Goal: Task Accomplishment & Management: Manage account settings

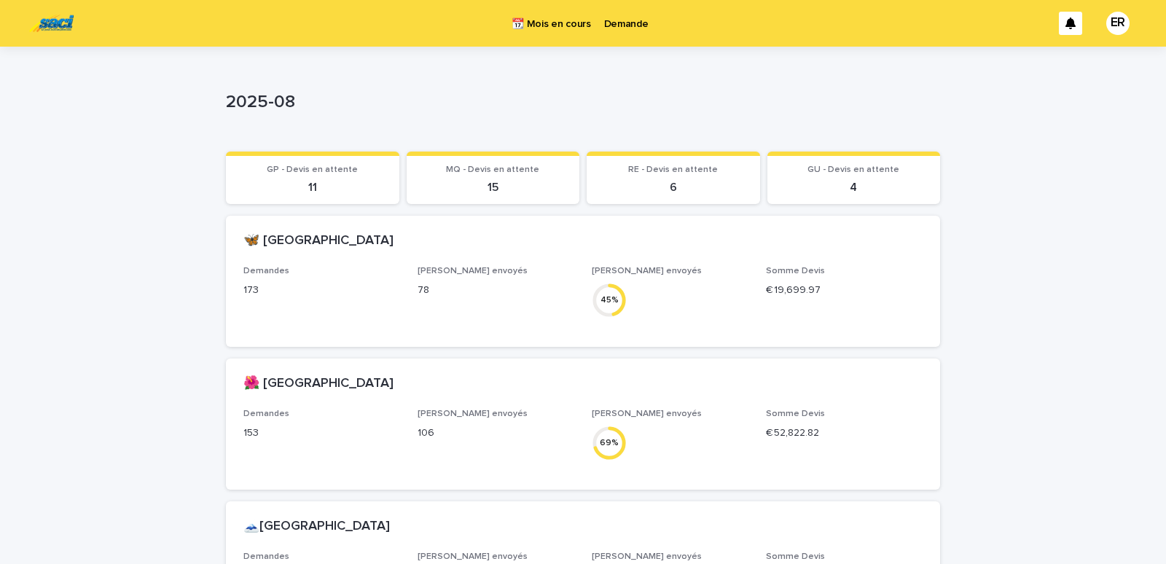
click at [629, 24] on p "Demande" at bounding box center [626, 15] width 44 height 31
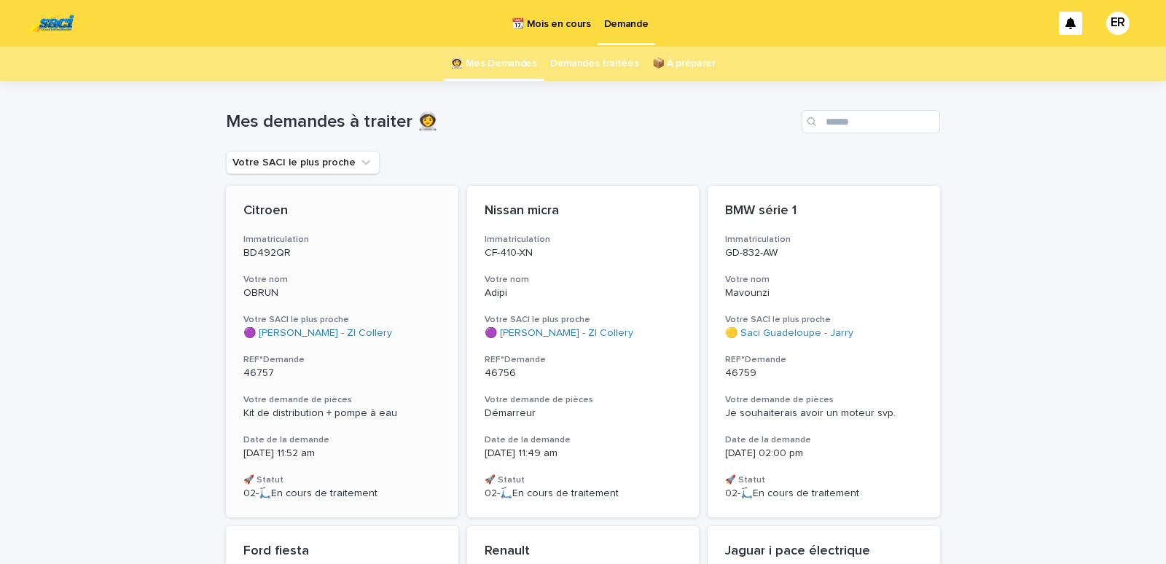
click at [351, 254] on p "BD492QR" at bounding box center [342, 253] width 198 height 12
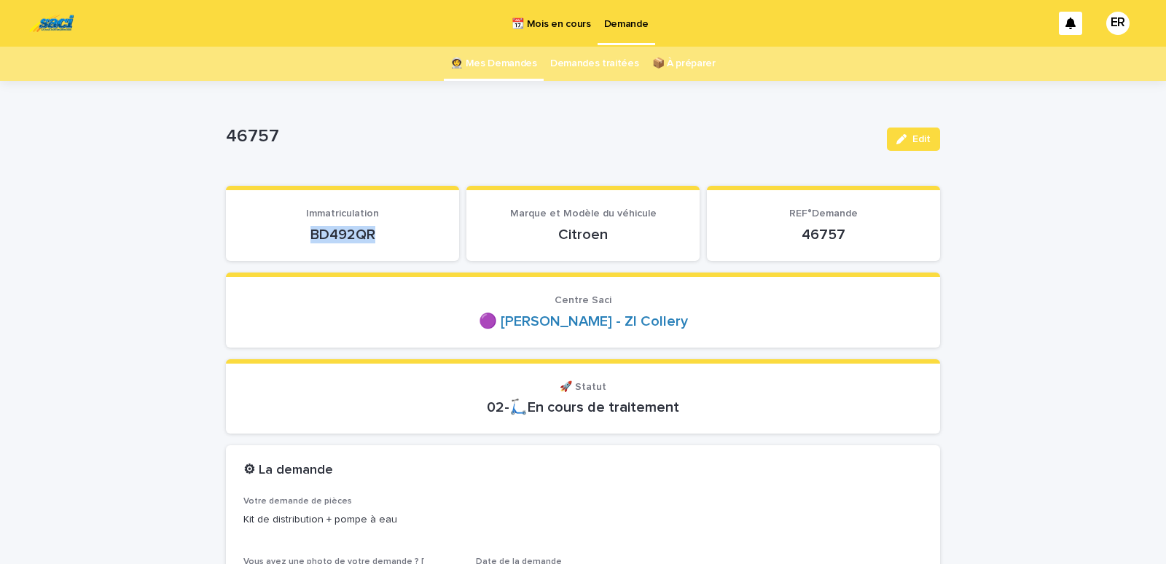
drag, startPoint x: 302, startPoint y: 234, endPoint x: 395, endPoint y: 232, distance: 93.3
click at [395, 232] on p "BD492QR" at bounding box center [342, 234] width 198 height 17
copy p "BD492QR"
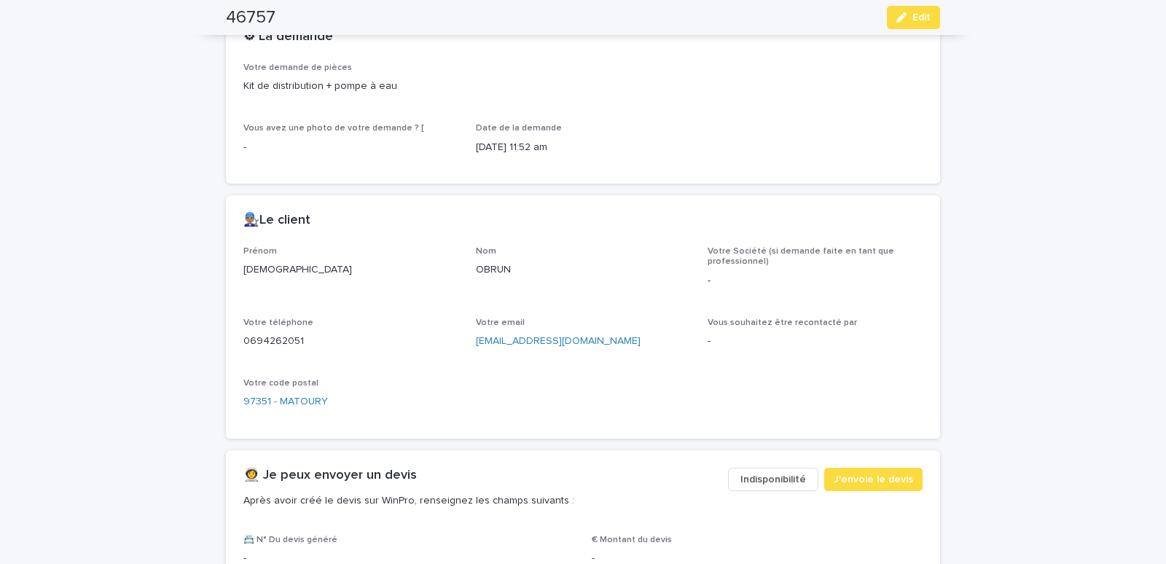
scroll to position [620, 0]
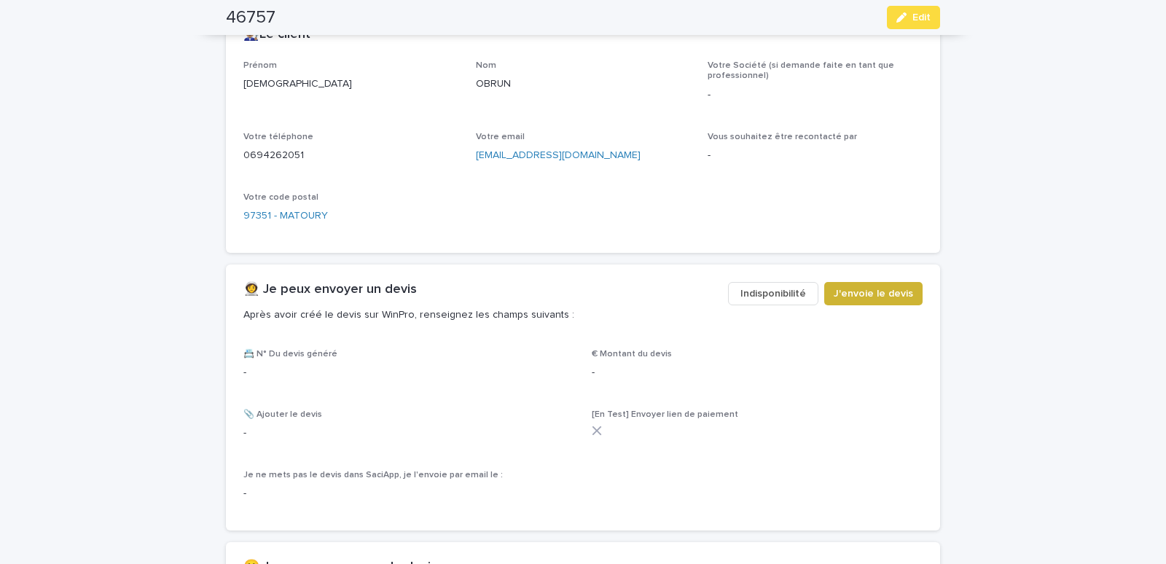
click at [865, 296] on span "J'envoie le devis" at bounding box center [873, 293] width 79 height 15
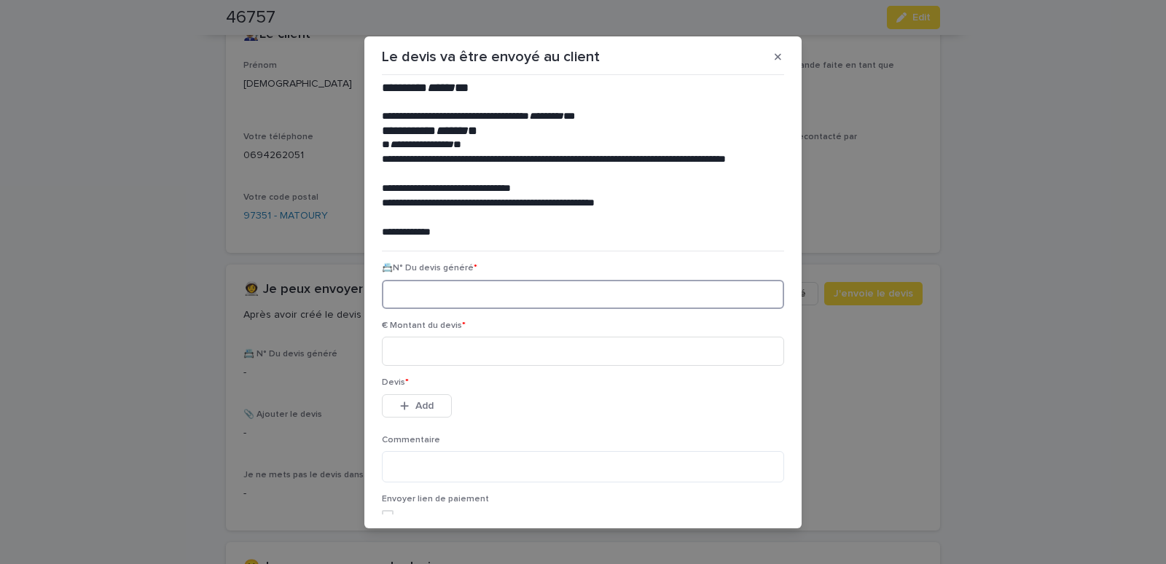
click at [420, 292] on input at bounding box center [583, 294] width 402 height 29
paste input "********"
type input "********"
click at [432, 348] on input at bounding box center [583, 351] width 402 height 29
click at [413, 348] on input "****" at bounding box center [583, 351] width 402 height 29
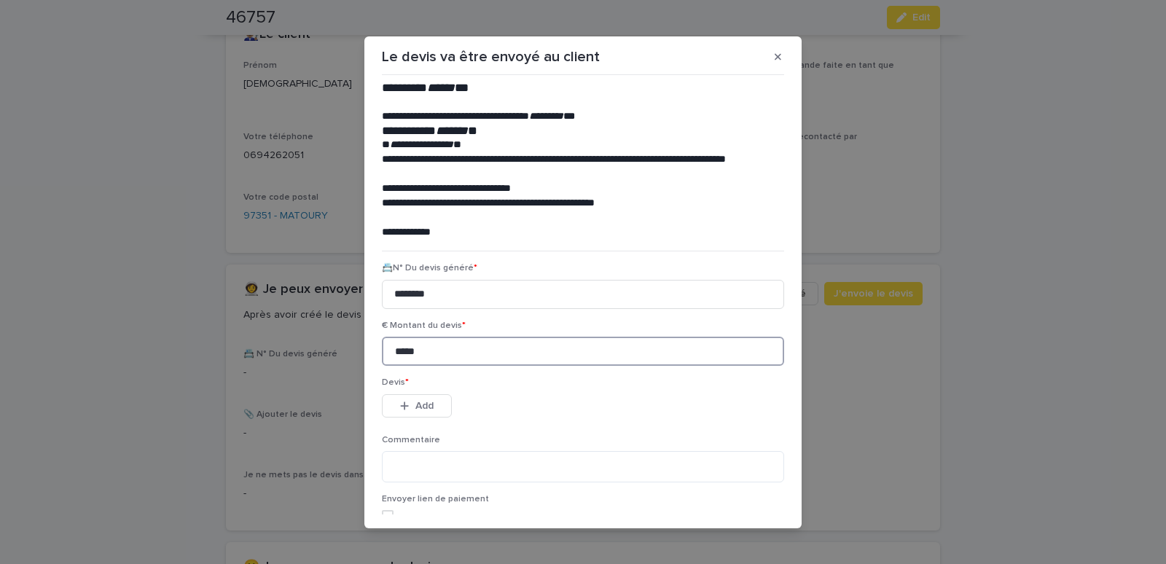
type input "*****"
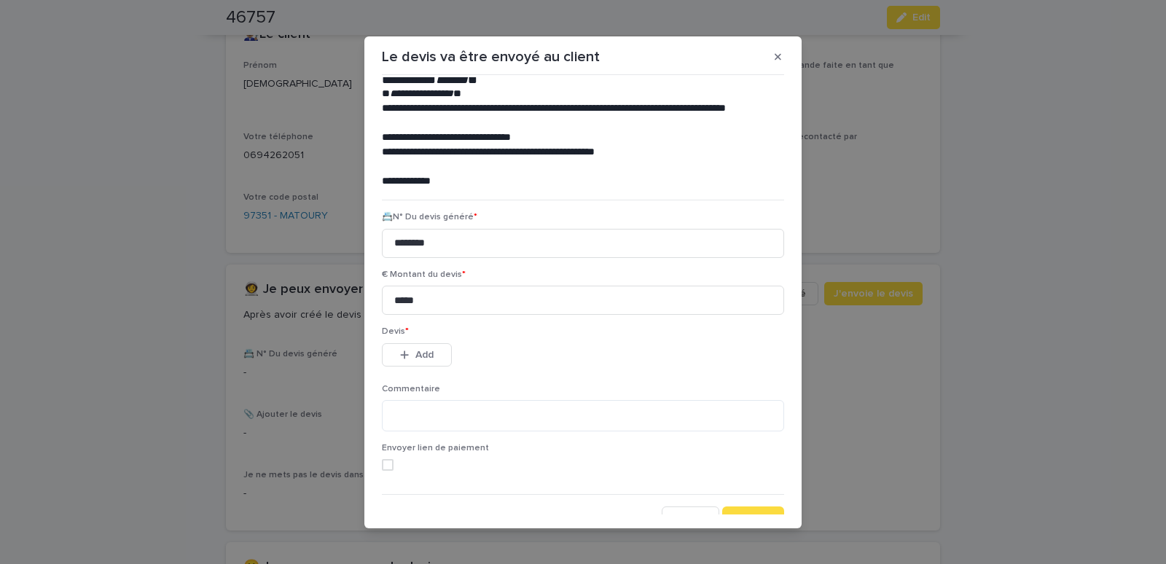
scroll to position [66, 0]
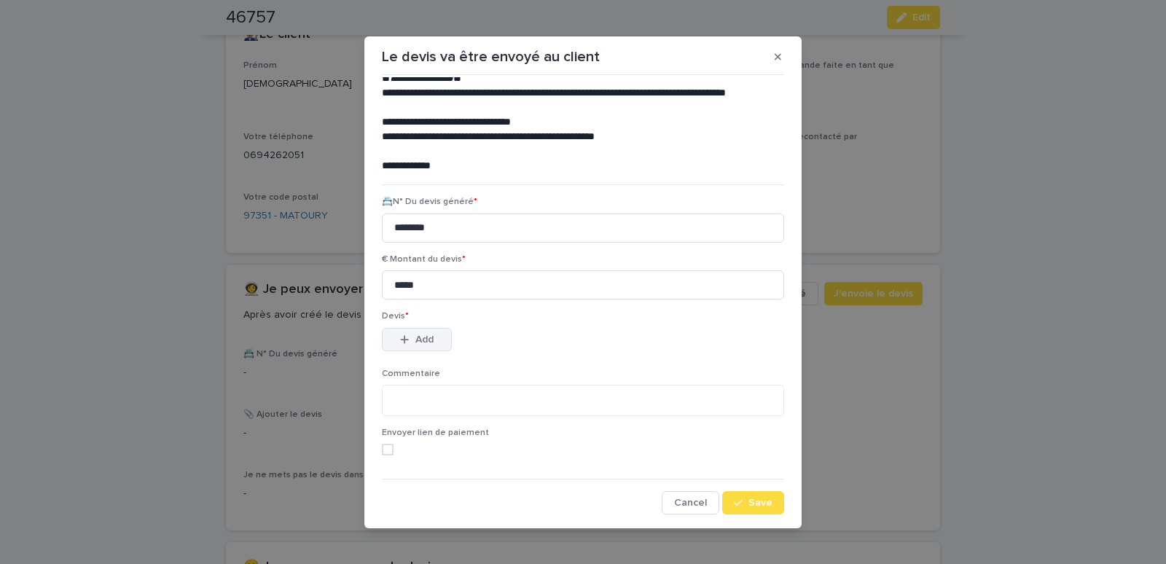
click at [417, 345] on button "Add" at bounding box center [417, 339] width 70 height 23
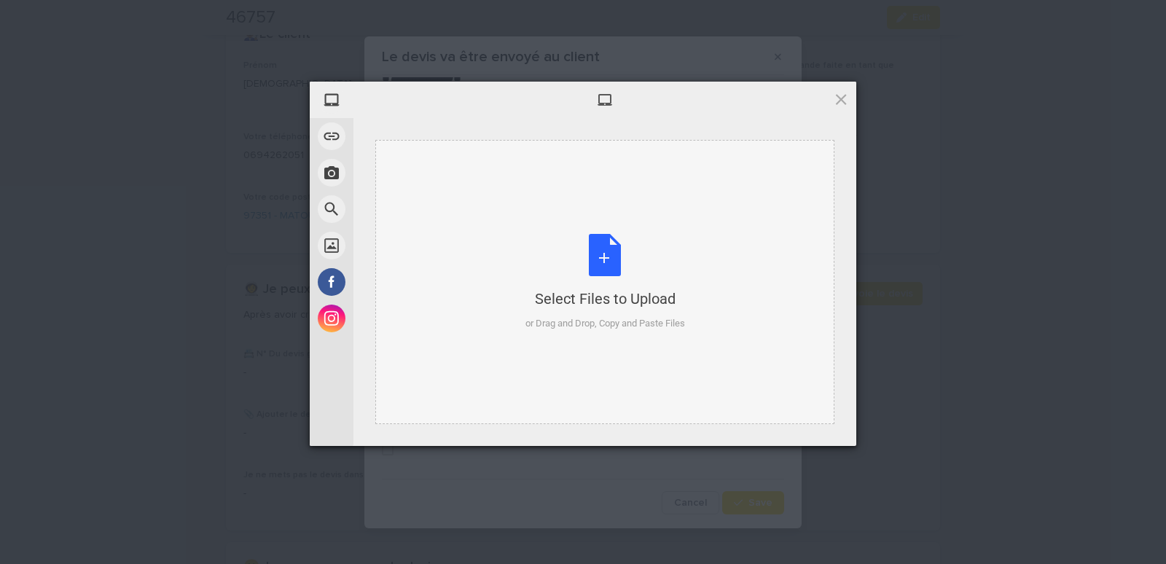
click at [566, 206] on div "Select Files to Upload or Drag and Drop, Copy and Paste Files" at bounding box center [604, 282] width 459 height 284
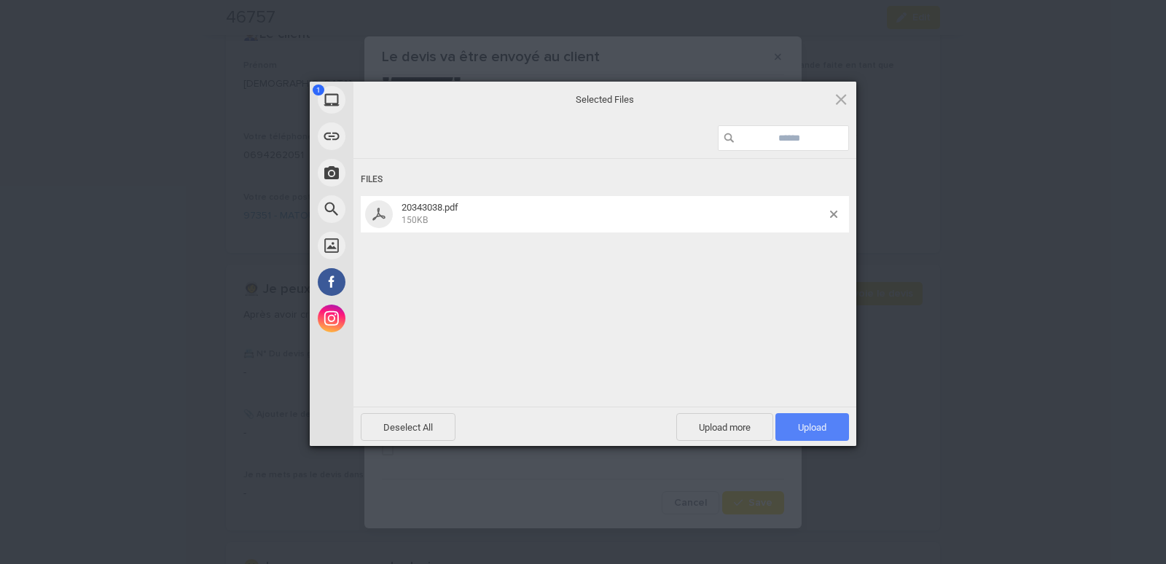
click at [819, 429] on span "Upload 1" at bounding box center [812, 427] width 28 height 11
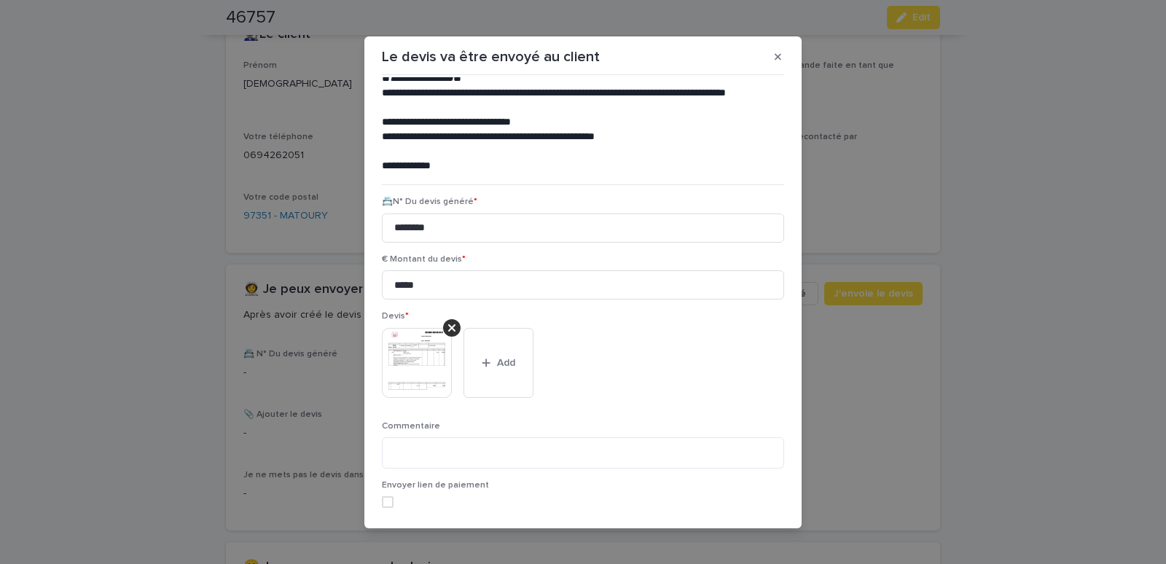
scroll to position [119, 0]
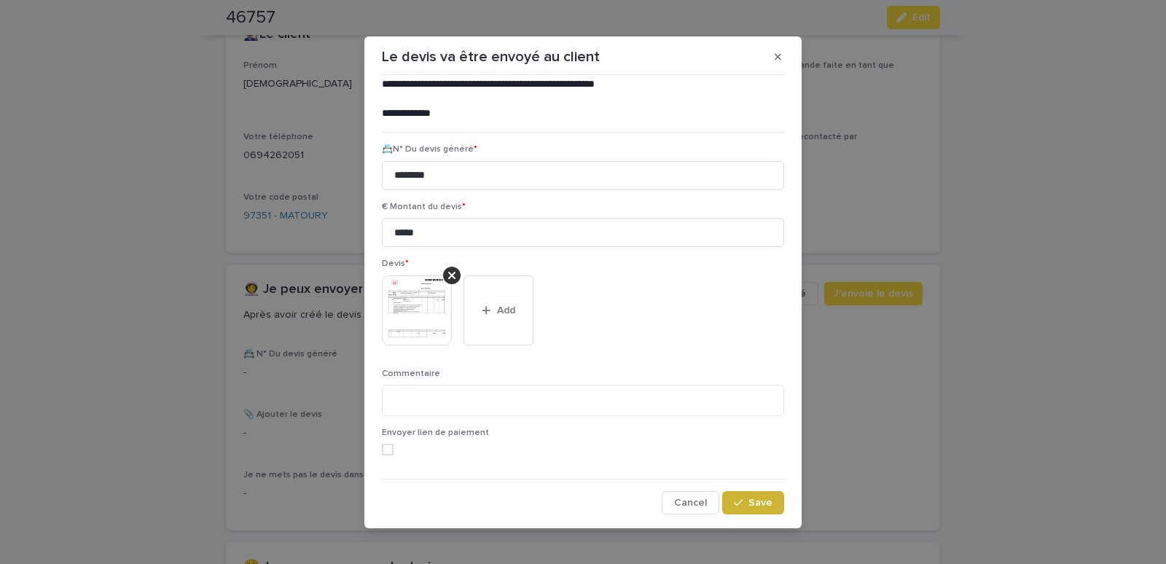
click at [735, 506] on div "button" at bounding box center [741, 503] width 15 height 10
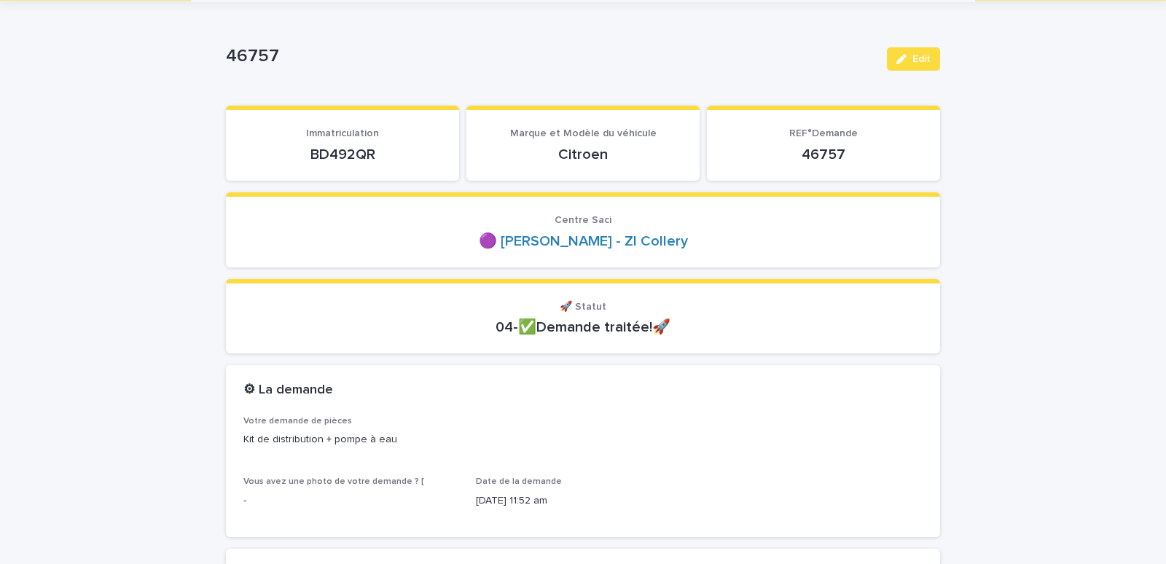
scroll to position [0, 0]
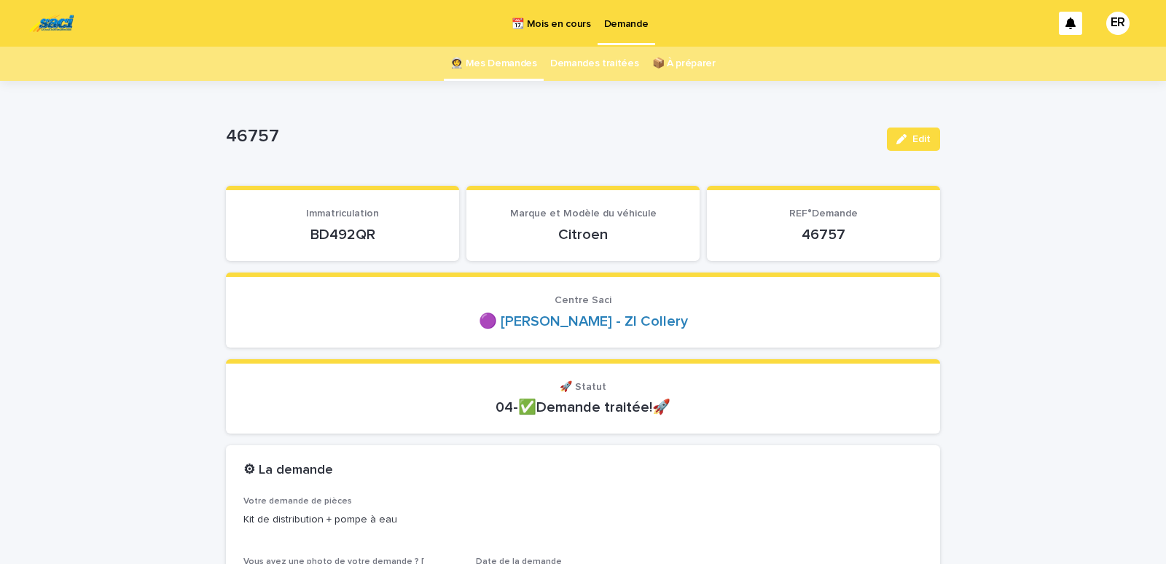
click at [512, 65] on link "👩‍🚀 Mes Demandes" at bounding box center [493, 64] width 87 height 34
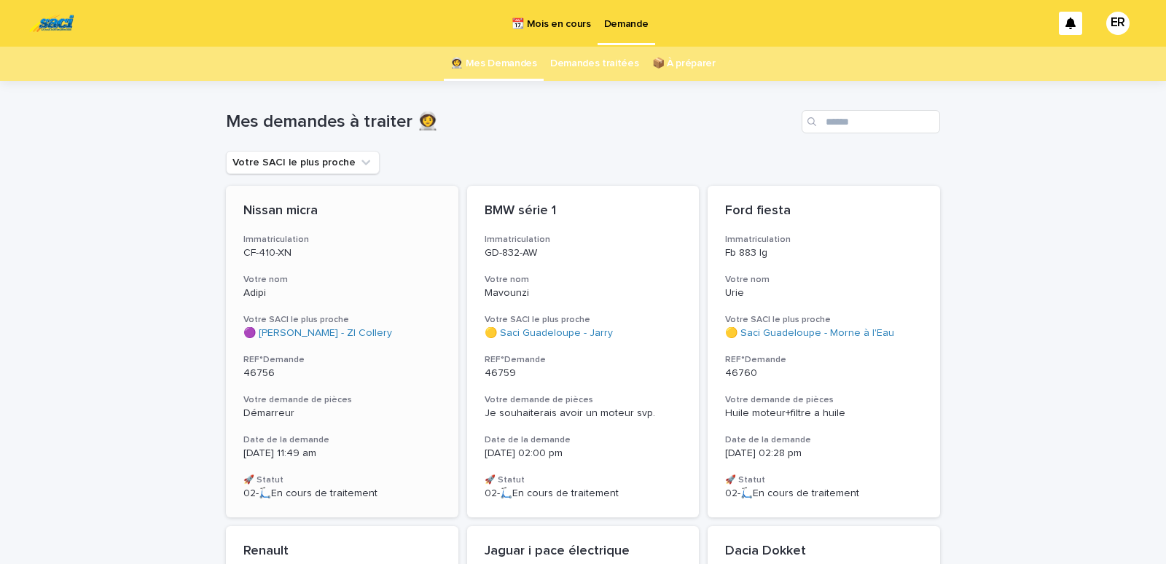
click at [394, 219] on p "Nissan micra" at bounding box center [342, 211] width 198 height 16
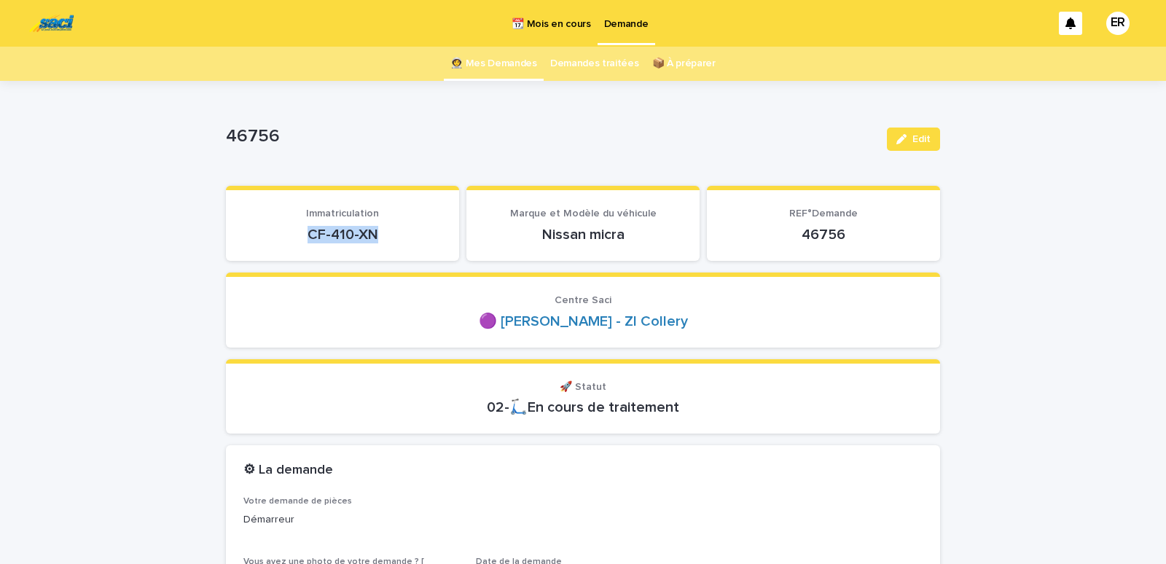
drag, startPoint x: 290, startPoint y: 235, endPoint x: 389, endPoint y: 244, distance: 99.5
click at [389, 243] on div "CF-410-XN" at bounding box center [342, 233] width 198 height 20
copy p "CF-410-XN"
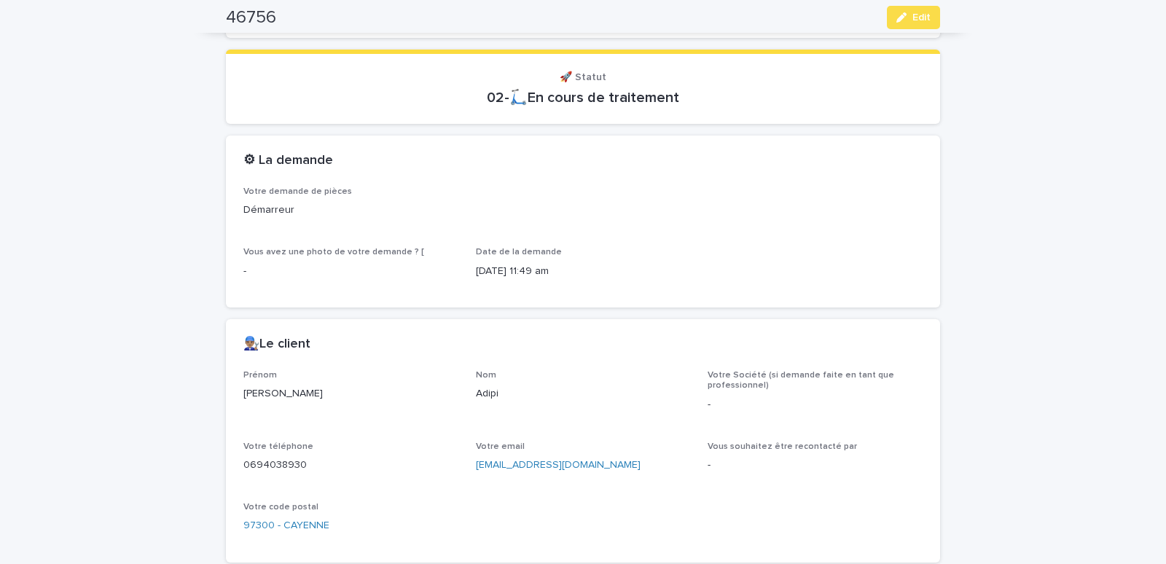
scroll to position [496, 0]
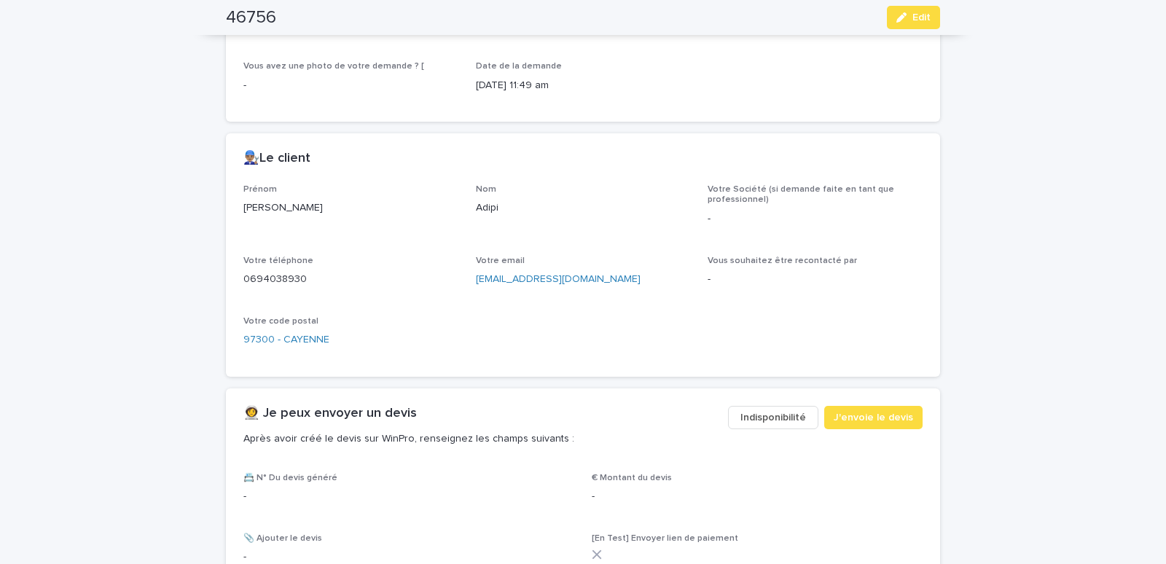
click at [774, 422] on span "Indisponibilité" at bounding box center [774, 417] width 66 height 15
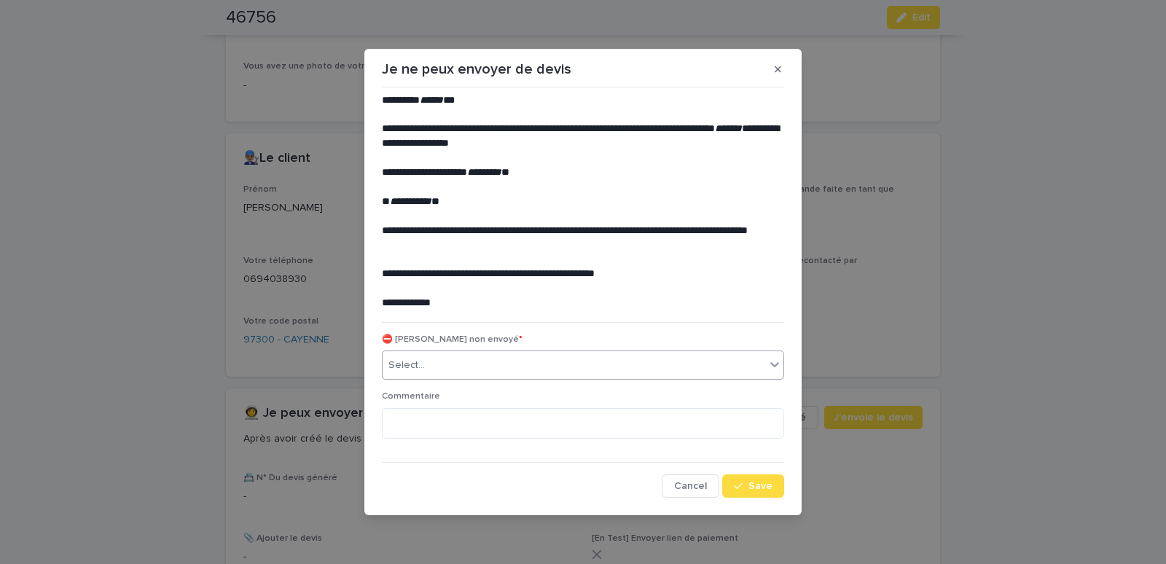
click at [418, 367] on div "Select..." at bounding box center [406, 365] width 36 height 15
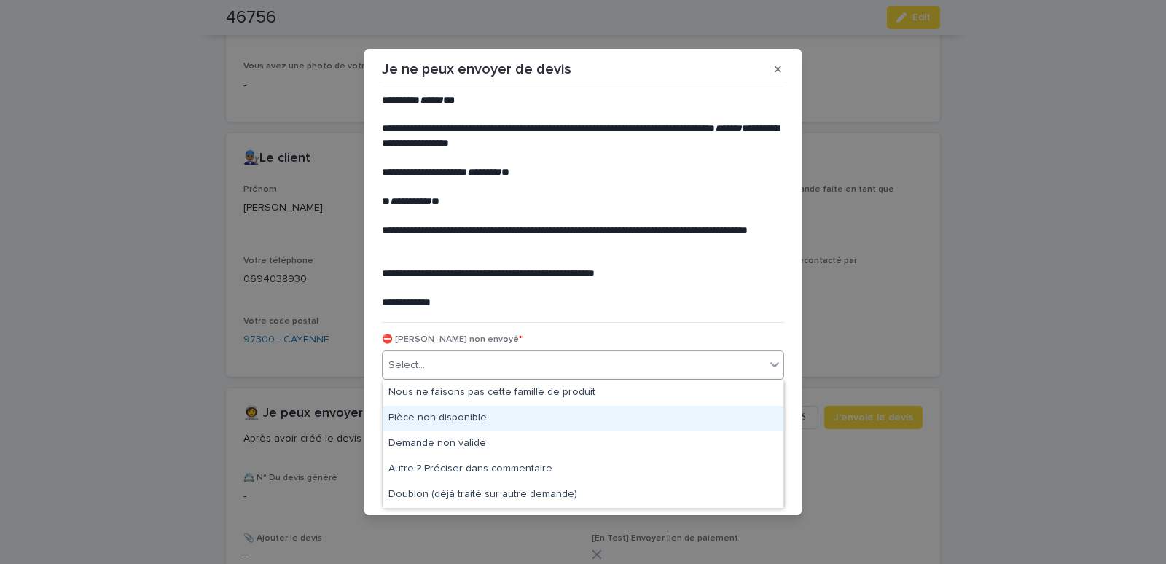
click at [402, 420] on div "Pièce non disponible" at bounding box center [583, 419] width 401 height 26
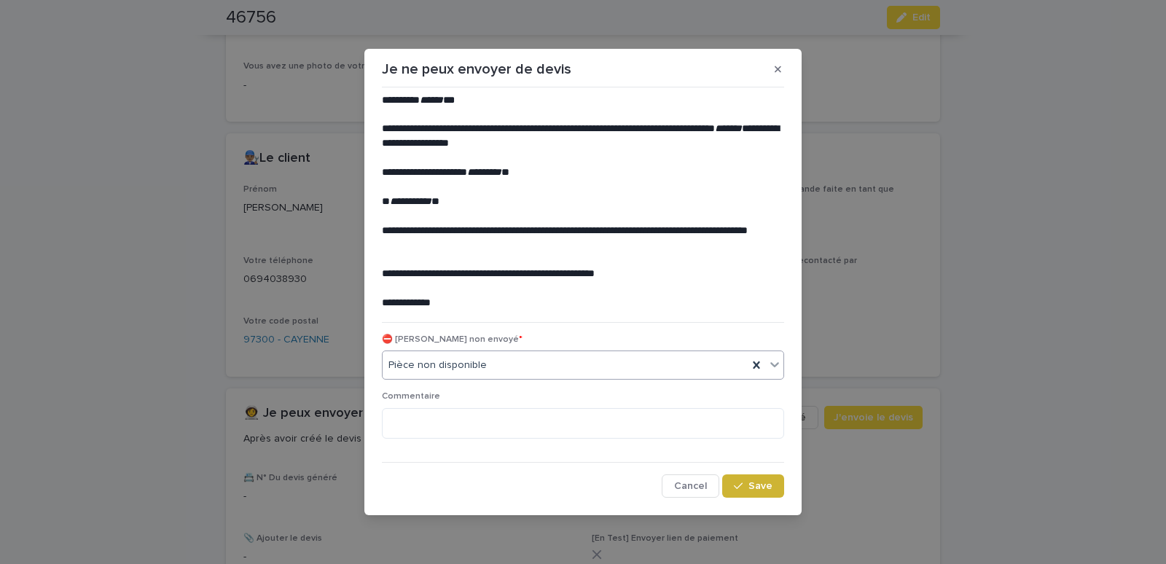
click at [768, 485] on span "Save" at bounding box center [761, 486] width 24 height 10
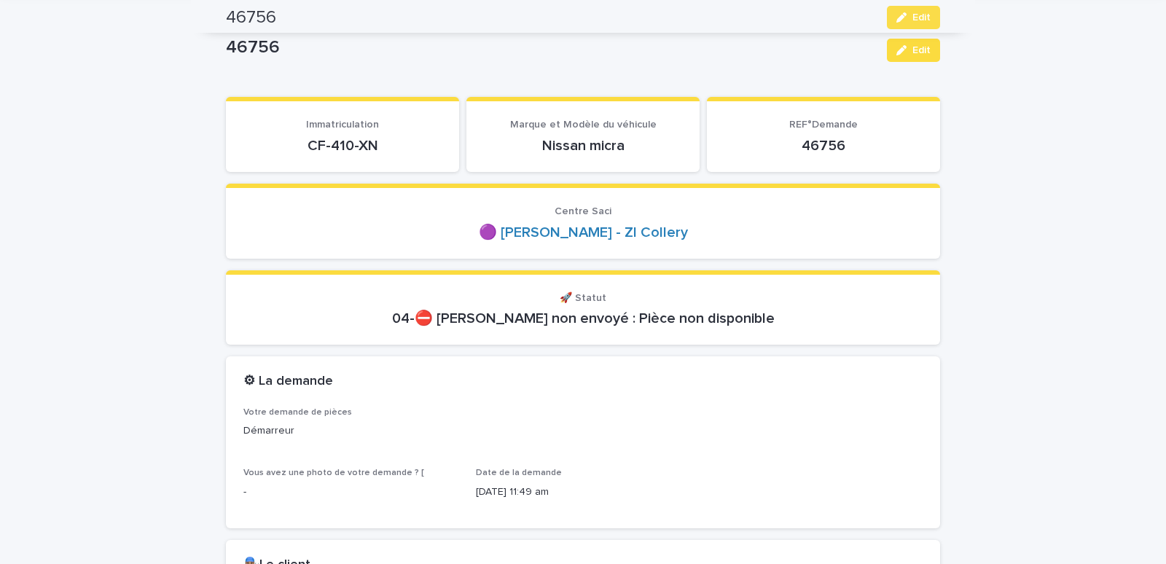
scroll to position [0, 0]
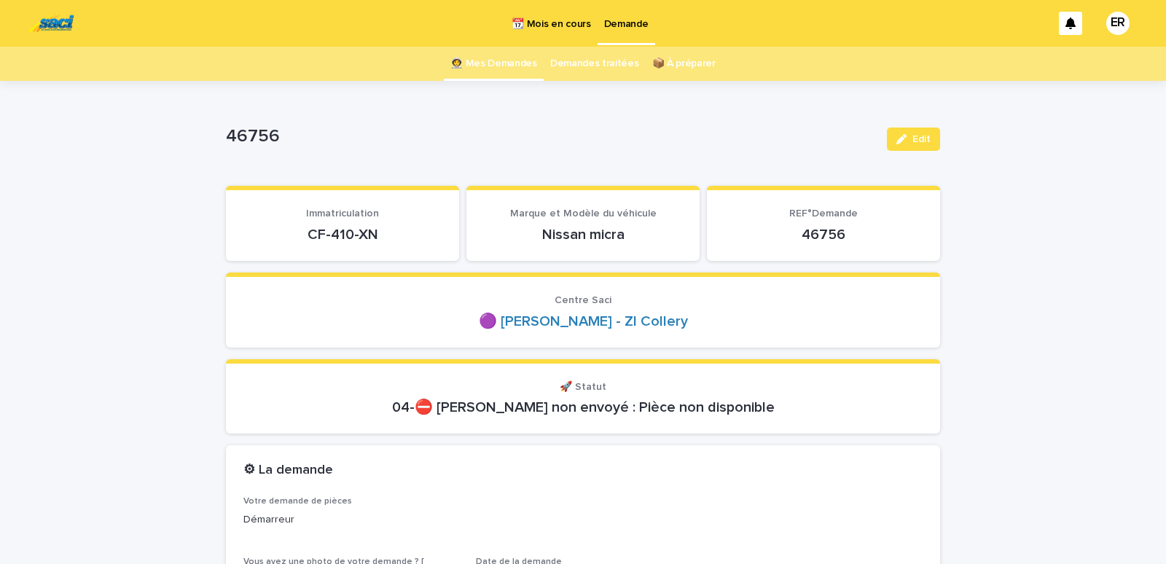
click at [498, 63] on link "👩‍🚀 Mes Demandes" at bounding box center [493, 64] width 87 height 34
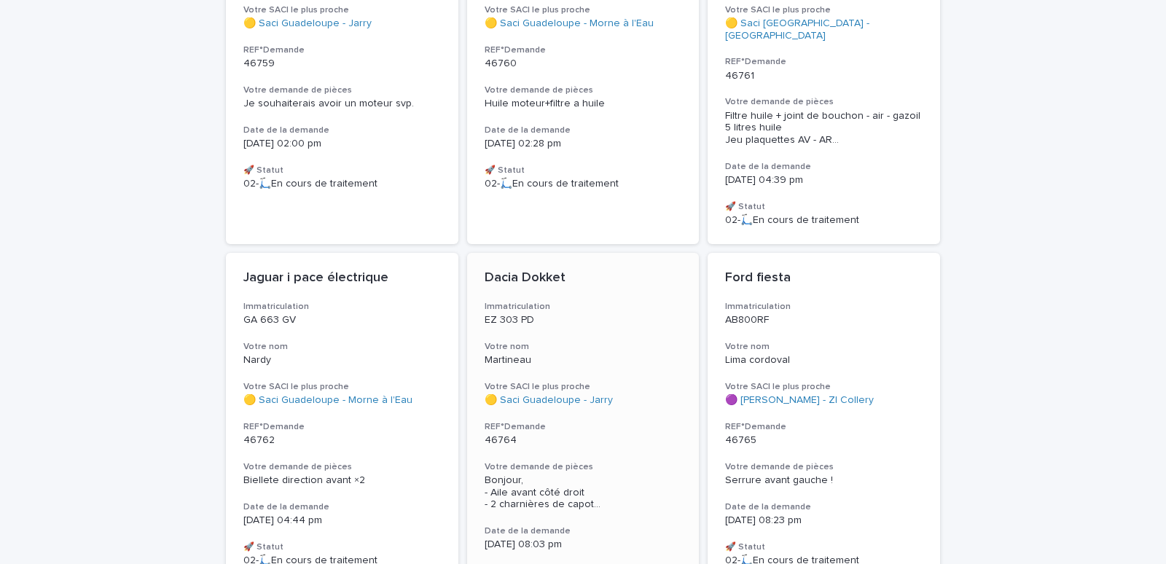
scroll to position [558, 0]
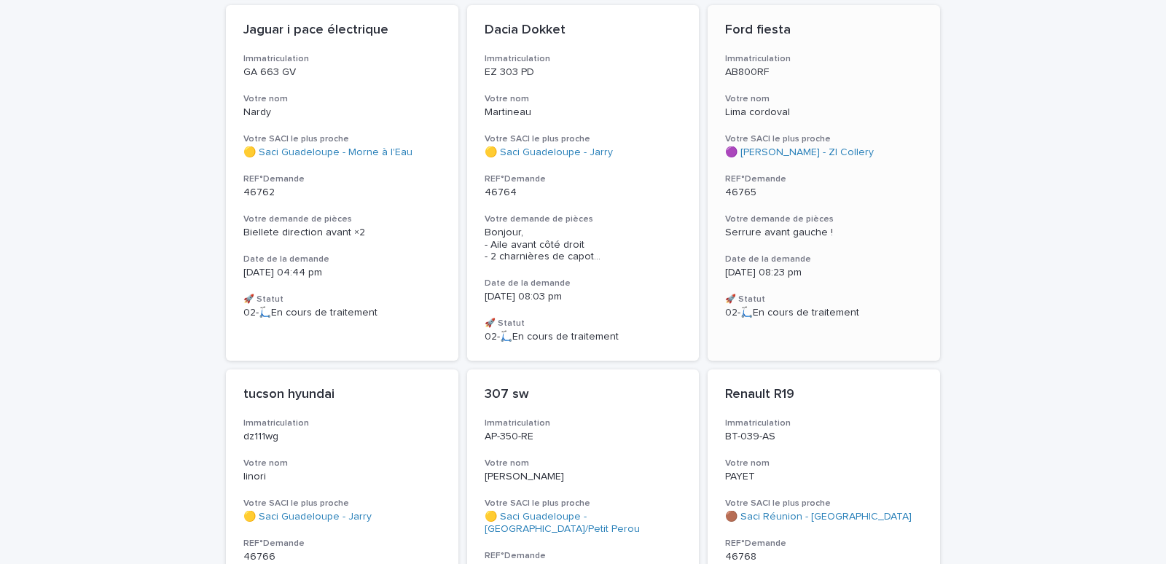
click at [868, 93] on h3 "Votre nom" at bounding box center [824, 99] width 198 height 12
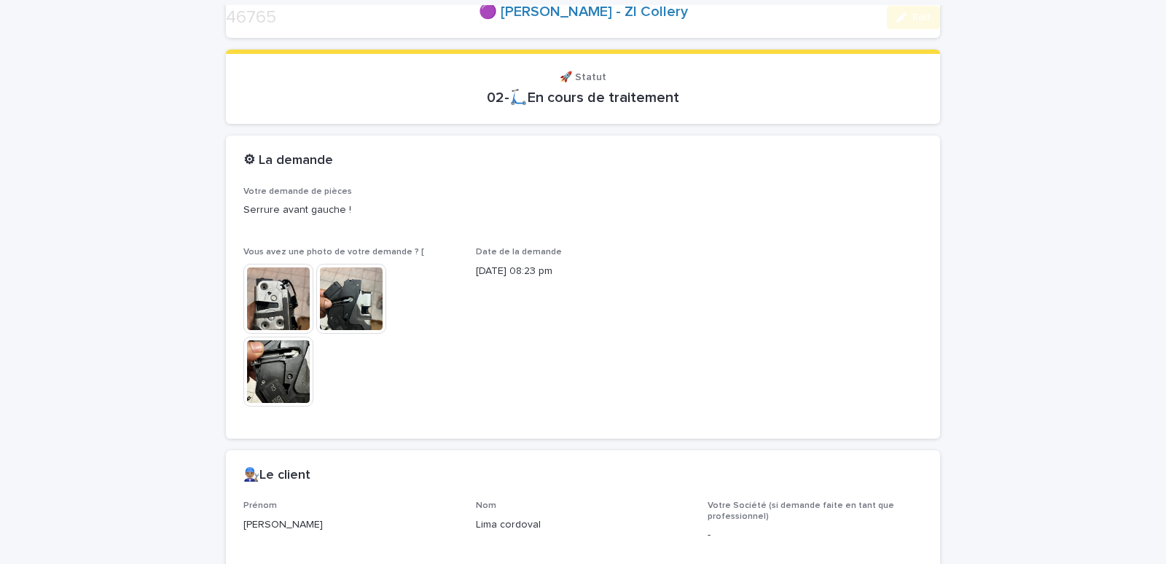
scroll to position [558, 0]
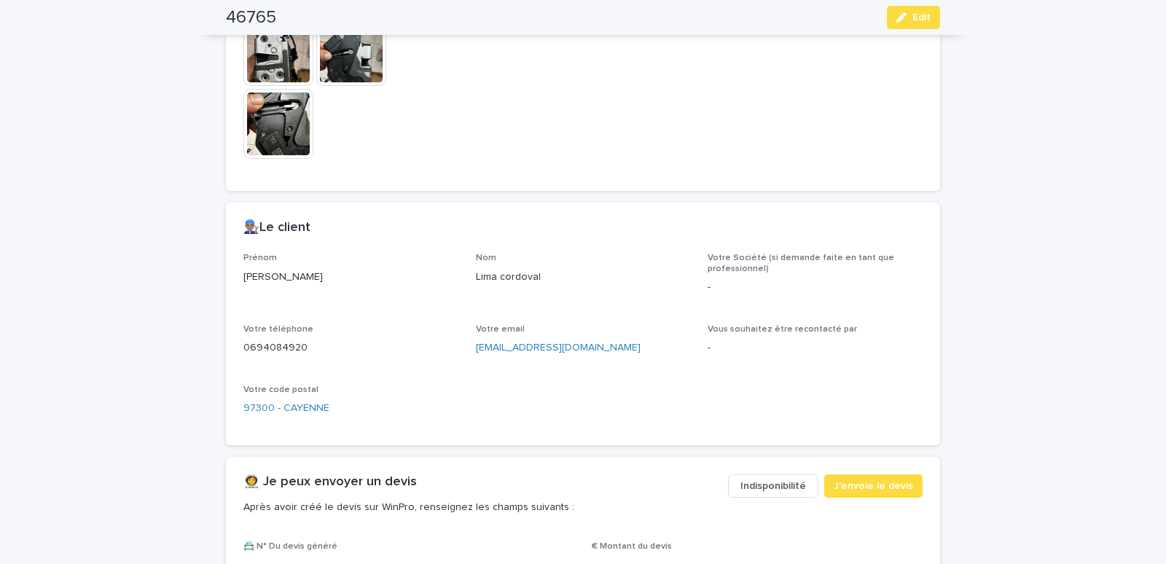
click at [768, 487] on span "Indisponibilité" at bounding box center [774, 486] width 66 height 15
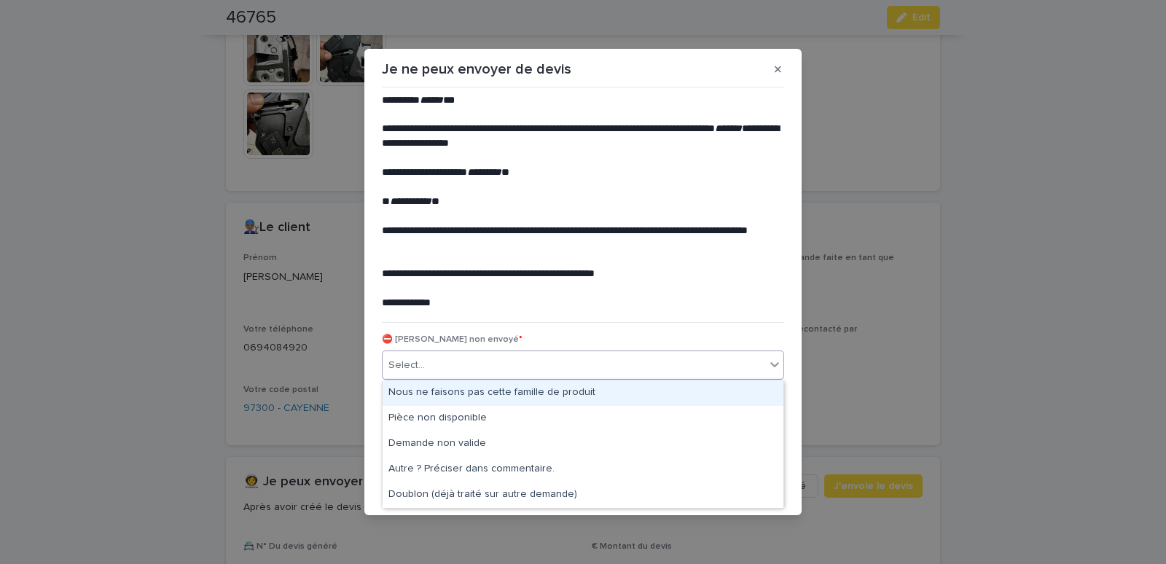
click at [499, 367] on div "Select..." at bounding box center [574, 366] width 383 height 24
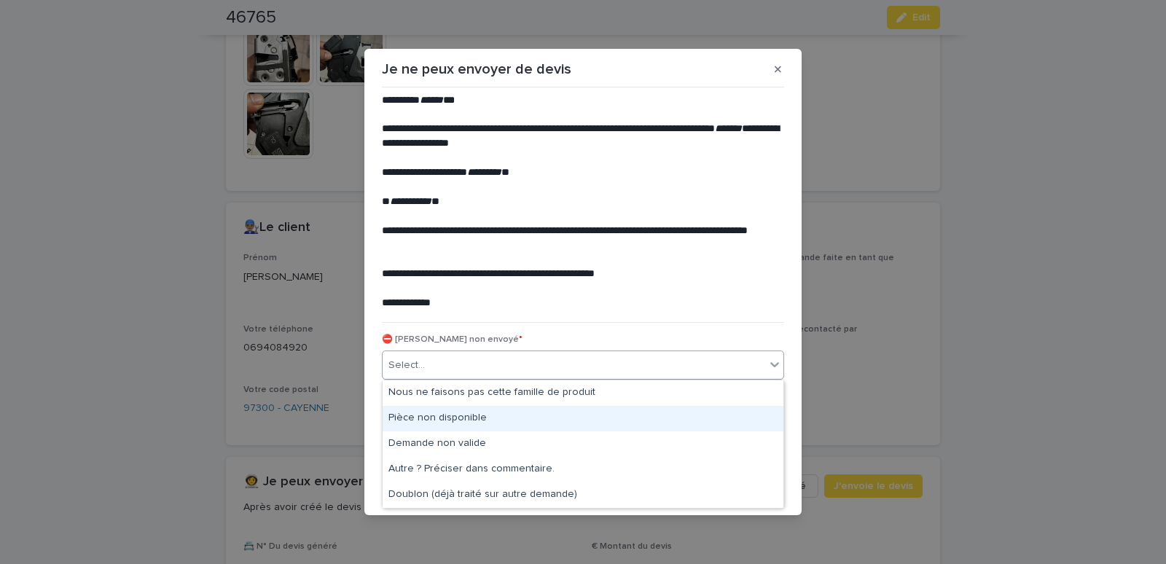
click at [450, 415] on div "Pièce non disponible" at bounding box center [583, 419] width 401 height 26
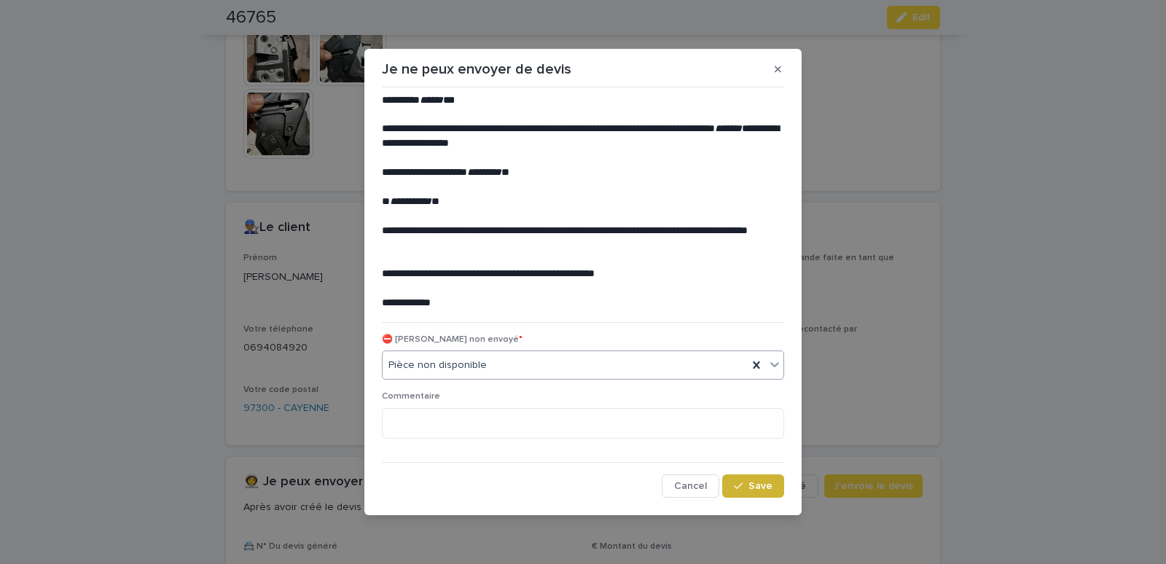
click at [743, 482] on button "Save" at bounding box center [753, 486] width 62 height 23
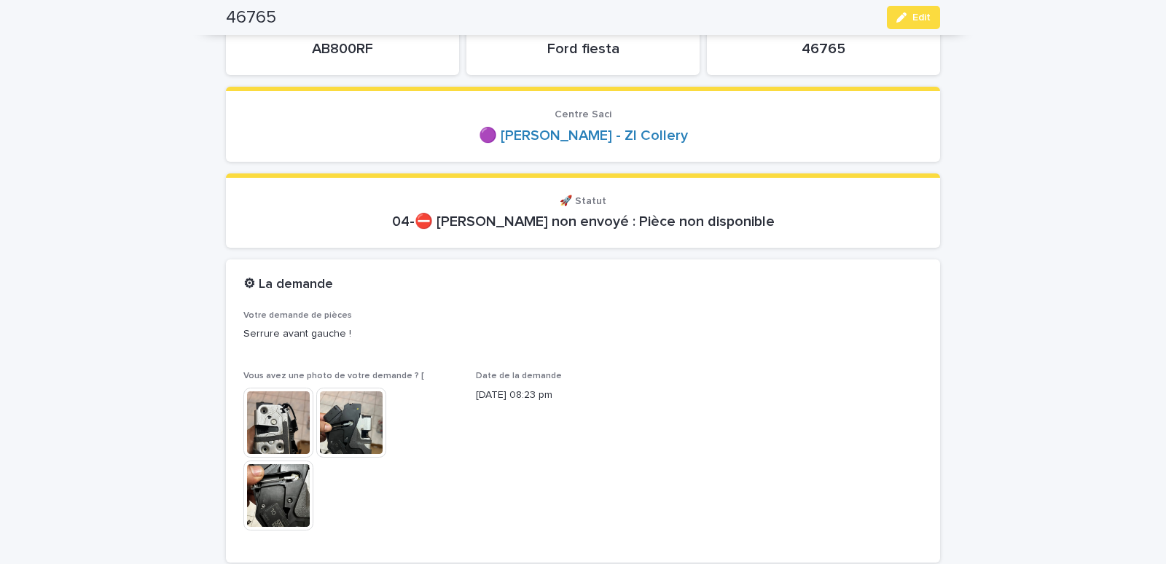
scroll to position [0, 0]
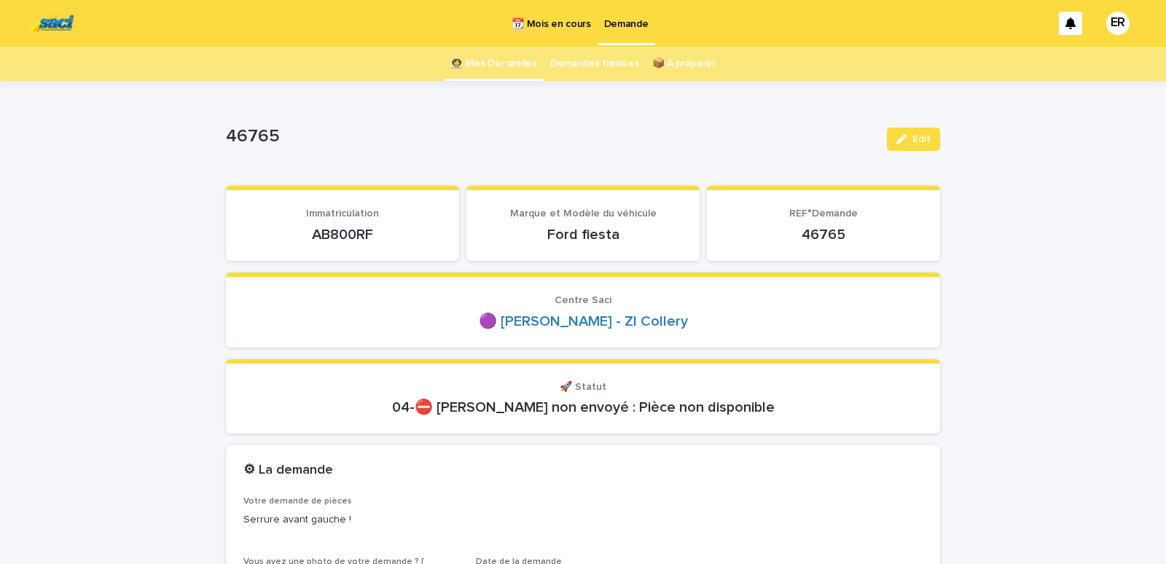
click at [483, 63] on link "👩‍🚀 Mes Demandes" at bounding box center [493, 64] width 87 height 34
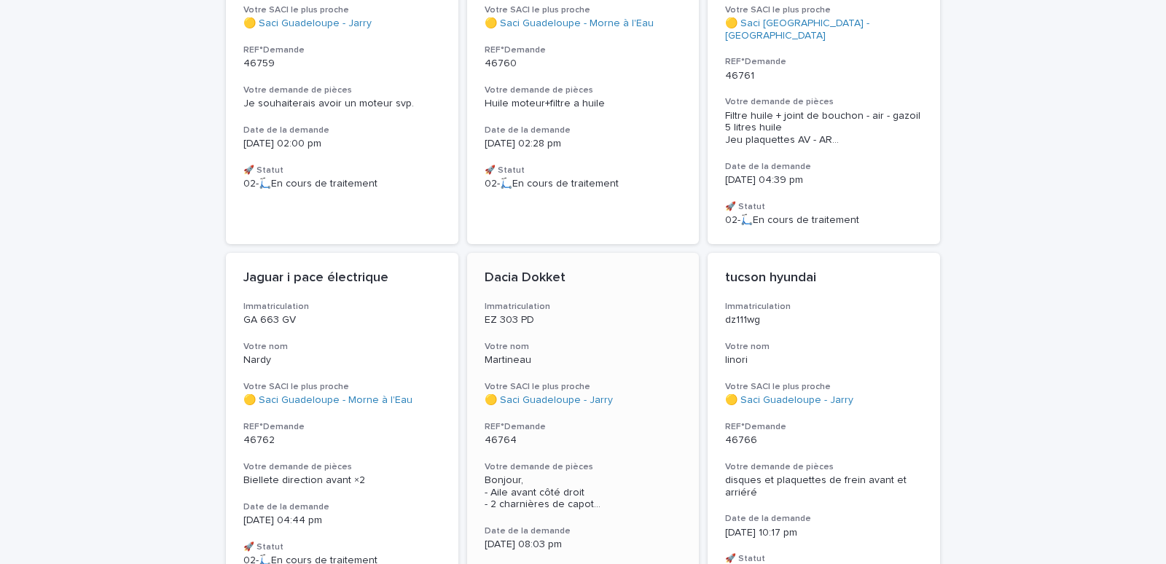
scroll to position [186, 0]
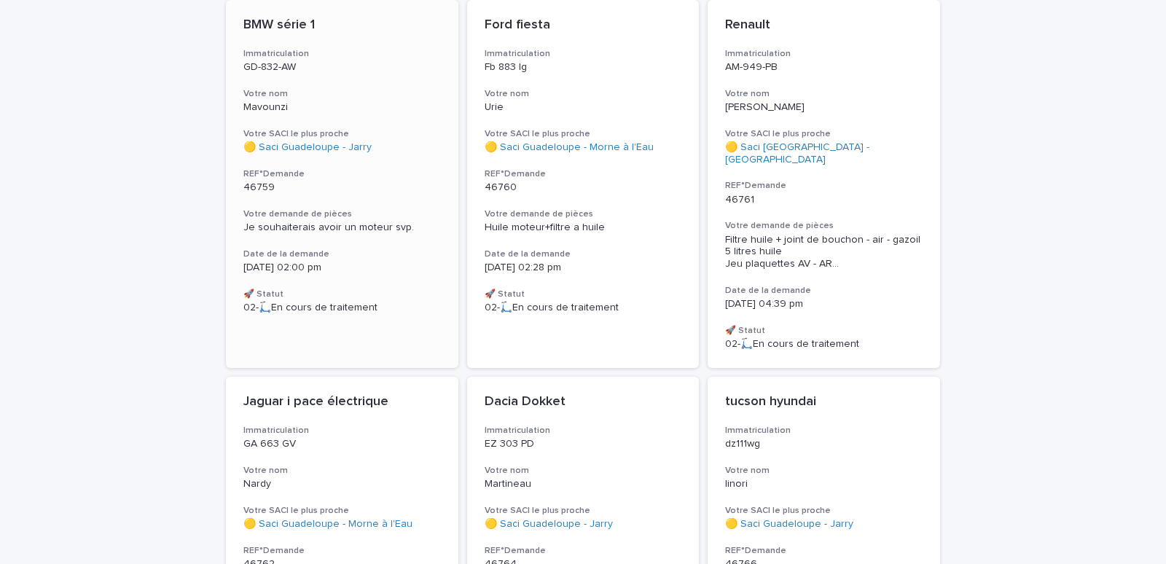
click at [351, 97] on h3 "Votre nom" at bounding box center [342, 94] width 198 height 12
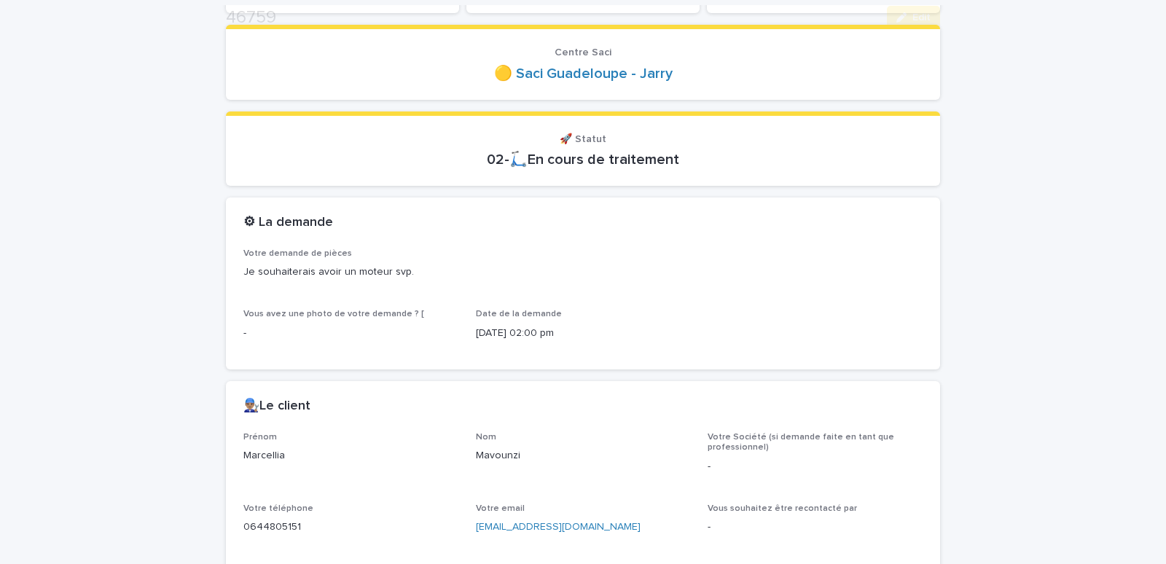
scroll to position [434, 0]
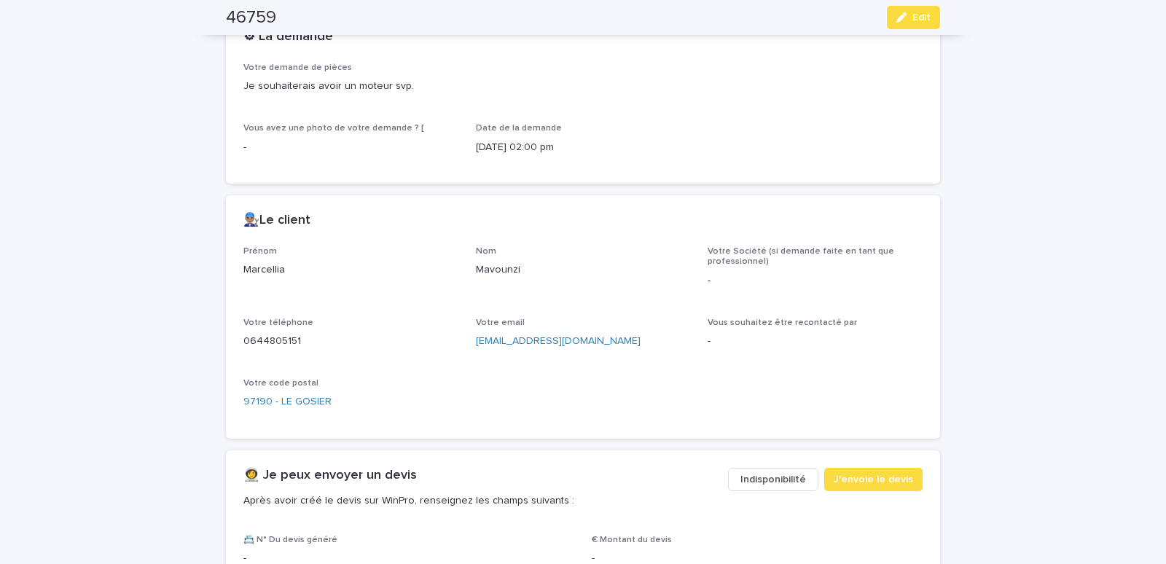
click at [776, 472] on span "Indisponibilité" at bounding box center [774, 479] width 66 height 15
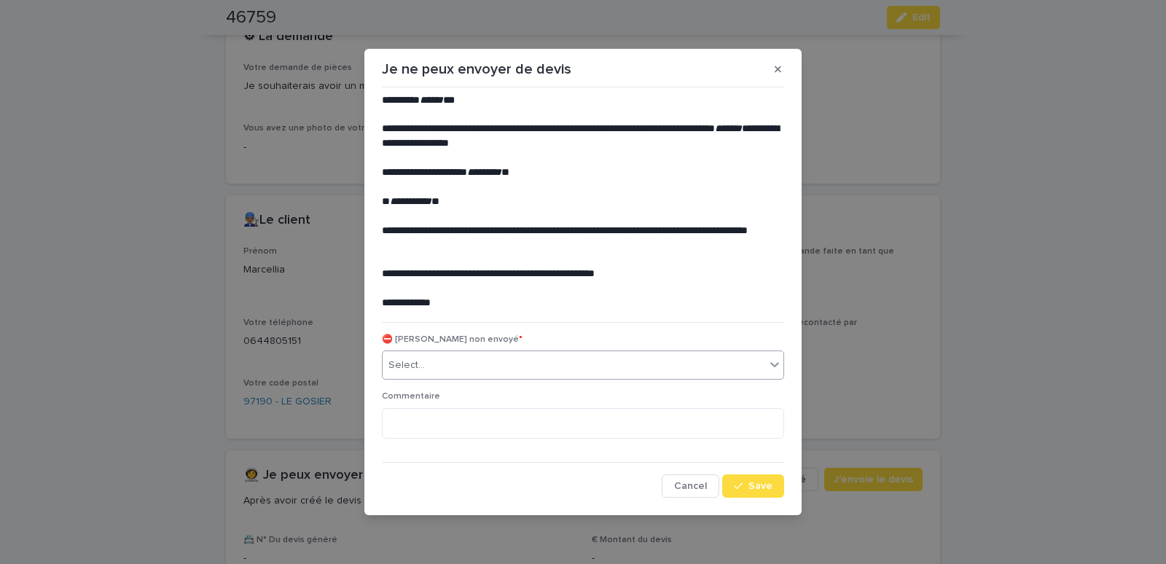
click at [622, 363] on div "Select..." at bounding box center [574, 366] width 383 height 24
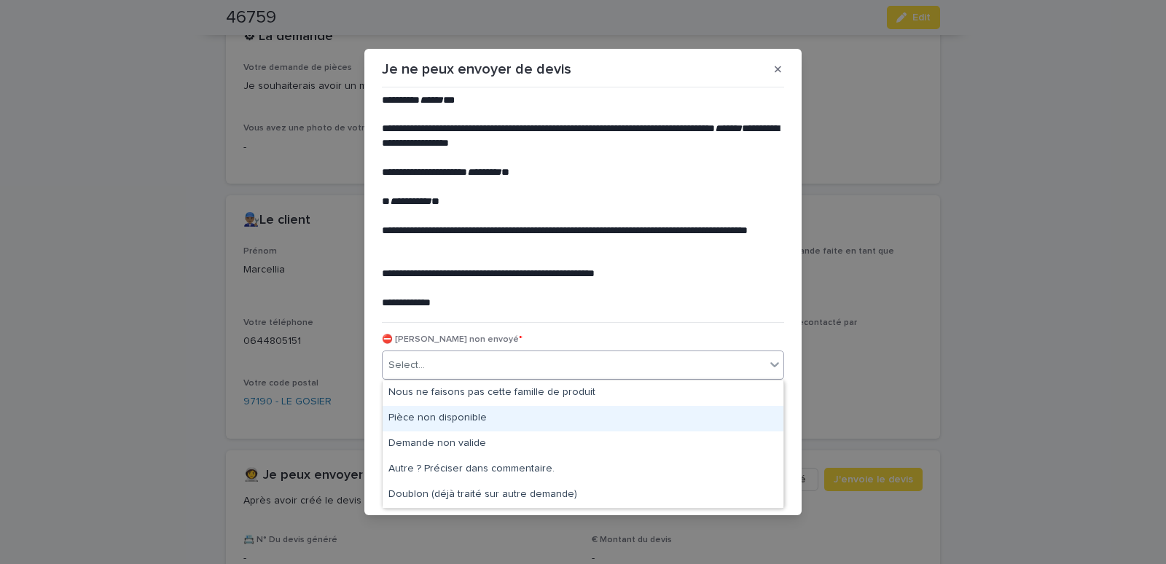
click at [450, 410] on div "Pièce non disponible" at bounding box center [583, 419] width 401 height 26
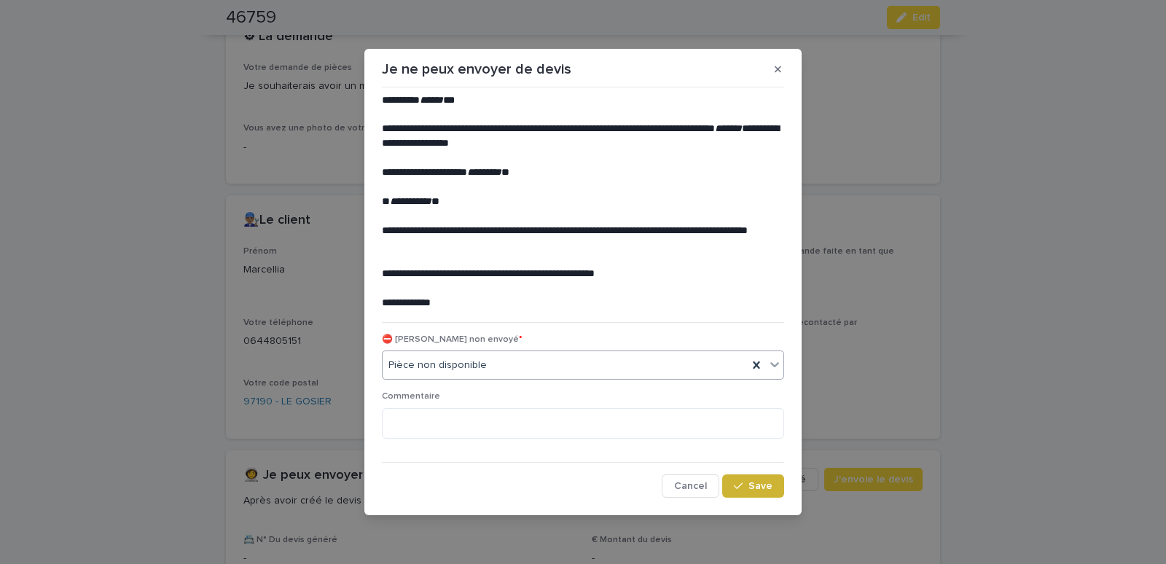
click at [751, 488] on span "Save" at bounding box center [761, 486] width 24 height 10
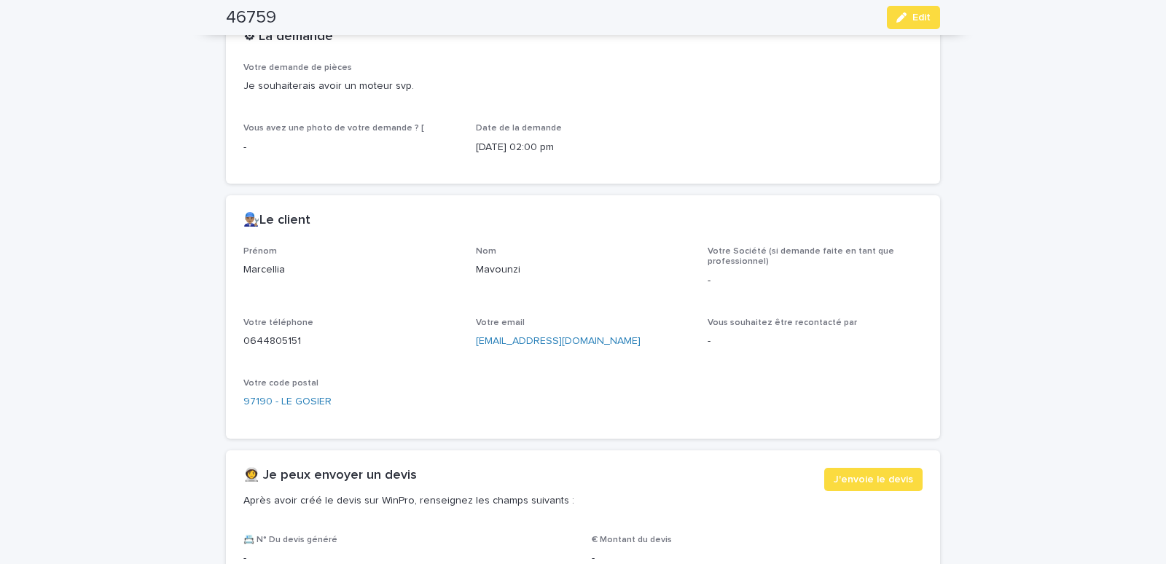
scroll to position [0, 0]
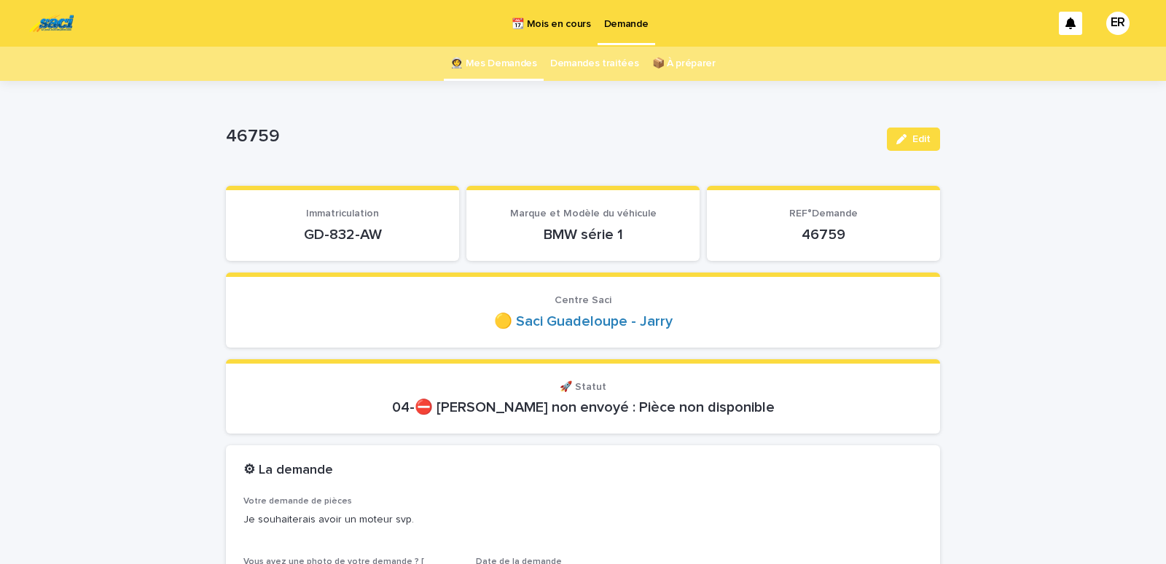
click at [501, 67] on link "👩‍🚀 Mes Demandes" at bounding box center [493, 64] width 87 height 34
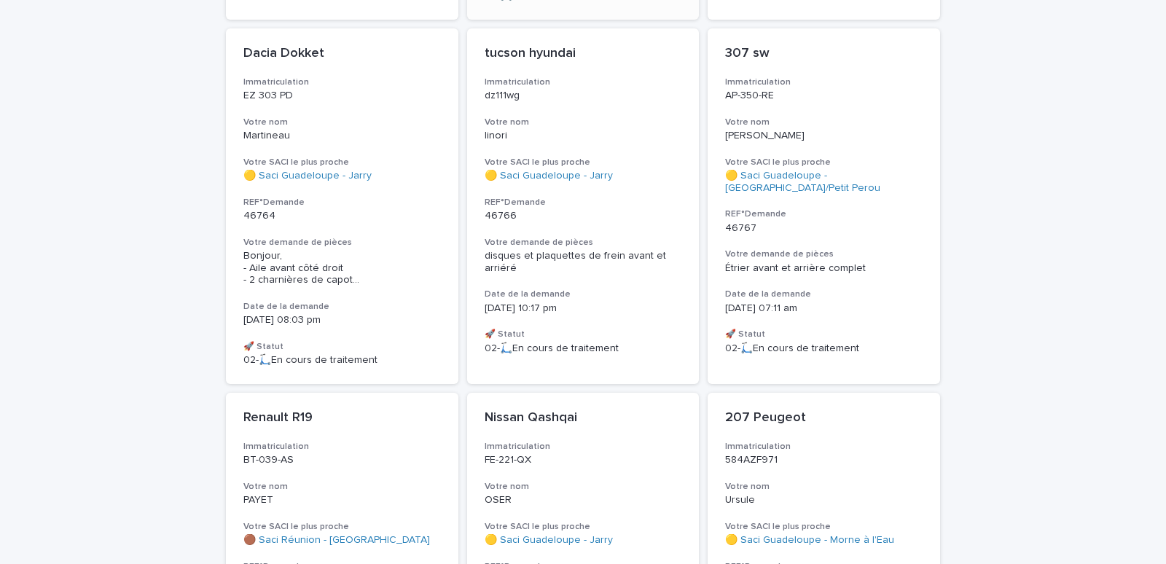
scroll to position [558, 0]
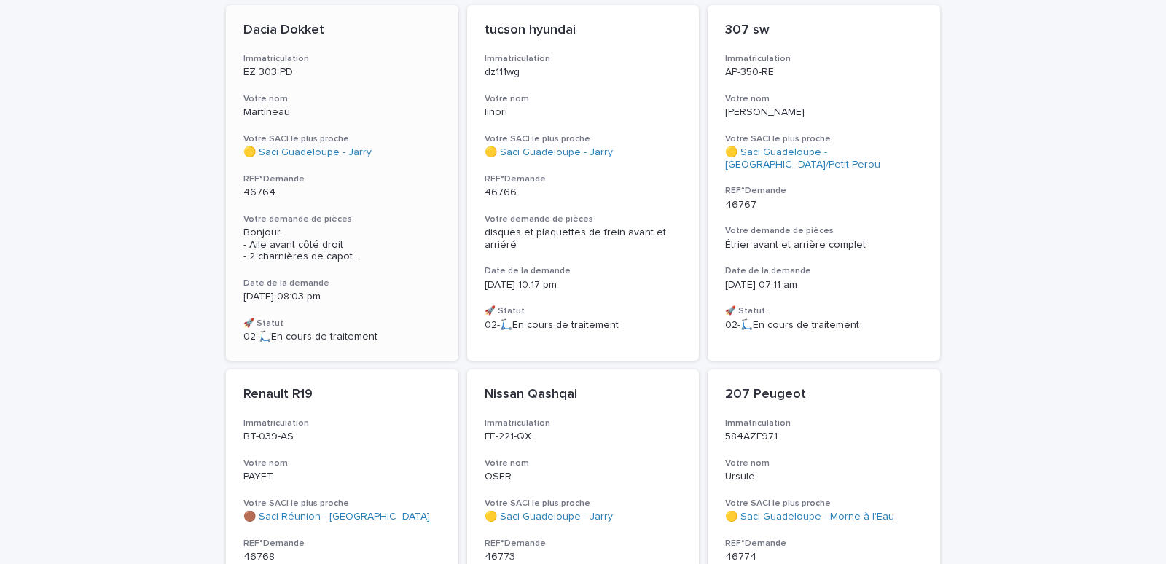
click at [366, 71] on div "Dacia Dokket Immatriculation EZ 303 PD Votre nom Martineau Votre SACI le plus p…" at bounding box center [342, 183] width 233 height 356
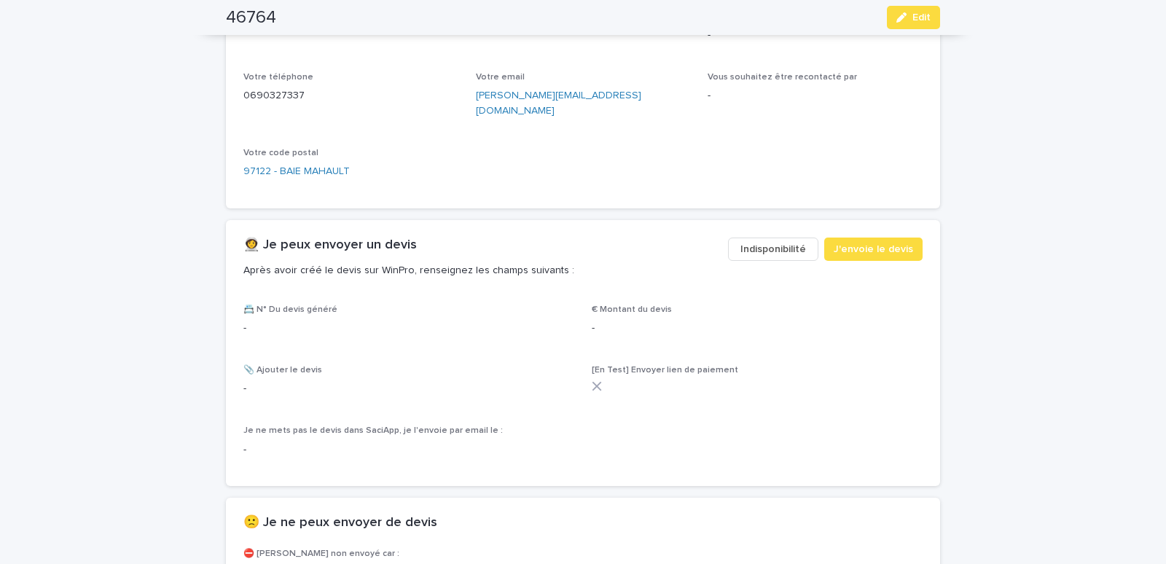
scroll to position [743, 0]
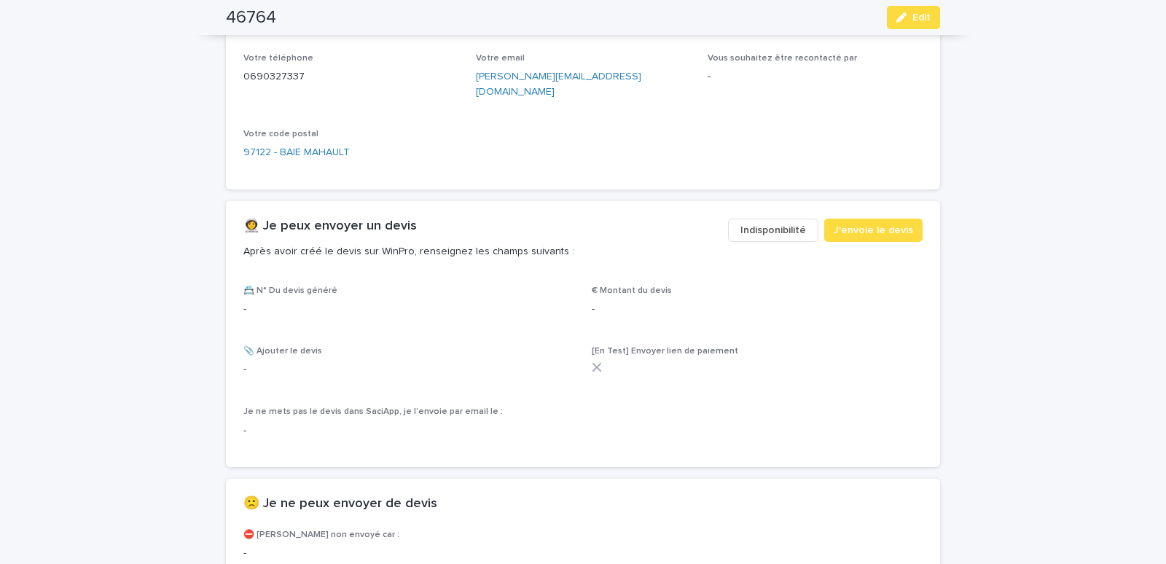
click at [786, 219] on button "Indisponibilité" at bounding box center [773, 230] width 90 height 23
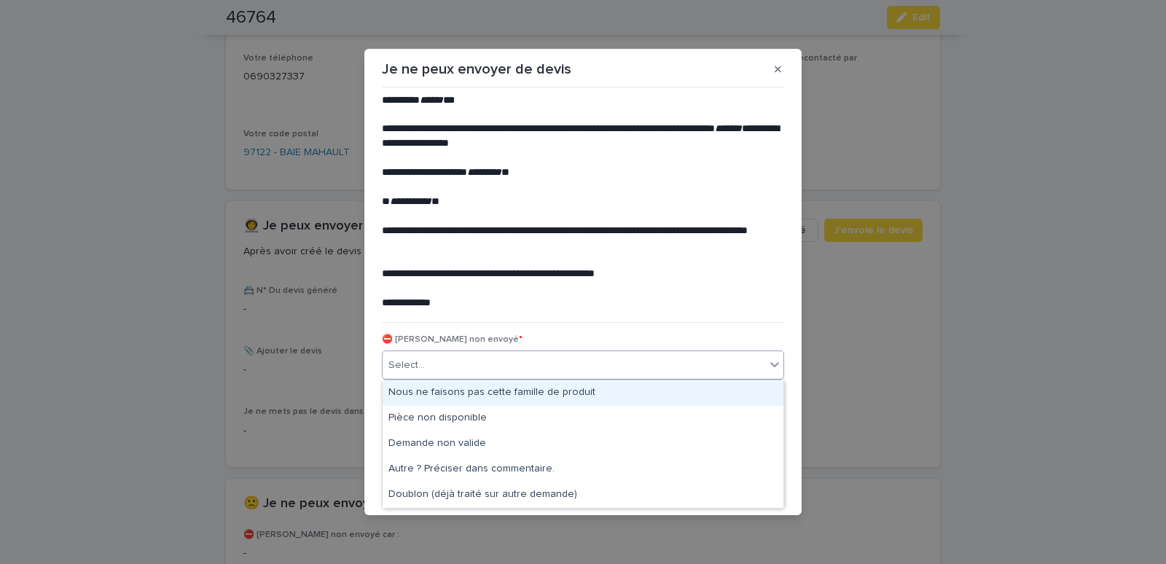
click at [506, 370] on div "Select..." at bounding box center [574, 366] width 383 height 24
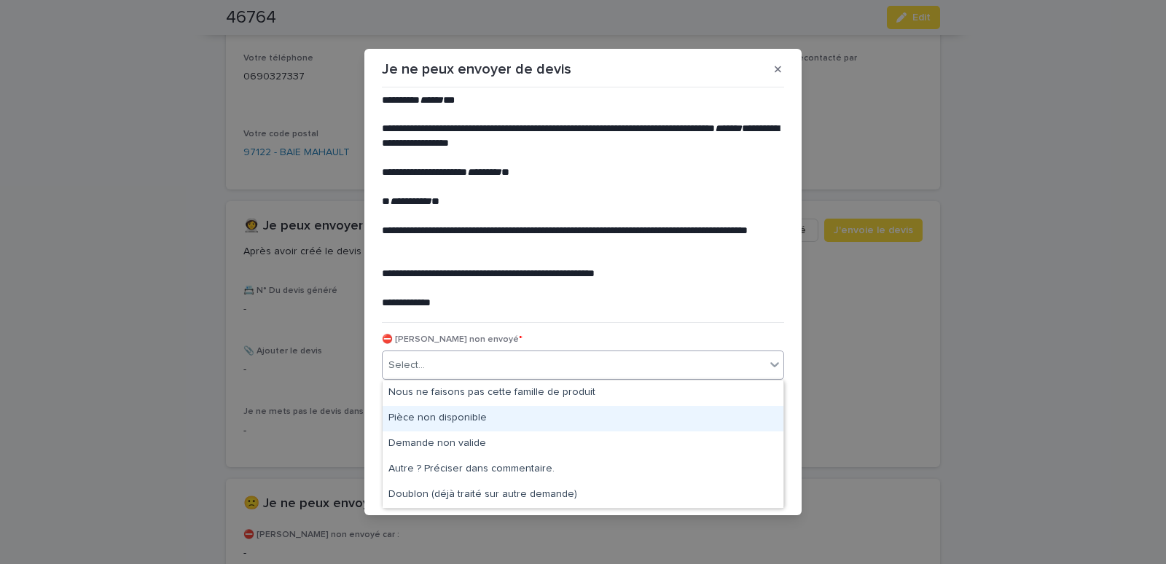
click at [445, 424] on div "Pièce non disponible" at bounding box center [583, 419] width 401 height 26
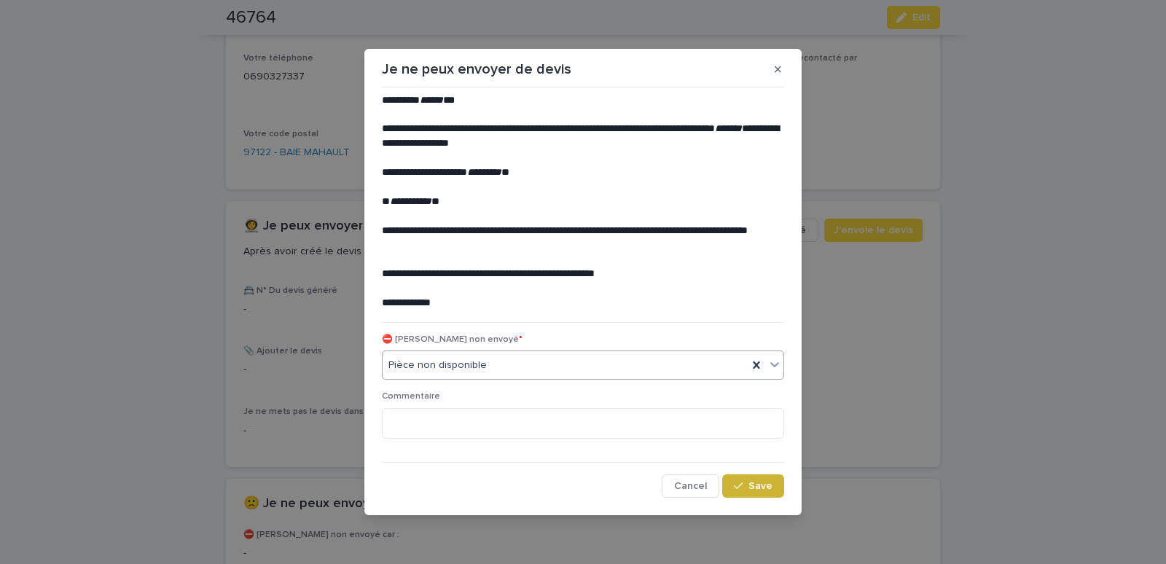
click at [743, 486] on icon "button" at bounding box center [738, 486] width 9 height 10
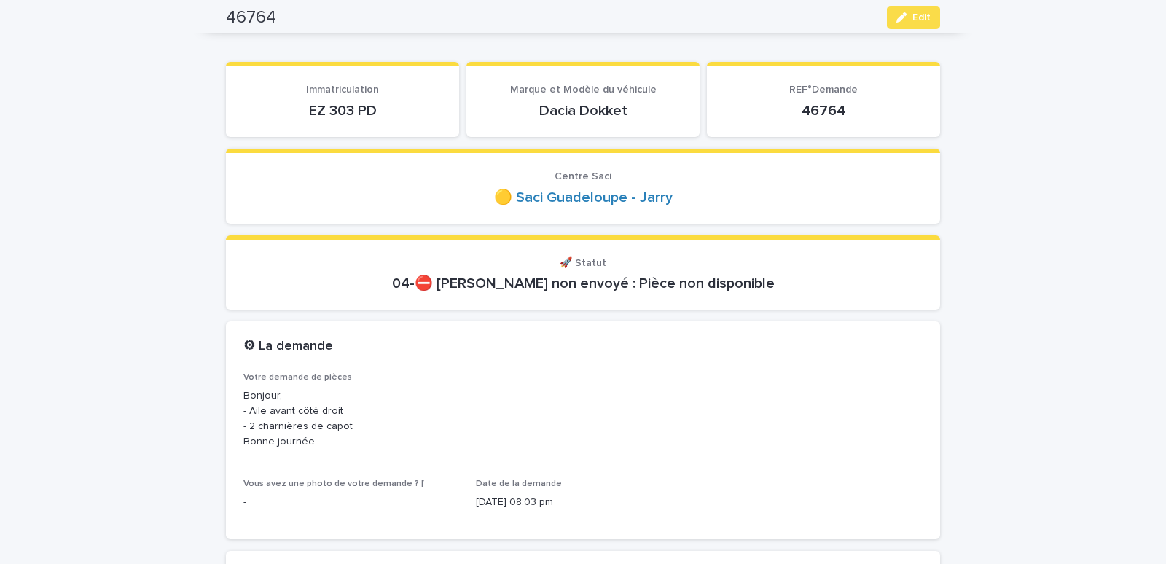
scroll to position [0, 0]
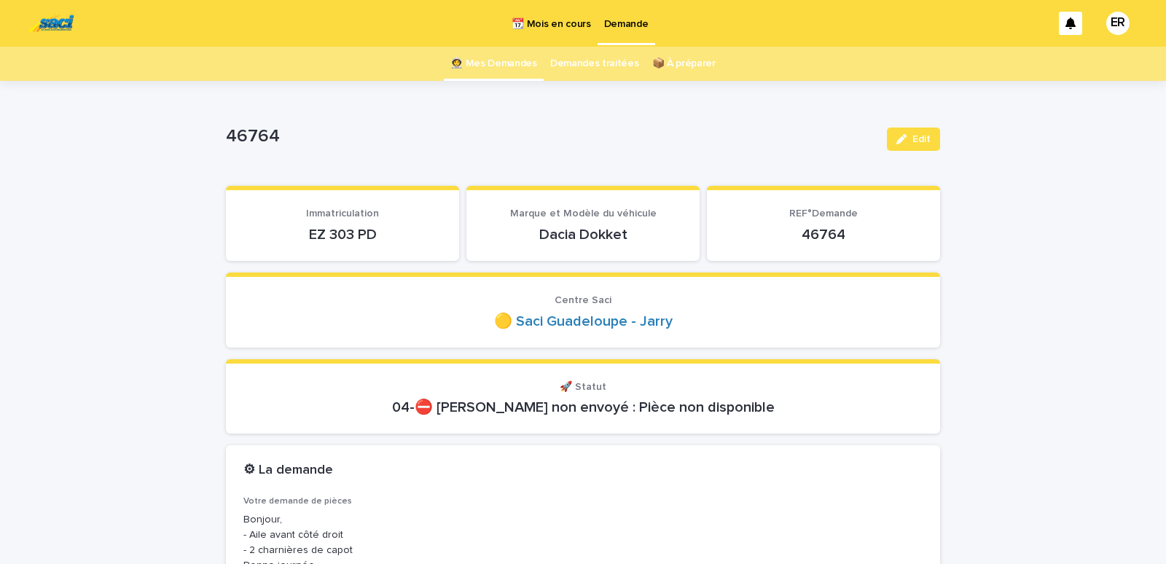
click at [504, 60] on link "👩‍🚀 Mes Demandes" at bounding box center [493, 64] width 87 height 34
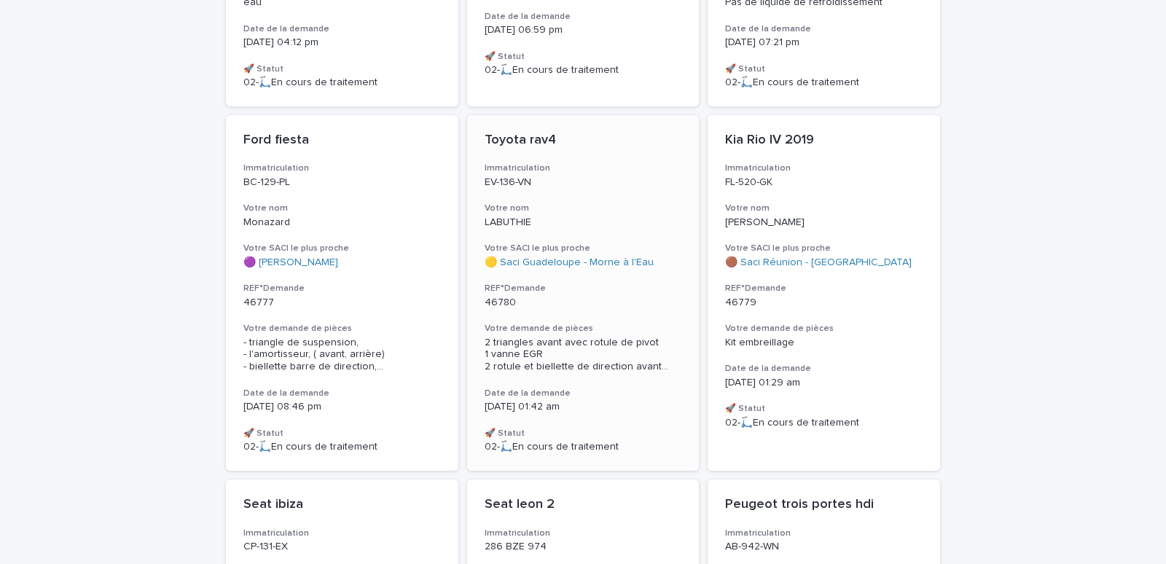
scroll to position [1115, 0]
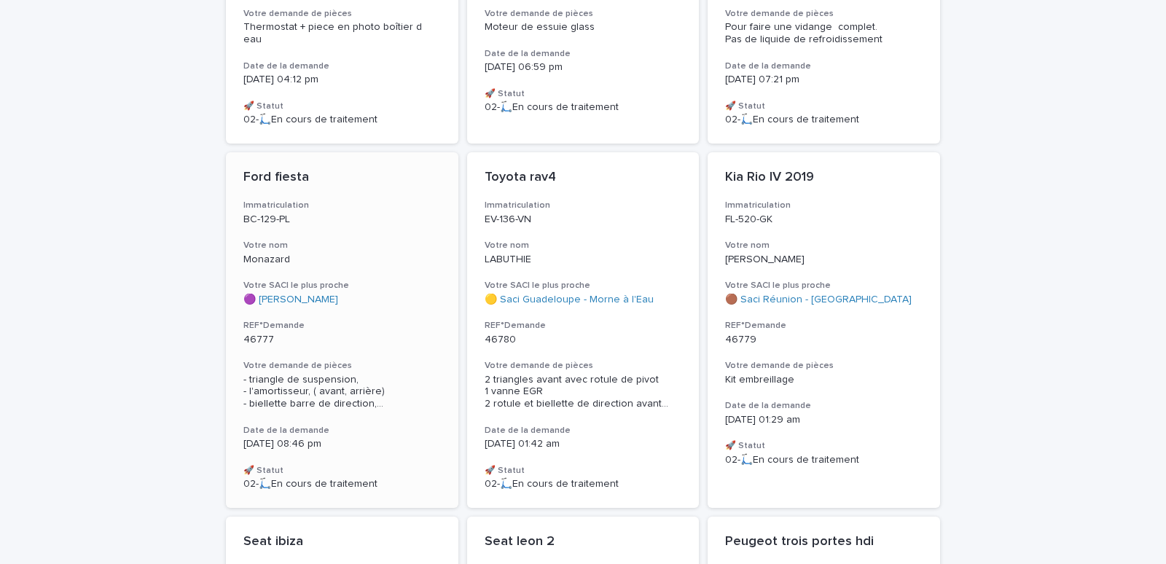
click at [359, 218] on div "Ford fiesta Immatriculation BC-129-PL Votre nom Monazard Votre SACI le plus pro…" at bounding box center [342, 330] width 233 height 356
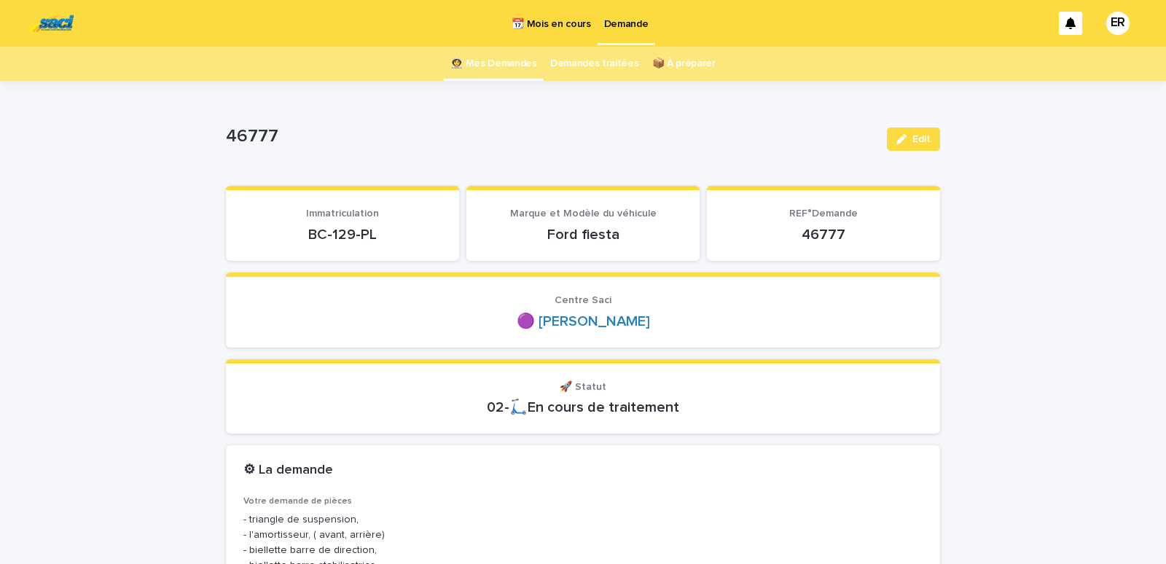
scroll to position [124, 0]
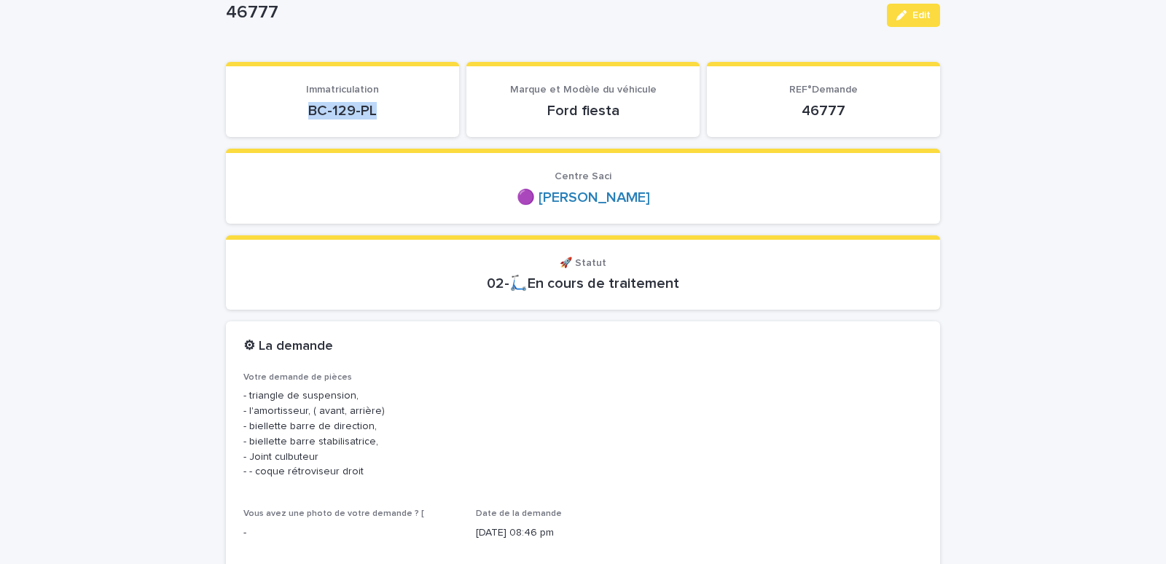
drag, startPoint x: 294, startPoint y: 112, endPoint x: 414, endPoint y: 126, distance: 121.1
click at [414, 120] on div "BC-129-PL" at bounding box center [342, 109] width 198 height 20
copy p "BC-129-PL"
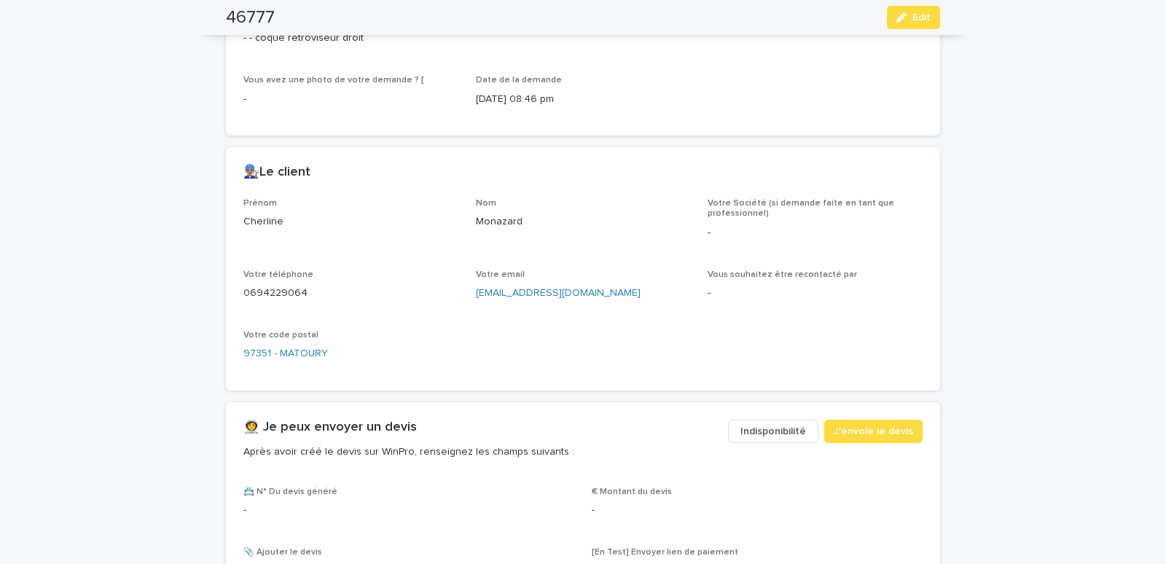
scroll to position [805, 0]
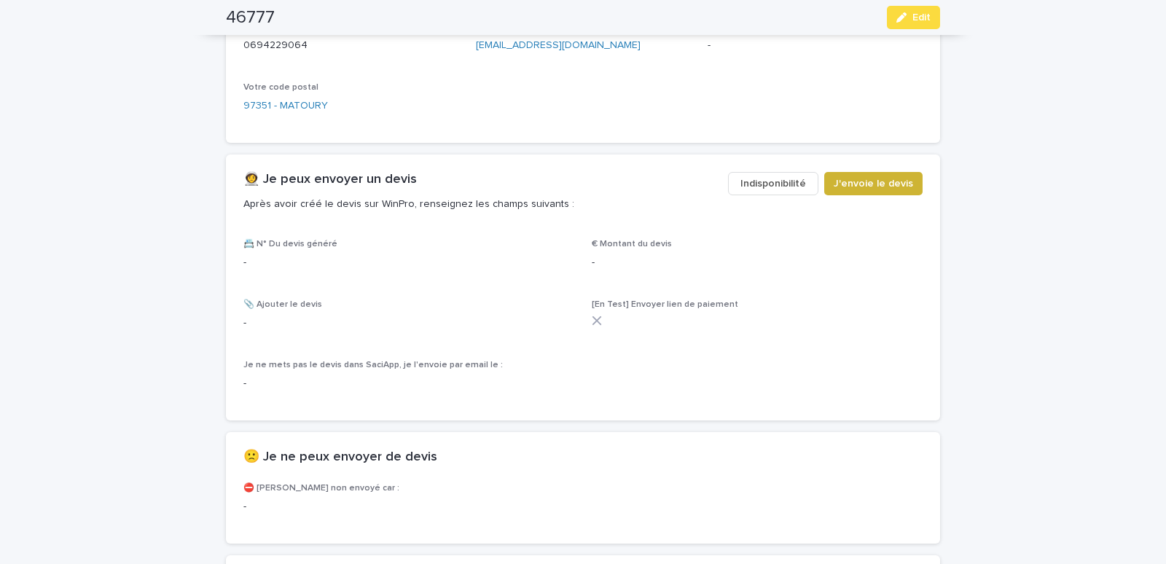
click at [859, 195] on button "J'envoie le devis" at bounding box center [873, 183] width 98 height 23
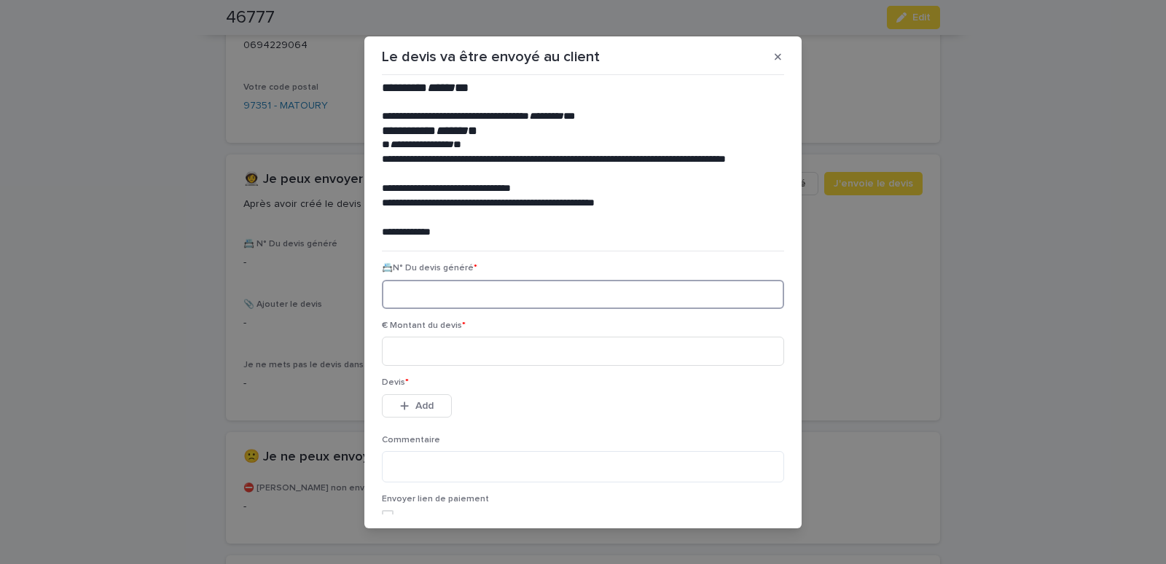
click at [397, 293] on input at bounding box center [583, 294] width 402 height 29
paste input "********"
type input "********"
click at [411, 363] on input at bounding box center [583, 351] width 402 height 29
type input "******"
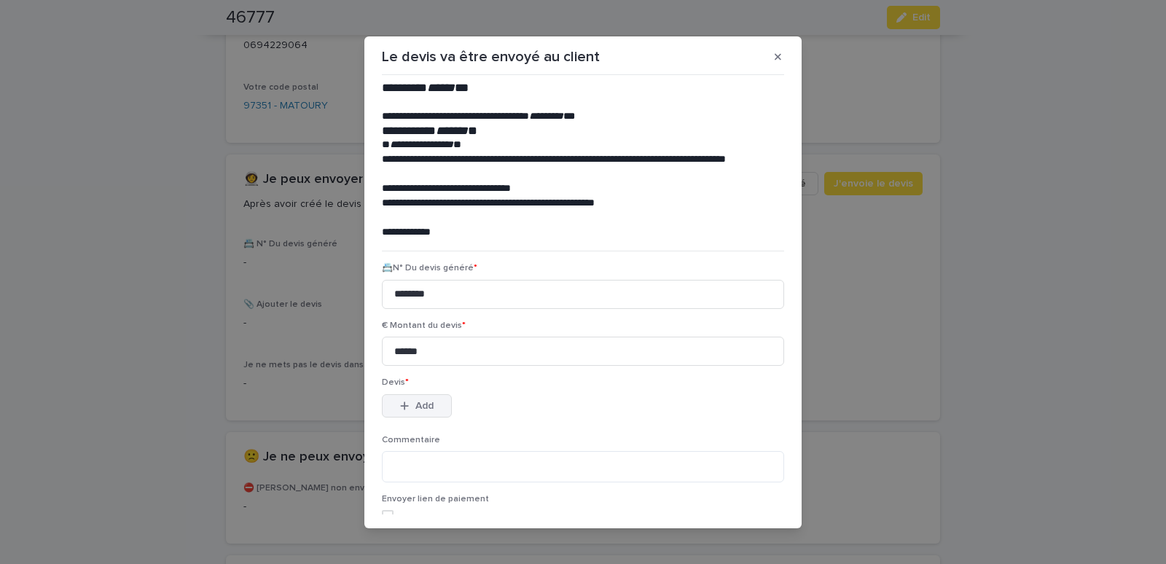
click at [432, 398] on button "Add" at bounding box center [417, 405] width 70 height 23
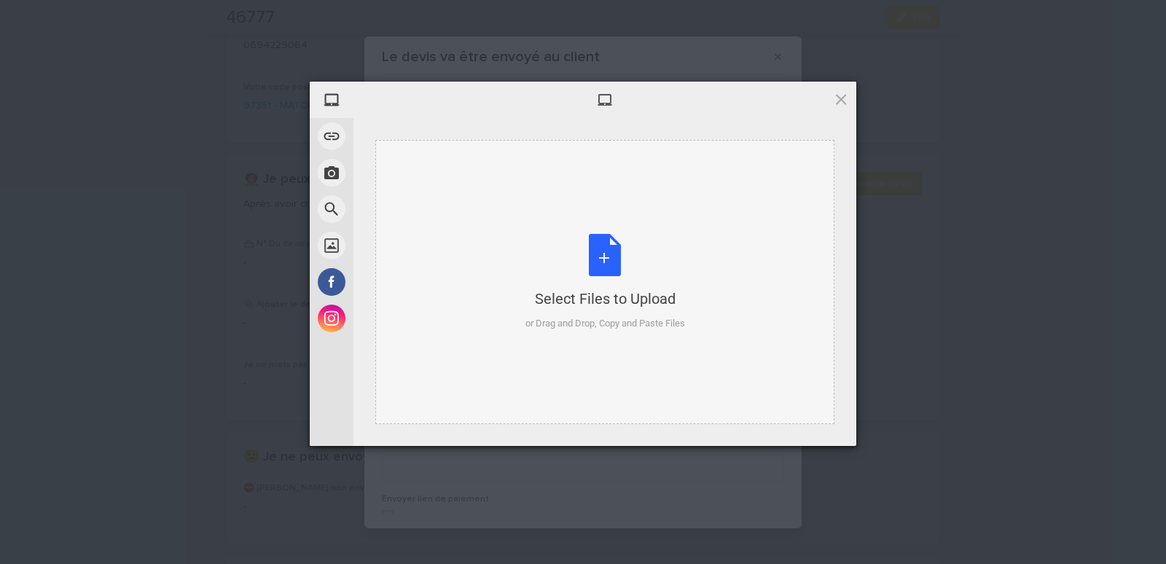
click at [534, 198] on div "Select Files to Upload or Drag and Drop, Copy and Paste Files" at bounding box center [604, 282] width 459 height 284
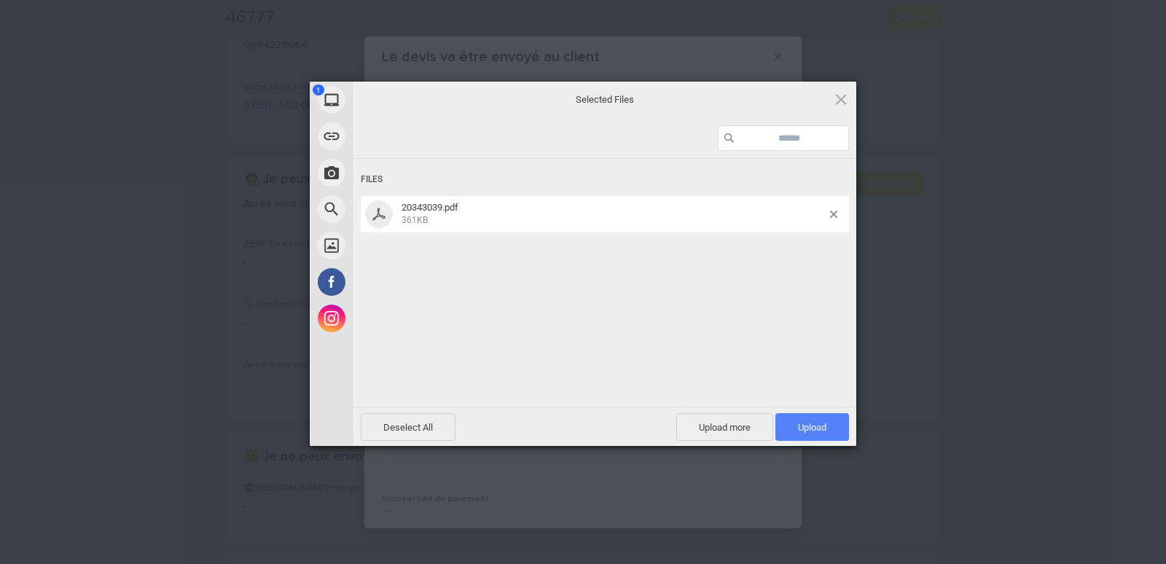
click at [805, 428] on span "Upload 1" at bounding box center [812, 427] width 28 height 11
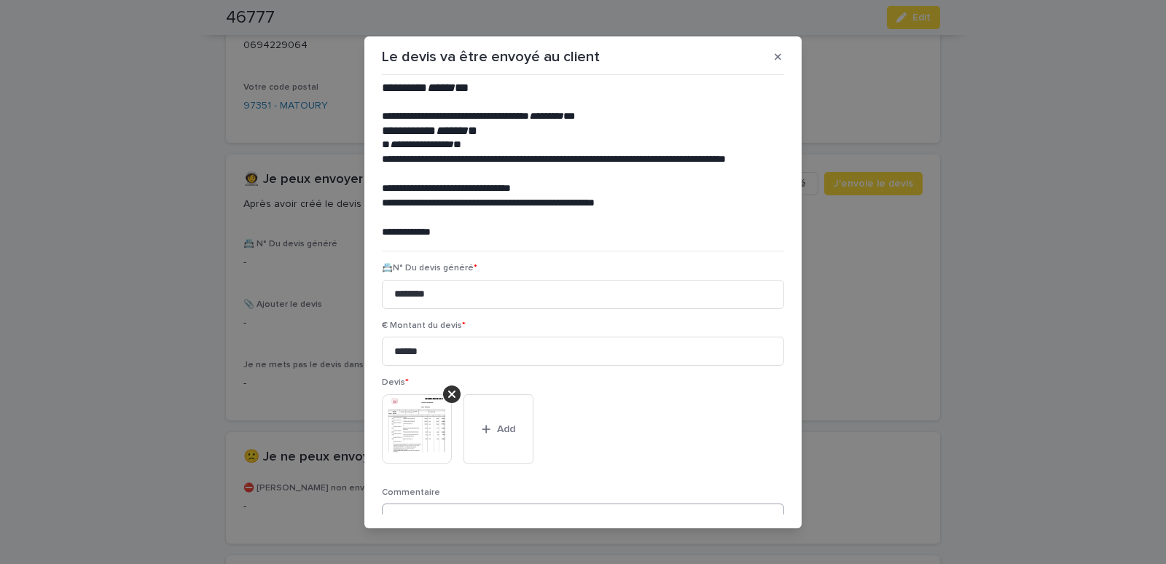
scroll to position [119, 0]
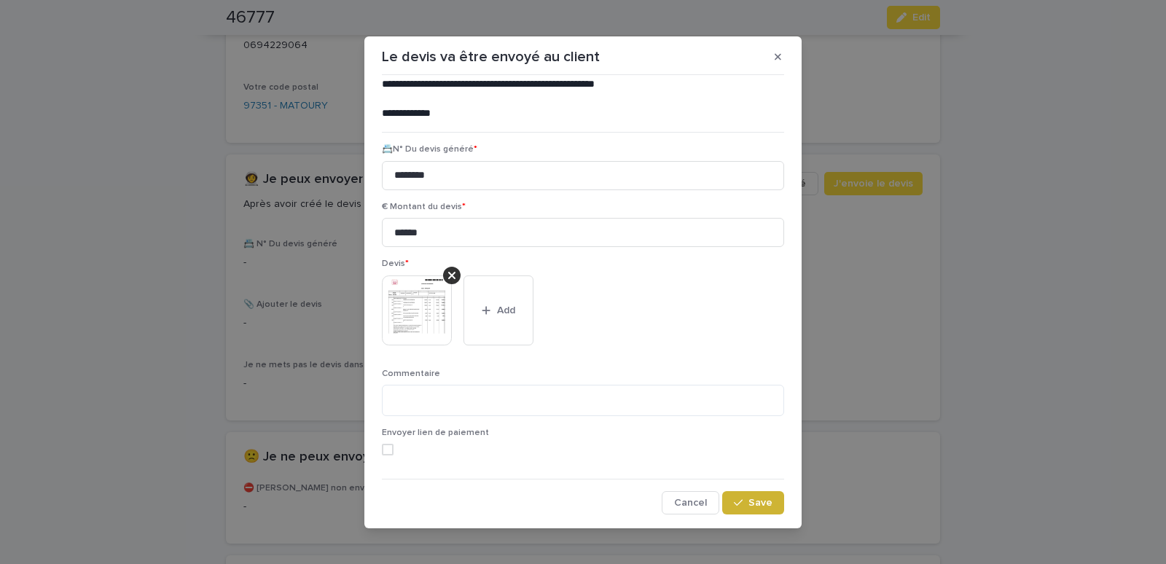
click at [749, 501] on span "Save" at bounding box center [761, 503] width 24 height 10
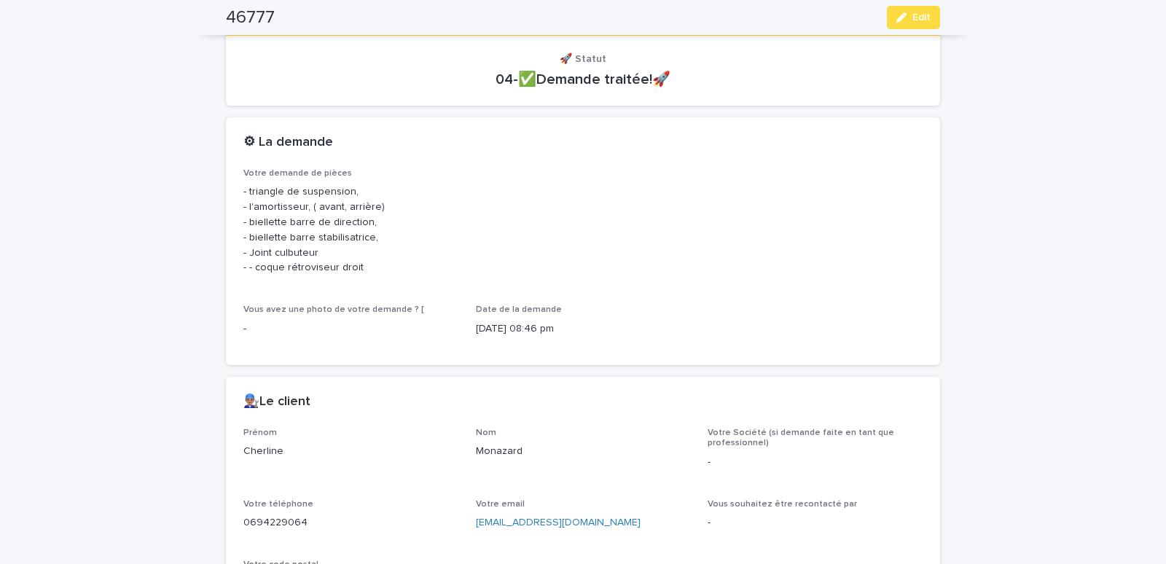
scroll to position [0, 0]
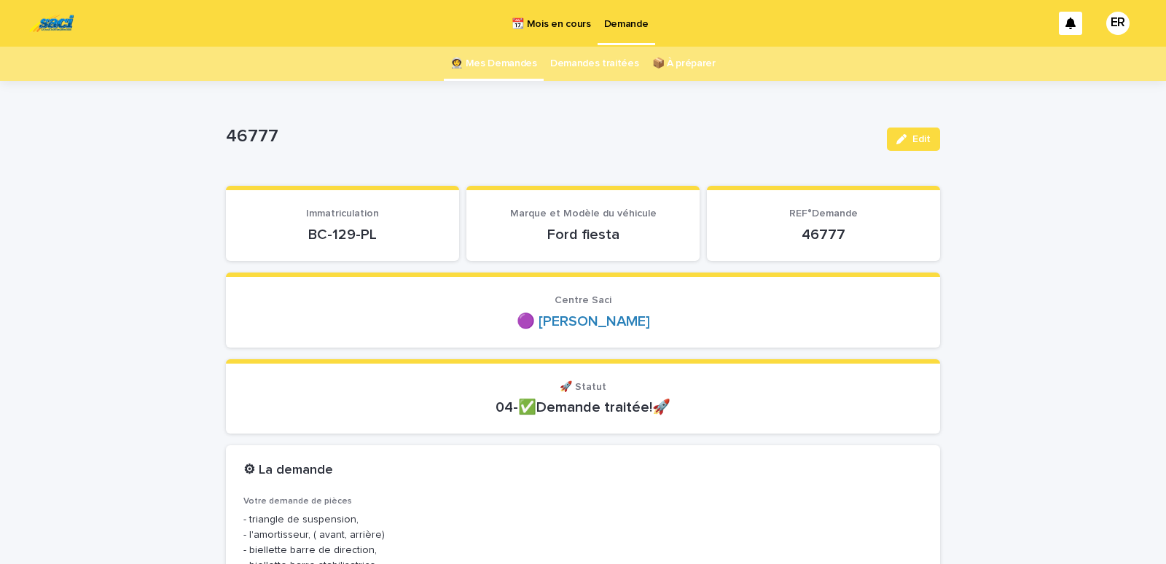
click at [483, 66] on link "👩‍🚀 Mes Demandes" at bounding box center [493, 64] width 87 height 34
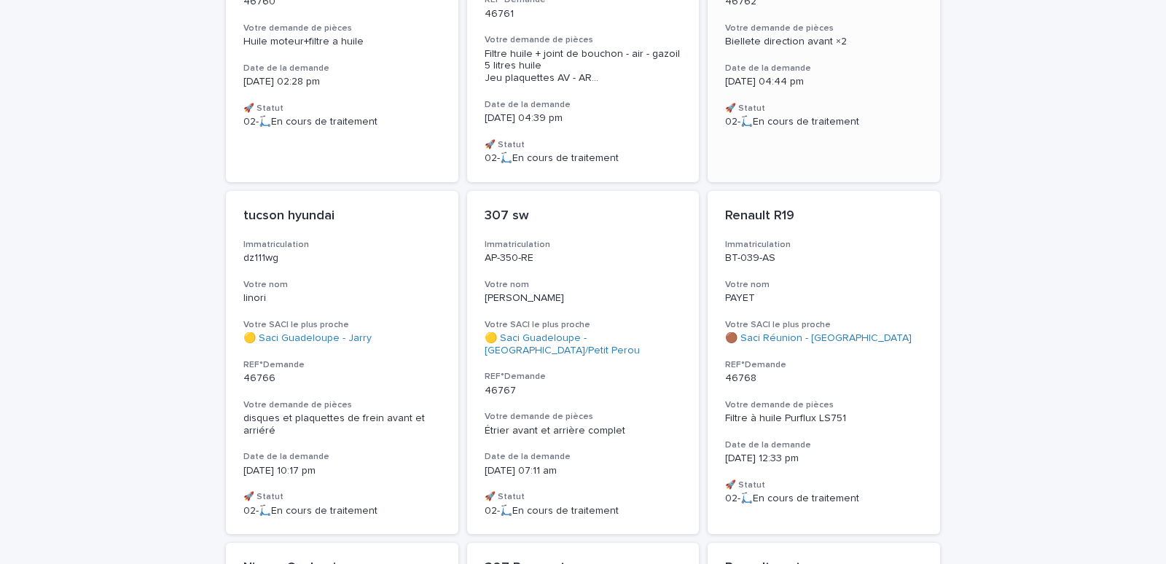
scroll to position [496, 0]
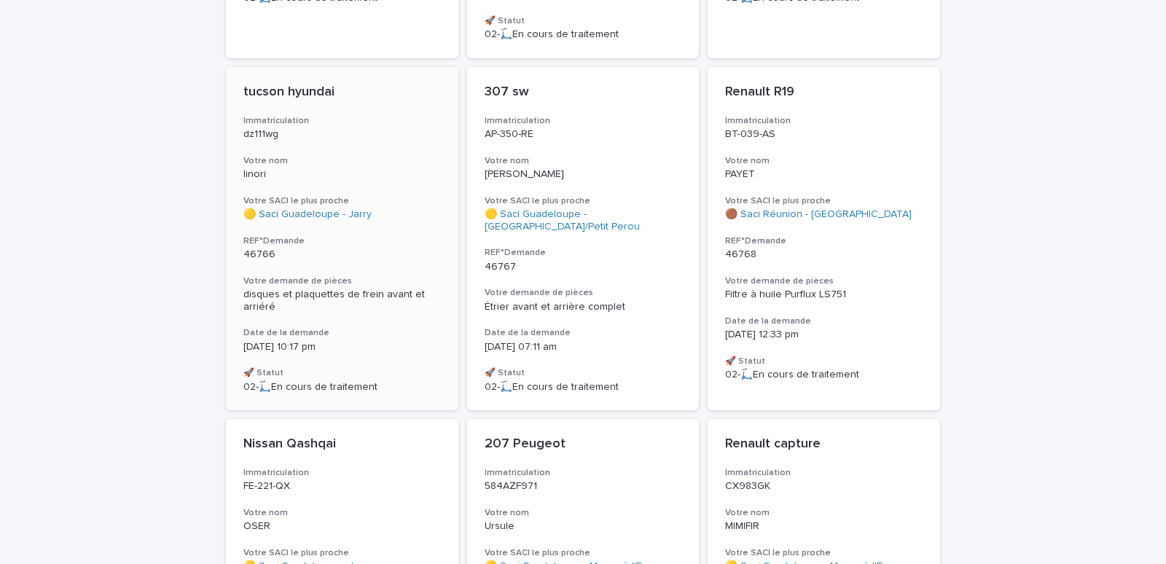
click at [311, 168] on p "linori" at bounding box center [342, 174] width 198 height 12
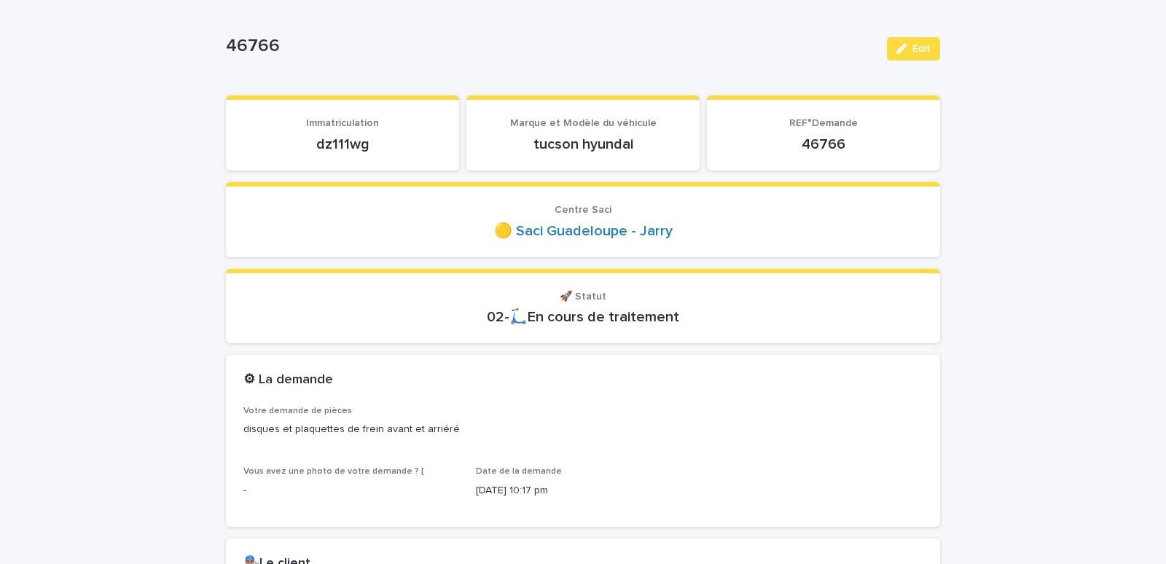
scroll to position [124, 0]
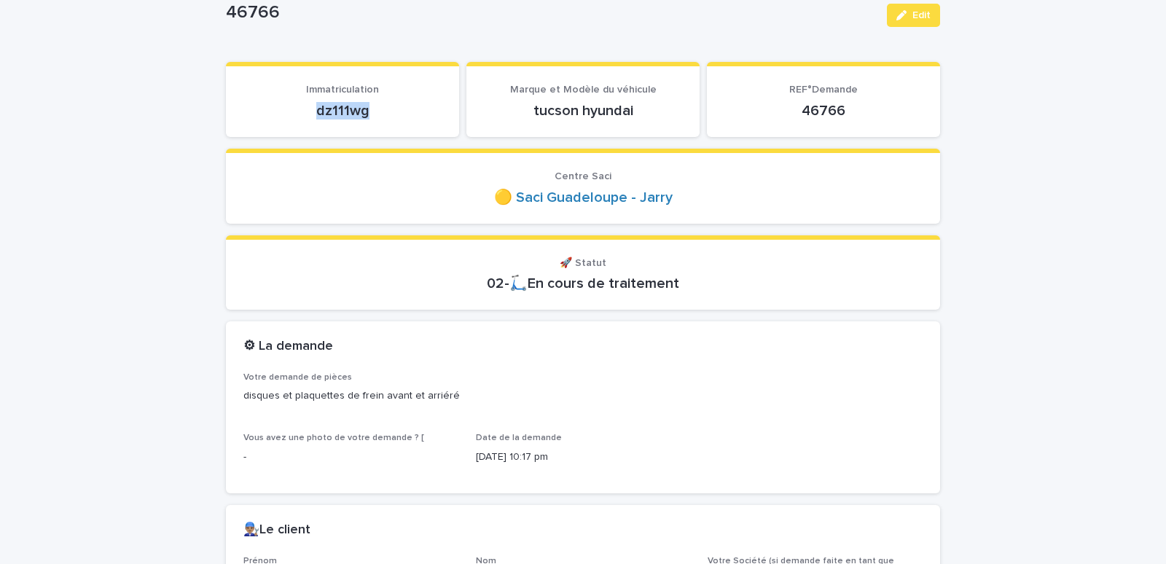
drag, startPoint x: 297, startPoint y: 115, endPoint x: 392, endPoint y: 113, distance: 95.5
click at [392, 113] on p "dz111wg" at bounding box center [342, 110] width 198 height 17
copy p "dz111wg"
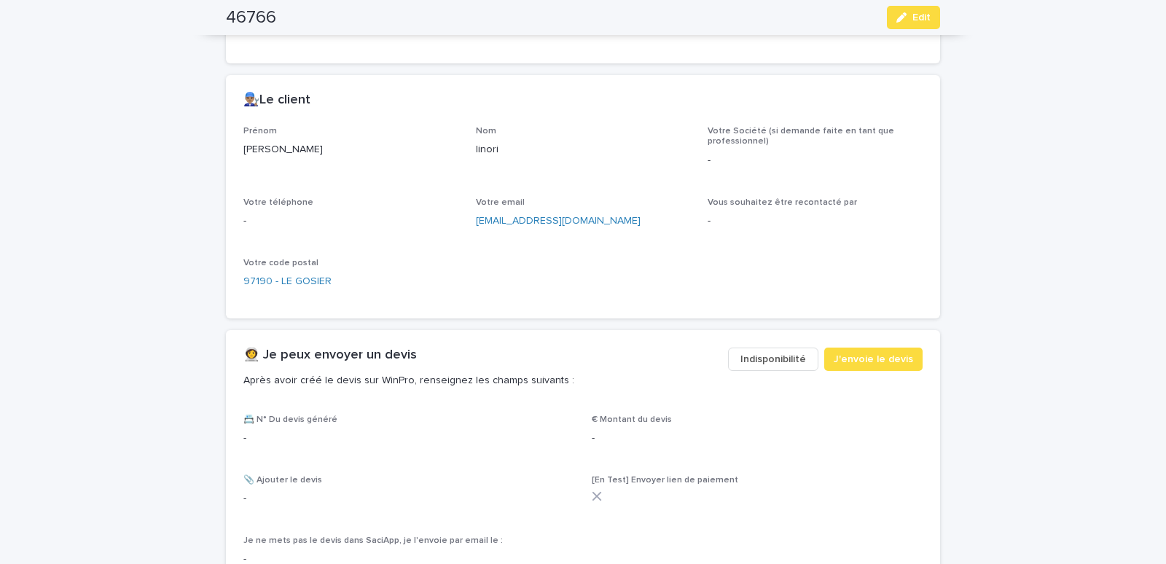
scroll to position [558, 0]
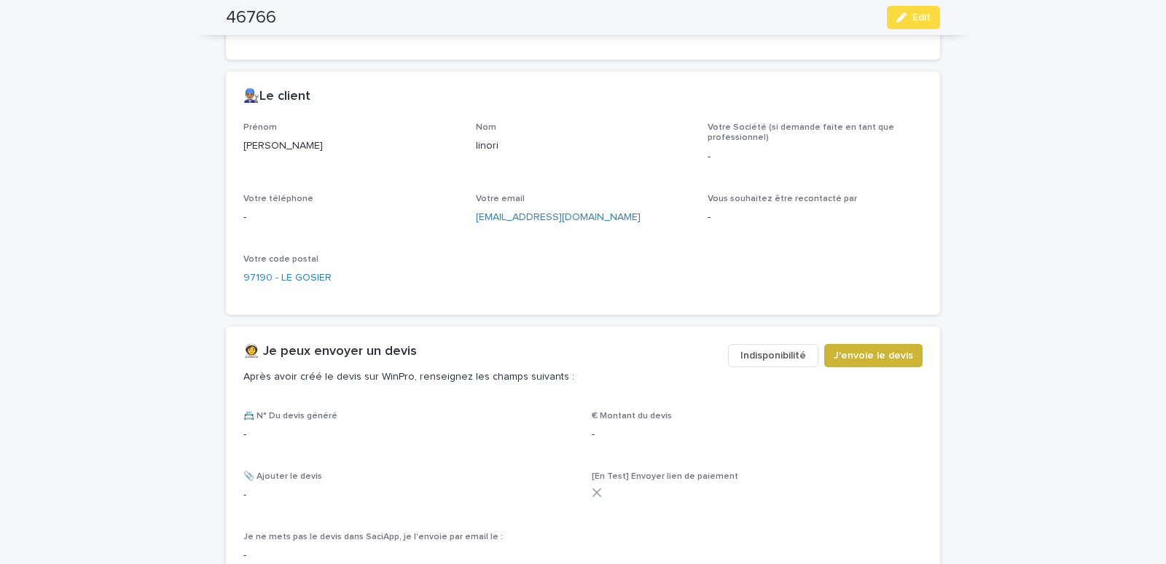
click at [850, 354] on span "J'envoie le devis" at bounding box center [873, 355] width 79 height 15
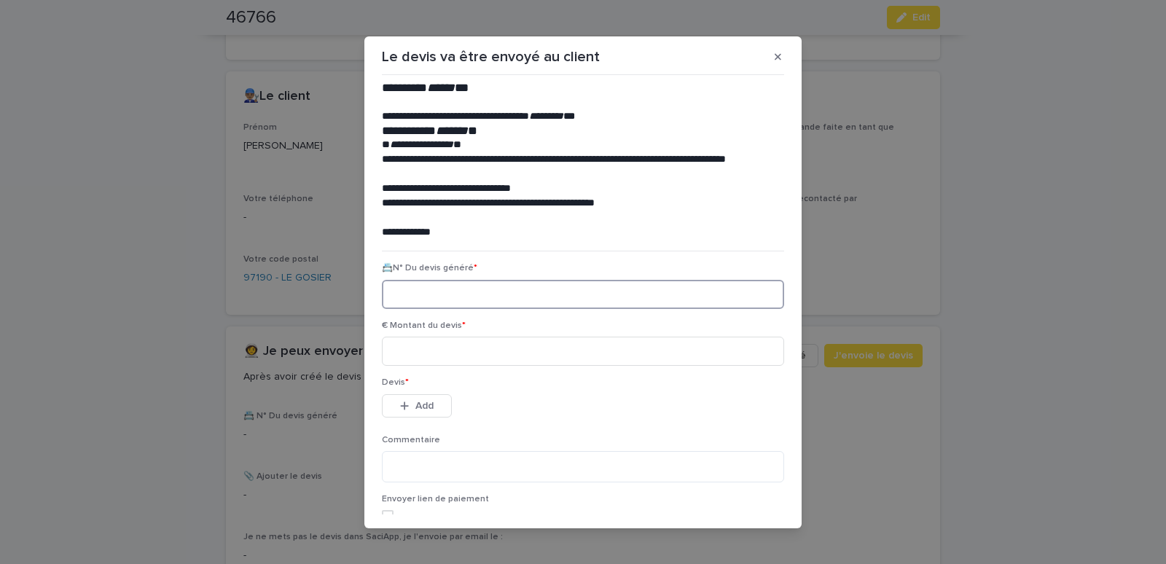
click at [428, 295] on input at bounding box center [583, 294] width 402 height 29
paste input "********"
type input "********"
click at [436, 353] on input at bounding box center [583, 351] width 402 height 29
type input "******"
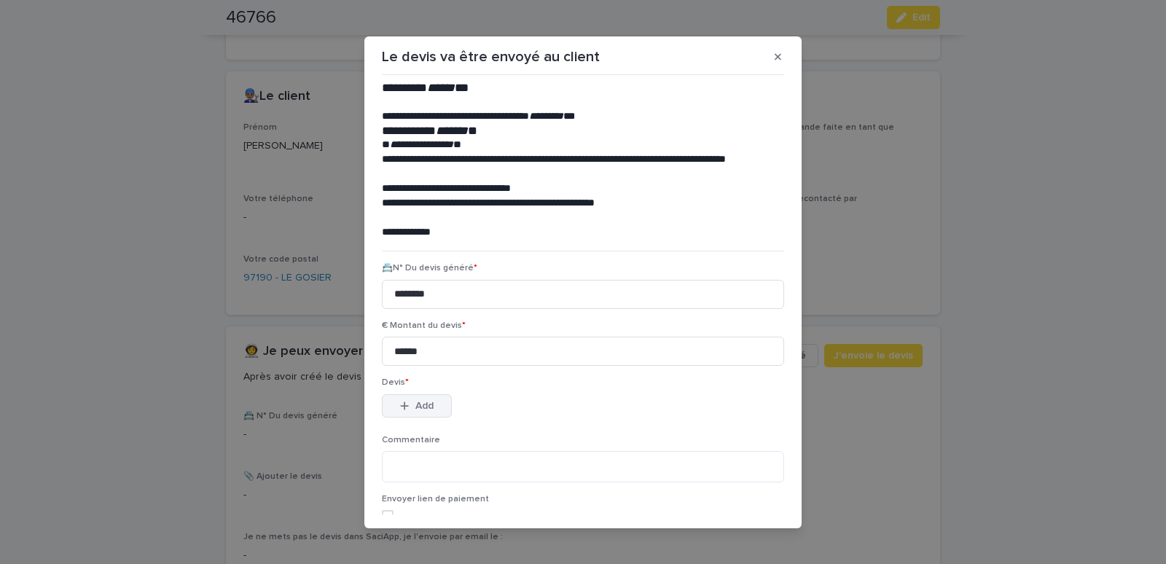
click at [418, 402] on span "Add" at bounding box center [424, 406] width 18 height 10
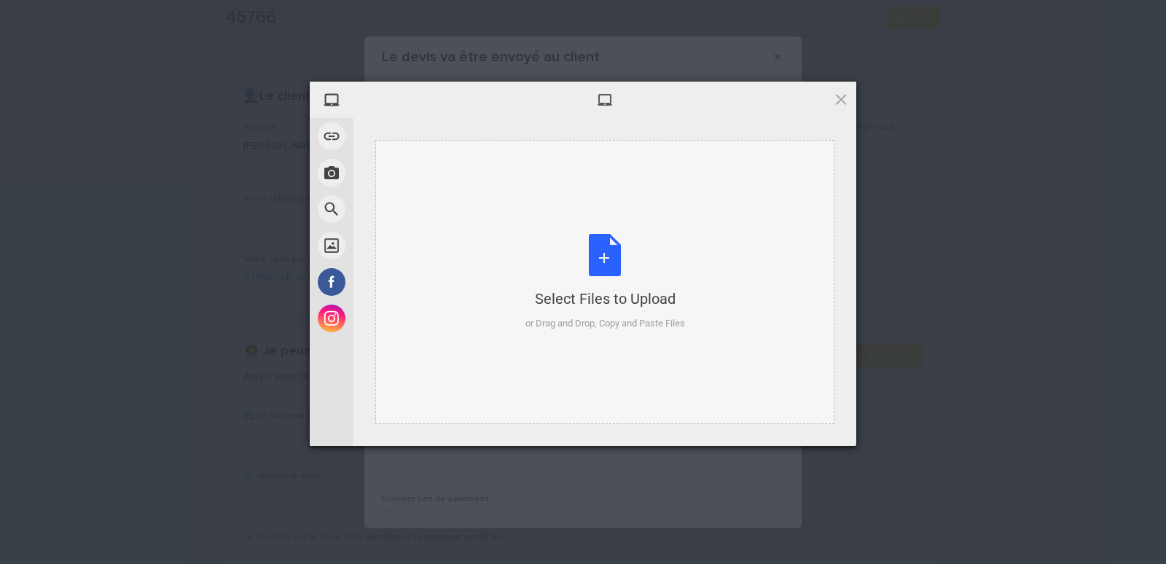
click at [419, 167] on div "Select Files to Upload or Drag and Drop, Copy and Paste Files" at bounding box center [604, 282] width 459 height 284
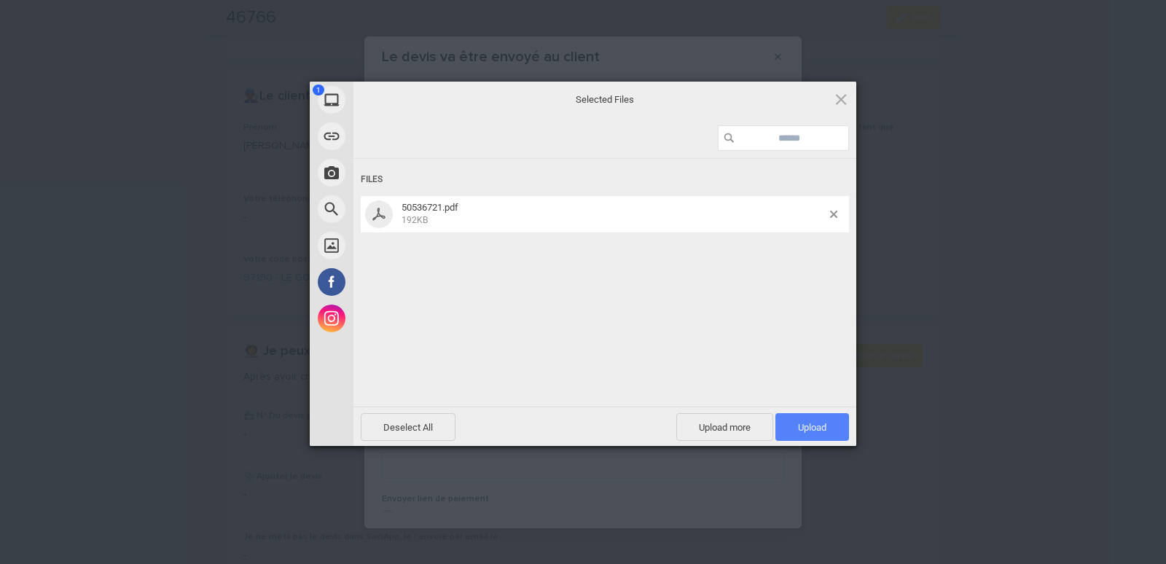
click at [793, 425] on span "Upload 1" at bounding box center [813, 427] width 74 height 28
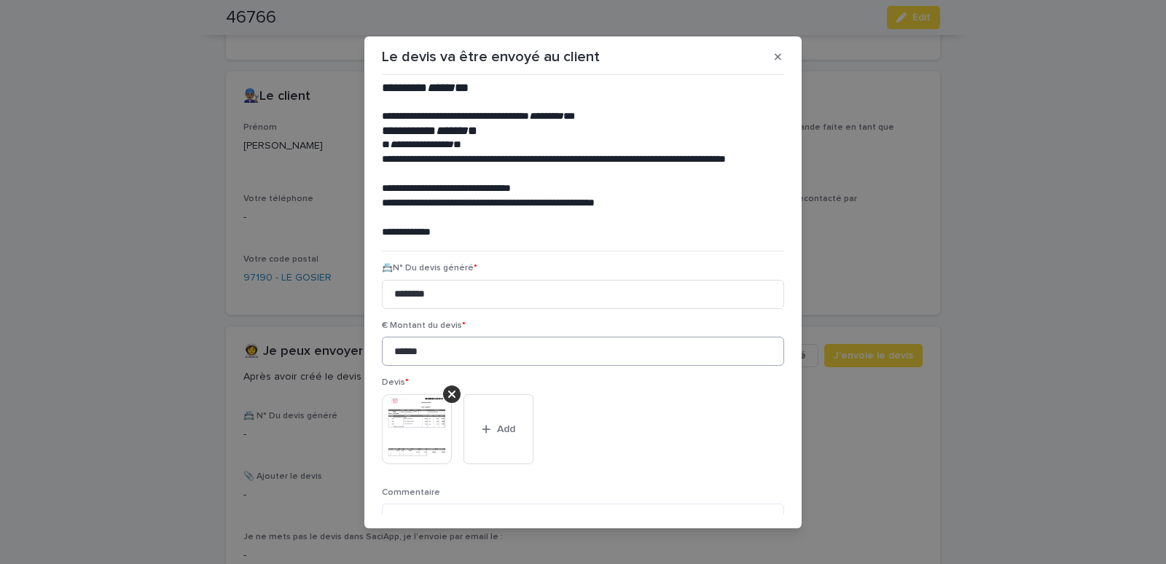
scroll to position [119, 0]
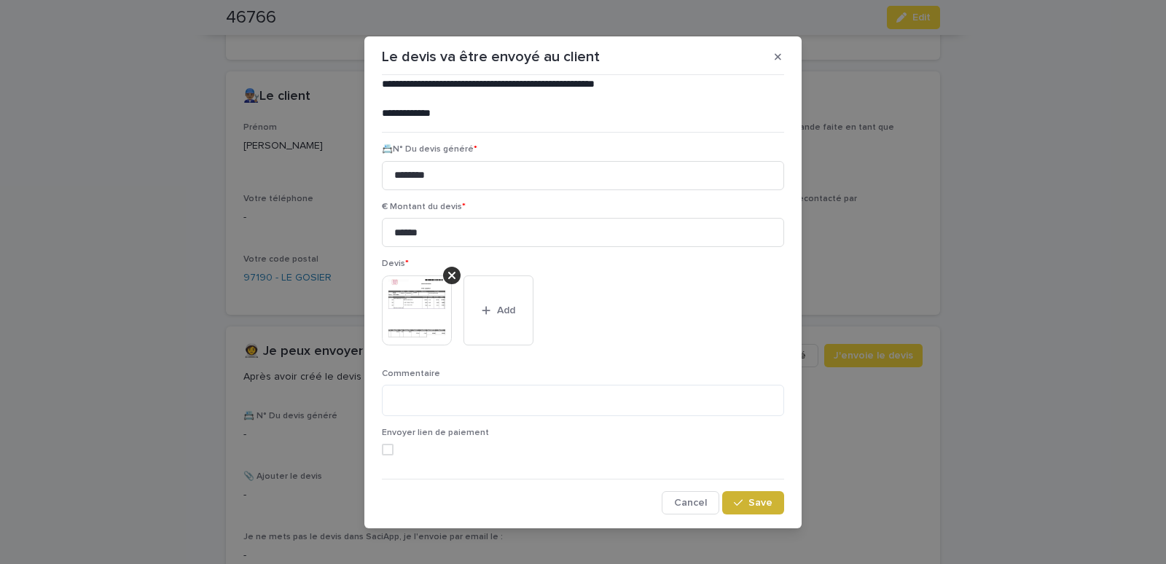
click at [749, 503] on span "Save" at bounding box center [761, 503] width 24 height 10
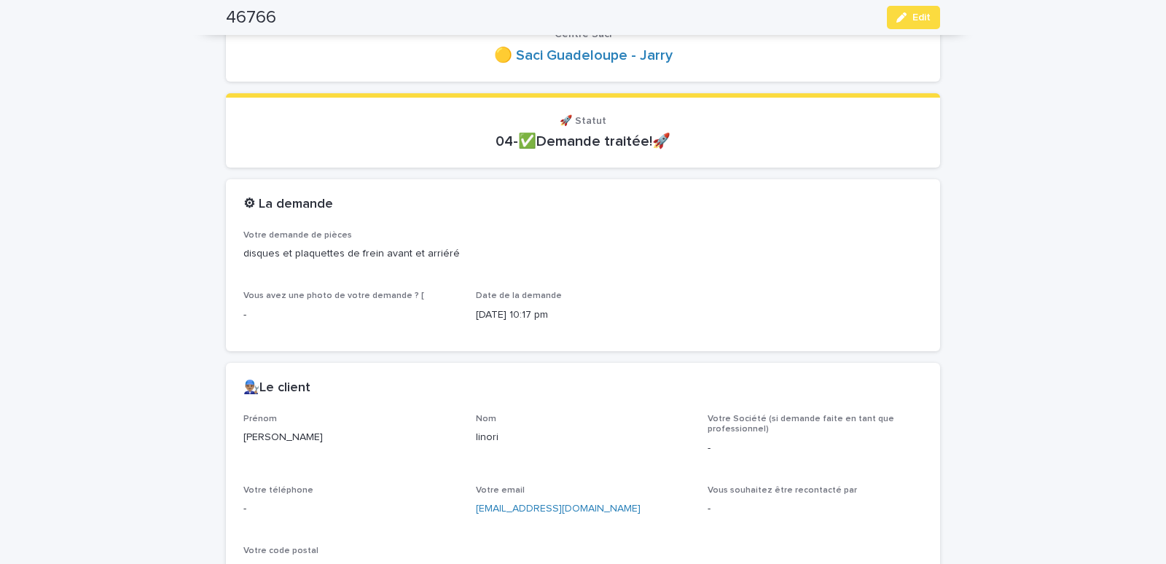
scroll to position [18, 0]
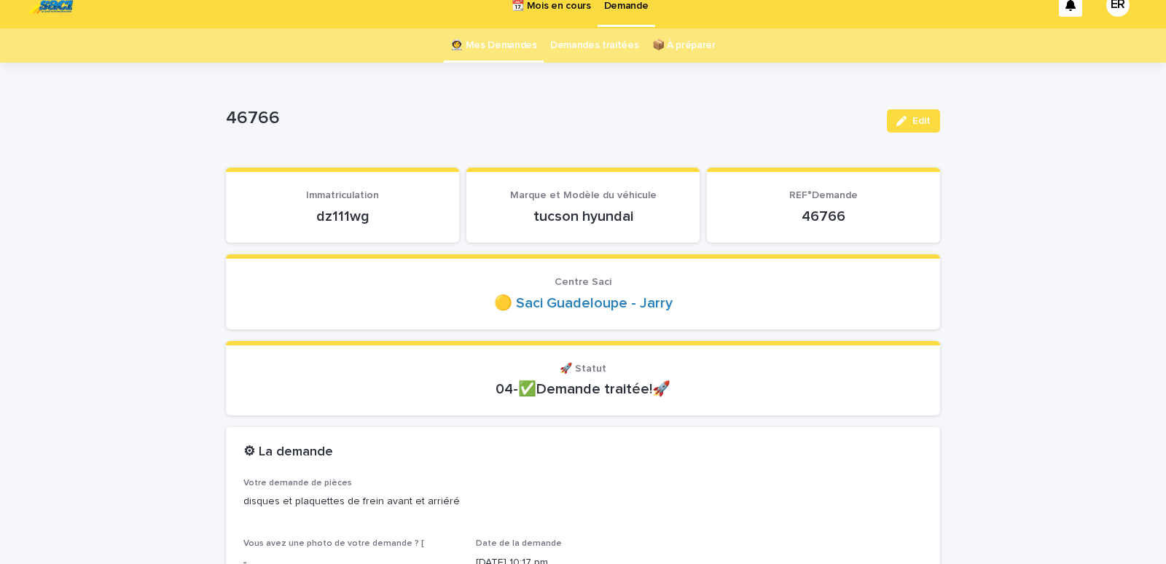
click at [504, 35] on link "👩‍🚀 Mes Demandes" at bounding box center [493, 45] width 87 height 34
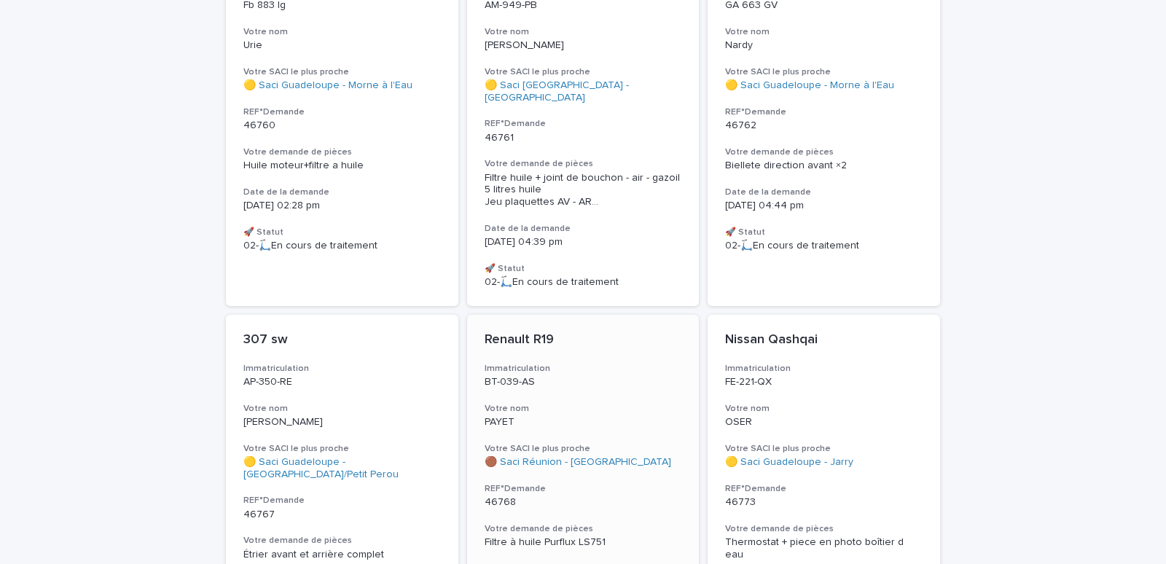
scroll to position [434, 0]
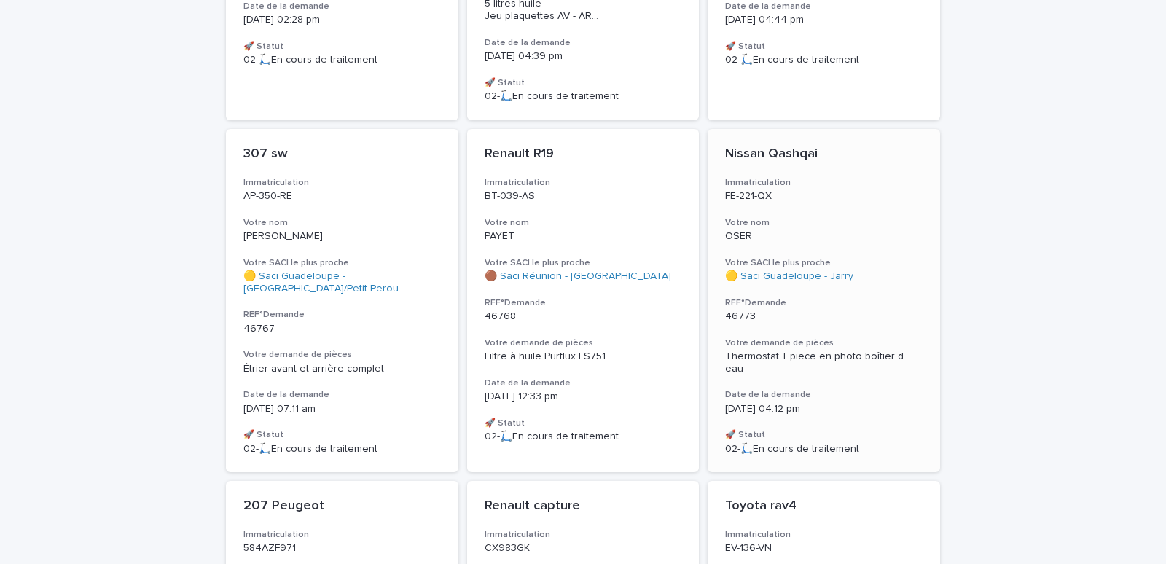
click at [786, 217] on h3 "Votre nom" at bounding box center [824, 223] width 198 height 12
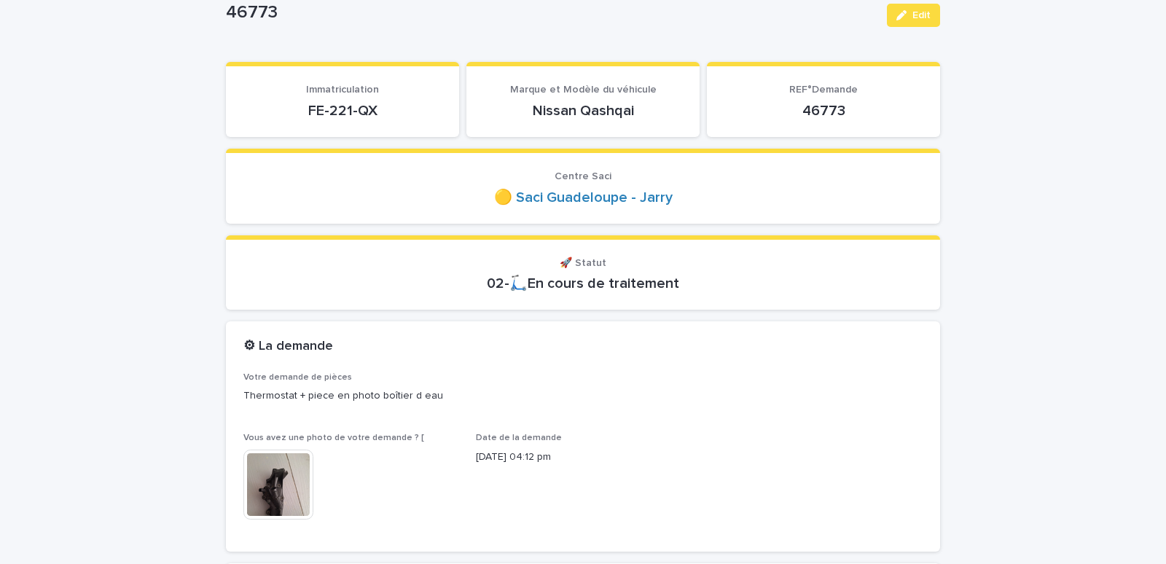
scroll to position [310, 0]
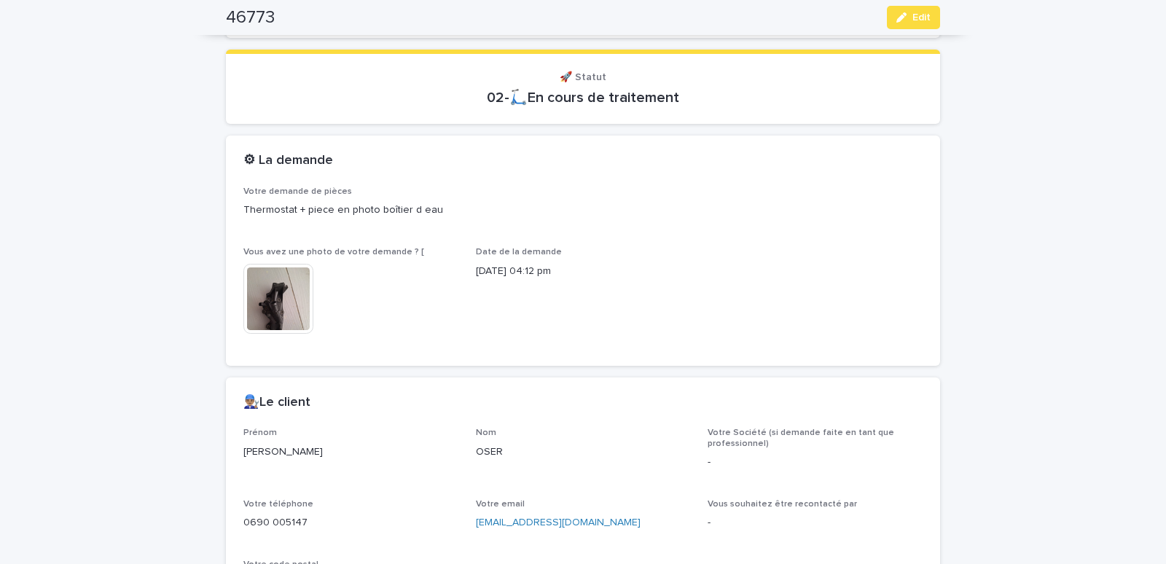
click at [276, 311] on img at bounding box center [278, 299] width 70 height 70
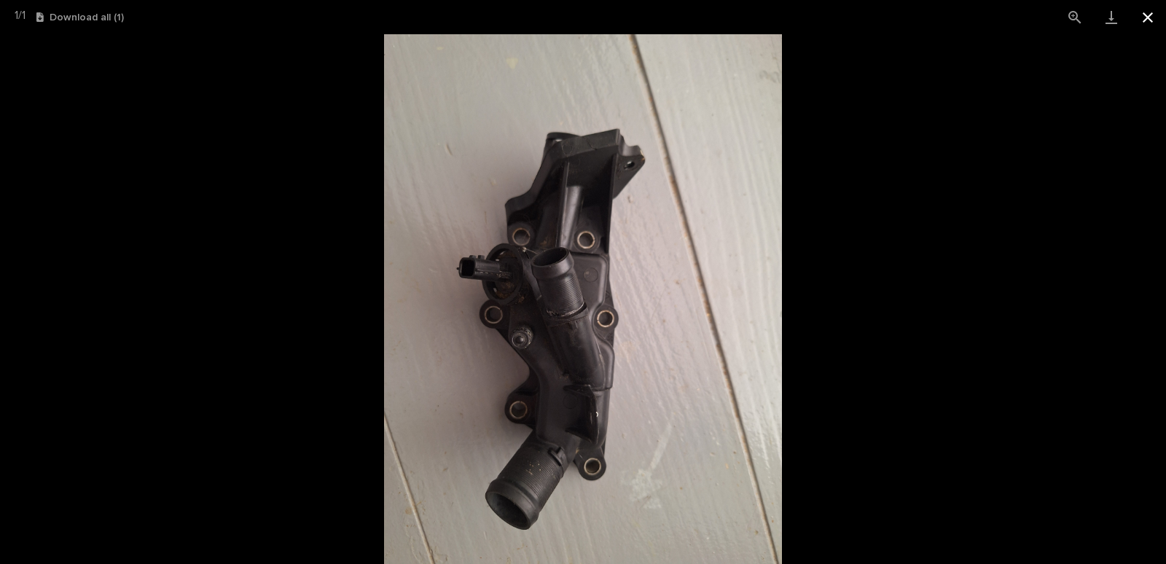
click at [1155, 13] on button "Close gallery" at bounding box center [1148, 17] width 36 height 34
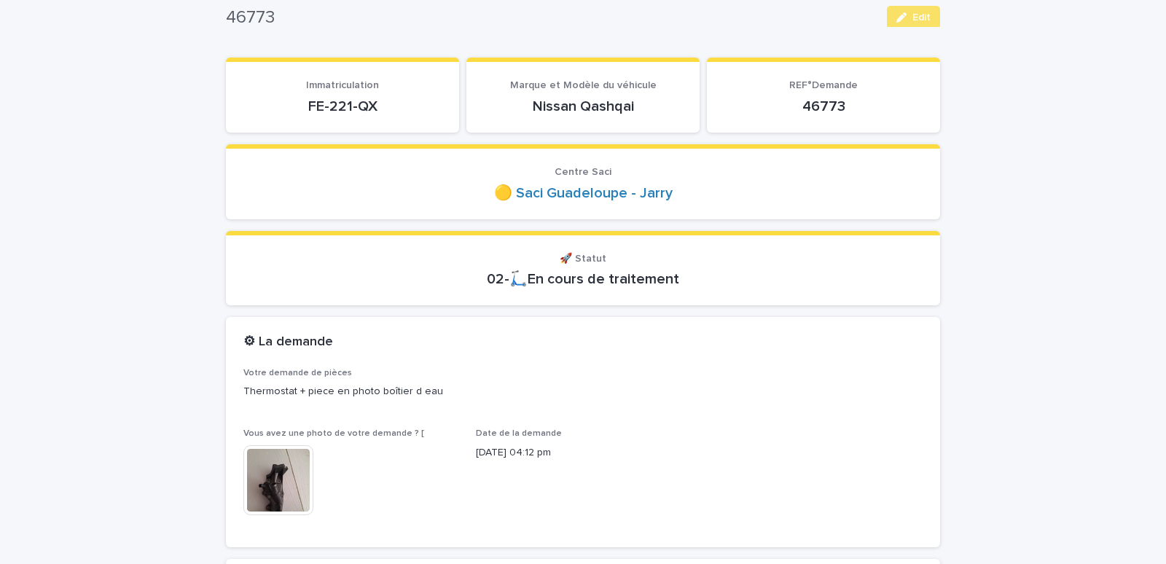
scroll to position [124, 0]
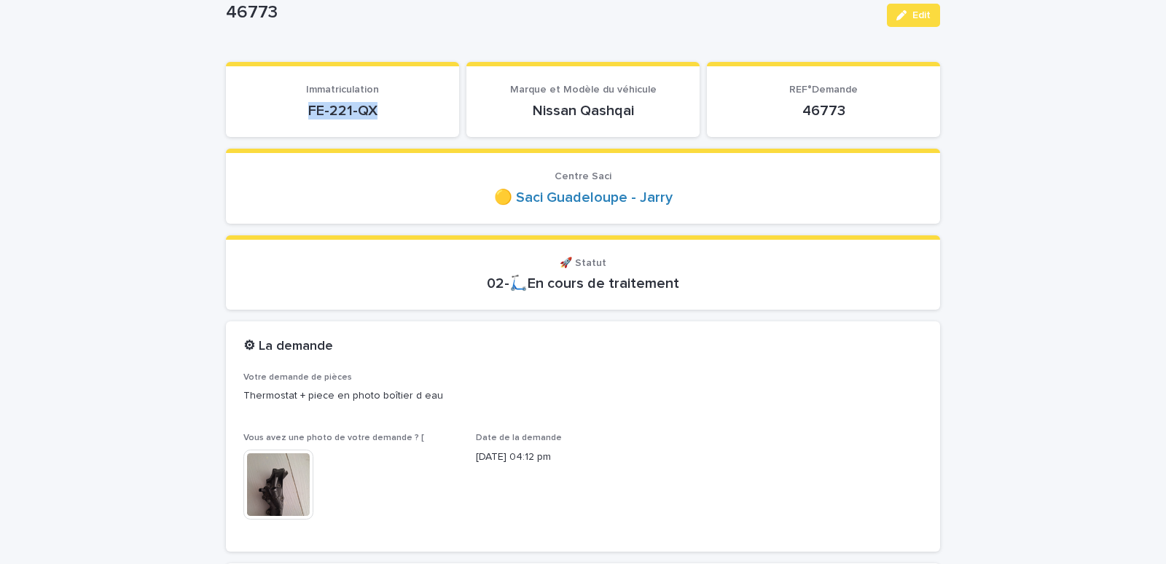
drag, startPoint x: 300, startPoint y: 118, endPoint x: 375, endPoint y: 116, distance: 75.1
click at [375, 116] on p "FE-221-QX" at bounding box center [342, 110] width 198 height 17
copy p "FE-221-QX"
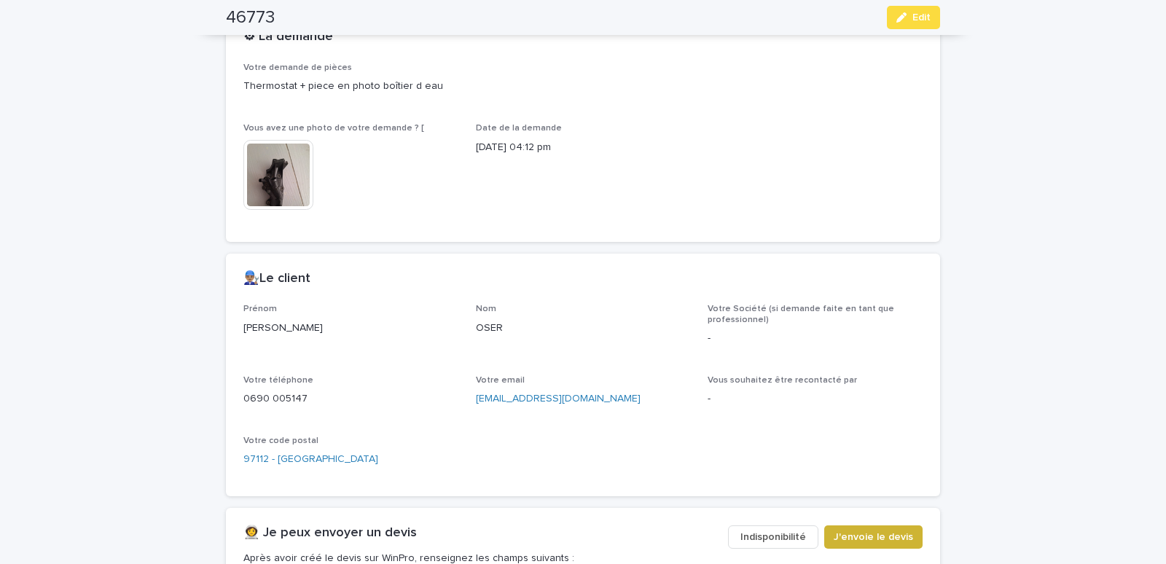
scroll to position [682, 0]
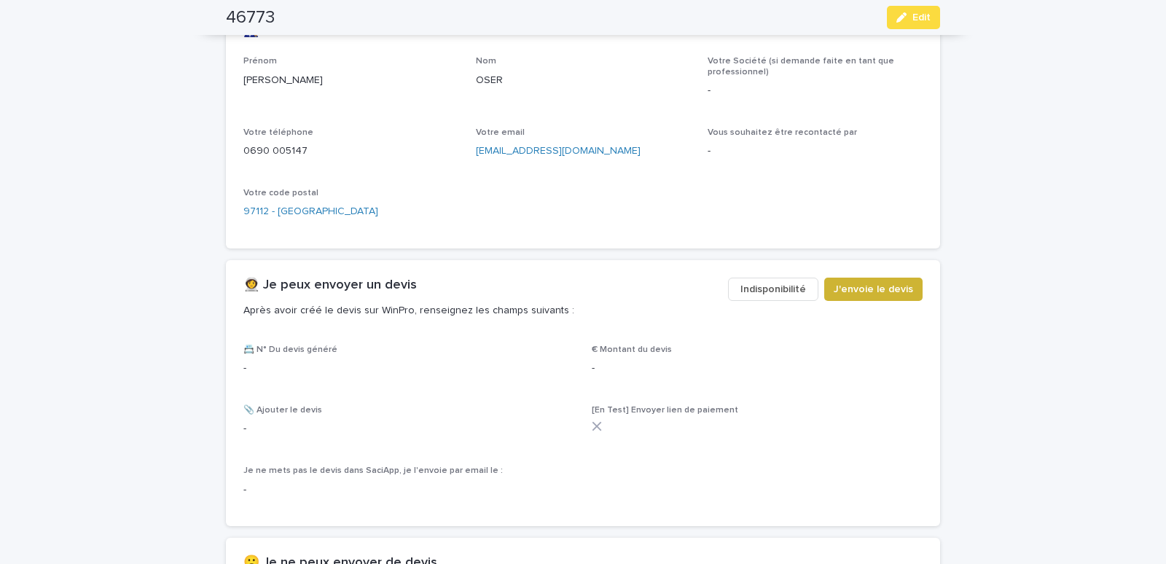
click at [872, 292] on span "J'envoie le devis" at bounding box center [873, 289] width 79 height 15
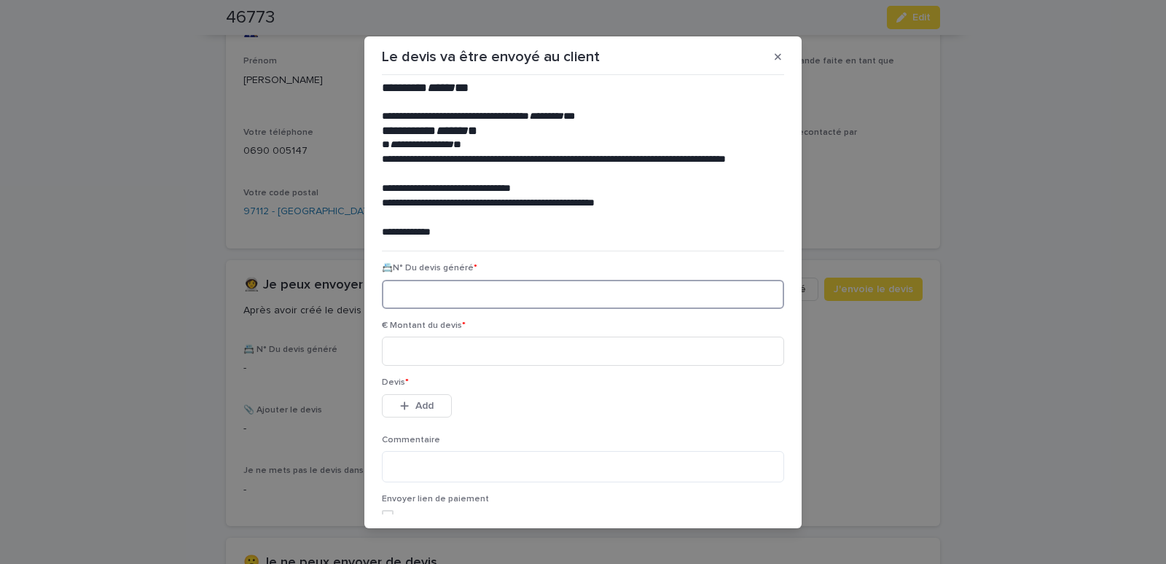
click at [398, 290] on input at bounding box center [583, 294] width 402 height 29
paste input "********"
type input "********"
click at [399, 345] on input at bounding box center [583, 351] width 402 height 29
type input "******"
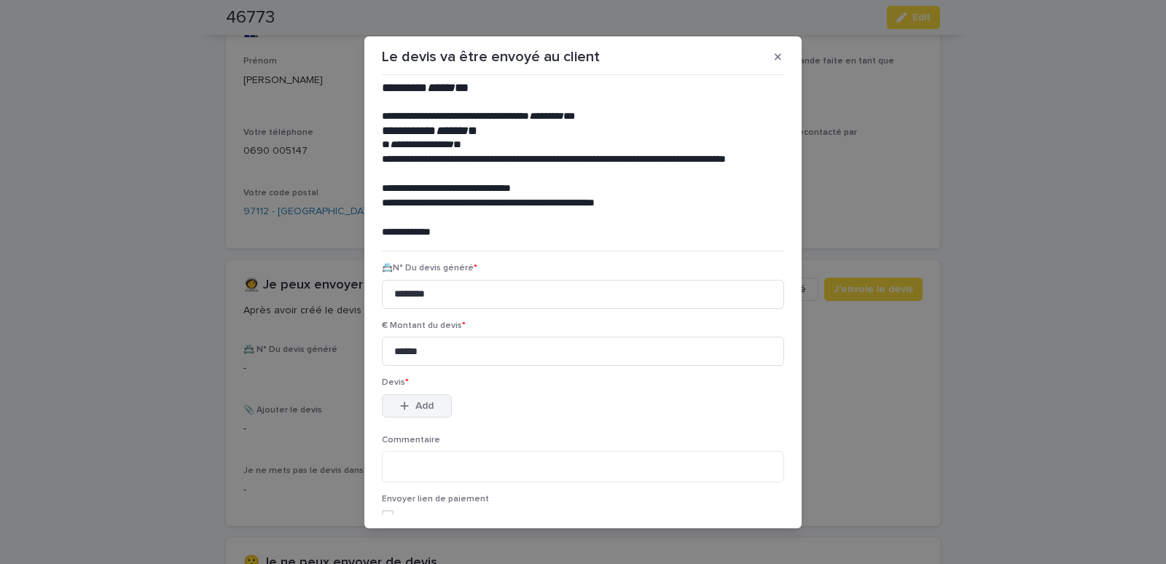
click at [421, 409] on span "Add" at bounding box center [424, 406] width 18 height 10
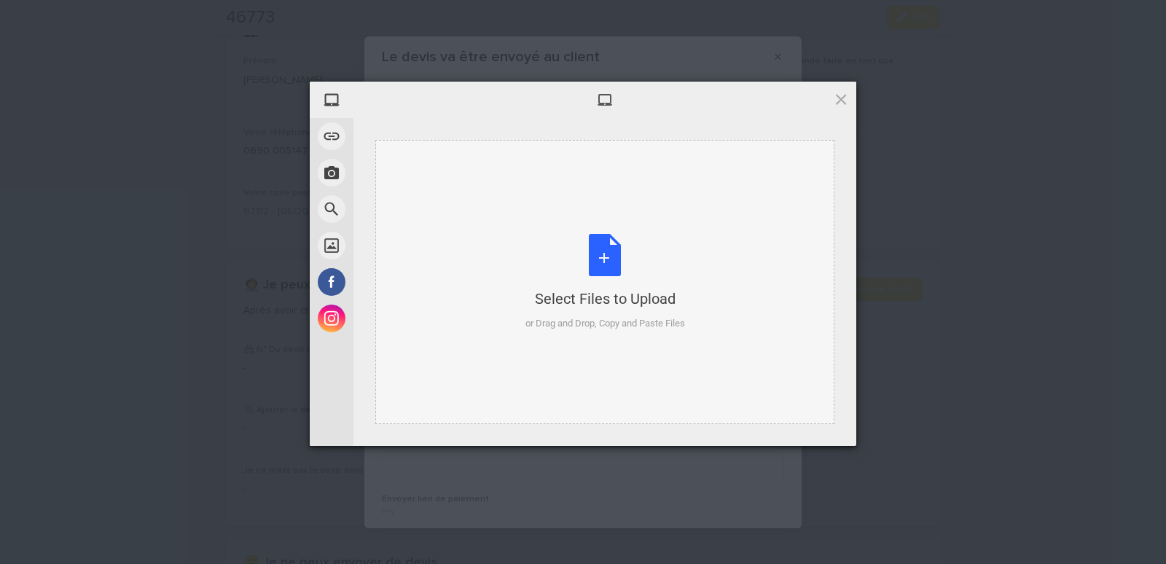
click at [469, 171] on div "Select Files to Upload or Drag and Drop, Copy and Paste Files" at bounding box center [604, 282] width 459 height 284
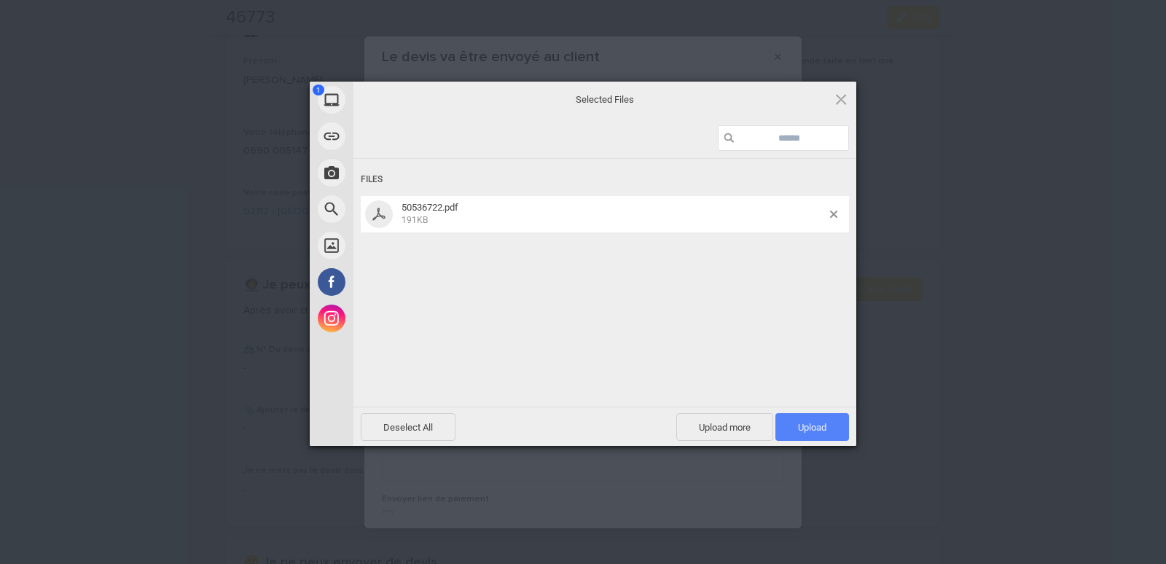
click at [803, 424] on span "Upload 1" at bounding box center [812, 427] width 28 height 11
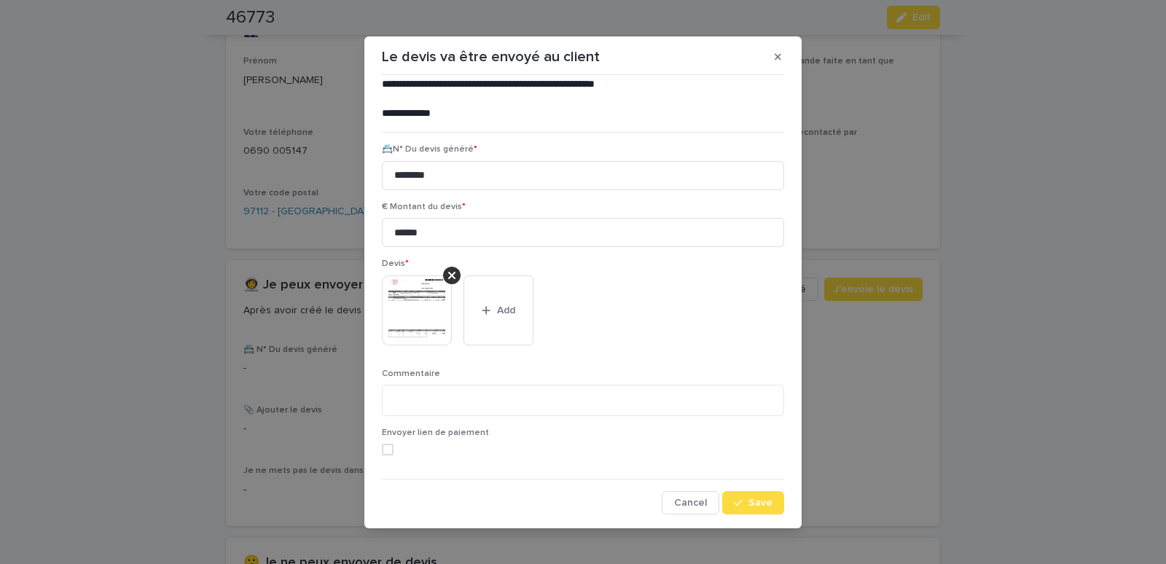
scroll to position [7, 0]
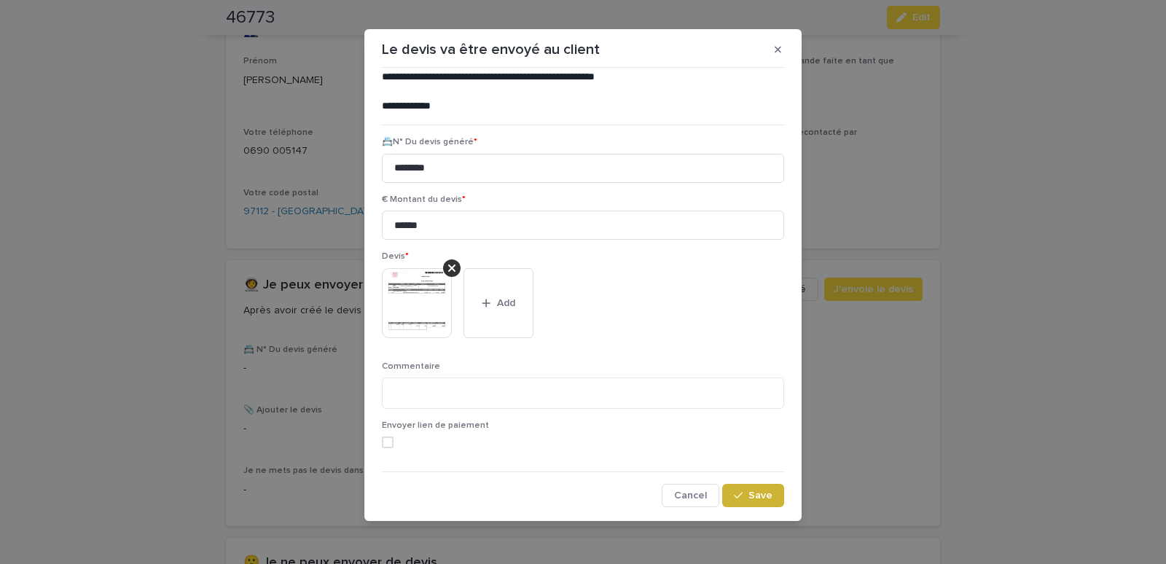
click at [738, 493] on div "button" at bounding box center [741, 496] width 15 height 10
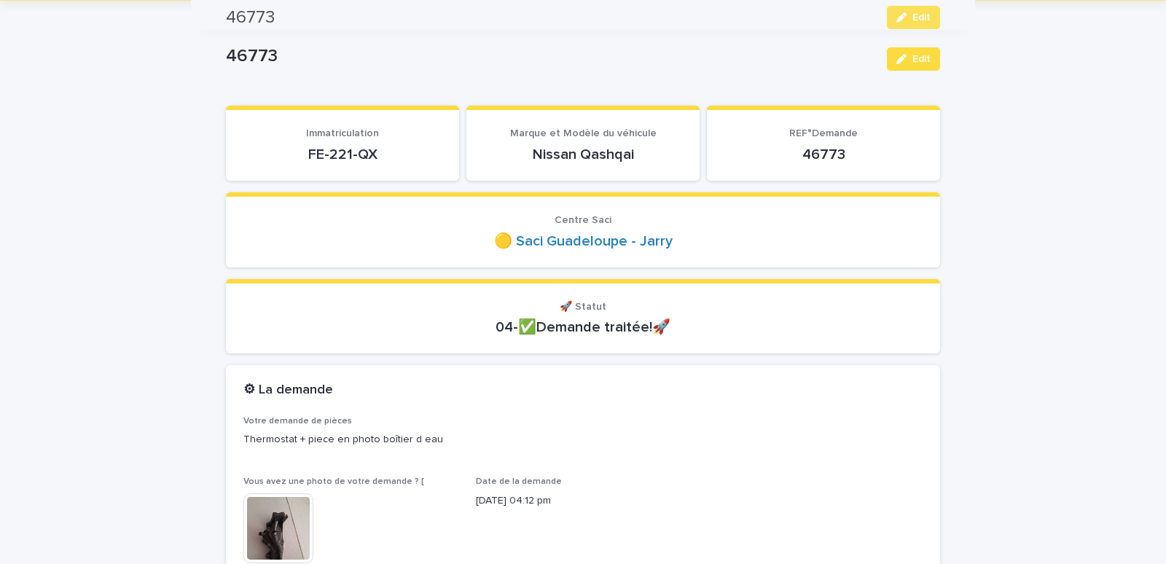
scroll to position [0, 0]
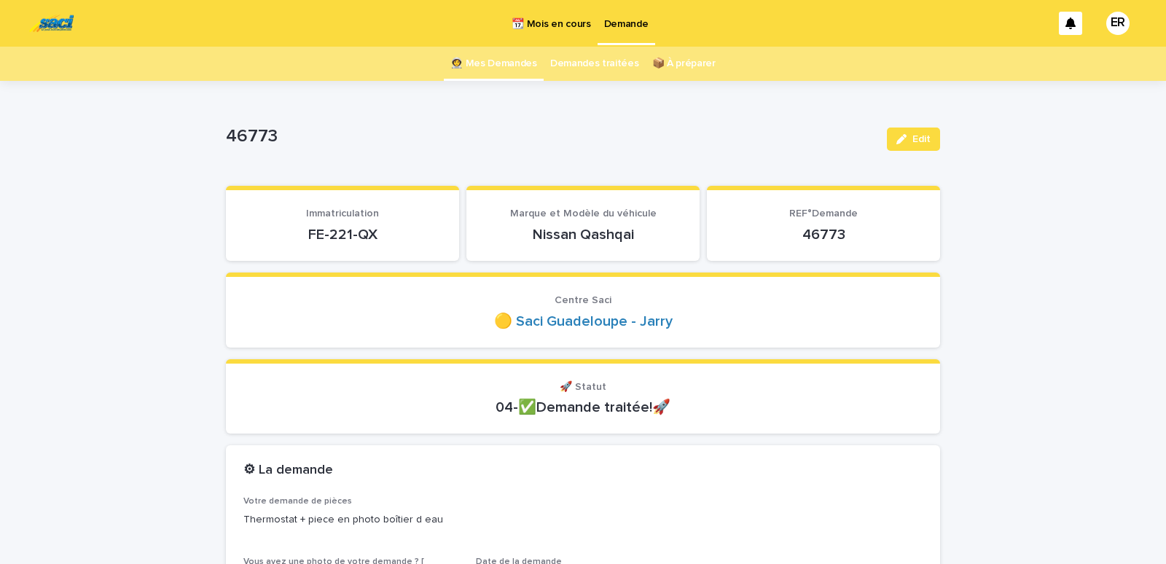
click at [500, 64] on link "👩‍🚀 Mes Demandes" at bounding box center [493, 64] width 87 height 34
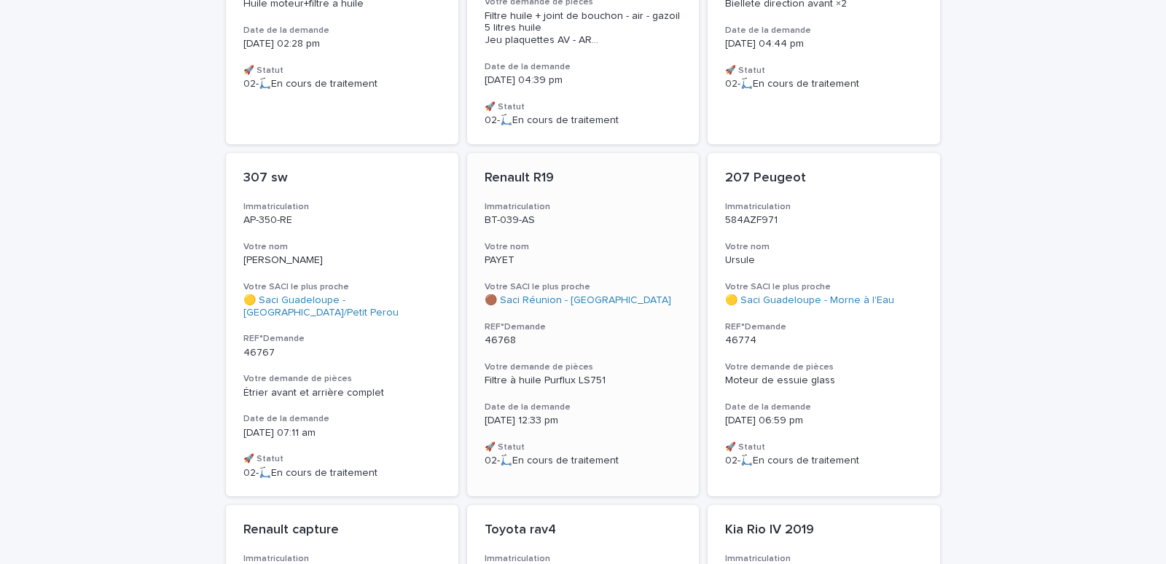
scroll to position [434, 0]
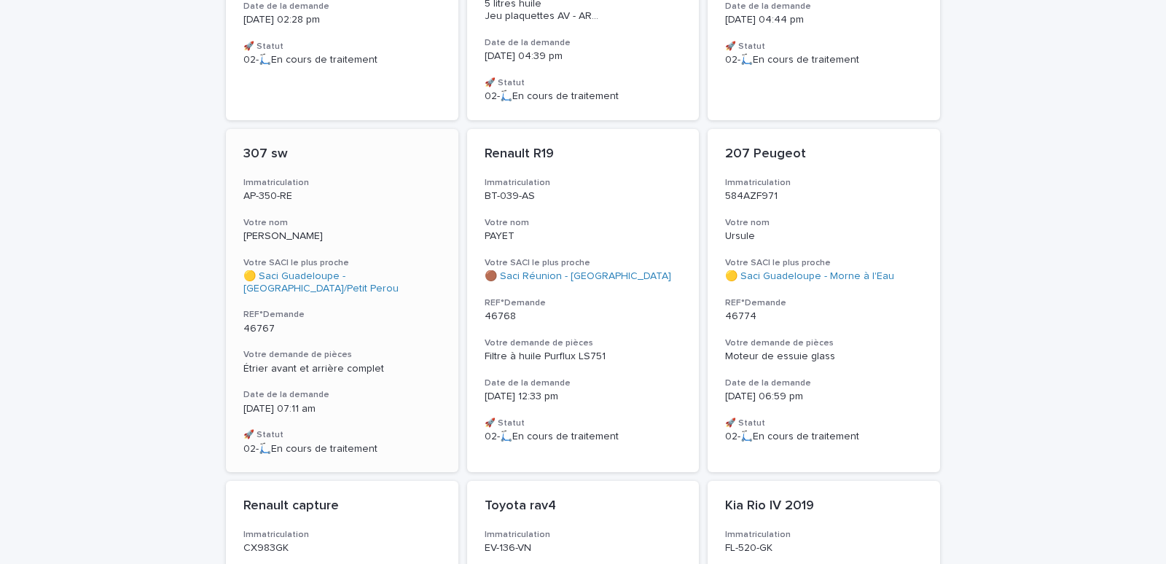
click at [325, 230] on p "[PERSON_NAME]" at bounding box center [342, 236] width 198 height 12
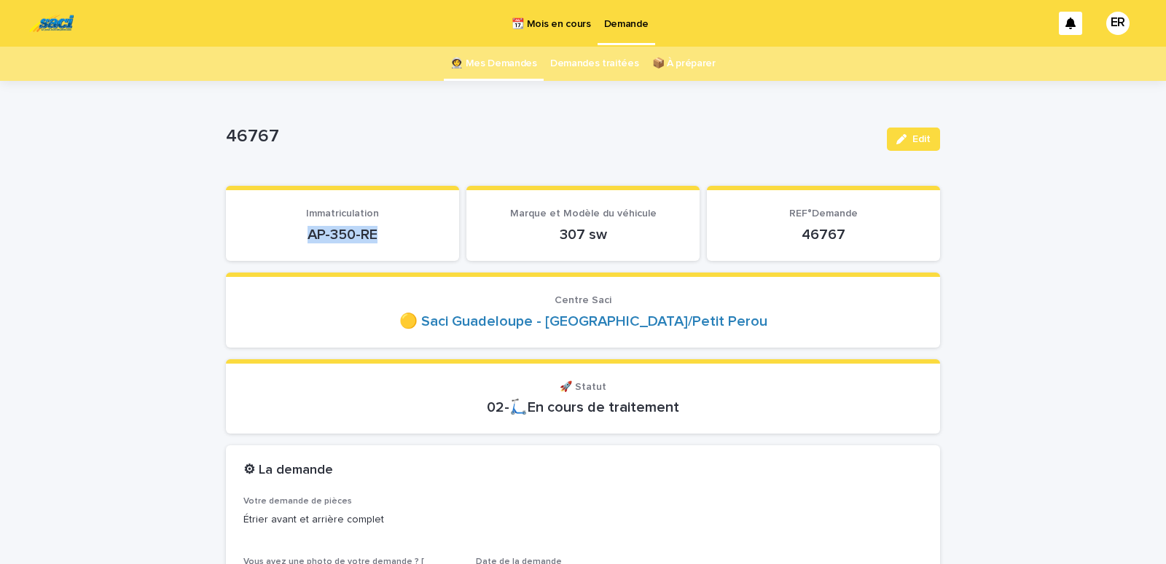
drag, startPoint x: 293, startPoint y: 235, endPoint x: 370, endPoint y: 235, distance: 77.3
click at [370, 235] on p "AP-350-RE" at bounding box center [342, 234] width 198 height 17
copy p "AP-350-RE"
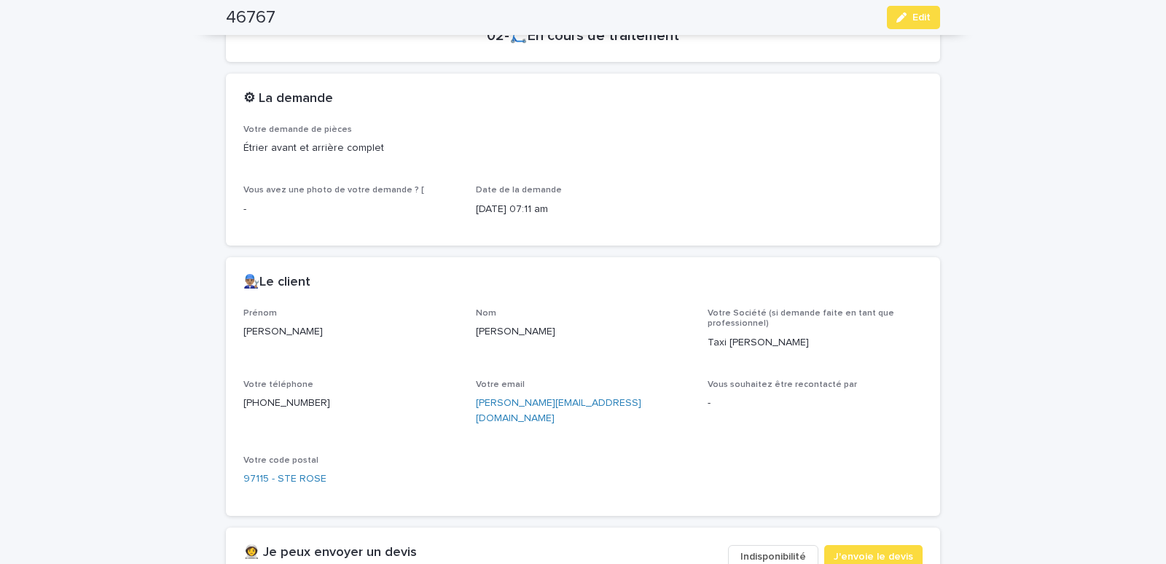
scroll to position [682, 0]
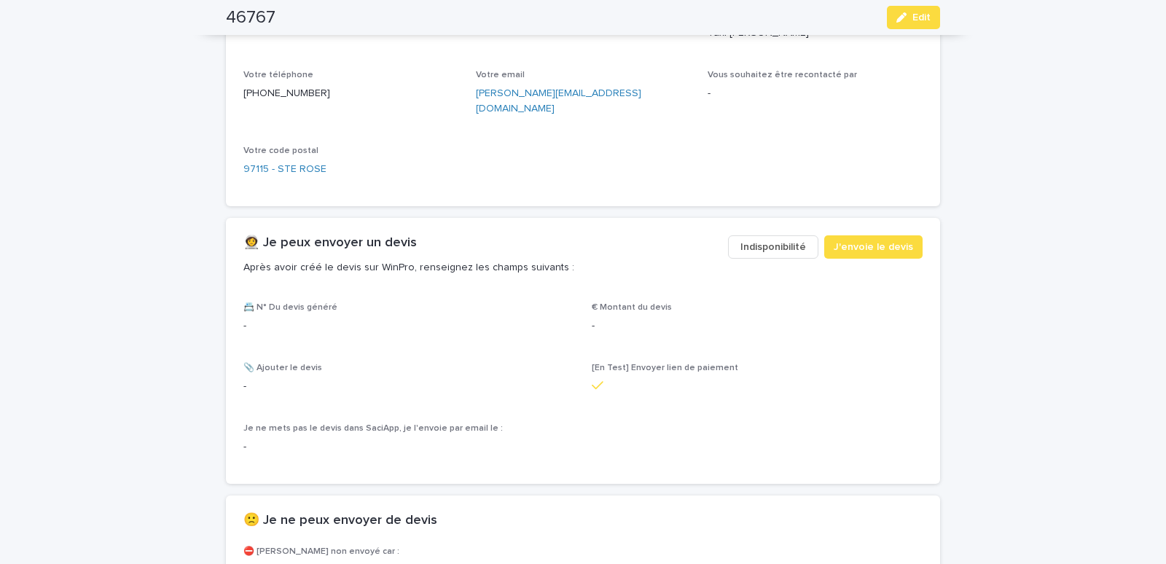
click at [762, 240] on span "Indisponibilité" at bounding box center [774, 247] width 66 height 15
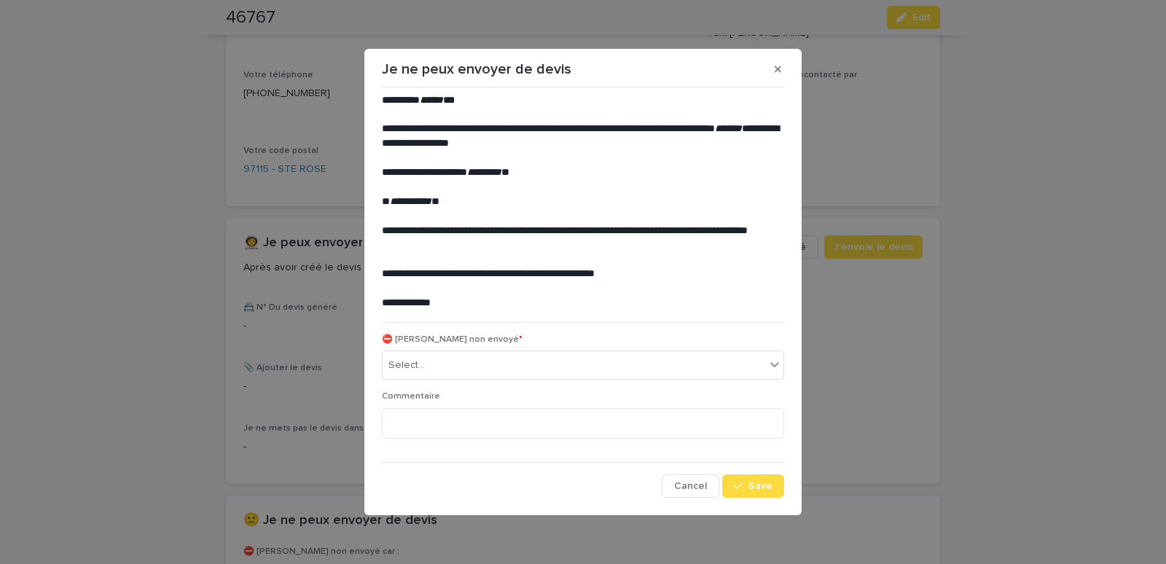
click at [402, 381] on div "⛔ [PERSON_NAME] non envoyé * Select..." at bounding box center [583, 363] width 402 height 57
click at [407, 362] on div "Select..." at bounding box center [406, 365] width 36 height 15
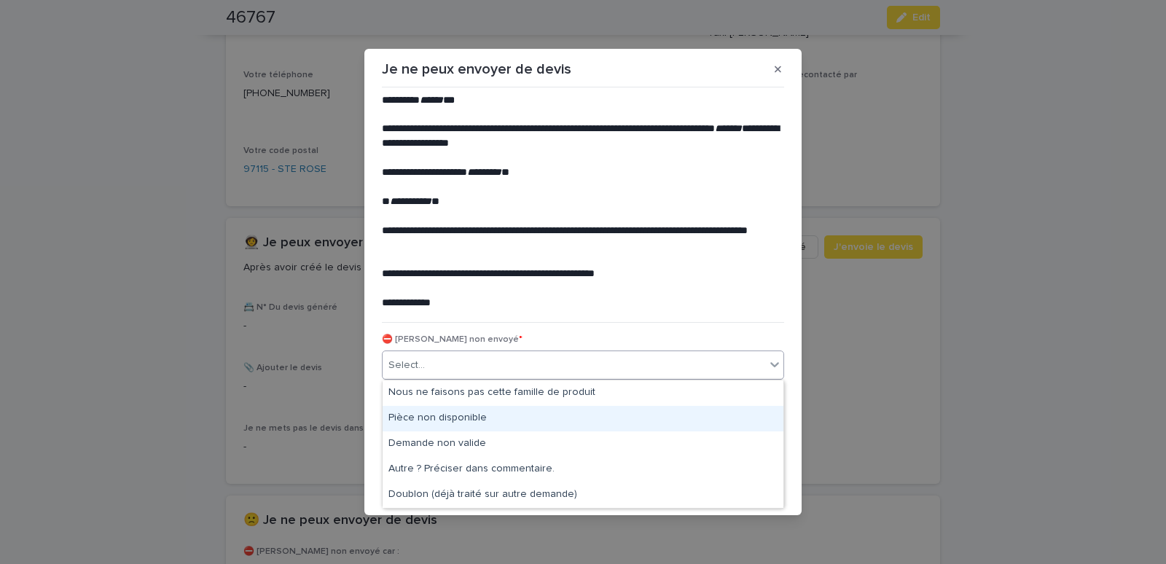
click at [413, 418] on div "Pièce non disponible" at bounding box center [583, 419] width 401 height 26
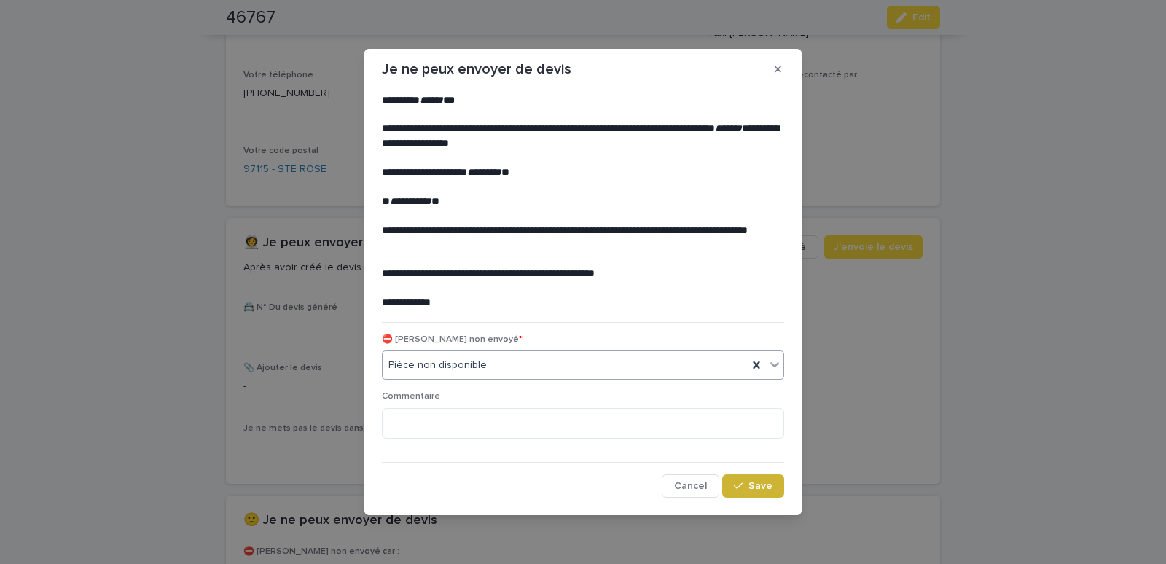
click at [757, 483] on span "Save" at bounding box center [761, 486] width 24 height 10
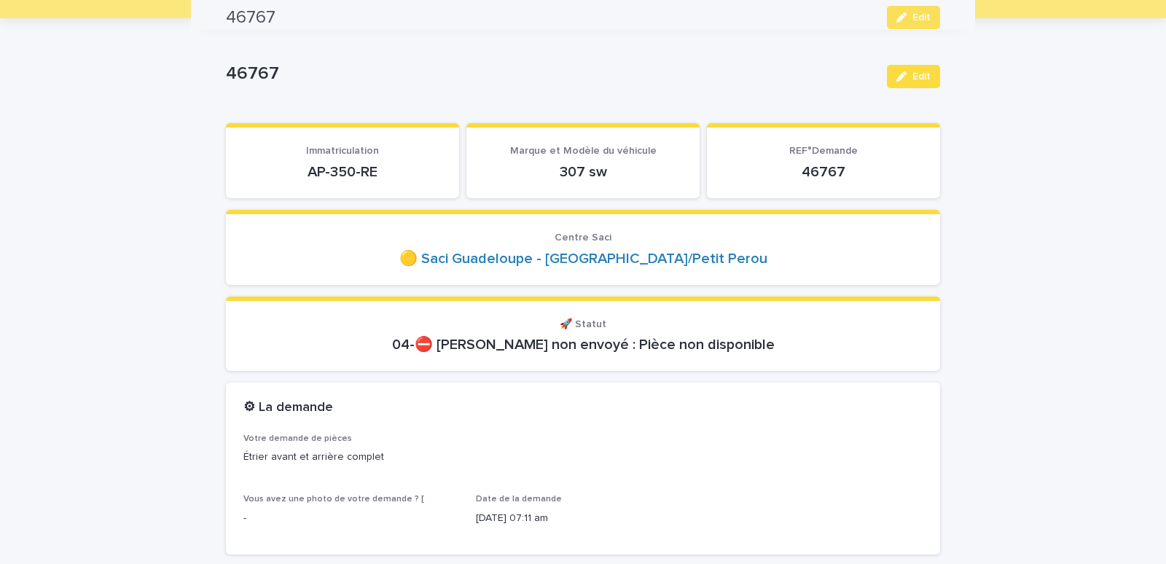
scroll to position [0, 0]
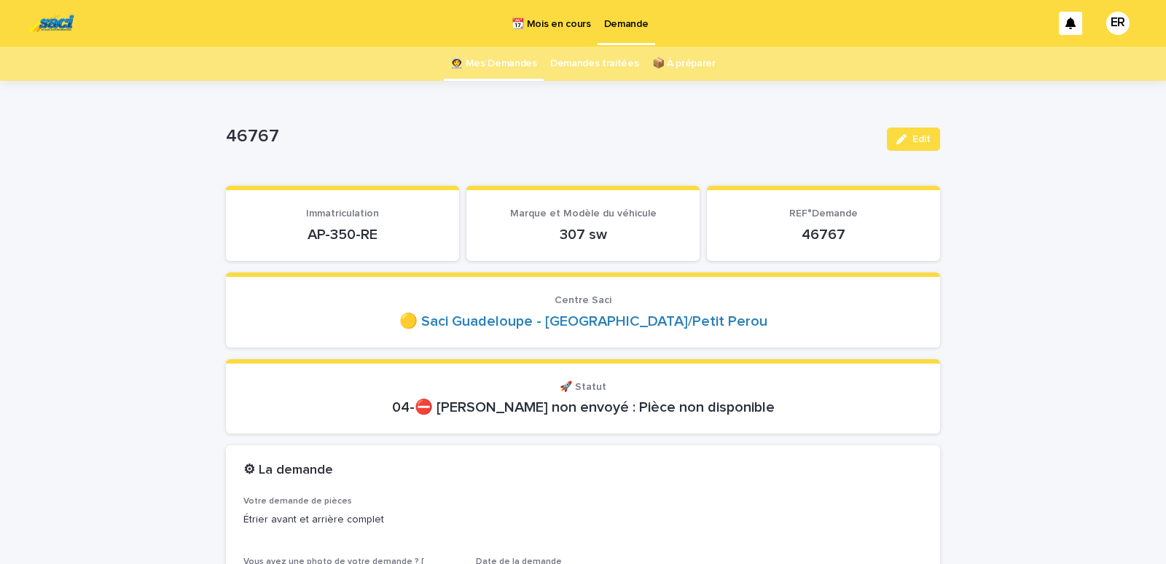
click at [501, 58] on link "👩‍🚀 Mes Demandes" at bounding box center [493, 64] width 87 height 34
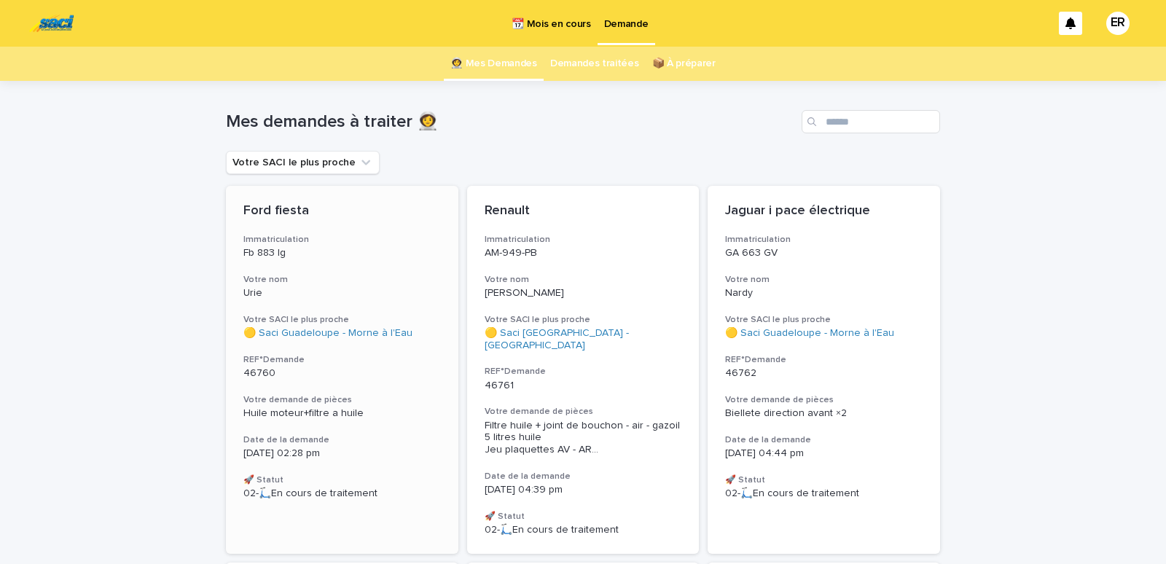
click at [344, 279] on h3 "Votre nom" at bounding box center [342, 280] width 198 height 12
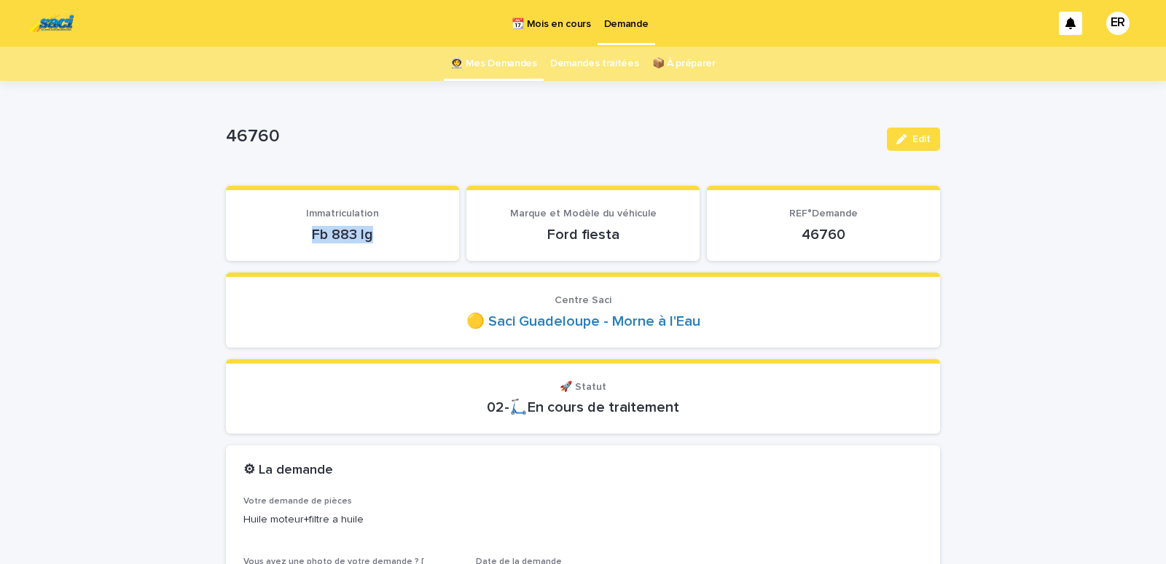
drag, startPoint x: 305, startPoint y: 238, endPoint x: 409, endPoint y: 238, distance: 104.2
click at [409, 238] on p "Fb 883 lg" at bounding box center [342, 234] width 198 height 17
copy p "Fb 883 lg"
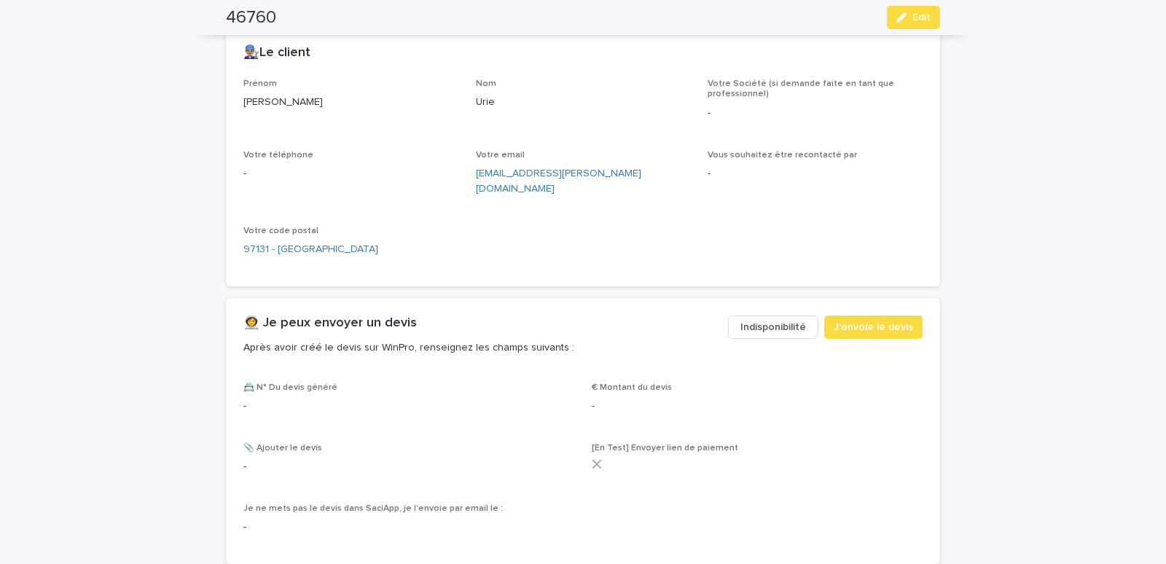
scroll to position [620, 0]
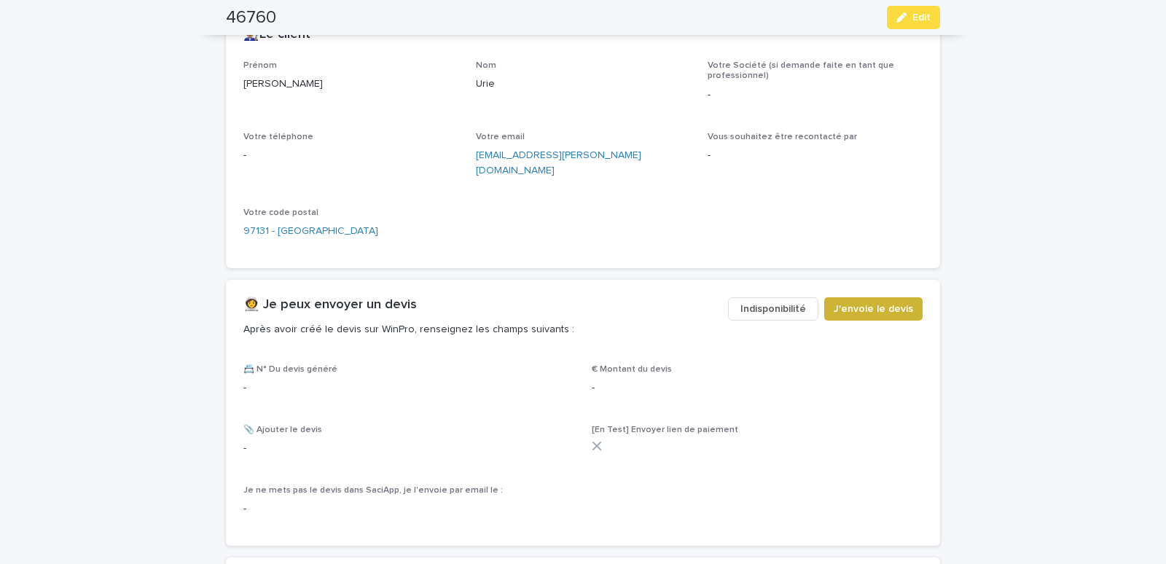
click at [862, 302] on span "J'envoie le devis" at bounding box center [873, 309] width 79 height 15
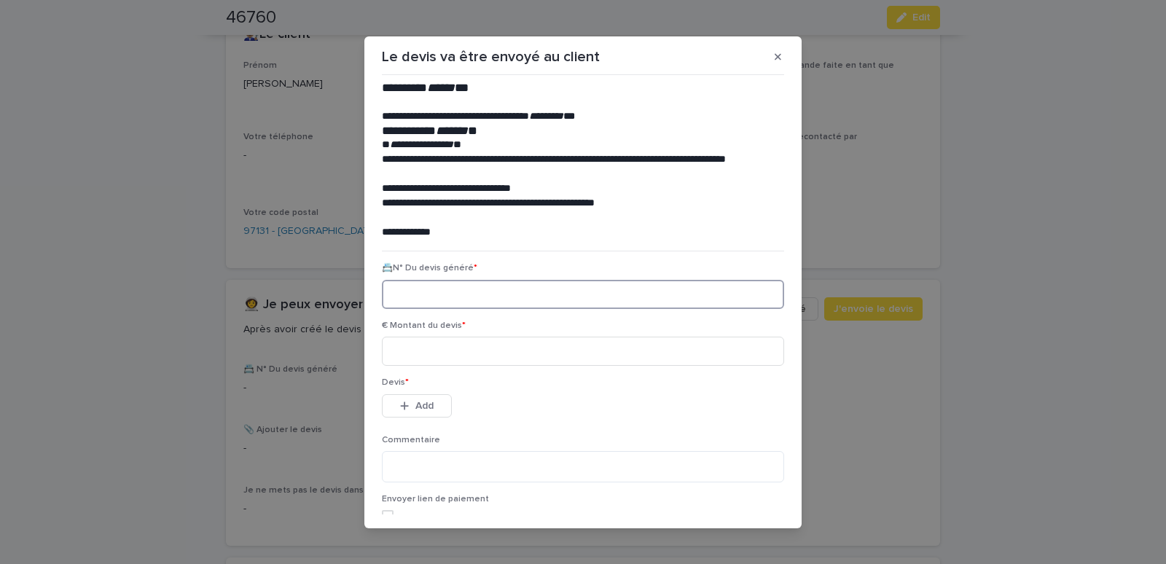
click at [421, 300] on input at bounding box center [583, 294] width 402 height 29
paste input "********"
type input "********"
click at [429, 355] on input at bounding box center [583, 351] width 402 height 29
type input "*****"
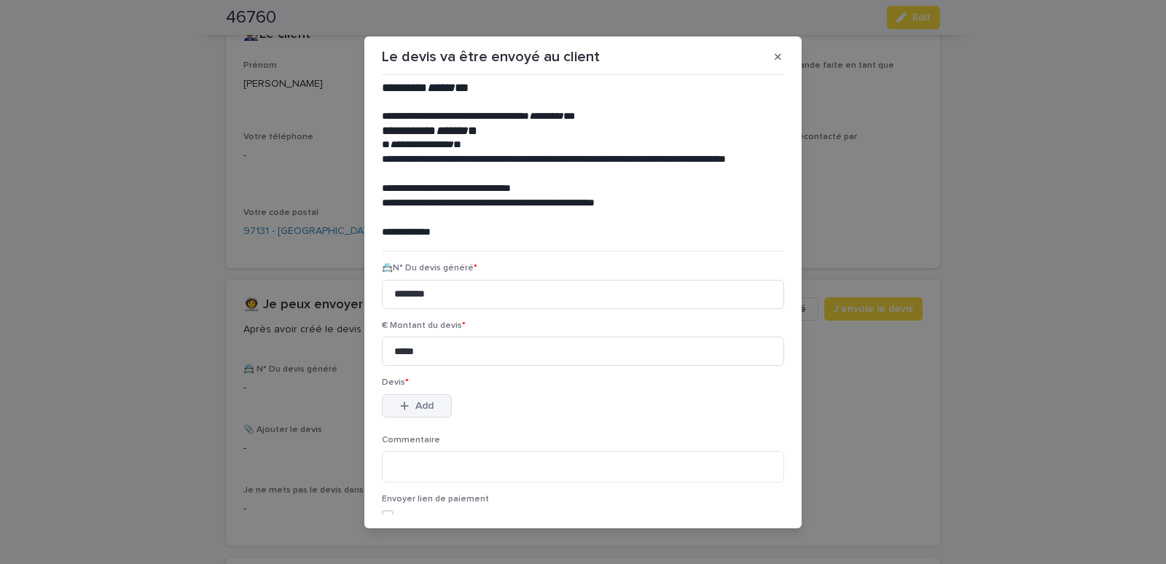
click at [418, 404] on span "Add" at bounding box center [424, 406] width 18 height 10
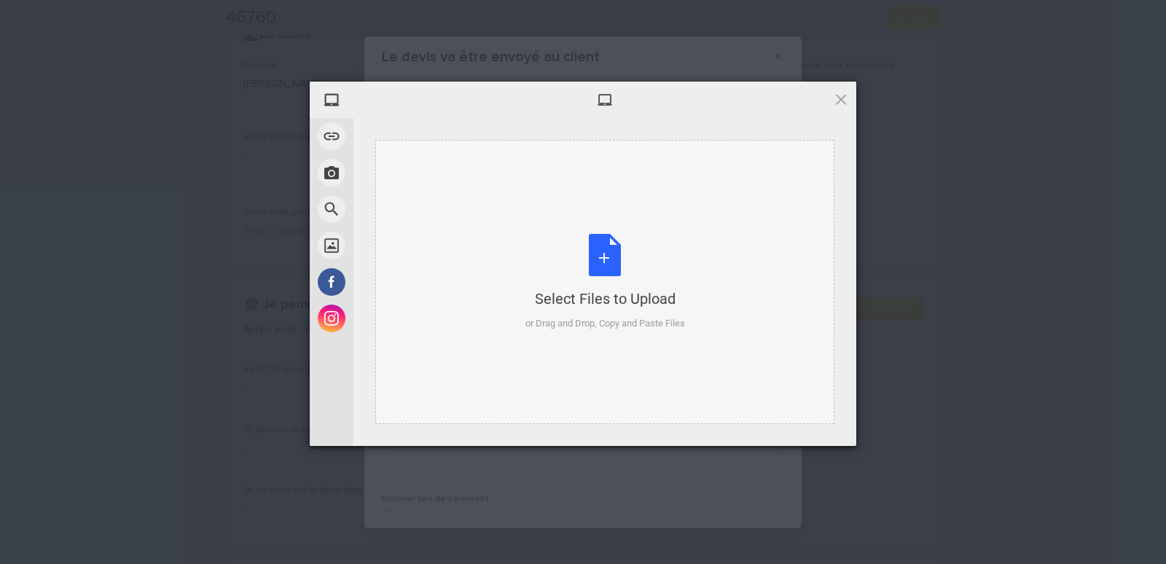
click at [436, 177] on div "Select Files to Upload or Drag and Drop, Copy and Paste Files" at bounding box center [604, 282] width 459 height 284
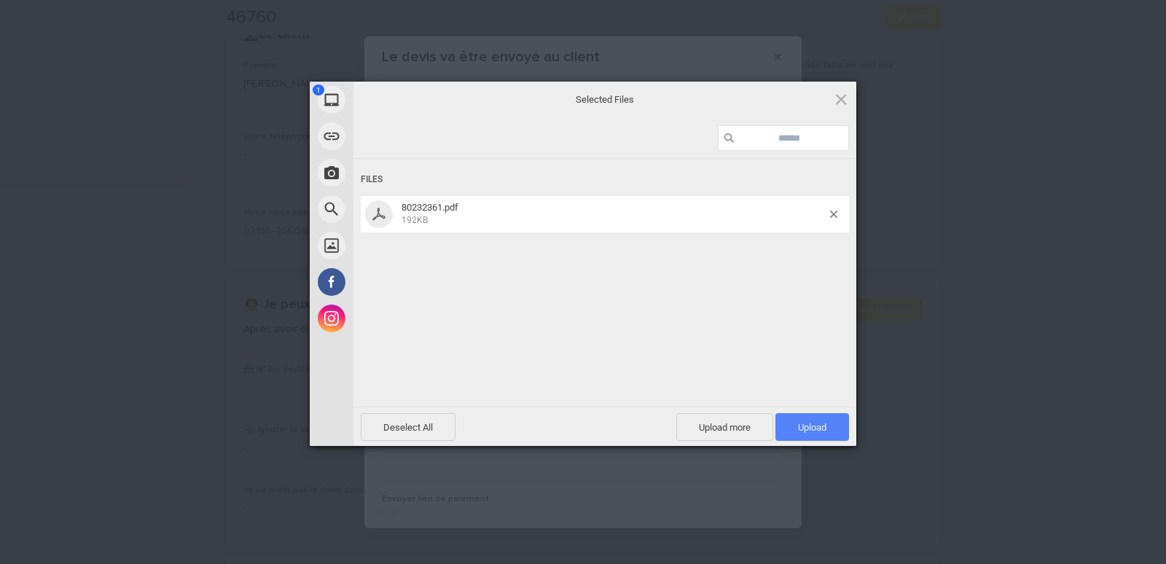
click at [822, 421] on span "Upload 1" at bounding box center [813, 427] width 74 height 28
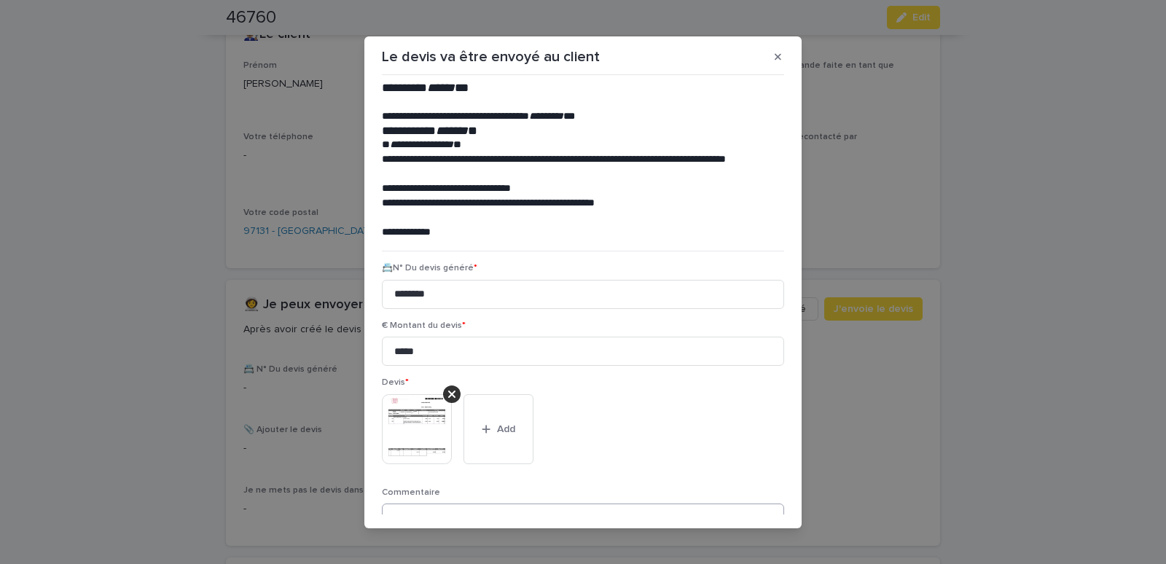
scroll to position [119, 0]
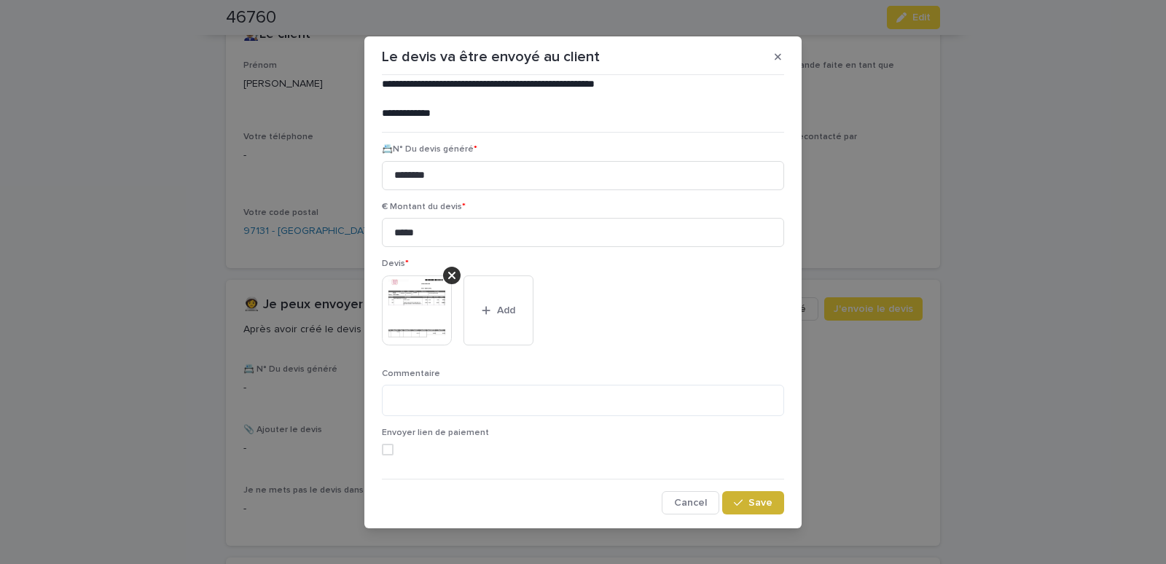
click at [749, 500] on span "Save" at bounding box center [761, 503] width 24 height 10
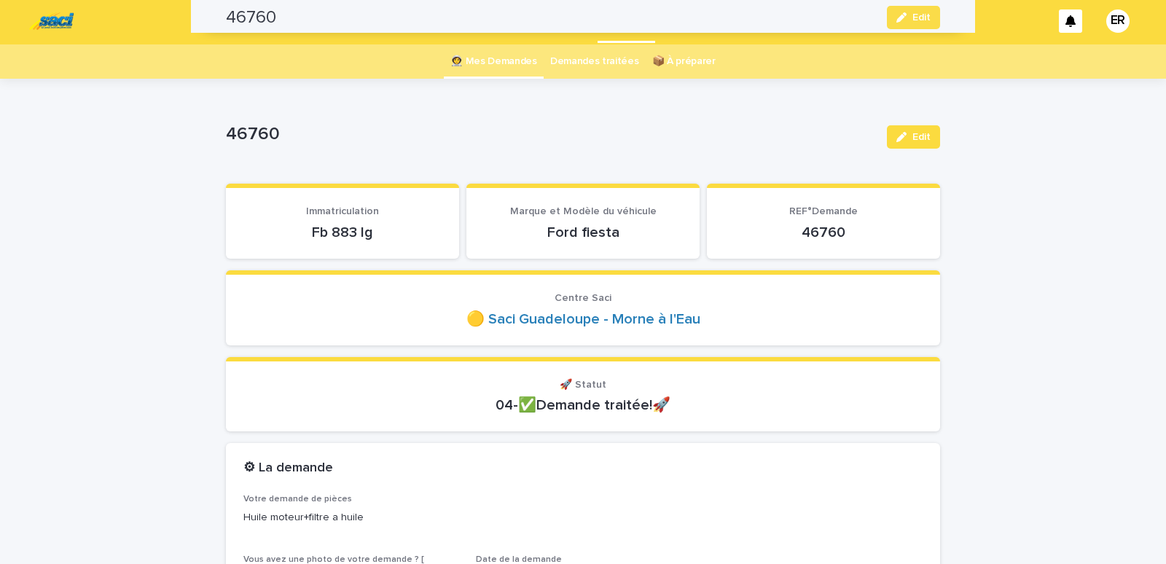
scroll to position [0, 0]
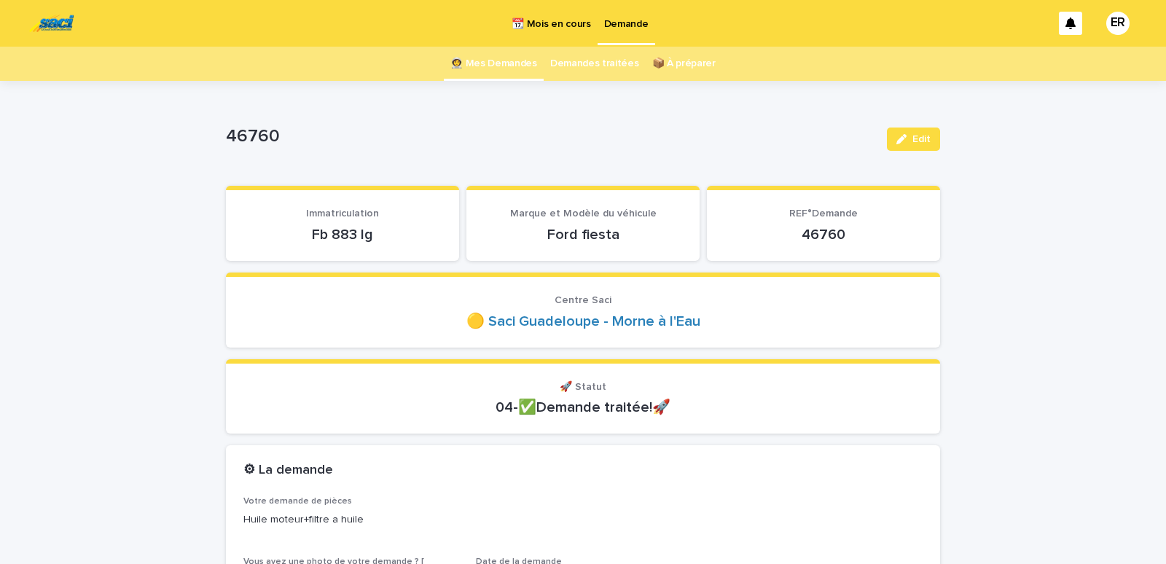
click at [493, 61] on link "👩‍🚀 Mes Demandes" at bounding box center [493, 64] width 87 height 34
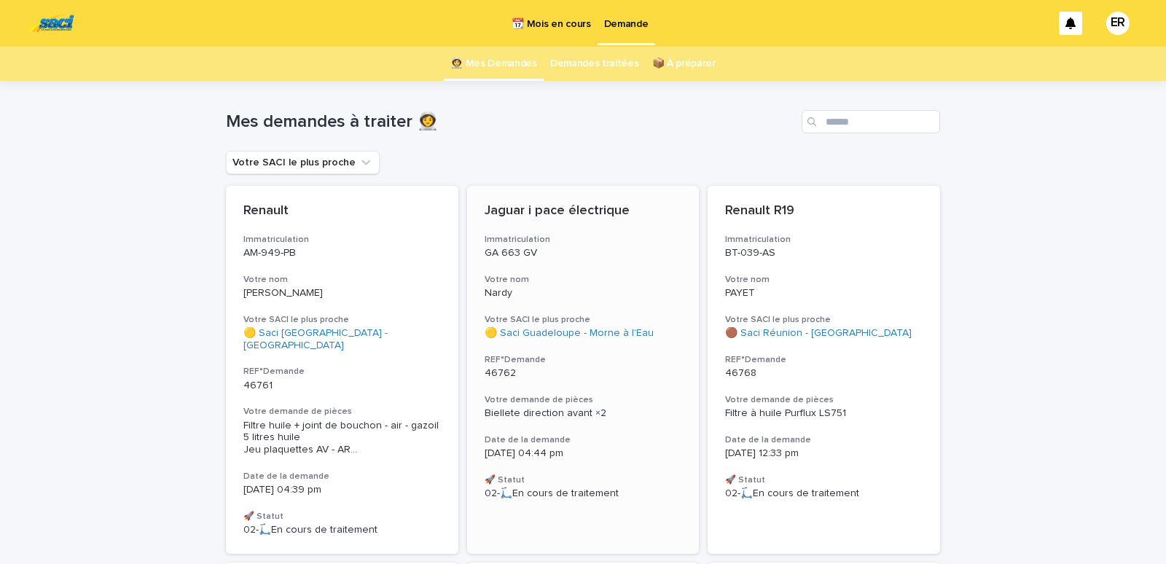
click at [579, 288] on p "Nardy" at bounding box center [584, 293] width 198 height 12
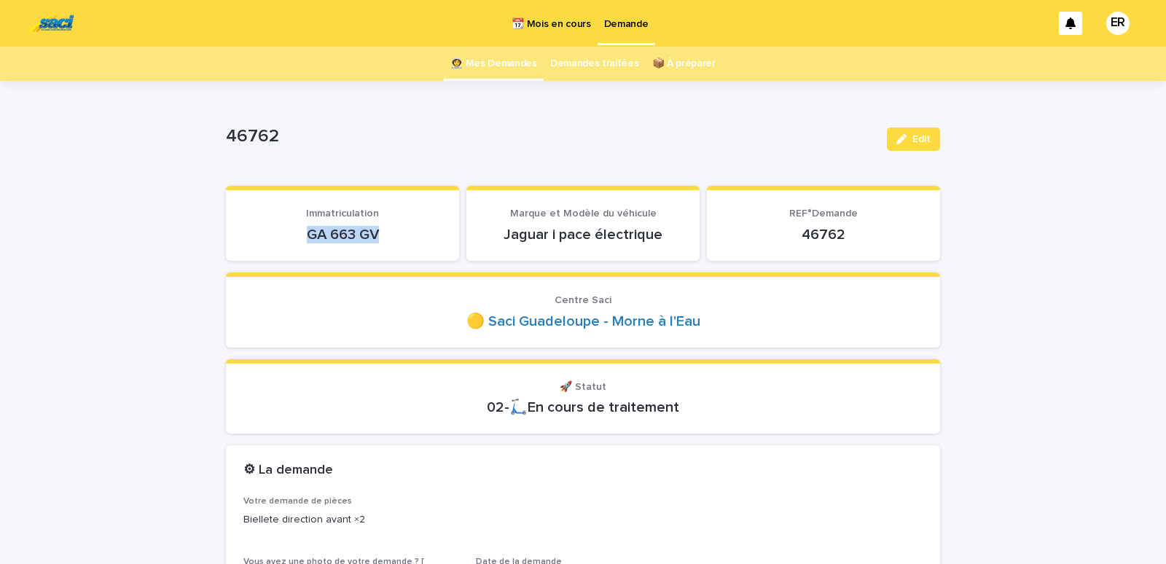
drag, startPoint x: 289, startPoint y: 237, endPoint x: 395, endPoint y: 238, distance: 105.7
click at [395, 238] on p "GA 663 GV" at bounding box center [342, 234] width 198 height 17
copy p "GA 663 GV"
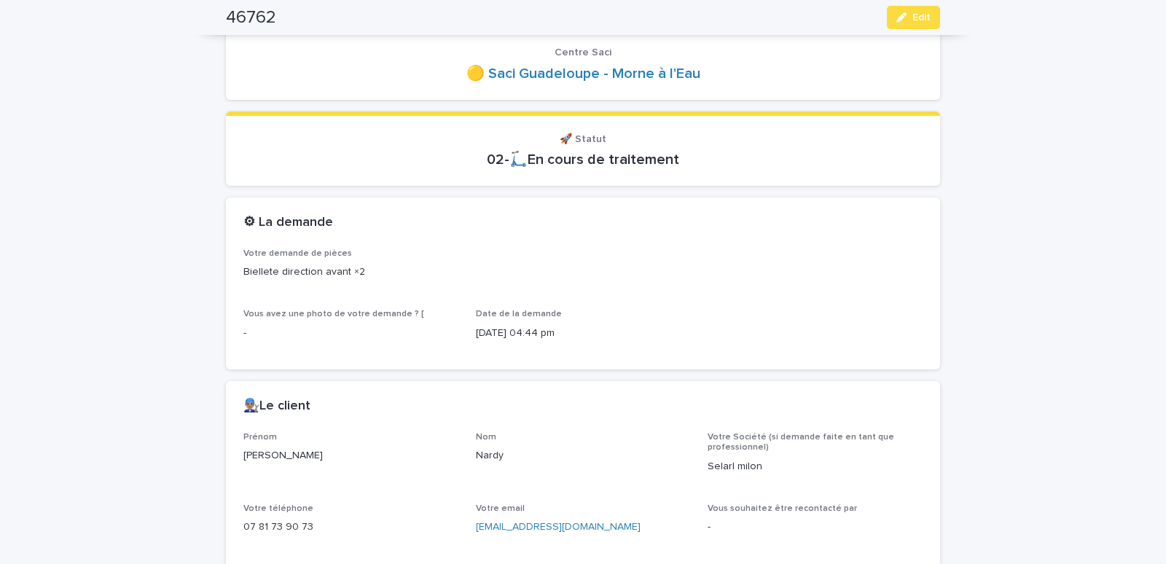
scroll to position [496, 0]
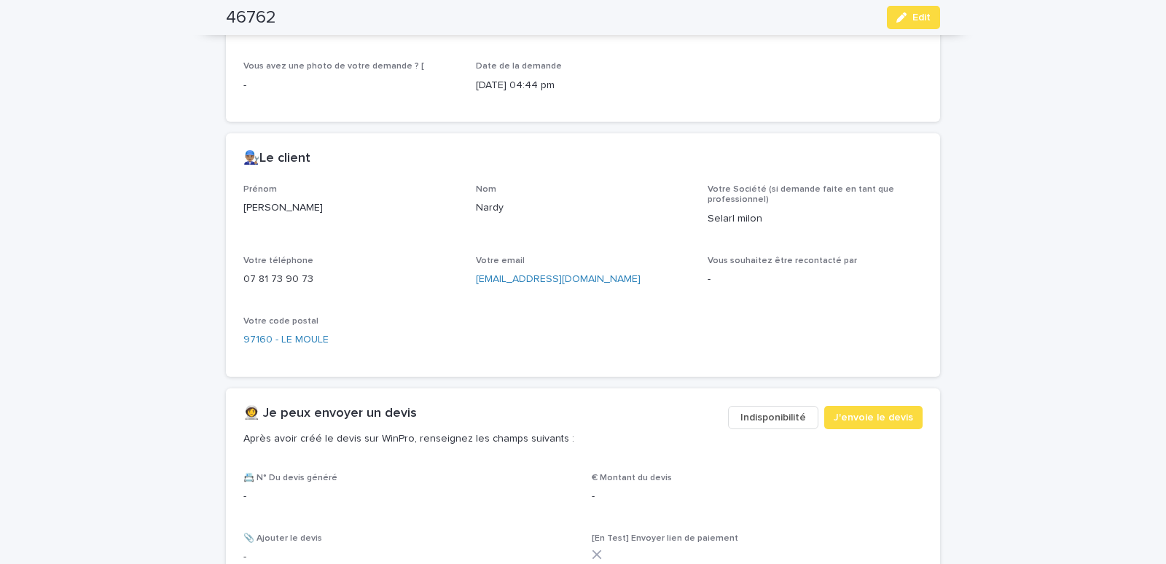
click at [768, 414] on span "Indisponibilité" at bounding box center [774, 417] width 66 height 15
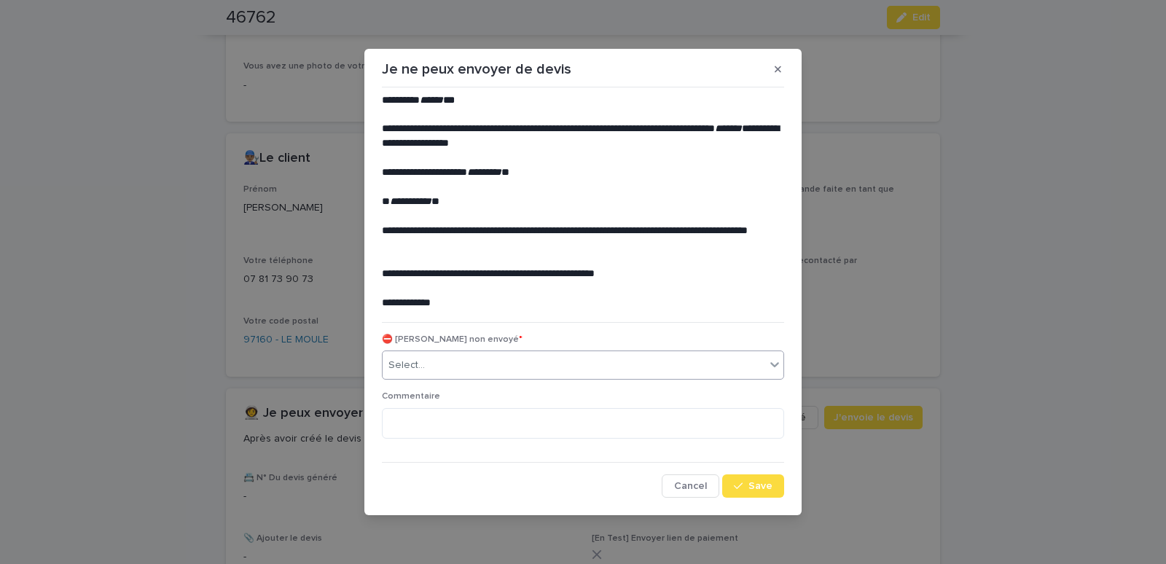
click at [469, 368] on div "Select..." at bounding box center [574, 366] width 383 height 24
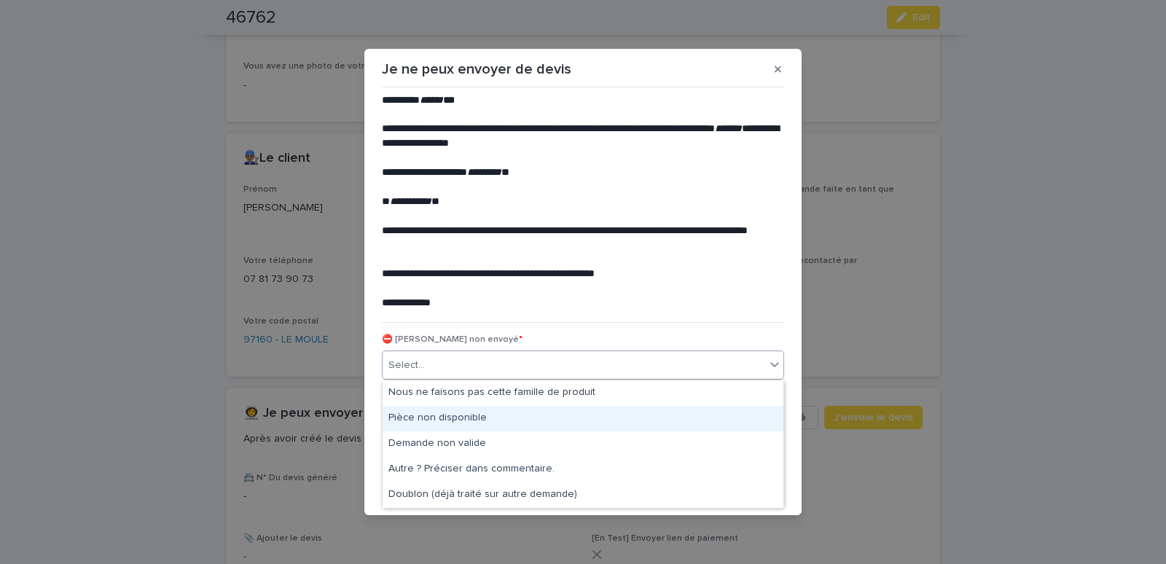
click at [429, 421] on div "Pièce non disponible" at bounding box center [583, 419] width 401 height 26
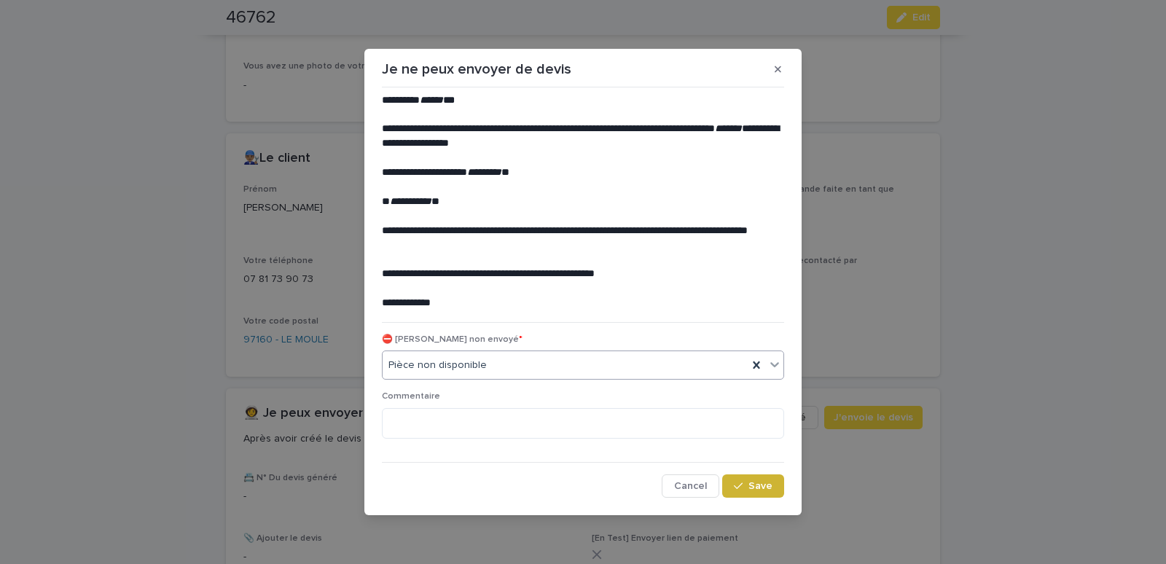
click at [745, 490] on div "button" at bounding box center [741, 486] width 15 height 10
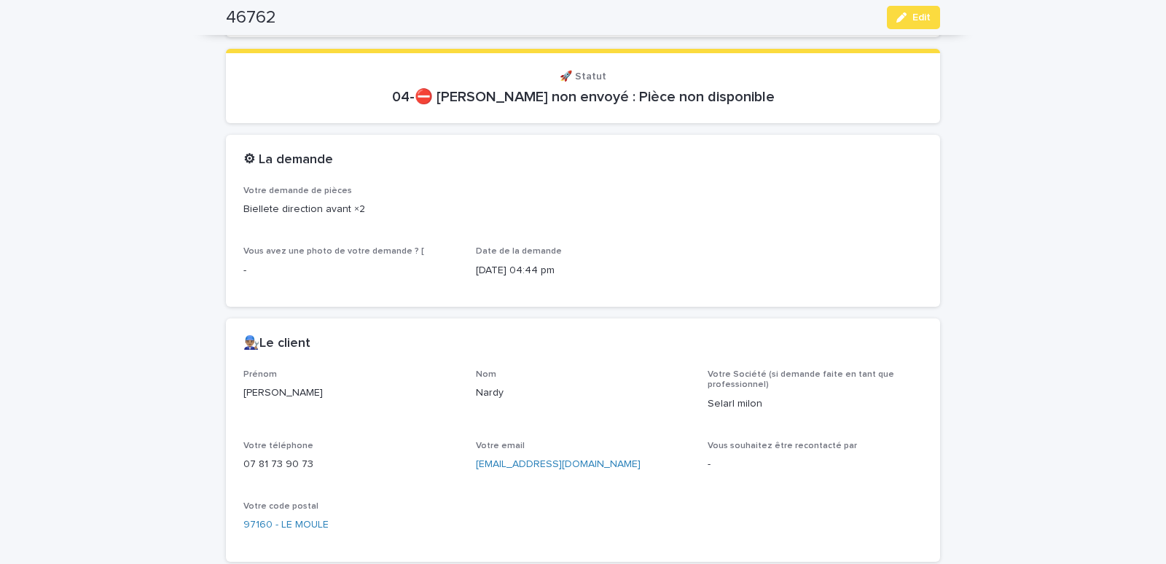
scroll to position [0, 0]
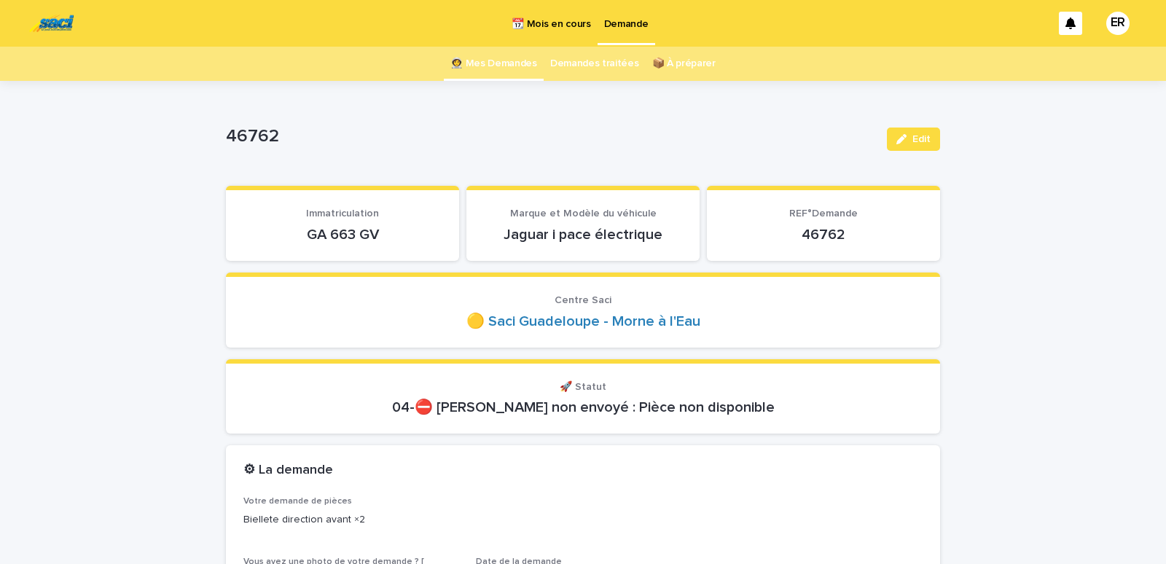
click at [499, 62] on link "👩‍🚀 Mes Demandes" at bounding box center [493, 64] width 87 height 34
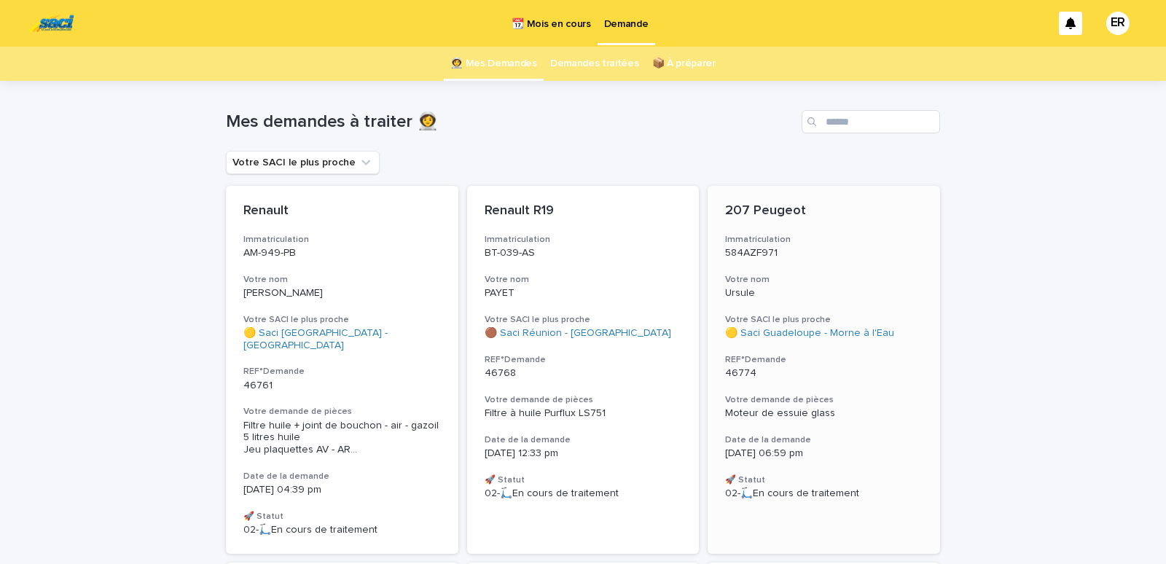
click at [800, 297] on p "Ursule" at bounding box center [824, 293] width 198 height 12
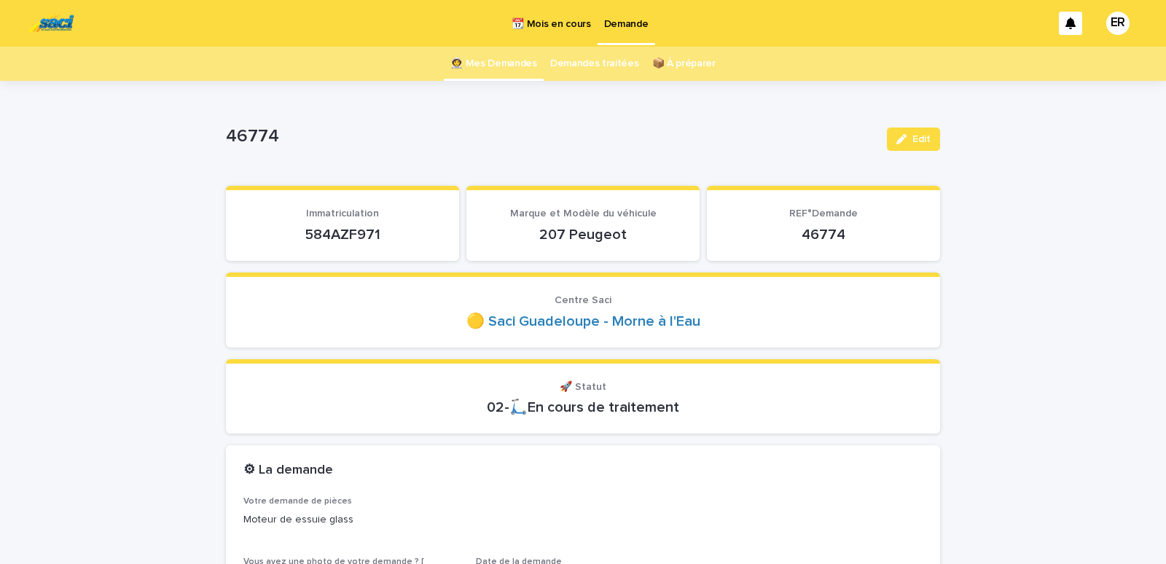
drag, startPoint x: 286, startPoint y: 235, endPoint x: 392, endPoint y: 228, distance: 105.9
click at [392, 228] on p "584AZF971" at bounding box center [342, 234] width 198 height 17
copy p "584AZF971"
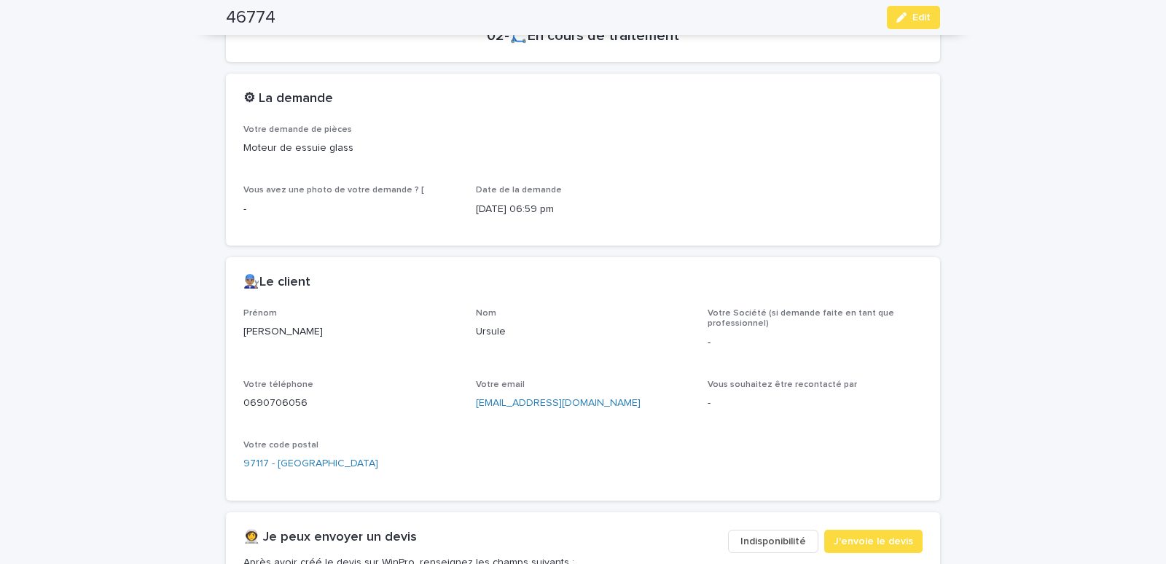
click at [754, 544] on span "Indisponibilité" at bounding box center [774, 541] width 66 height 15
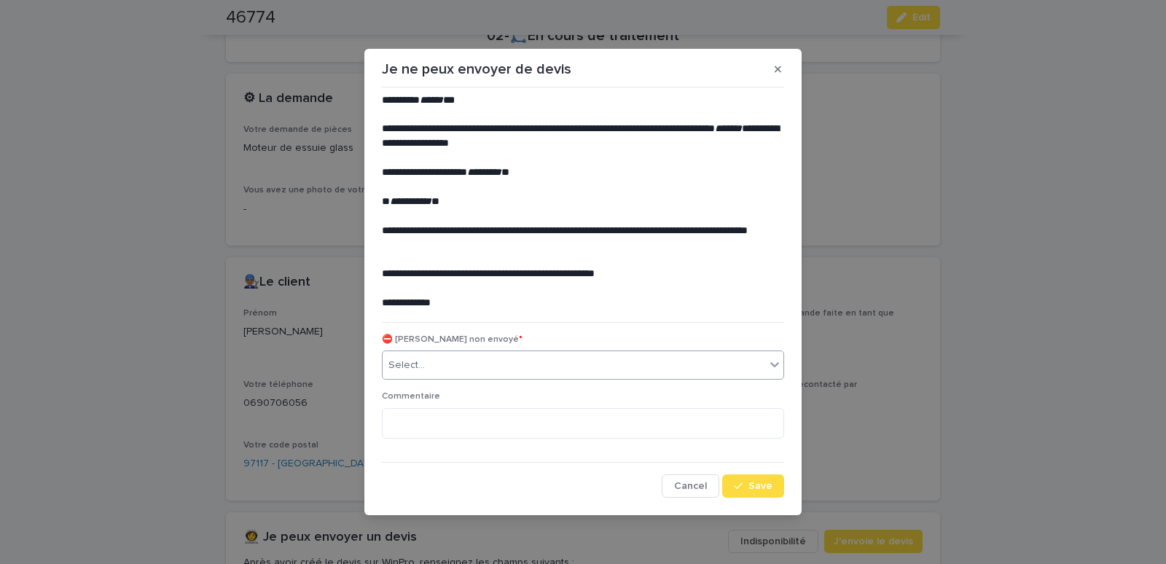
click at [517, 375] on div "Select..." at bounding box center [574, 366] width 383 height 24
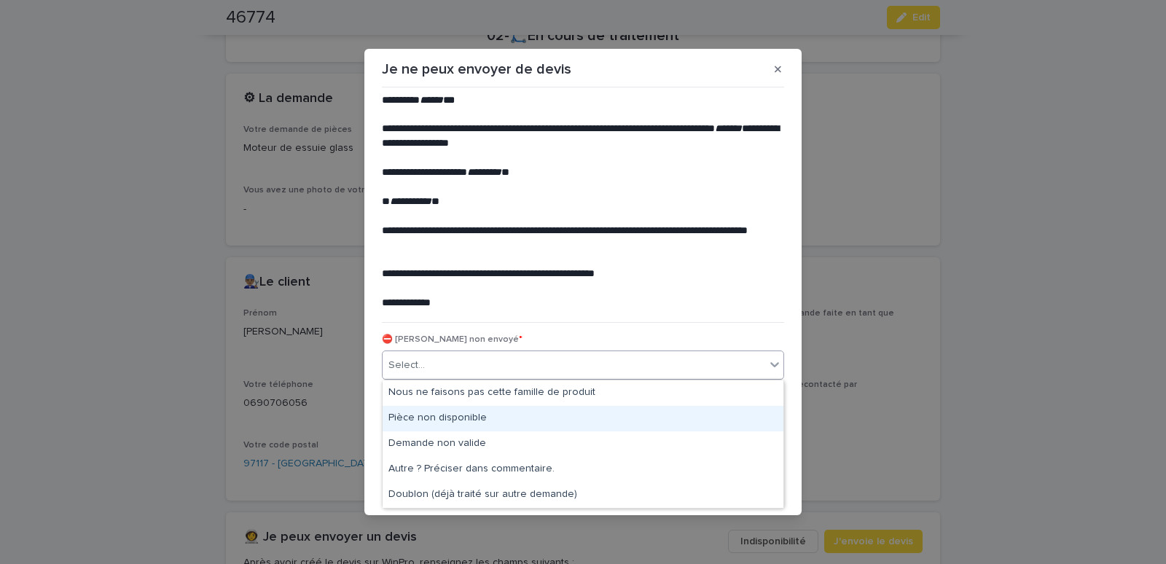
click at [437, 414] on div "Pièce non disponible" at bounding box center [583, 419] width 401 height 26
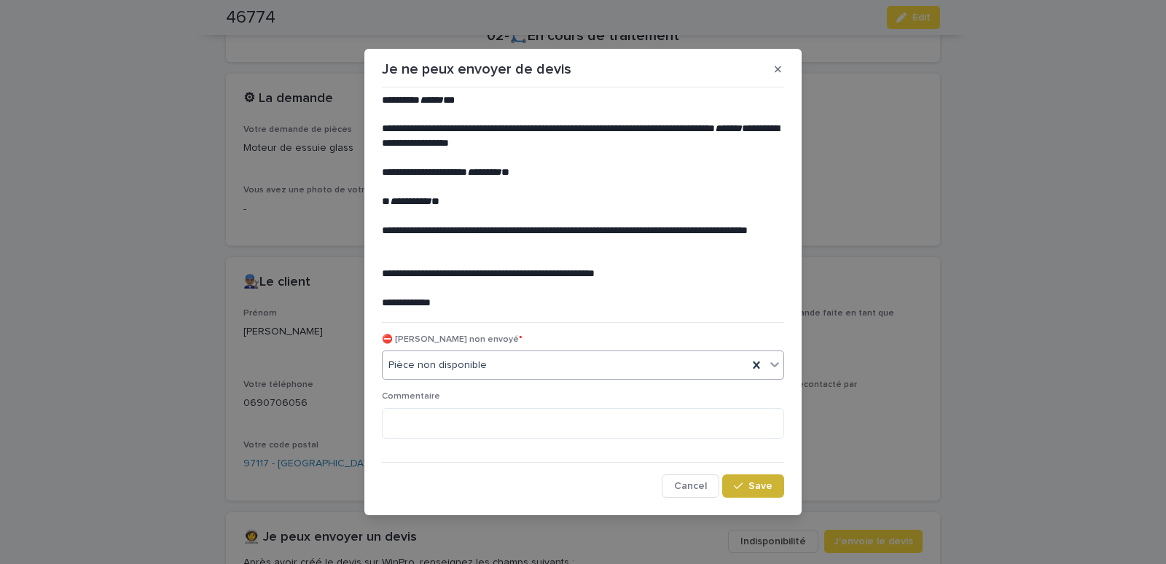
click at [766, 480] on button "Save" at bounding box center [753, 486] width 62 height 23
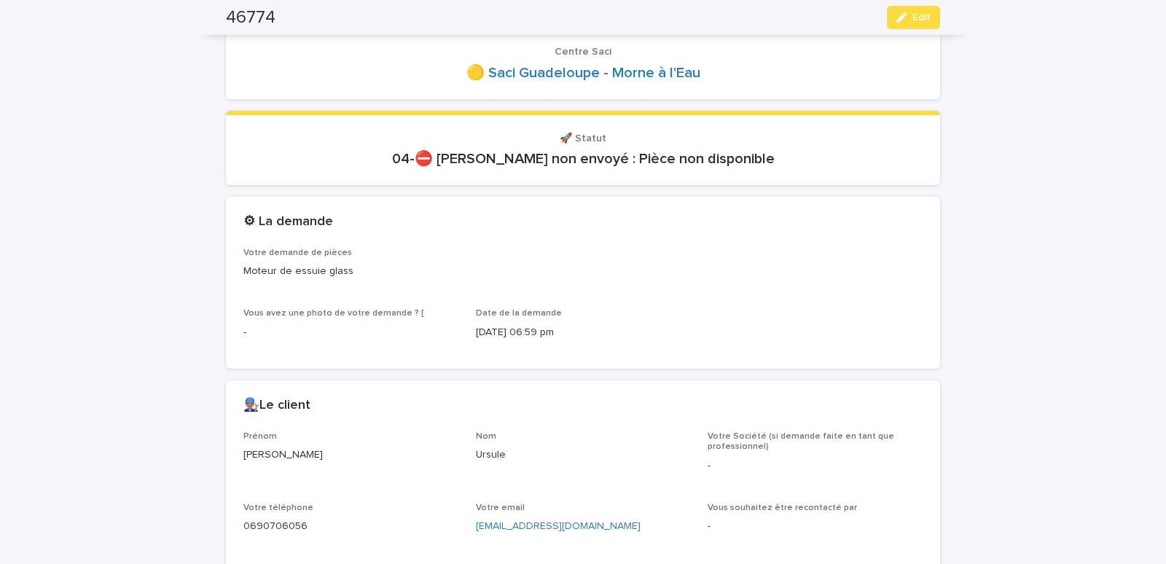
scroll to position [0, 0]
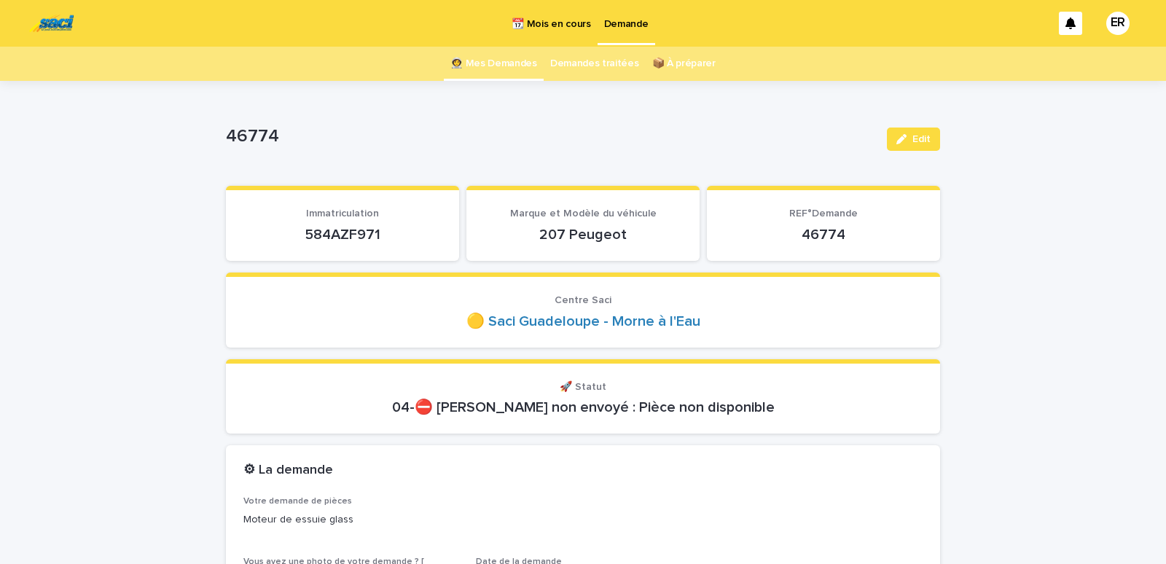
click at [505, 65] on link "👩‍🚀 Mes Demandes" at bounding box center [493, 64] width 87 height 34
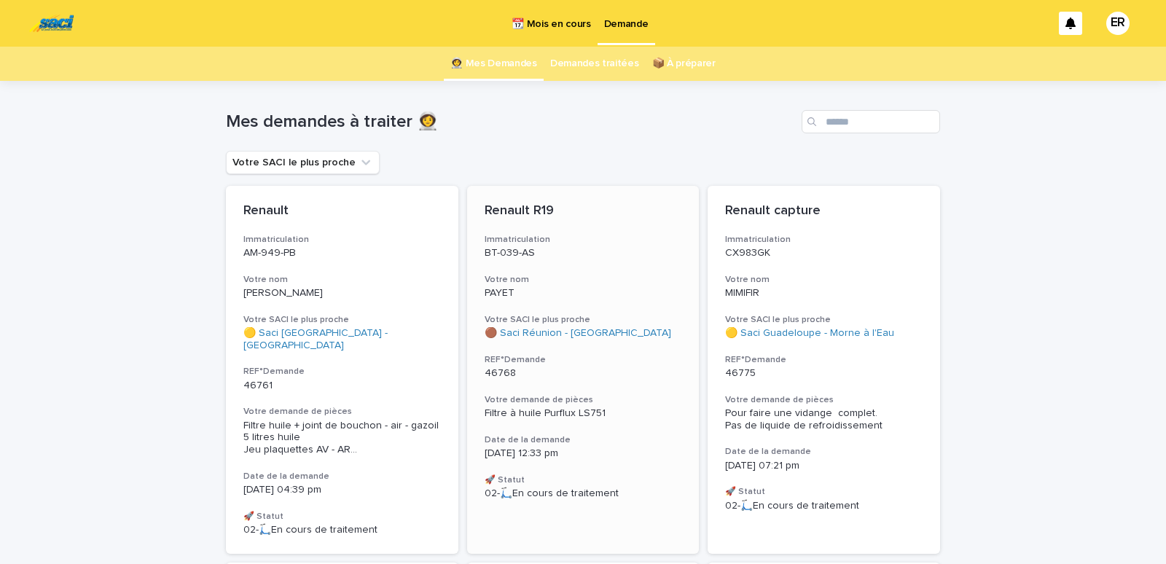
scroll to position [62, 0]
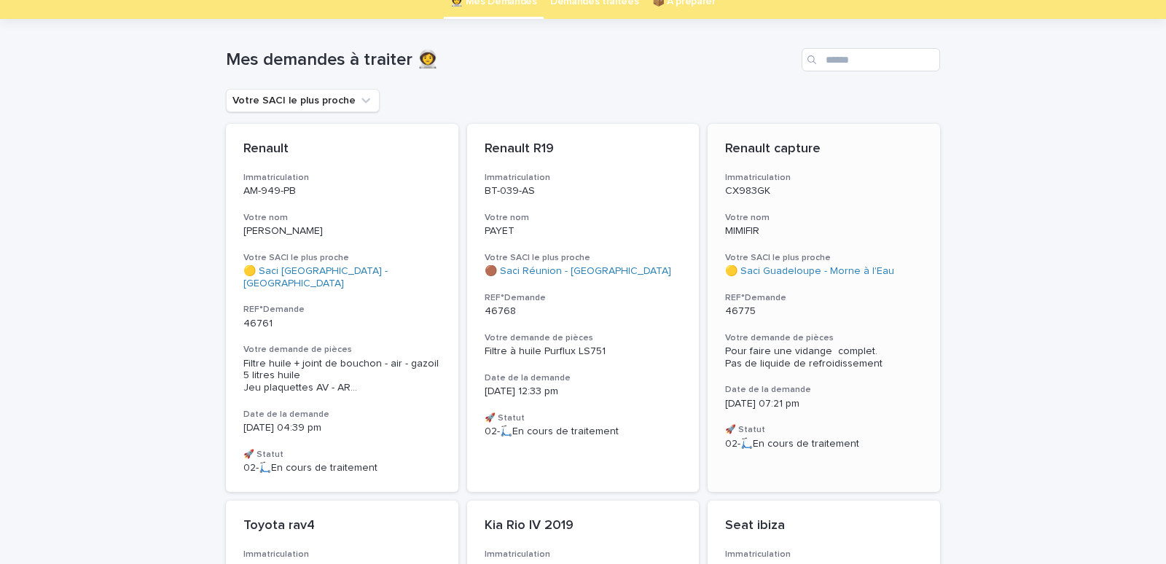
click at [807, 323] on div "Renault capture Immatriculation CX983GK Votre nom MIMIFIR Votre SACI le plus pr…" at bounding box center [824, 295] width 233 height 343
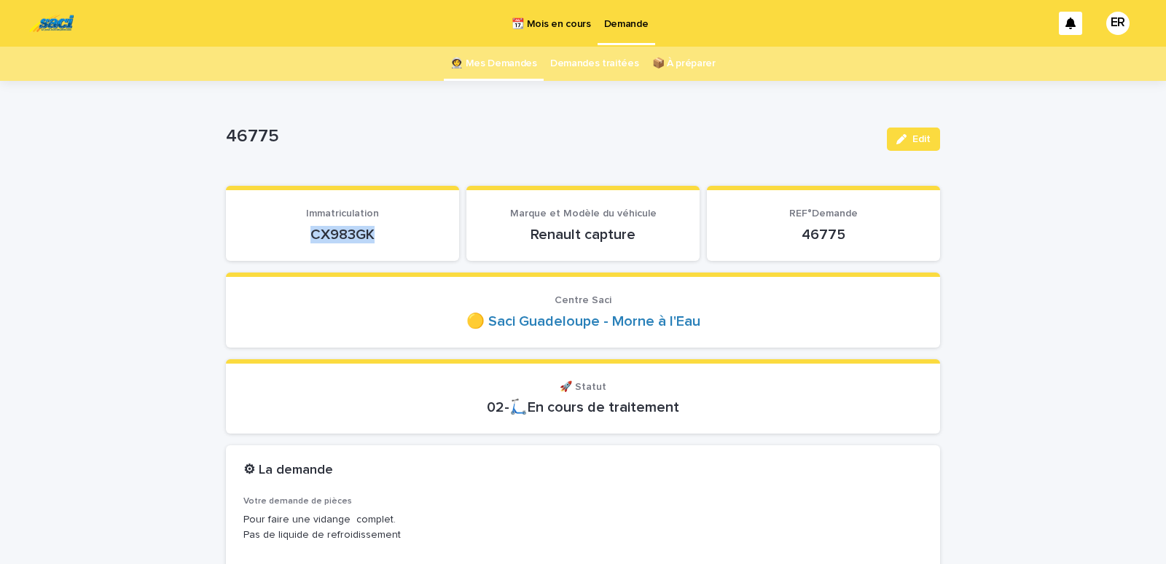
drag, startPoint x: 295, startPoint y: 242, endPoint x: 402, endPoint y: 238, distance: 106.5
click at [402, 238] on p "CX983GK" at bounding box center [342, 234] width 198 height 17
copy p "CX983GK"
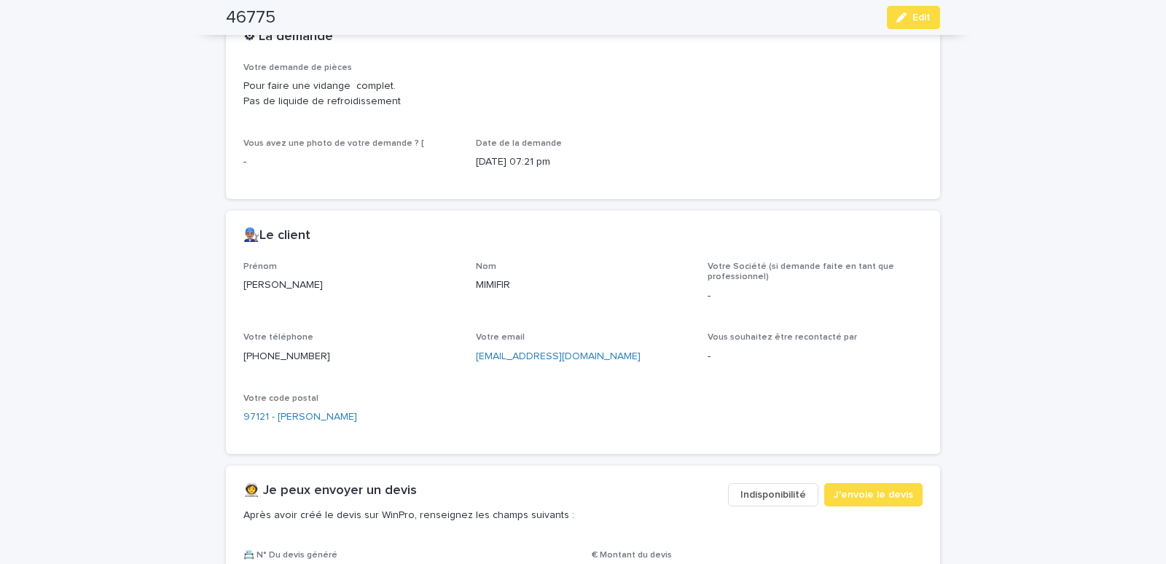
scroll to position [682, 0]
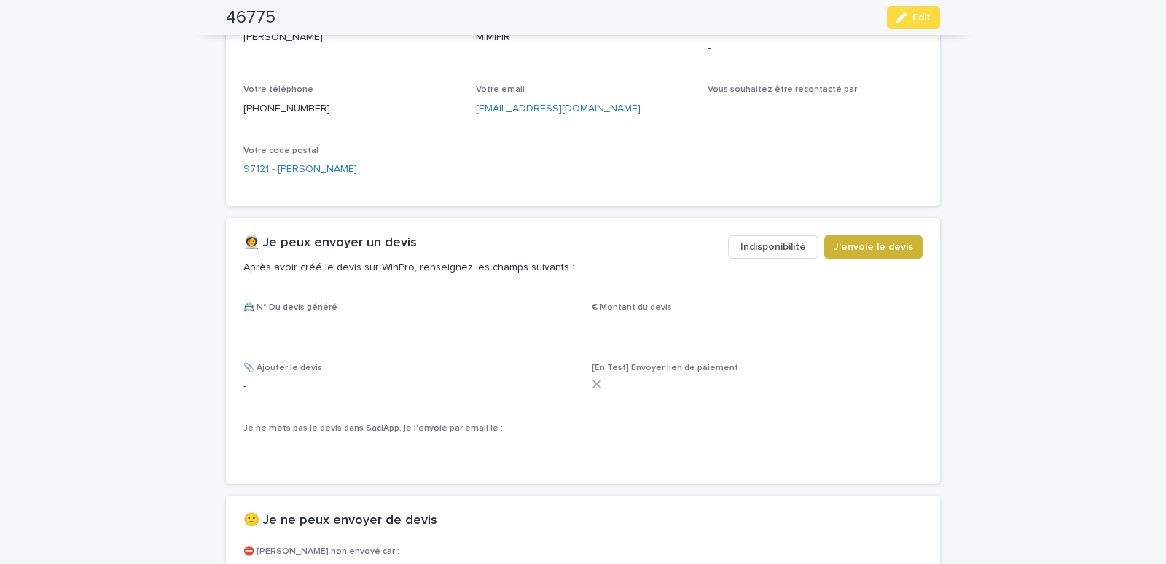
click at [872, 246] on span "J'envoie le devis" at bounding box center [873, 247] width 79 height 15
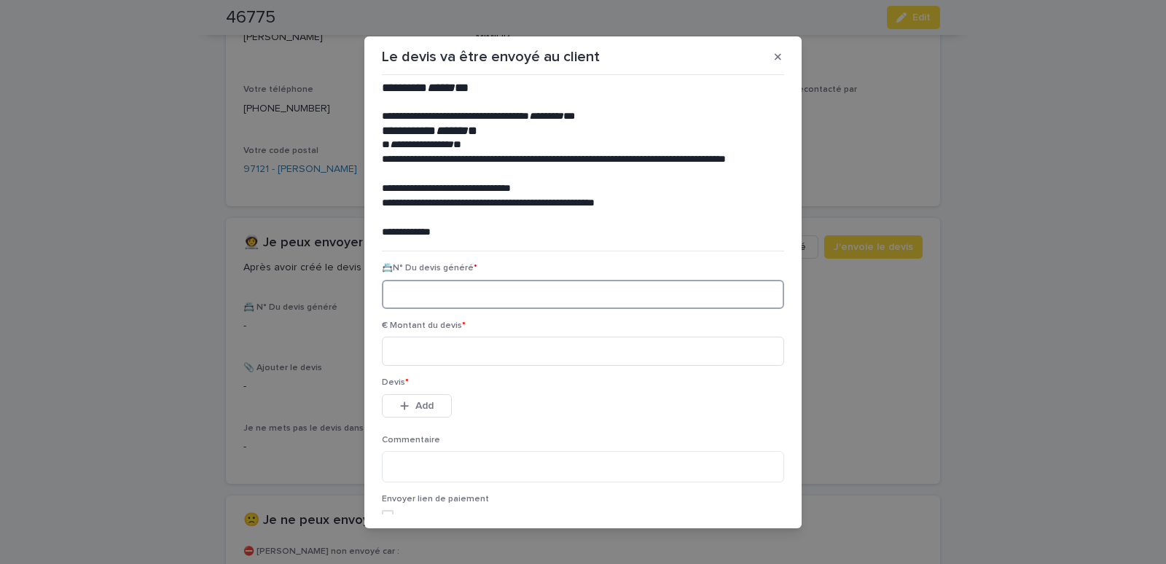
click at [423, 289] on input at bounding box center [583, 294] width 402 height 29
paste input "********"
type input "********"
click at [434, 346] on input at bounding box center [583, 351] width 402 height 29
type input "*****"
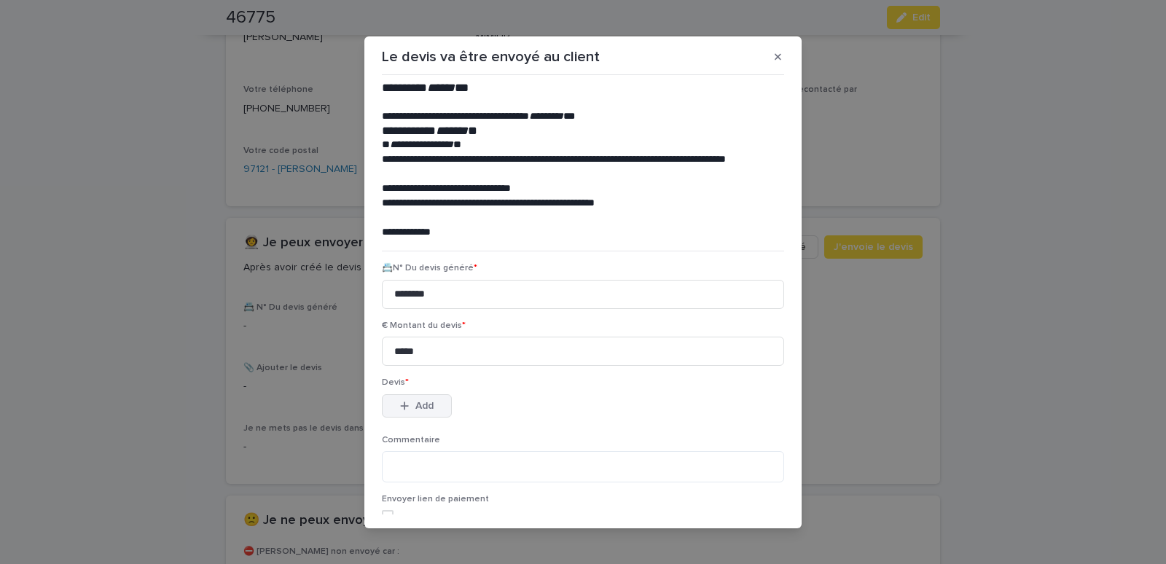
click at [418, 403] on span "Add" at bounding box center [424, 406] width 18 height 10
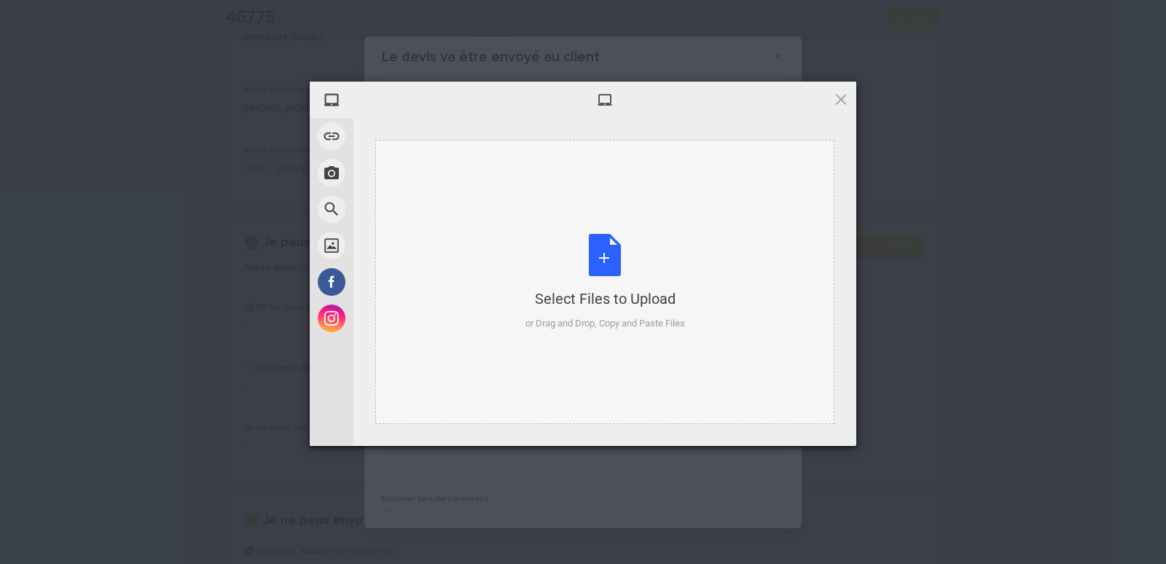
click at [437, 168] on div "Select Files to Upload or Drag and Drop, Copy and Paste Files" at bounding box center [604, 282] width 459 height 284
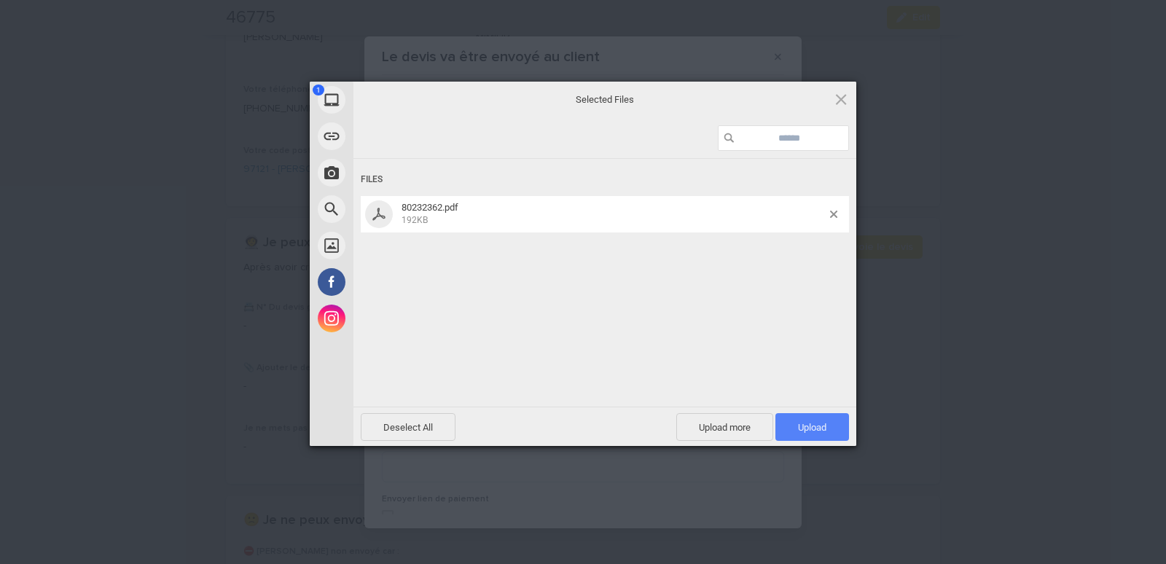
click at [805, 421] on span "Upload 1" at bounding box center [813, 427] width 74 height 28
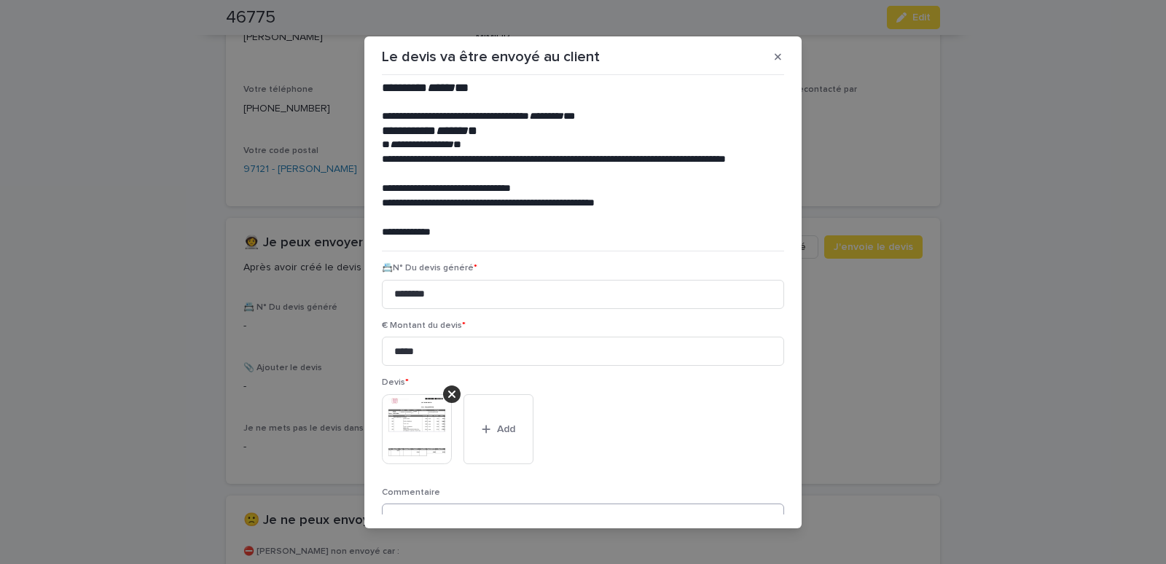
scroll to position [119, 0]
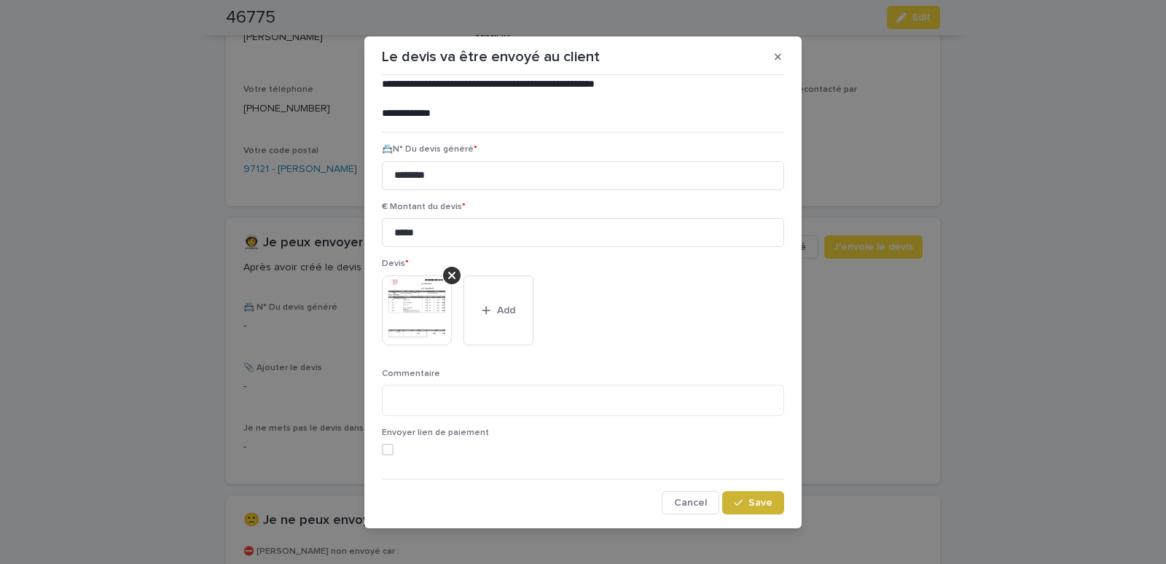
click at [736, 505] on div "button" at bounding box center [741, 503] width 15 height 10
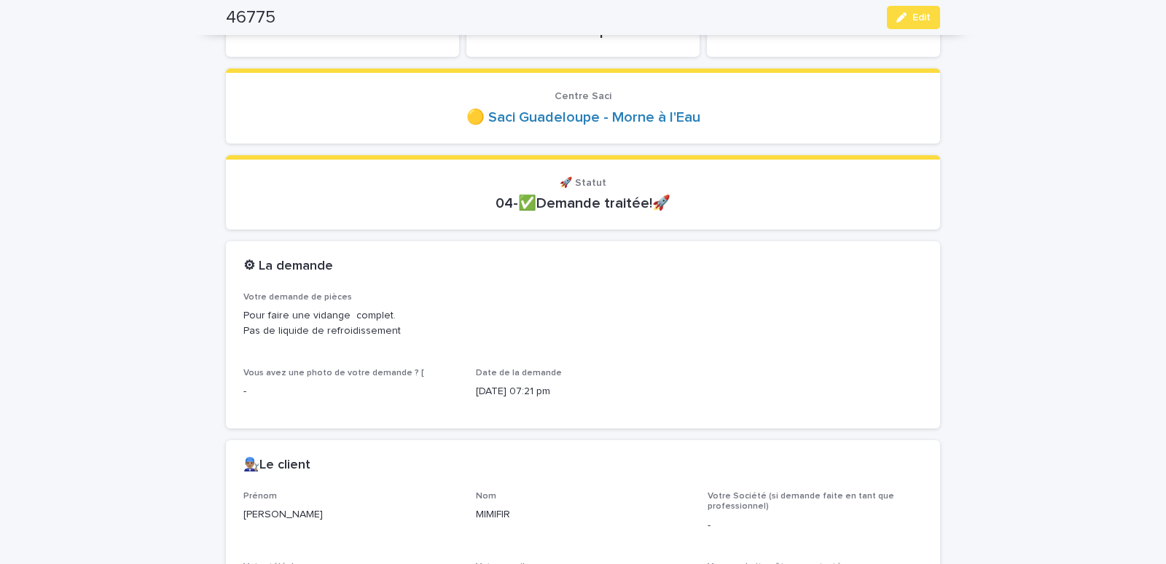
scroll to position [0, 0]
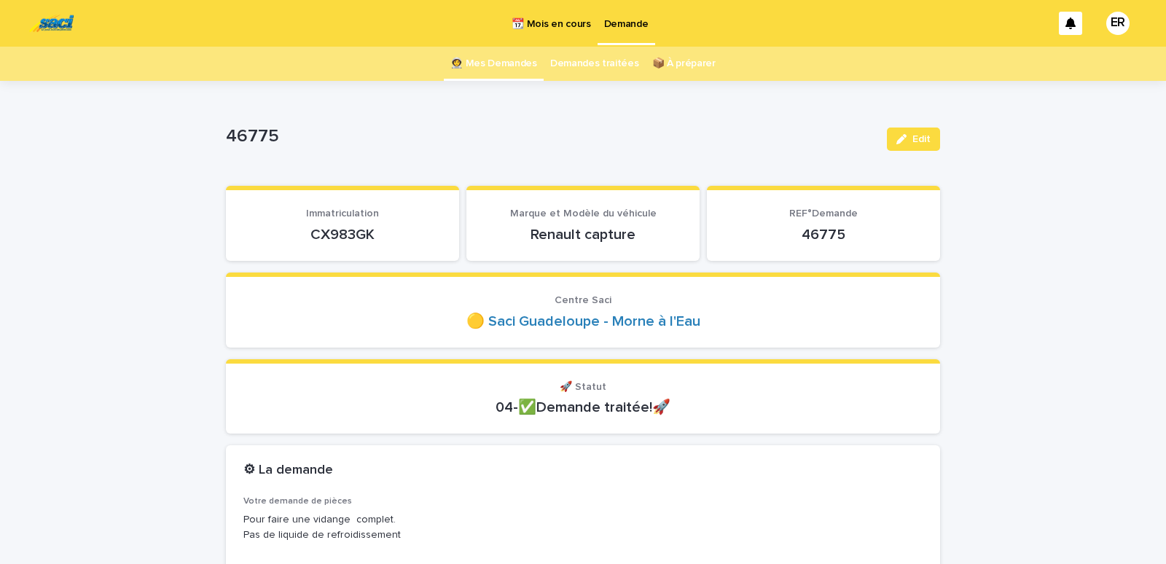
click at [494, 69] on link "👩‍🚀 Mes Demandes" at bounding box center [493, 64] width 87 height 34
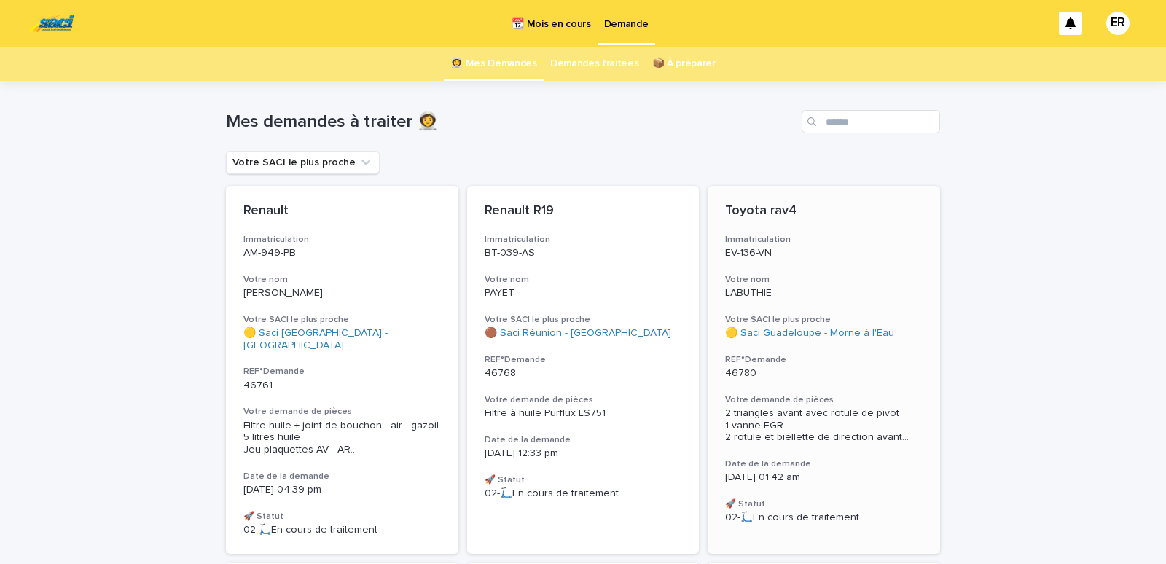
click at [805, 289] on p "LABUTHIE" at bounding box center [824, 293] width 198 height 12
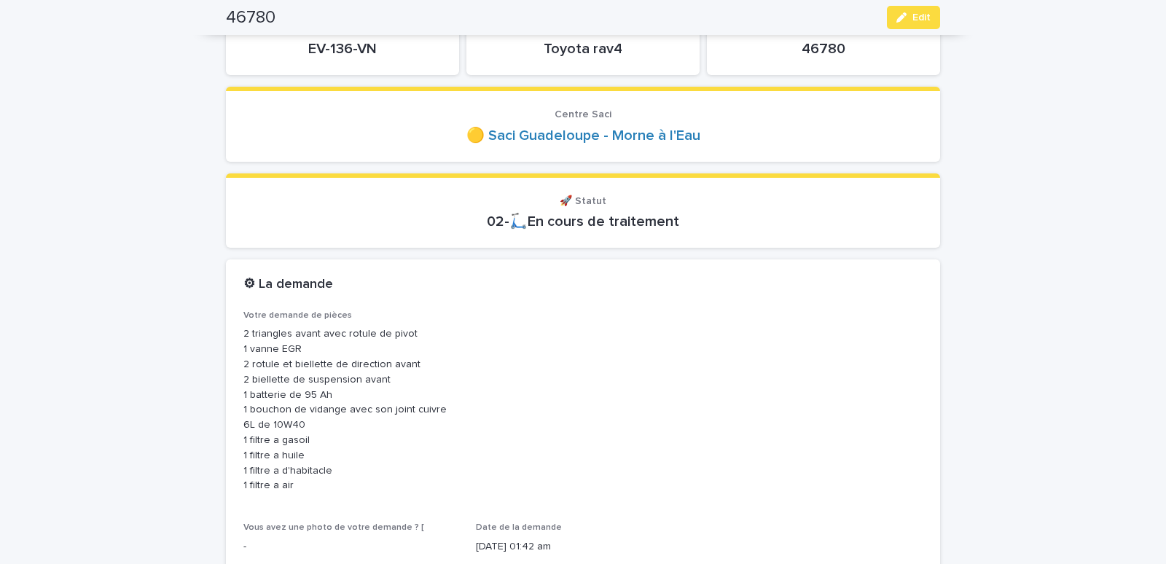
scroll to position [124, 0]
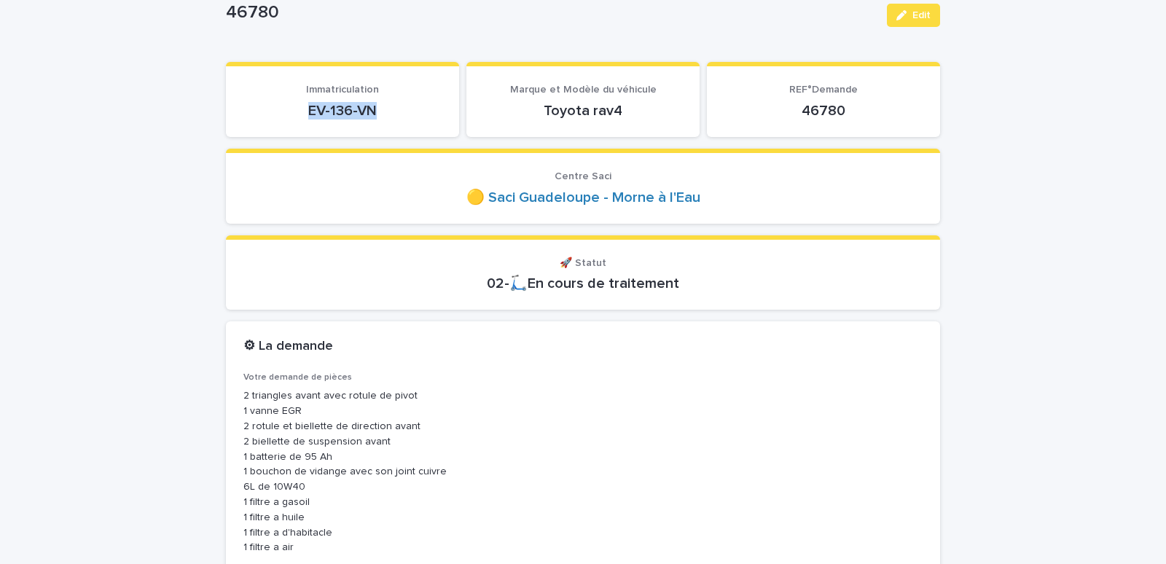
drag, startPoint x: 294, startPoint y: 116, endPoint x: 385, endPoint y: 117, distance: 91.1
click at [385, 117] on p "EV-136-VN" at bounding box center [342, 110] width 198 height 17
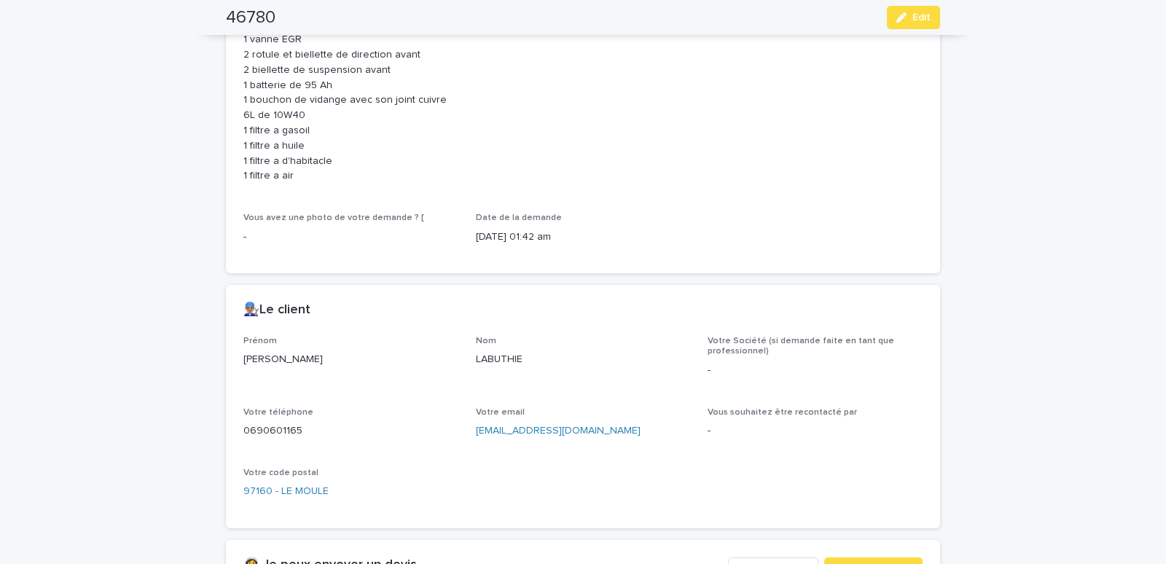
scroll to position [743, 0]
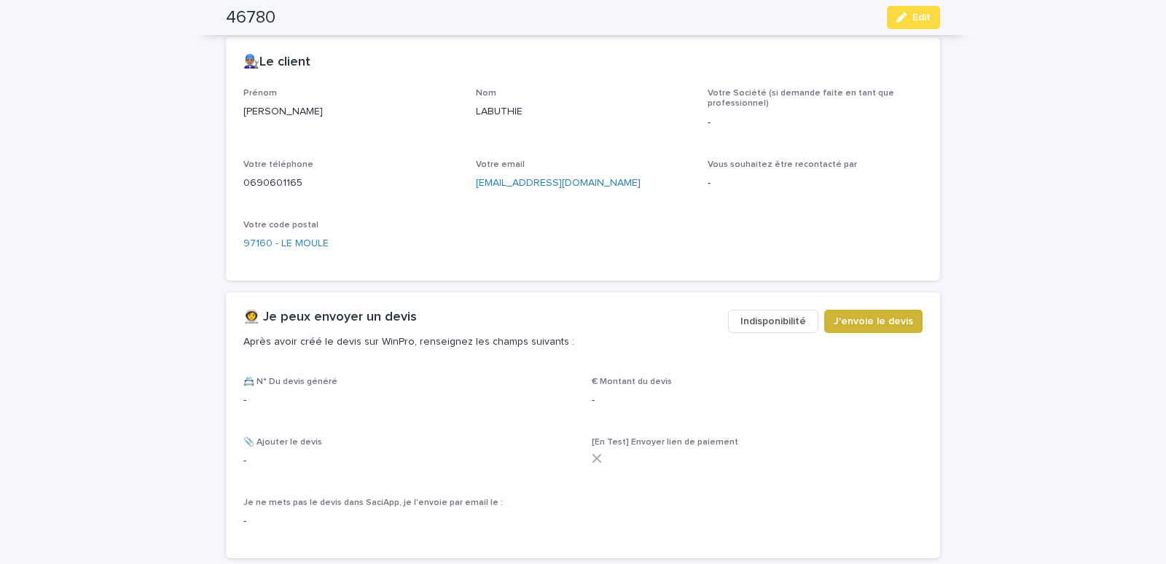
click at [866, 312] on button "J'envoie le devis" at bounding box center [873, 321] width 98 height 23
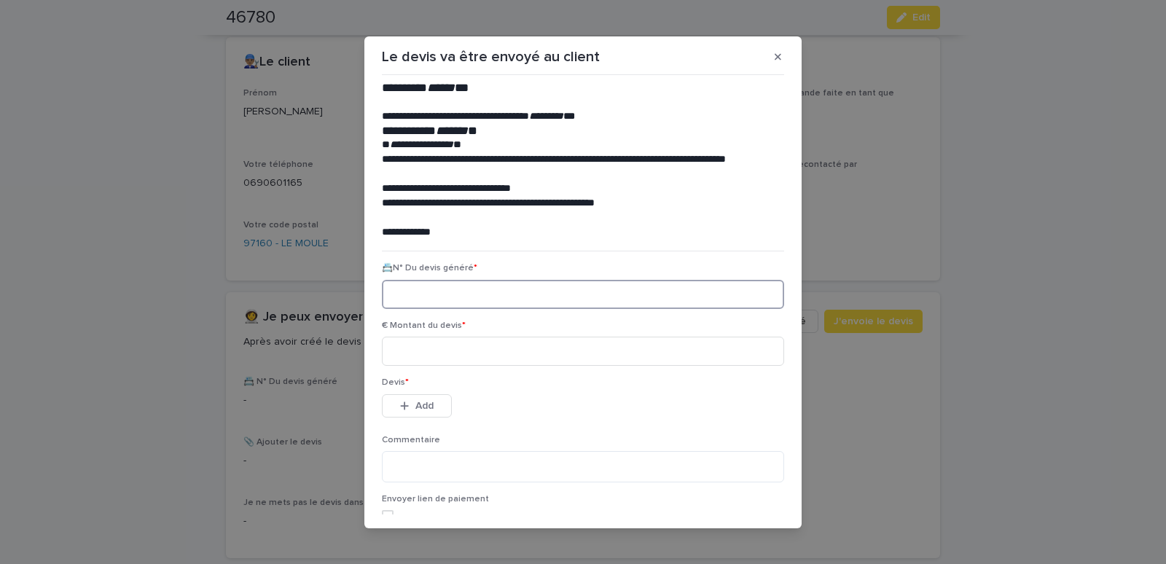
click at [441, 298] on input at bounding box center [583, 294] width 402 height 29
paste input "********"
type input "********"
click at [441, 354] on input at bounding box center [583, 351] width 402 height 29
type input "******"
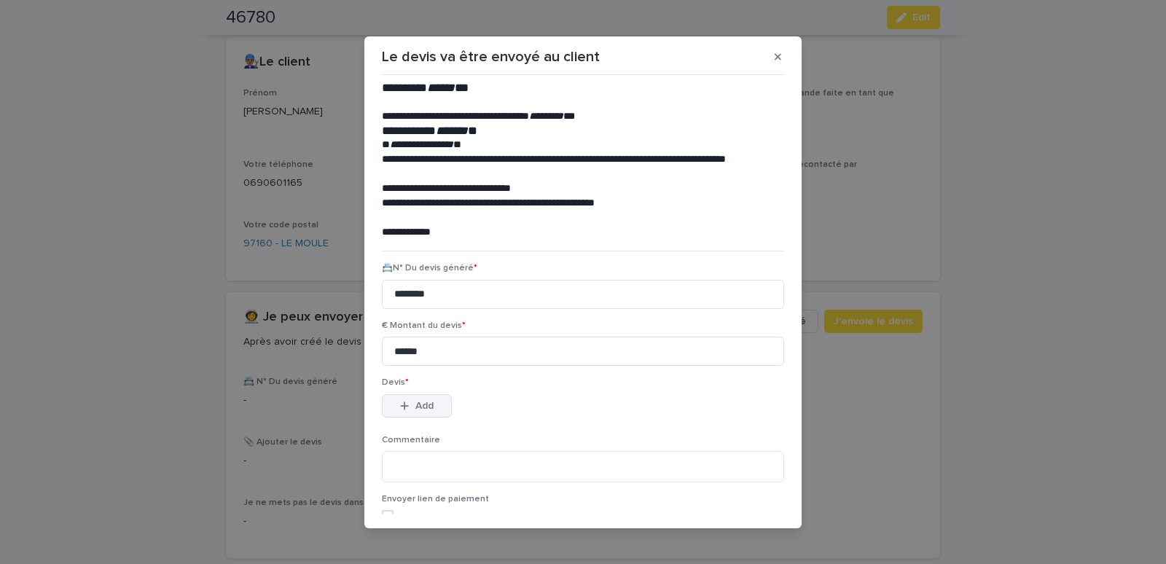
click at [429, 402] on button "Add" at bounding box center [417, 405] width 70 height 23
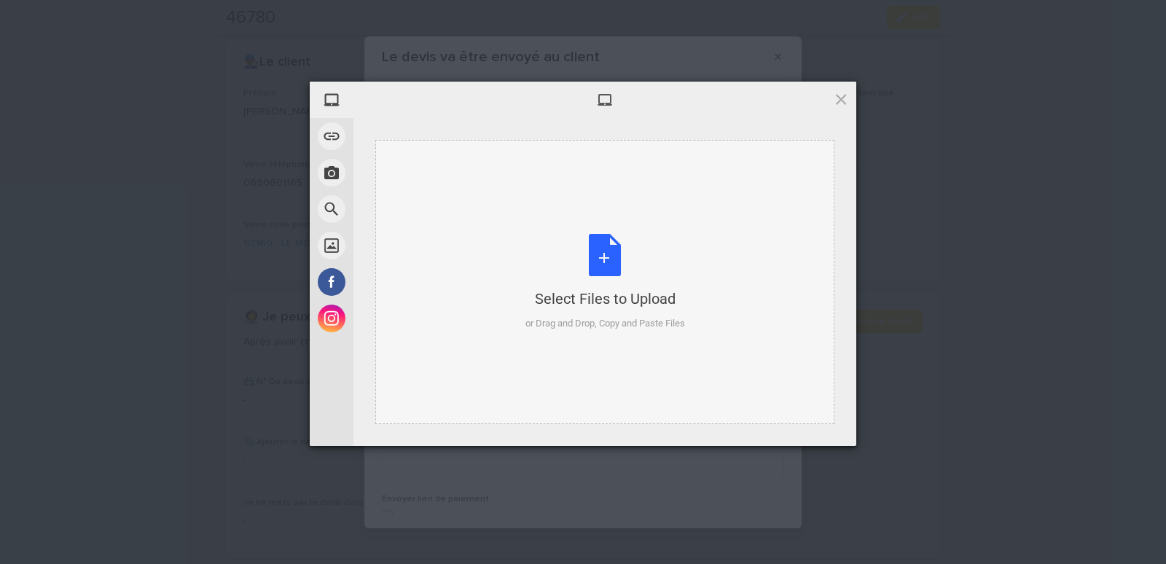
click at [443, 170] on div "Select Files to Upload or Drag and Drop, Copy and Paste Files" at bounding box center [604, 282] width 459 height 284
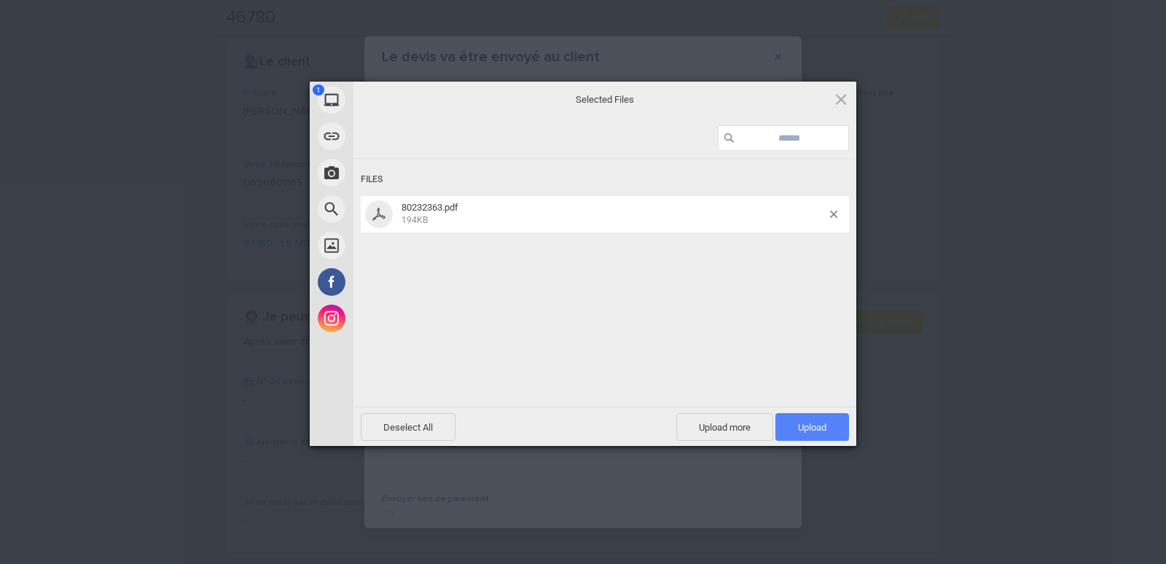
click at [802, 426] on span "Upload 1" at bounding box center [812, 427] width 28 height 11
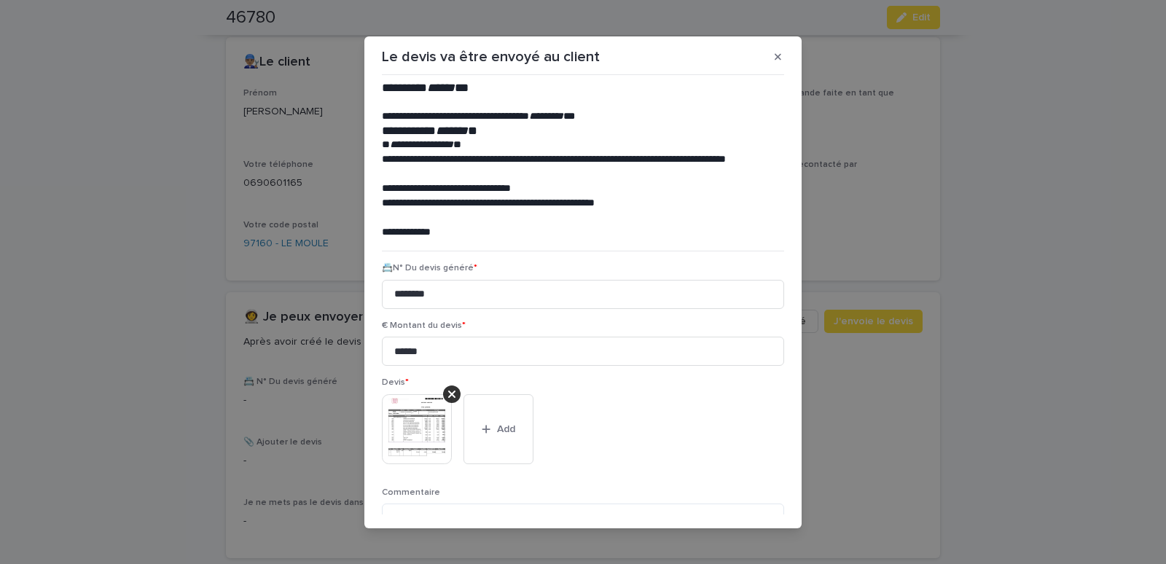
scroll to position [119, 0]
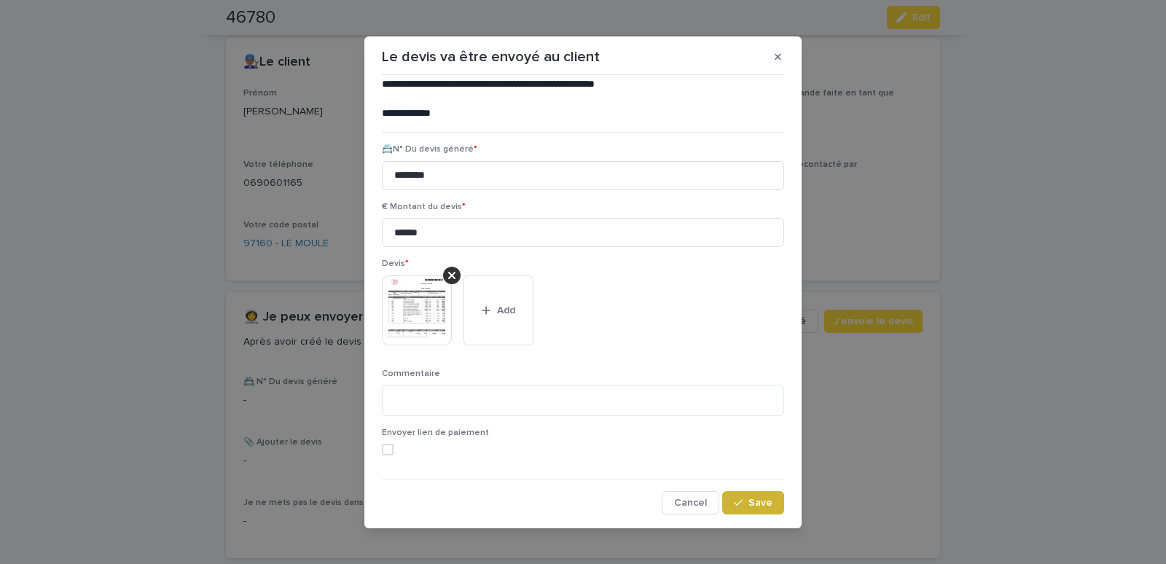
click at [749, 503] on span "Save" at bounding box center [761, 503] width 24 height 10
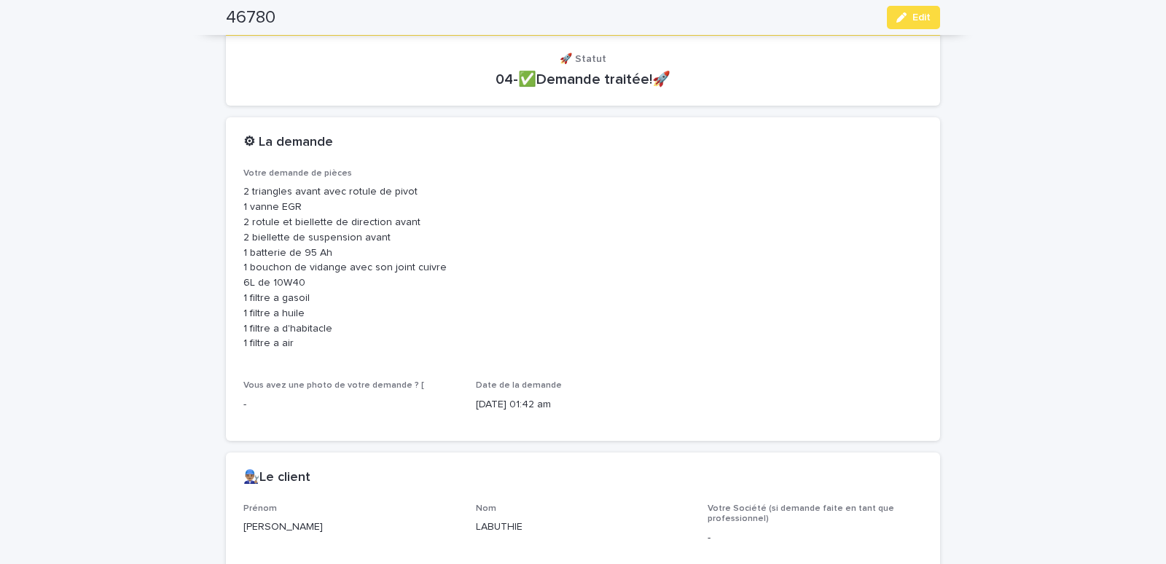
scroll to position [0, 0]
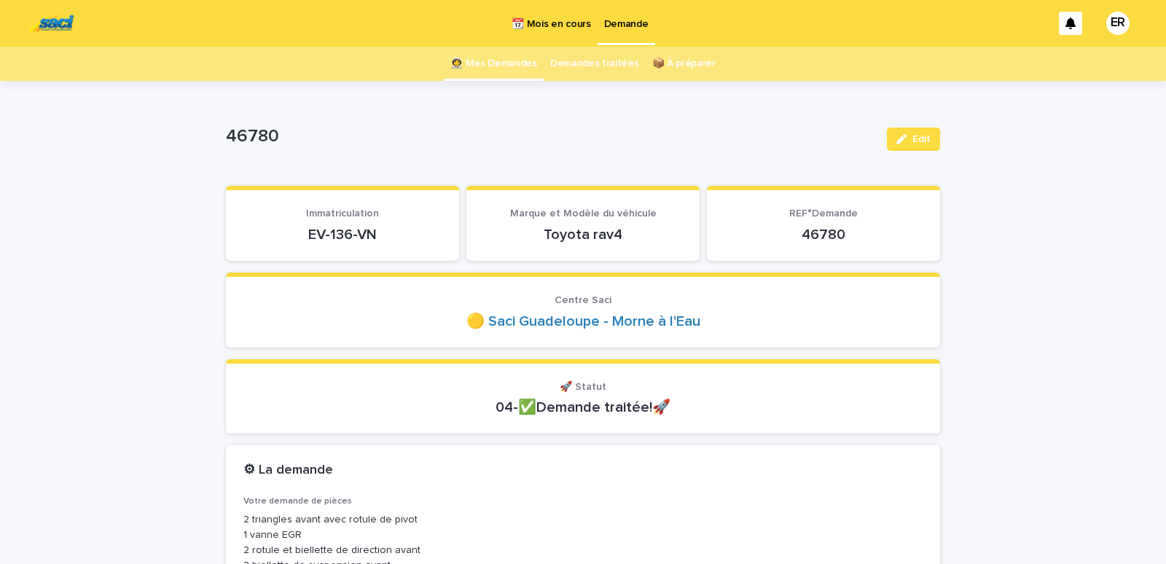
click at [489, 63] on link "👩‍🚀 Mes Demandes" at bounding box center [493, 64] width 87 height 34
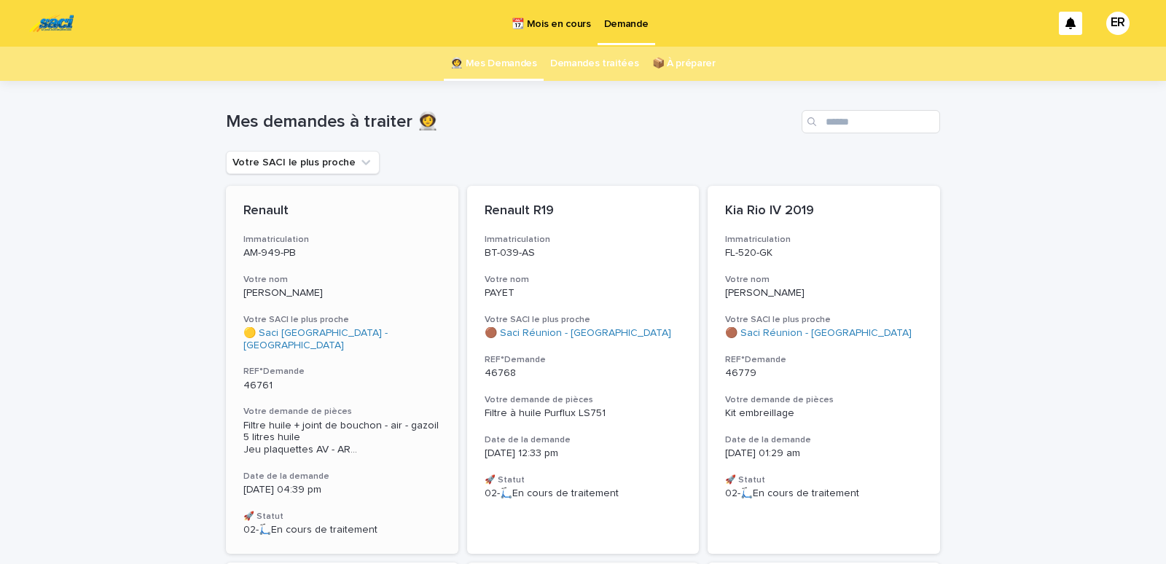
click at [348, 278] on h3 "Votre nom" at bounding box center [342, 280] width 198 height 12
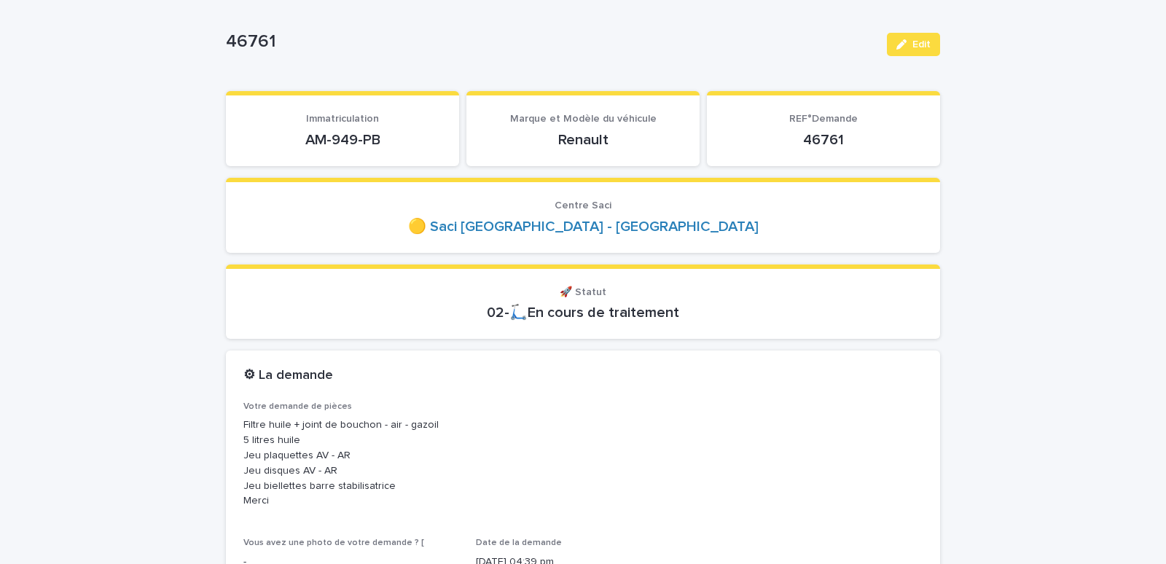
scroll to position [124, 0]
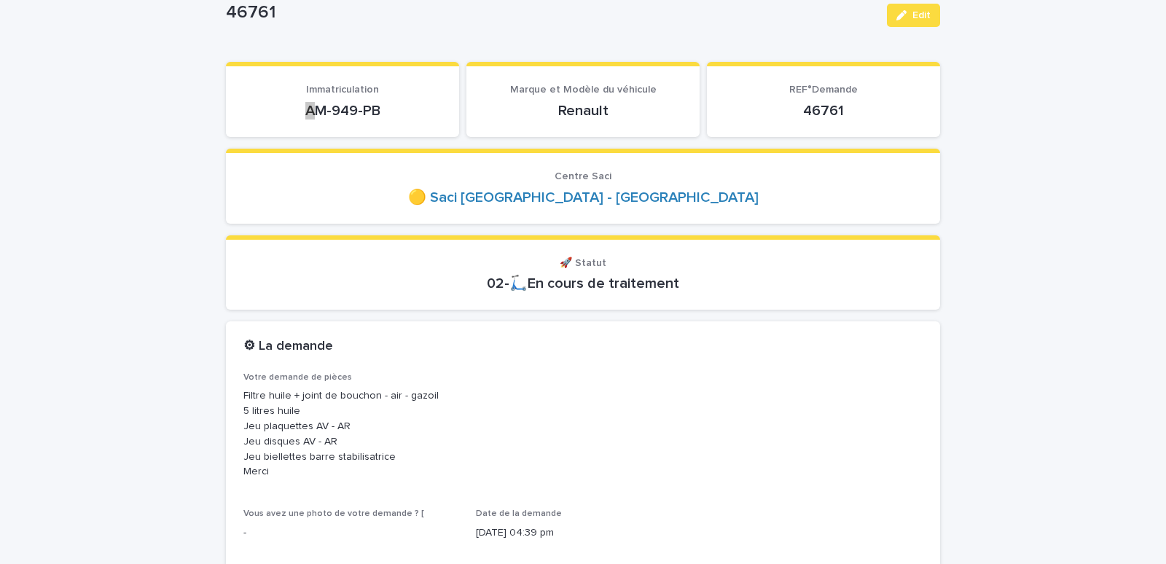
drag, startPoint x: 294, startPoint y: 117, endPoint x: 386, endPoint y: 117, distance: 91.8
click at [386, 117] on p "AM-949-PB" at bounding box center [342, 110] width 198 height 17
click at [370, 125] on section "Immatriculation AM-949-PB" at bounding box center [342, 99] width 233 height 75
drag, startPoint x: 296, startPoint y: 114, endPoint x: 384, endPoint y: 112, distance: 88.2
click at [384, 112] on p "AM-949-PB" at bounding box center [342, 110] width 198 height 17
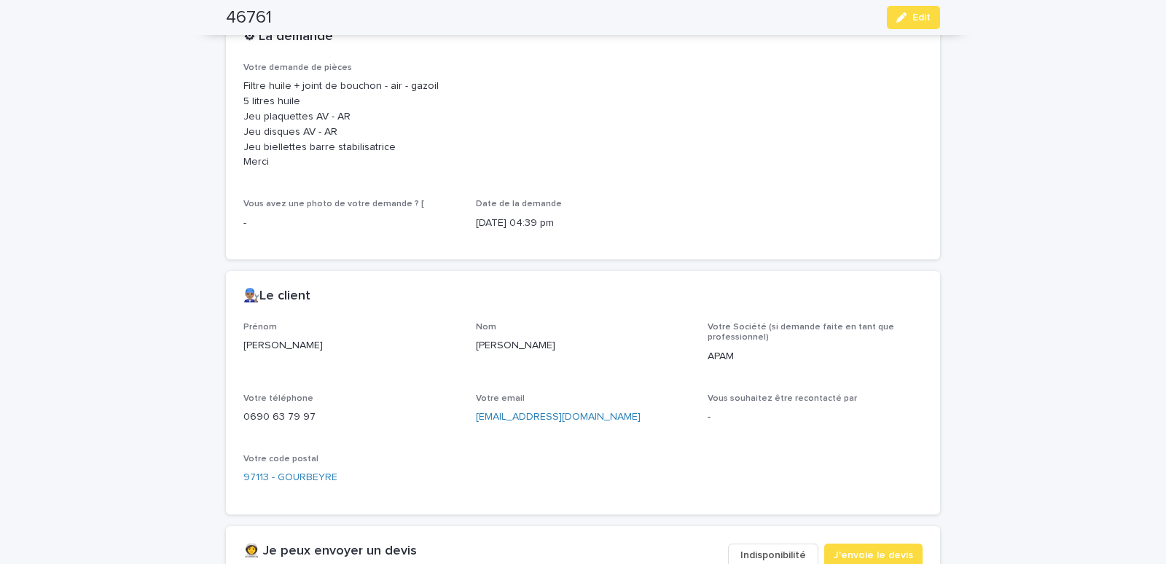
scroll to position [682, 0]
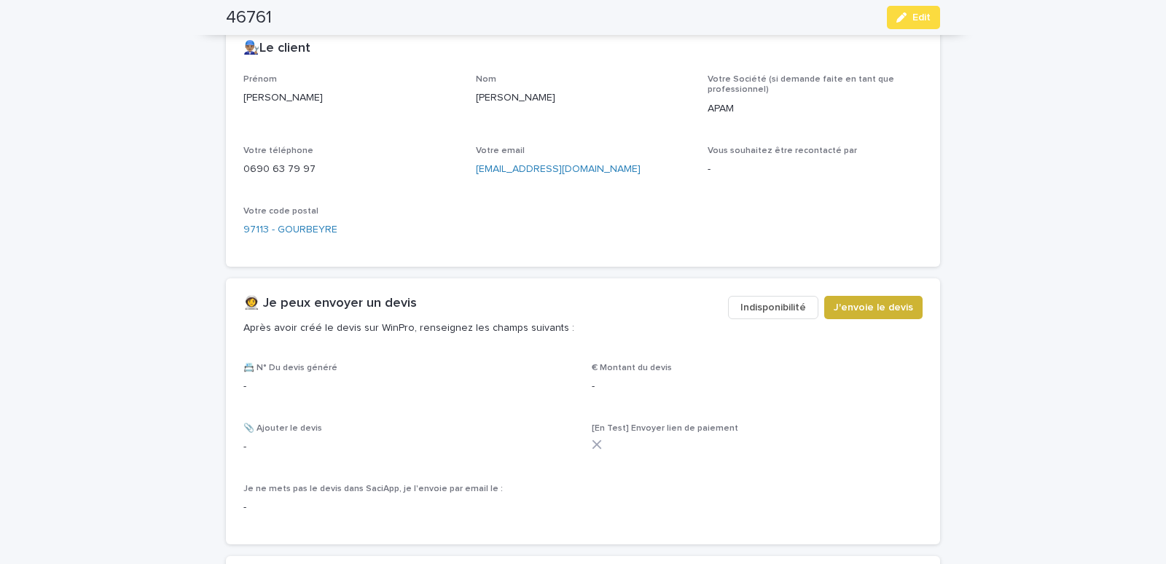
click at [858, 308] on span "J'envoie le devis" at bounding box center [873, 307] width 79 height 15
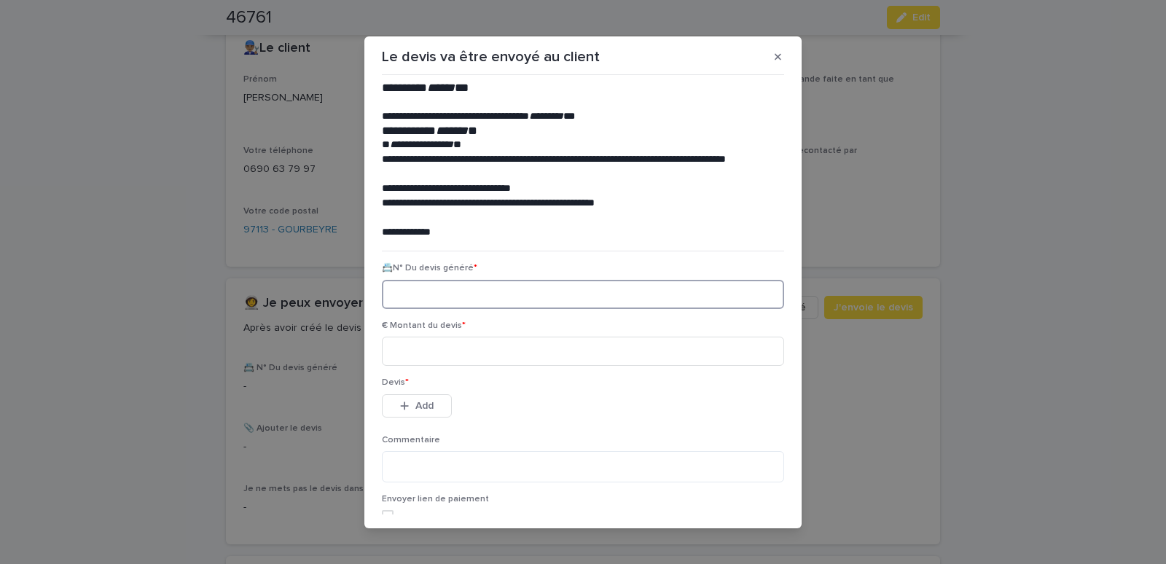
click at [442, 297] on input at bounding box center [583, 294] width 402 height 29
paste input "********"
type input "********"
click at [415, 335] on div "€ Montant du devis *" at bounding box center [583, 349] width 402 height 57
click at [407, 354] on input at bounding box center [583, 351] width 402 height 29
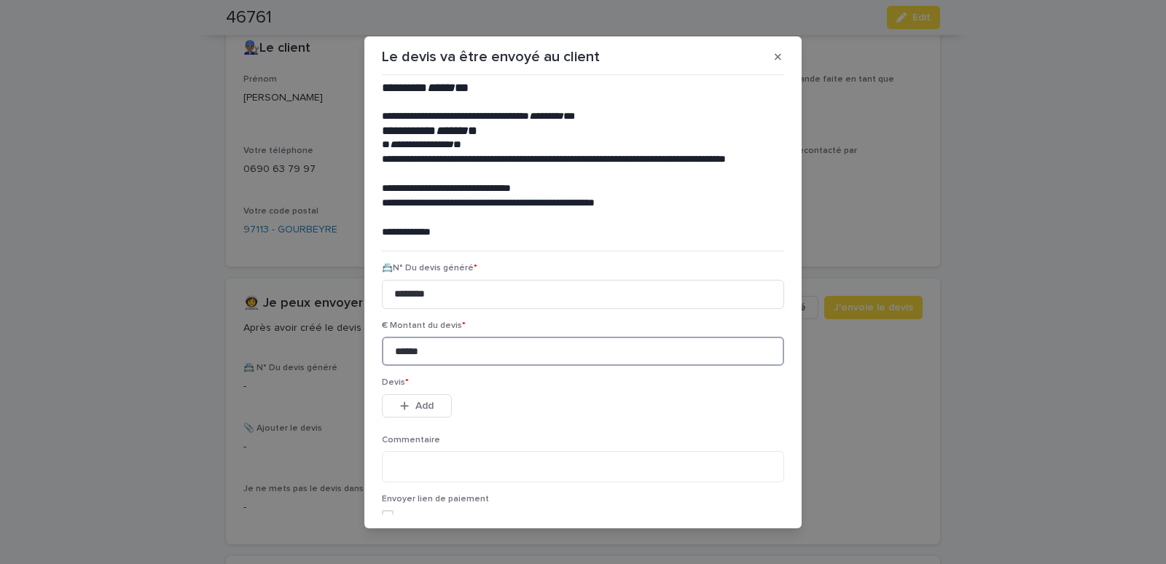
type input "******"
click at [421, 406] on span "Add" at bounding box center [424, 406] width 18 height 10
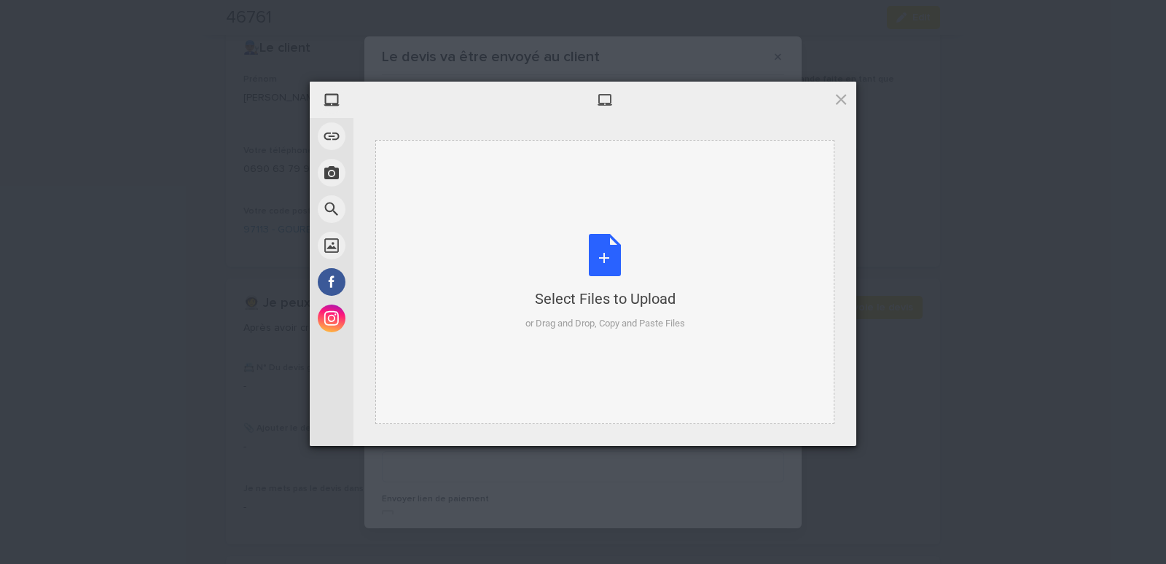
click at [468, 171] on div "Select Files to Upload or Drag and Drop, Copy and Paste Files" at bounding box center [604, 282] width 459 height 284
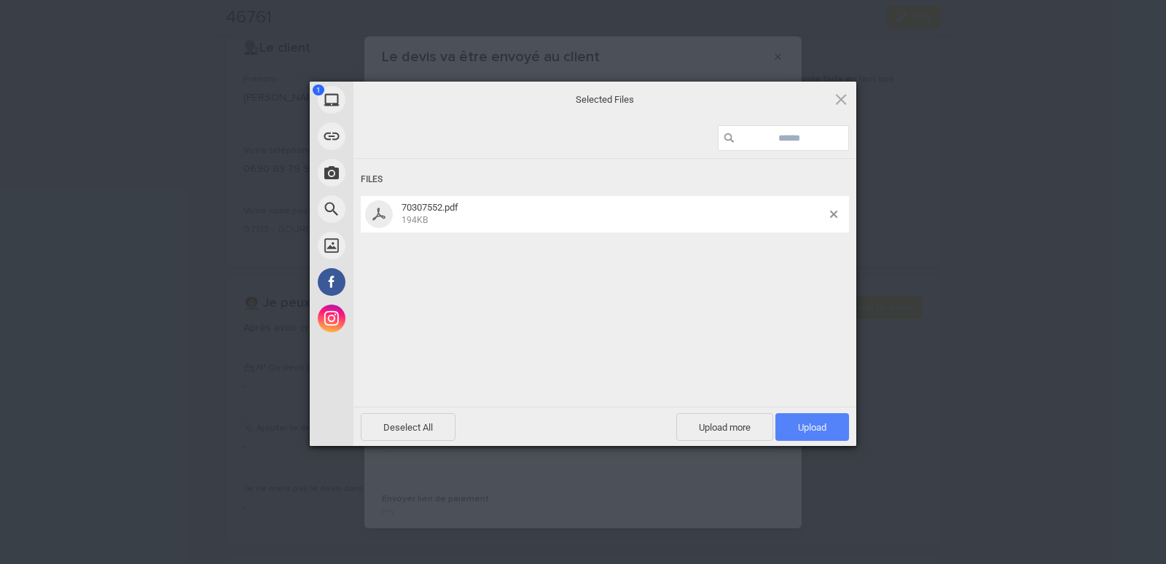
click at [833, 421] on span "Upload 1" at bounding box center [813, 427] width 74 height 28
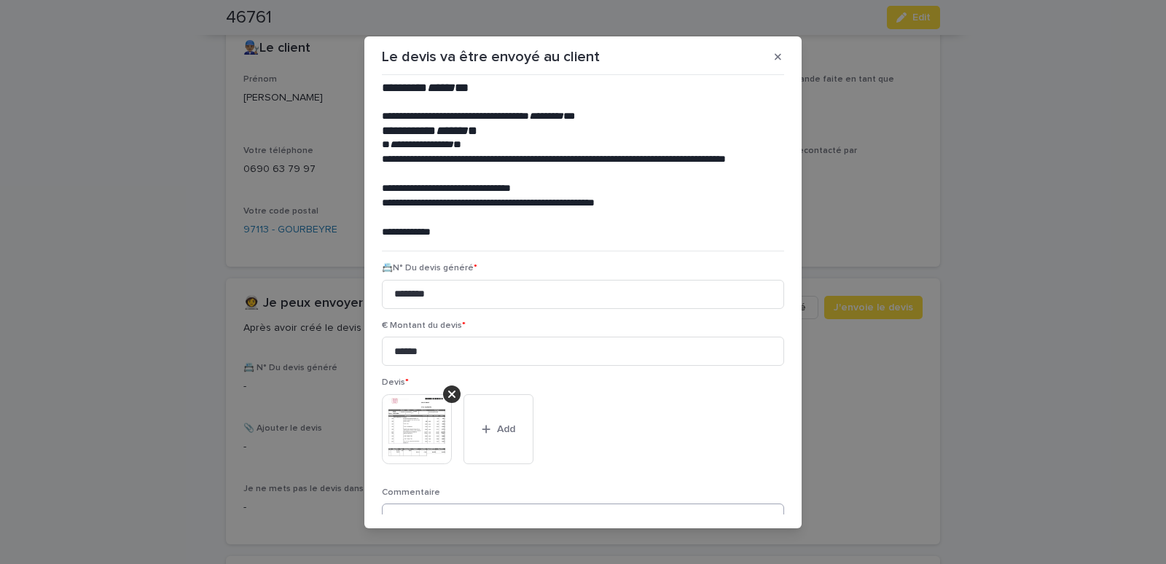
scroll to position [119, 0]
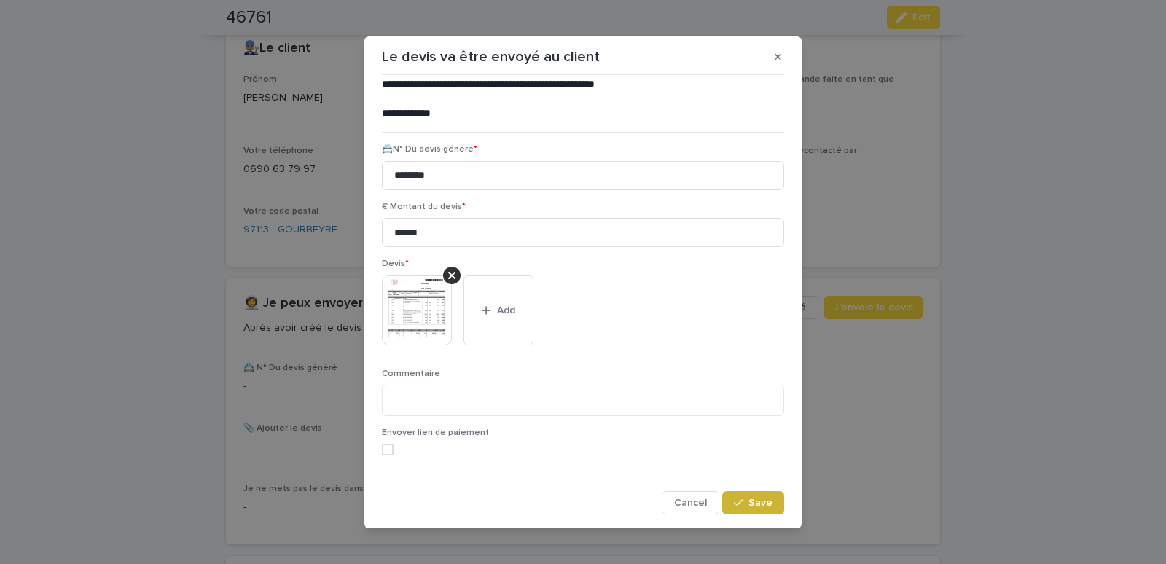
click at [734, 504] on icon "button" at bounding box center [738, 503] width 9 height 10
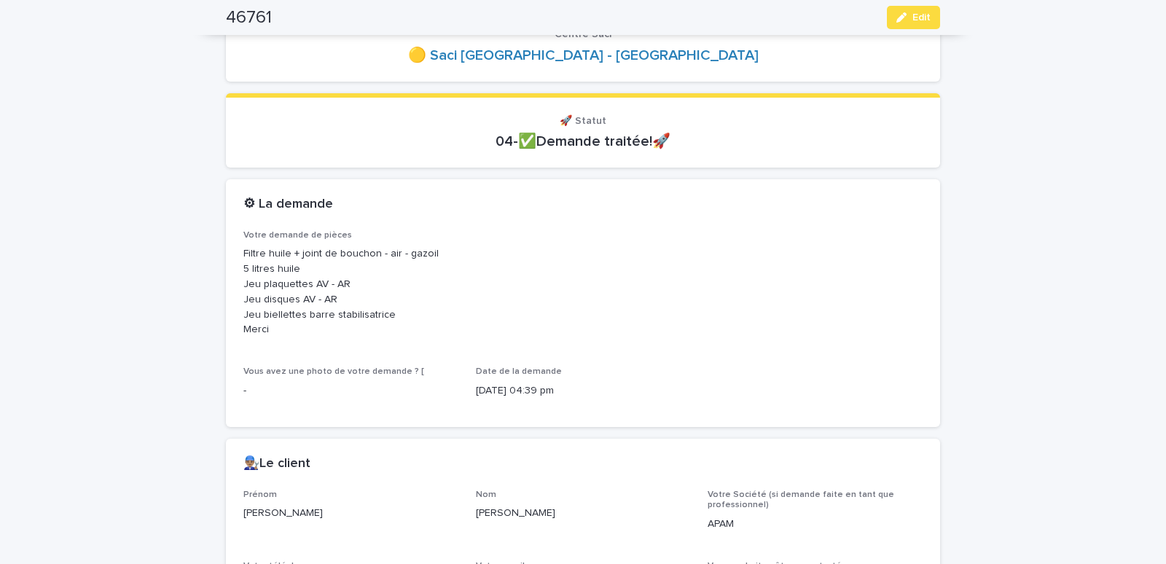
scroll to position [0, 0]
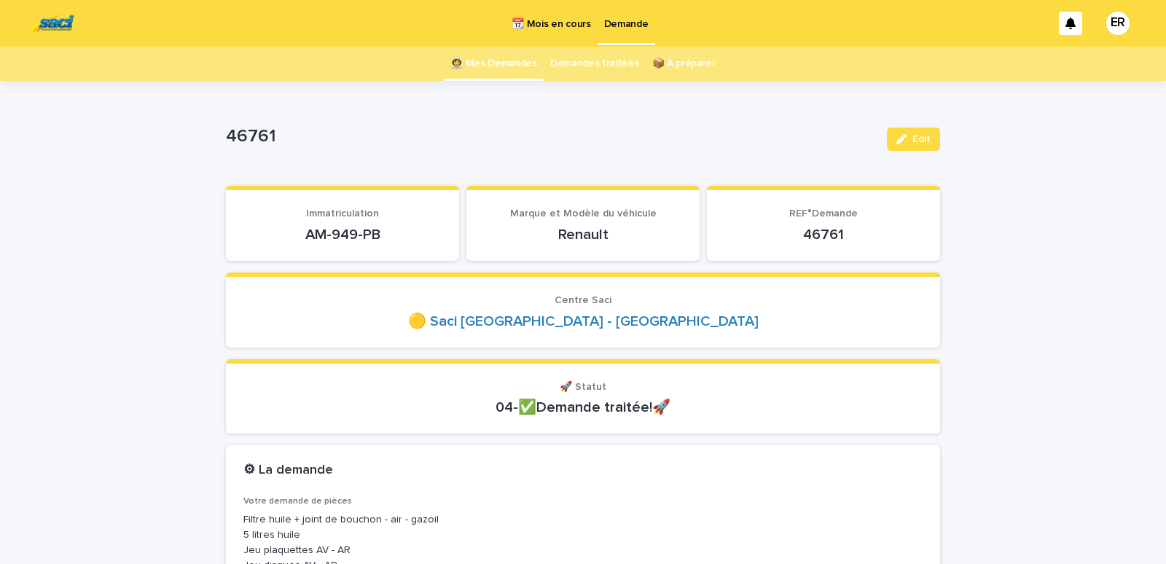
click at [502, 62] on link "👩‍🚀 Mes Demandes" at bounding box center [493, 64] width 87 height 34
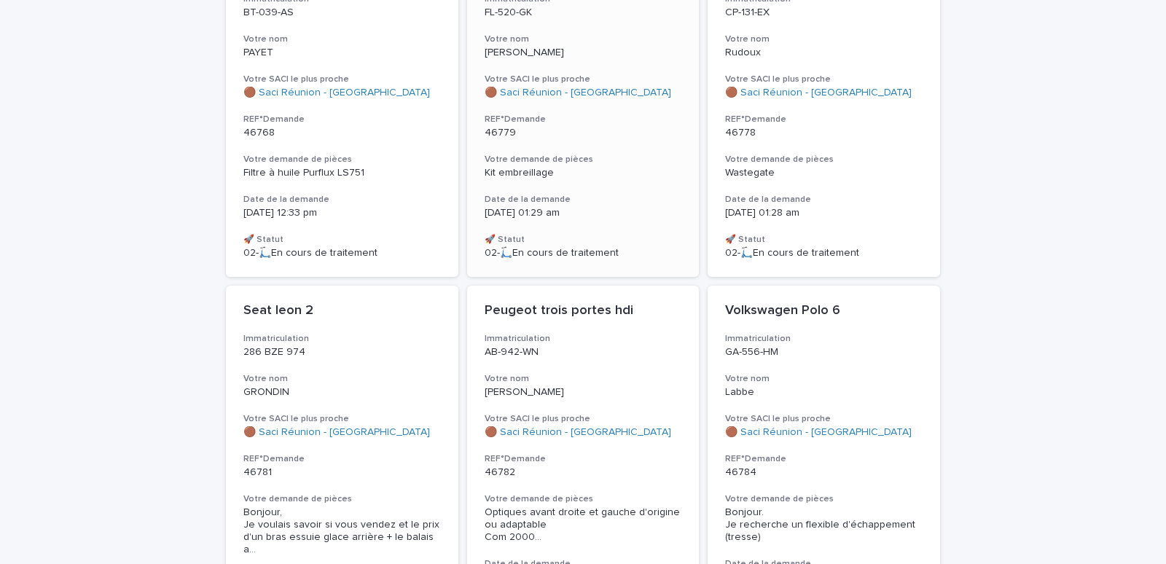
scroll to position [117, 0]
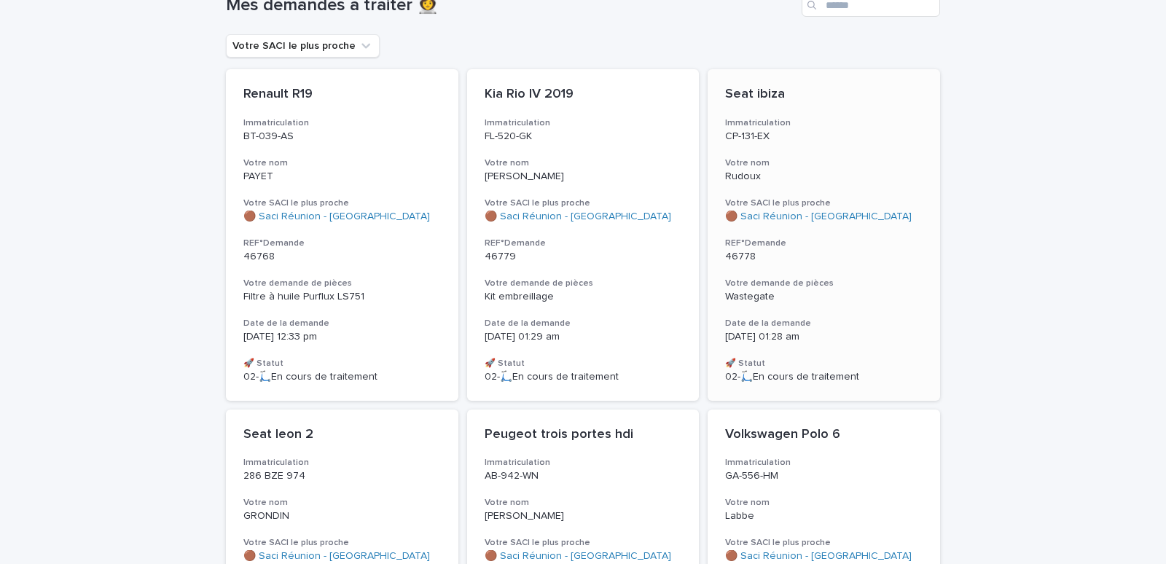
click at [800, 173] on p "Rudoux" at bounding box center [824, 177] width 198 height 12
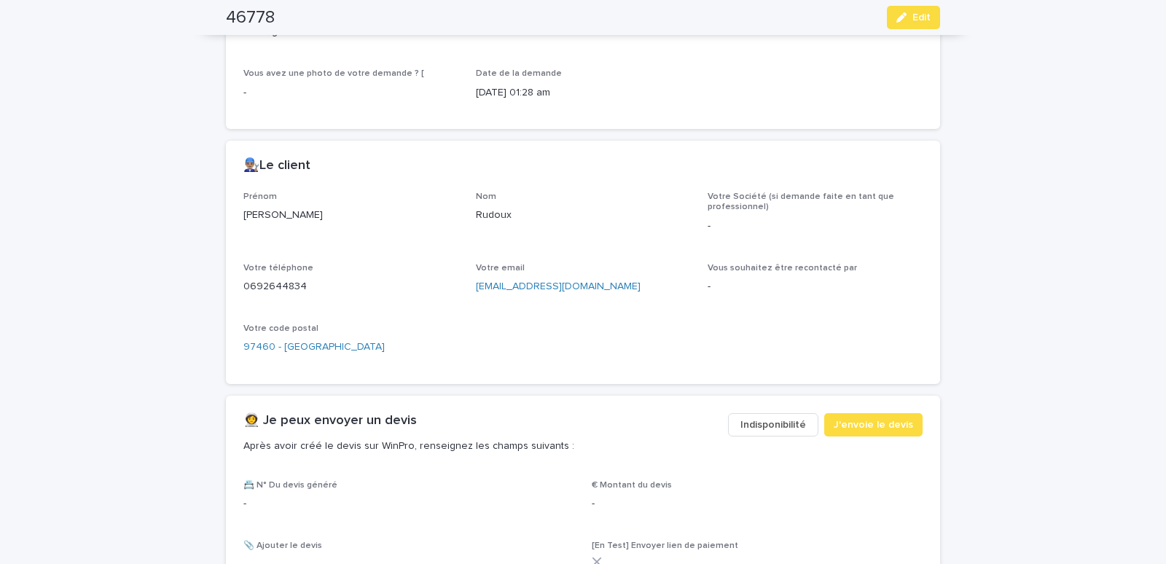
scroll to position [496, 0]
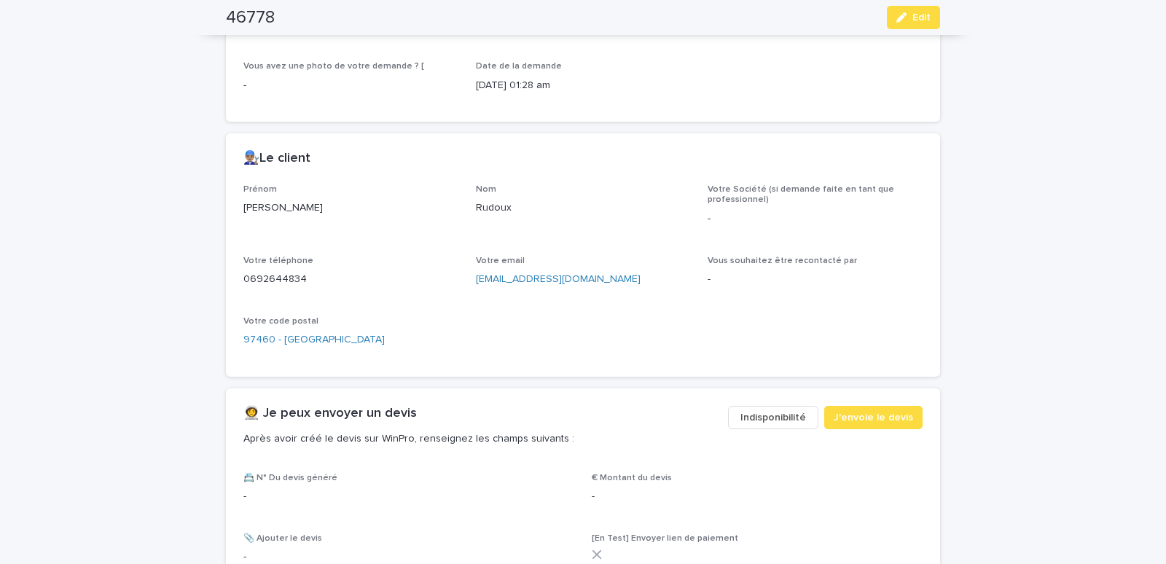
click at [773, 415] on span "Indisponibilité" at bounding box center [774, 417] width 66 height 15
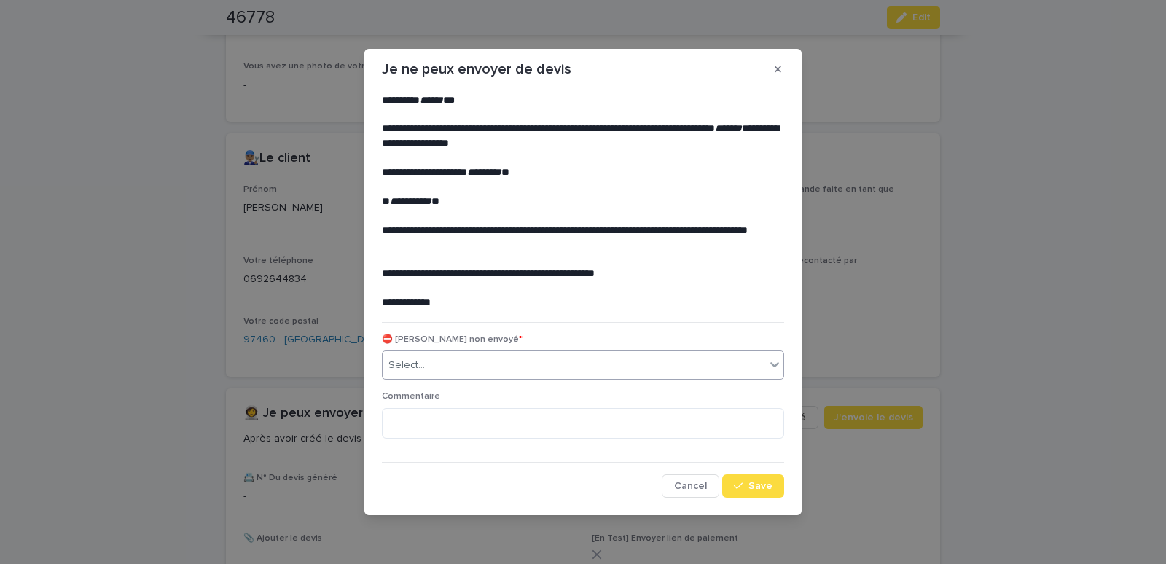
click at [493, 361] on div "Select..." at bounding box center [574, 366] width 383 height 24
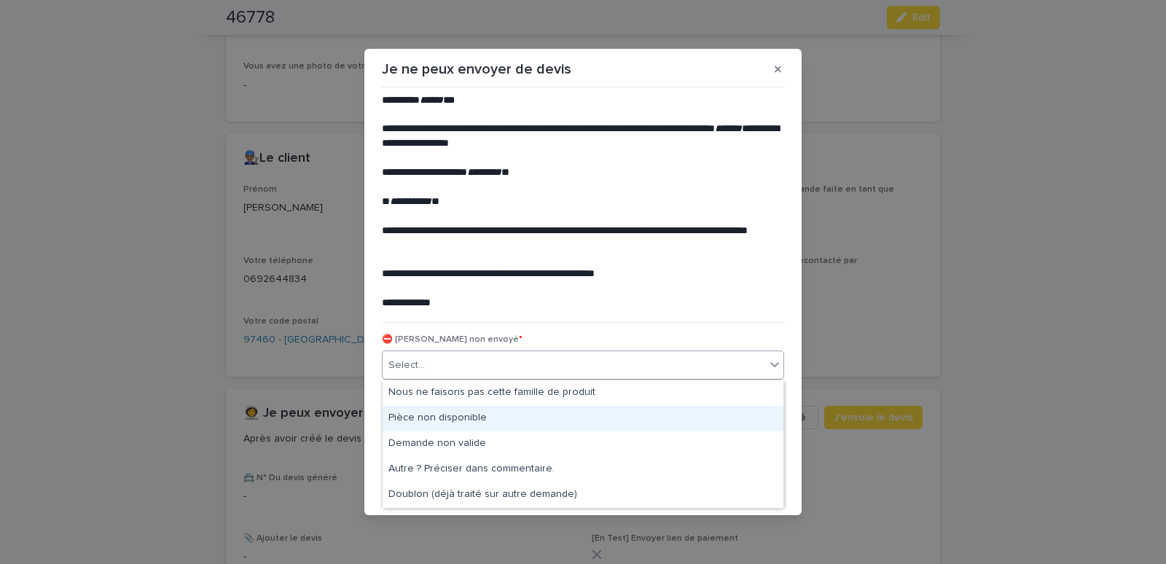
click at [429, 407] on div "Pièce non disponible" at bounding box center [583, 419] width 401 height 26
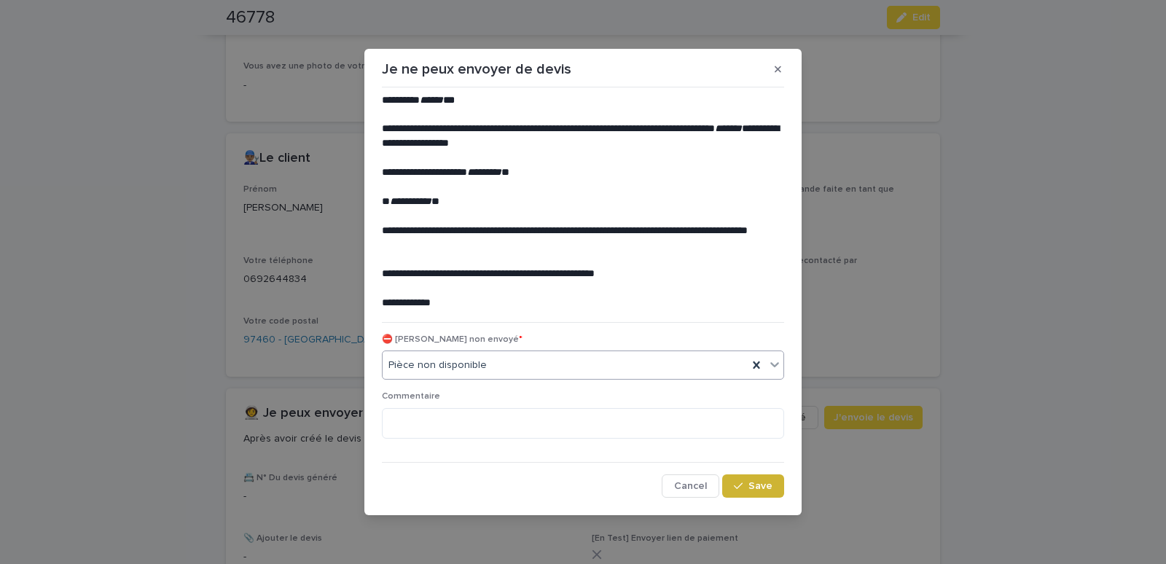
click at [746, 488] on div "button" at bounding box center [741, 486] width 15 height 10
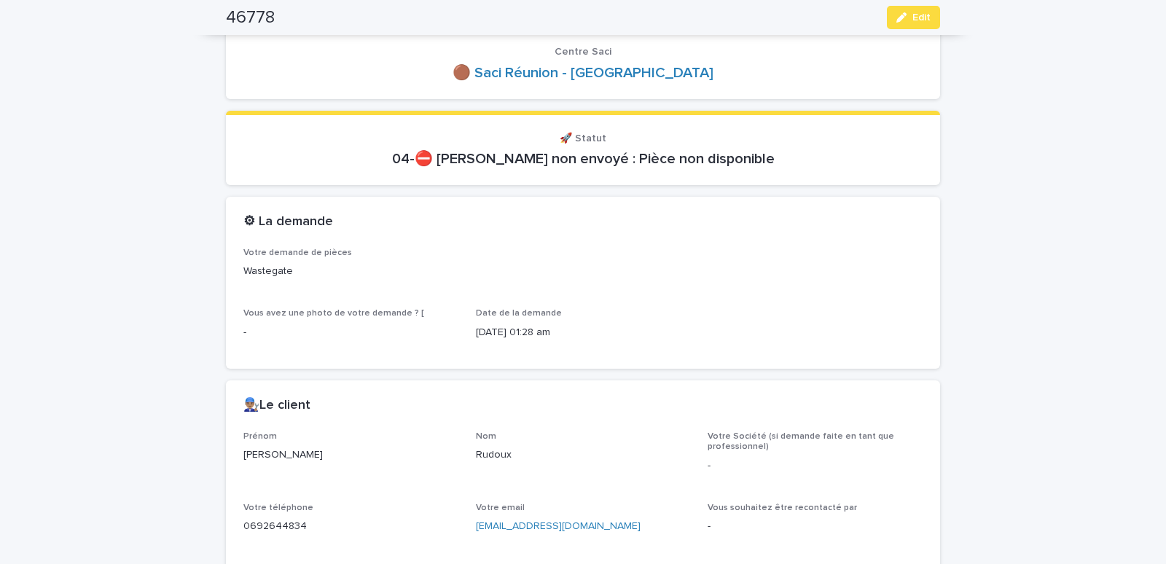
scroll to position [0, 0]
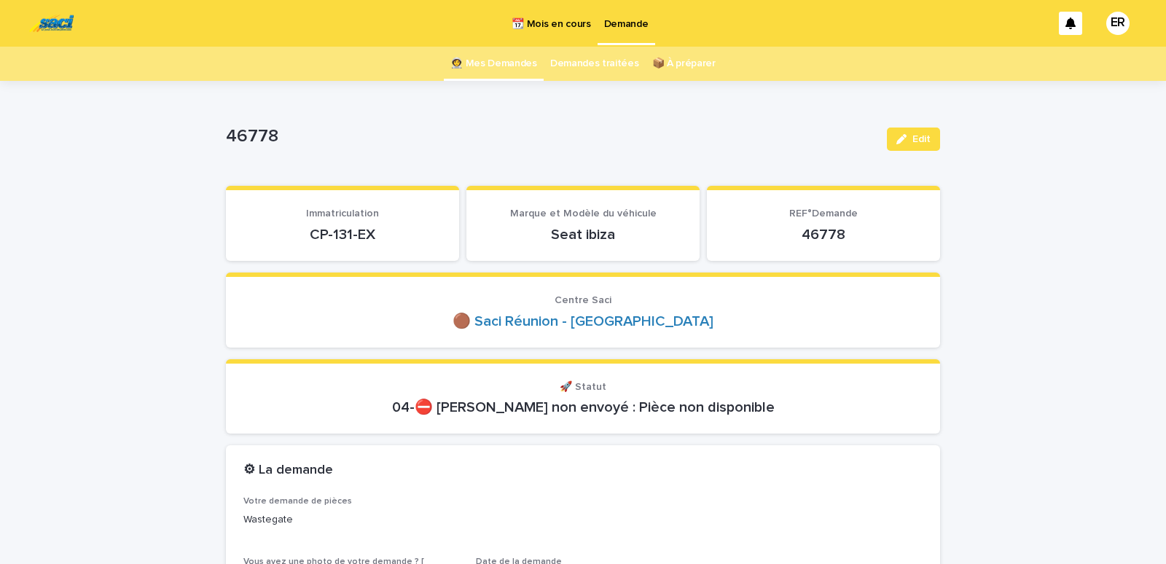
click at [499, 62] on link "👩‍🚀 Mes Demandes" at bounding box center [493, 64] width 87 height 34
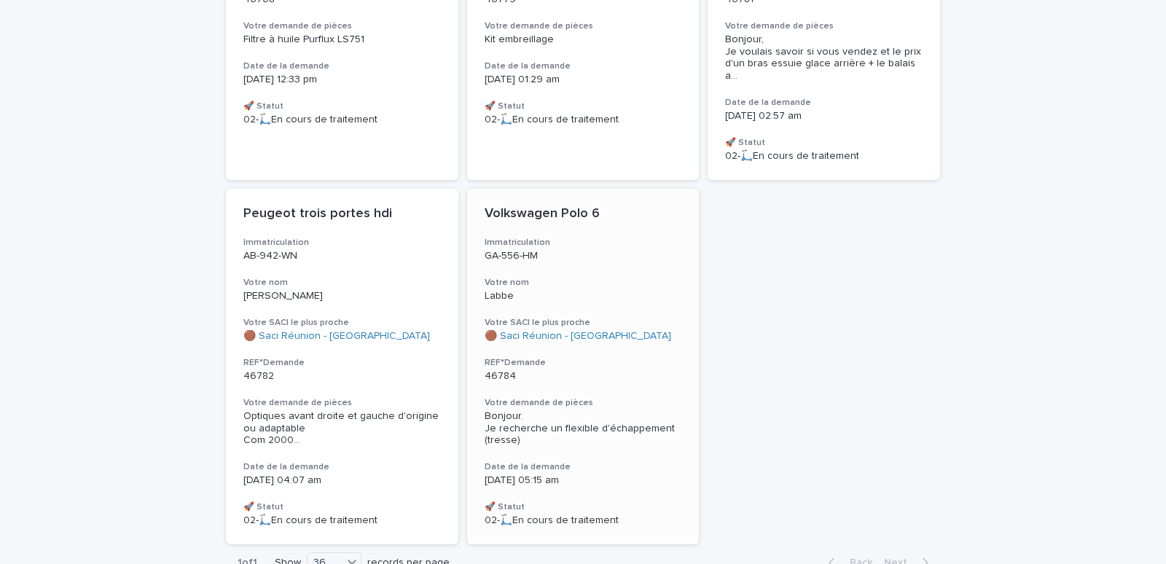
scroll to position [434, 0]
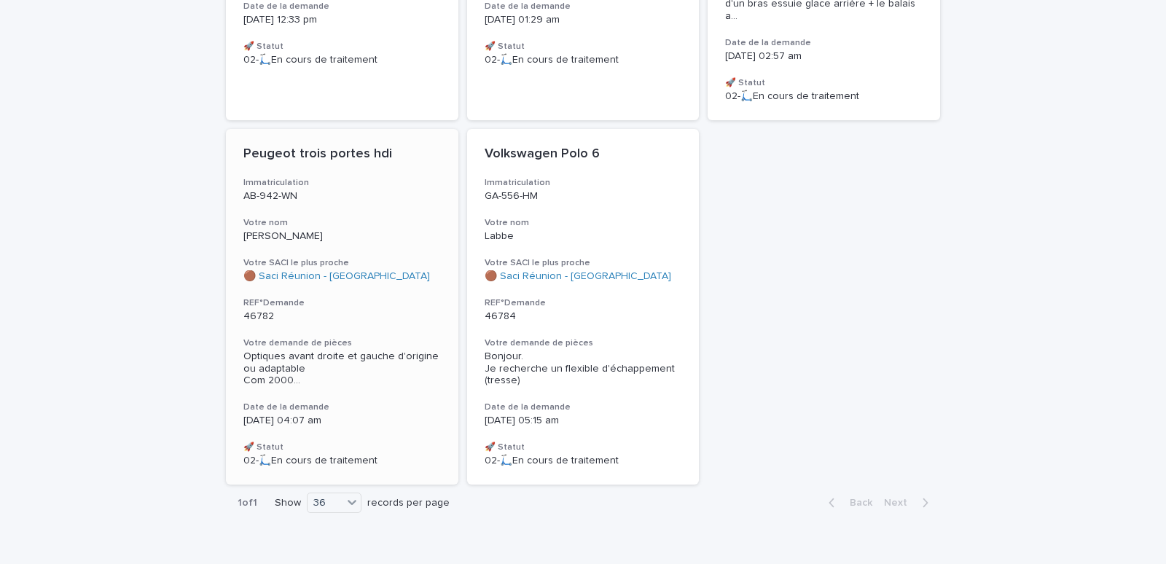
click at [321, 240] on div "Peugeot trois portes hdi Immatriculation AB-942-WN Votre nom MUSSARD Votre SACI…" at bounding box center [342, 307] width 233 height 356
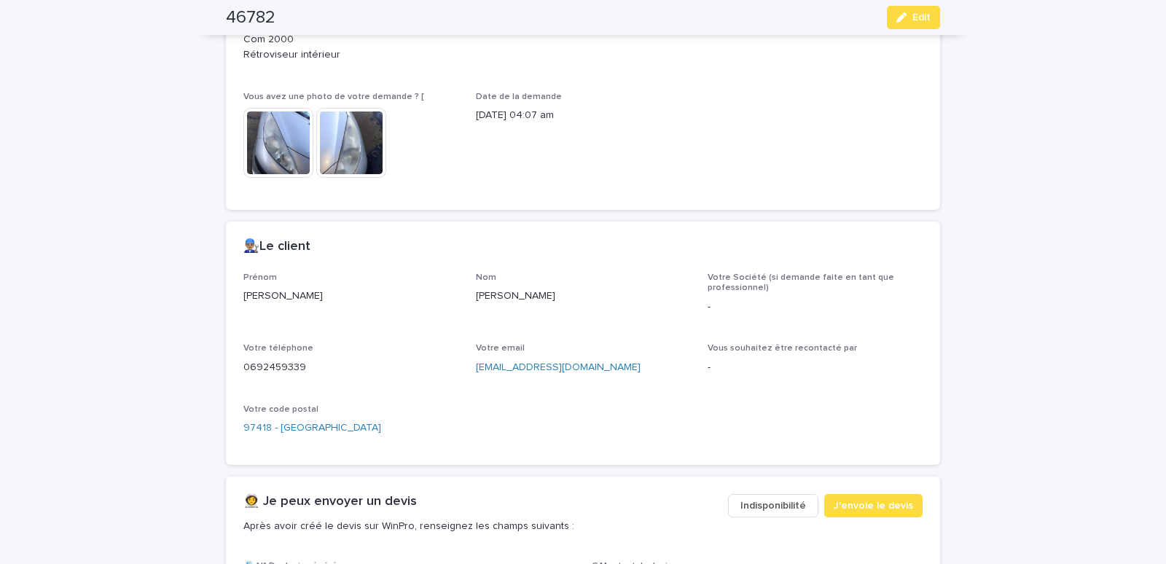
scroll to position [682, 0]
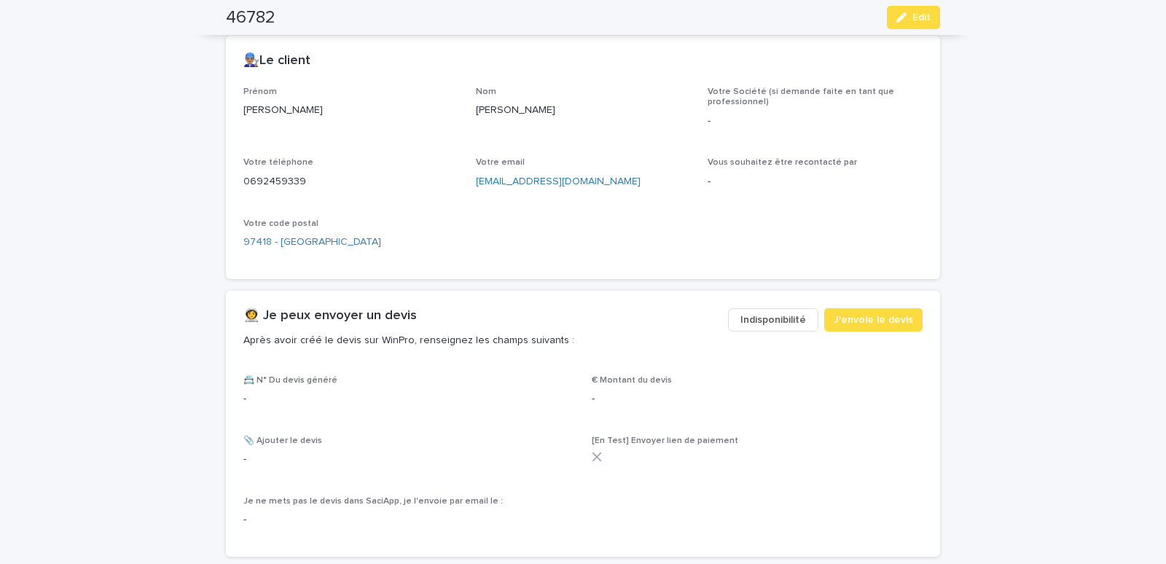
click at [772, 326] on span "Indisponibilité" at bounding box center [774, 320] width 66 height 15
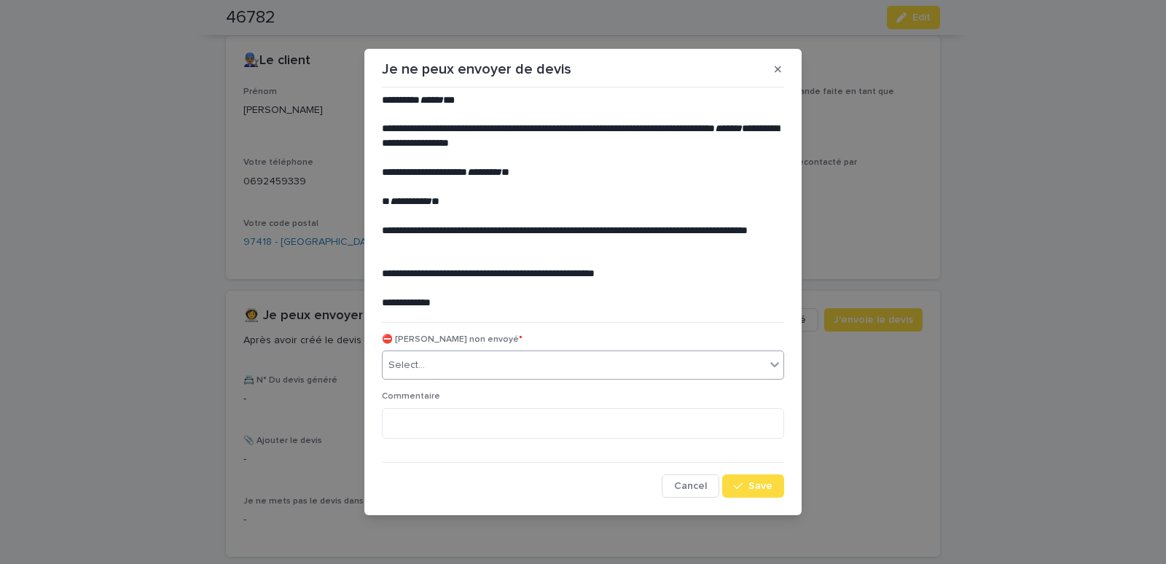
click at [437, 366] on div "Select..." at bounding box center [574, 366] width 383 height 24
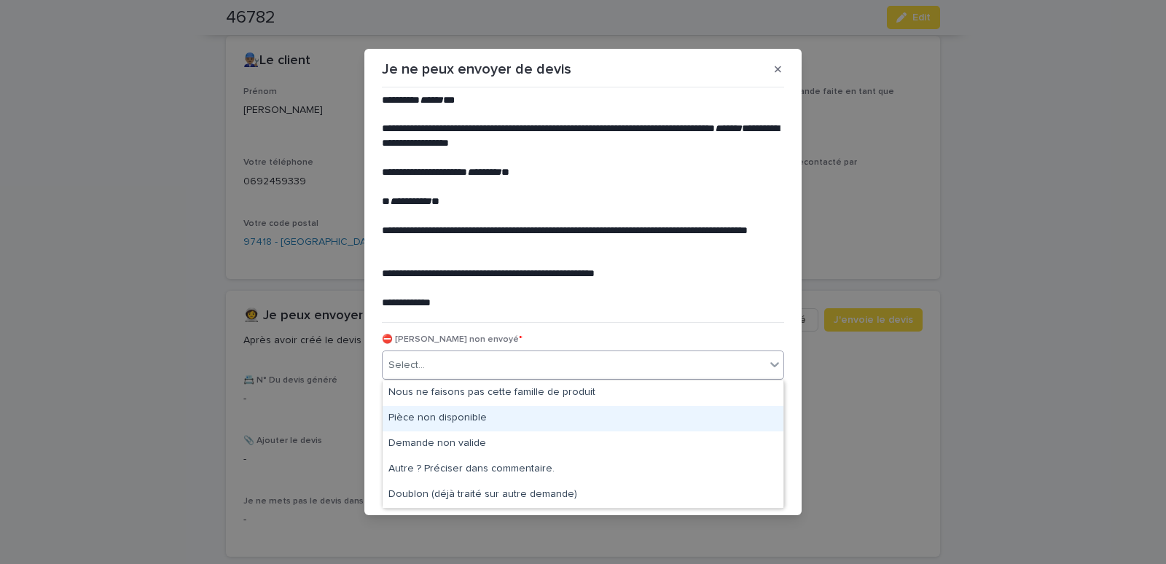
click at [426, 418] on div "Pièce non disponible" at bounding box center [583, 419] width 401 height 26
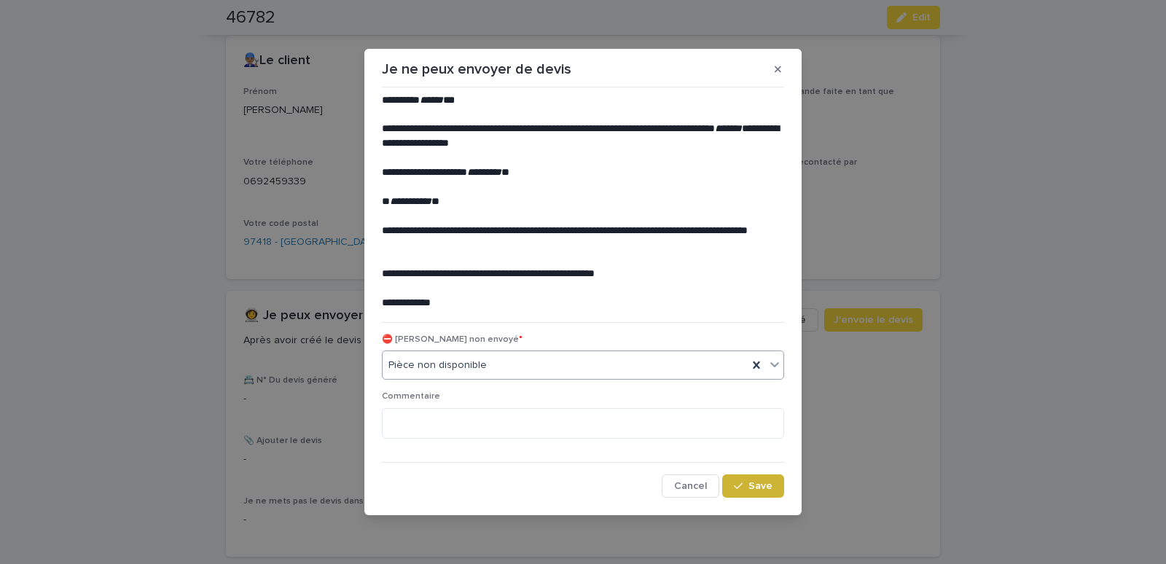
click at [748, 491] on button "Save" at bounding box center [753, 486] width 62 height 23
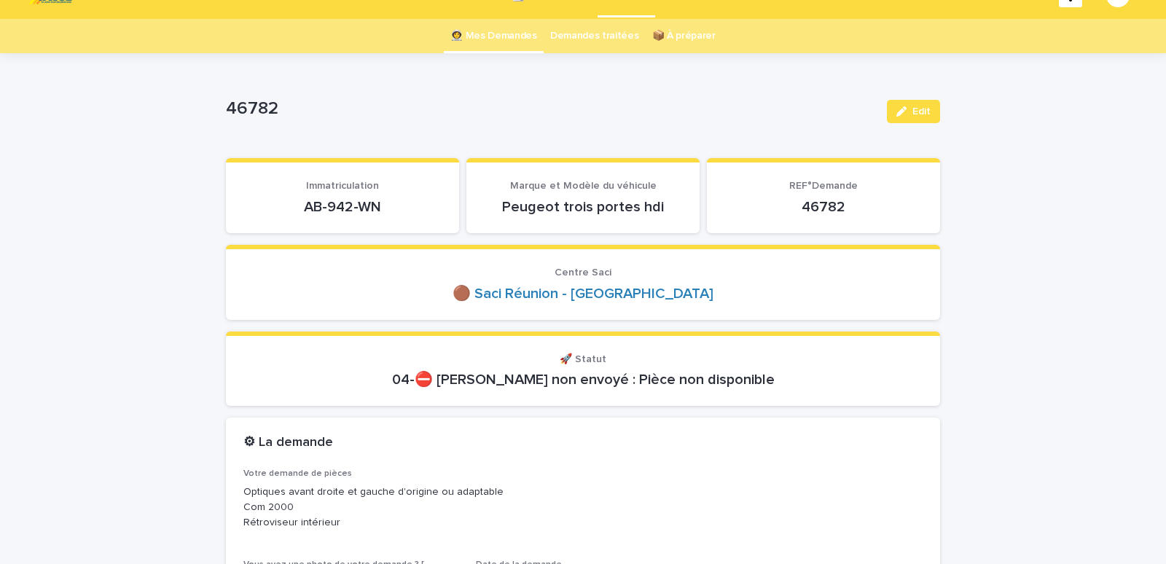
scroll to position [1, 0]
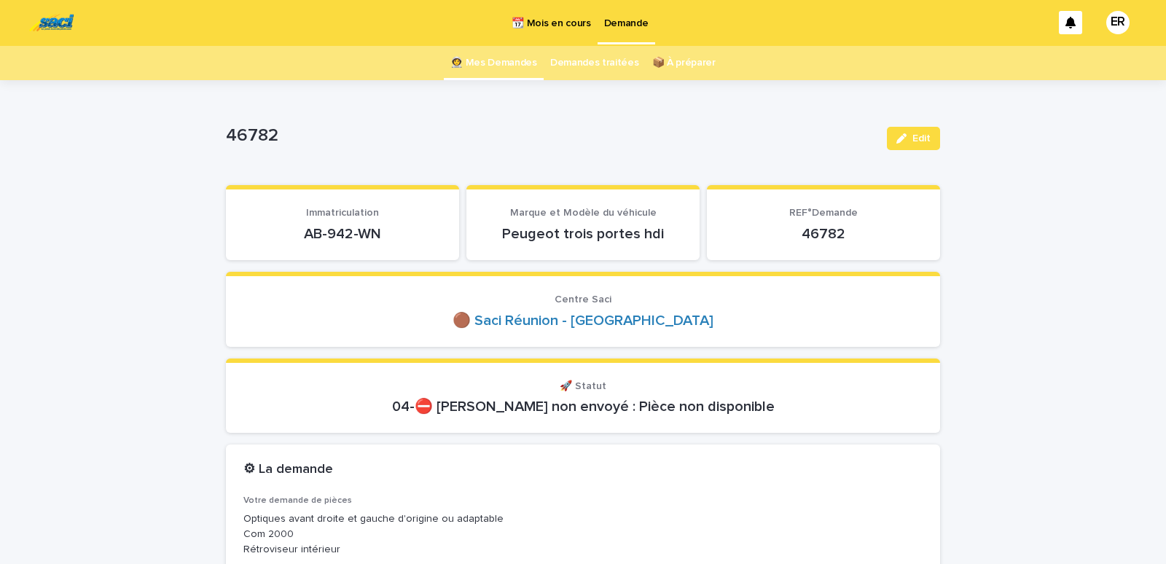
click at [503, 63] on link "👩‍🚀 Mes Demandes" at bounding box center [493, 63] width 87 height 34
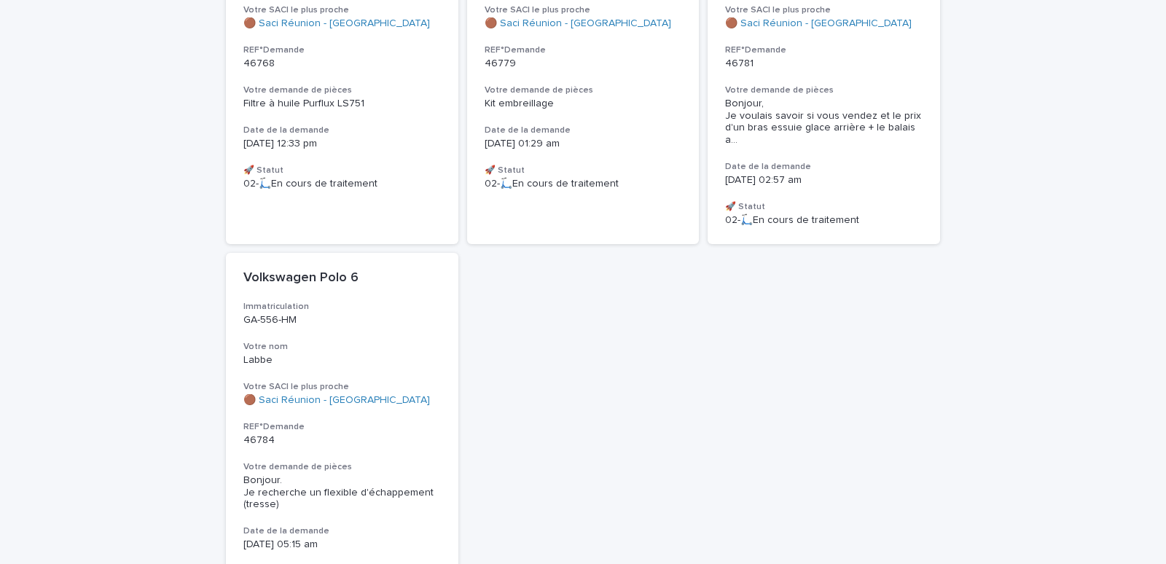
scroll to position [124, 0]
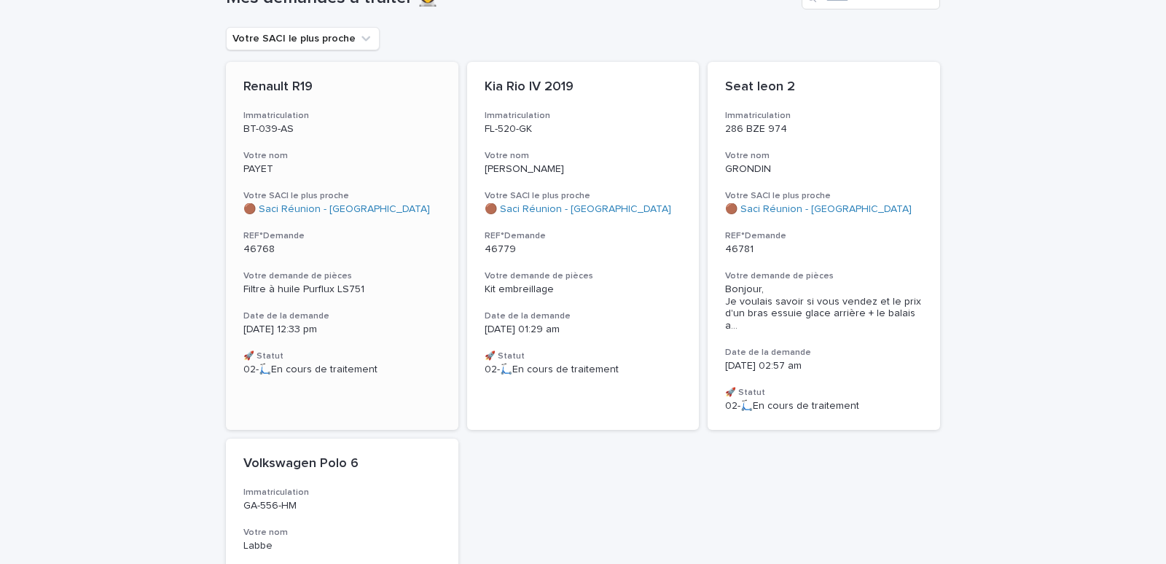
click at [327, 165] on p "PAYET" at bounding box center [342, 169] width 198 height 12
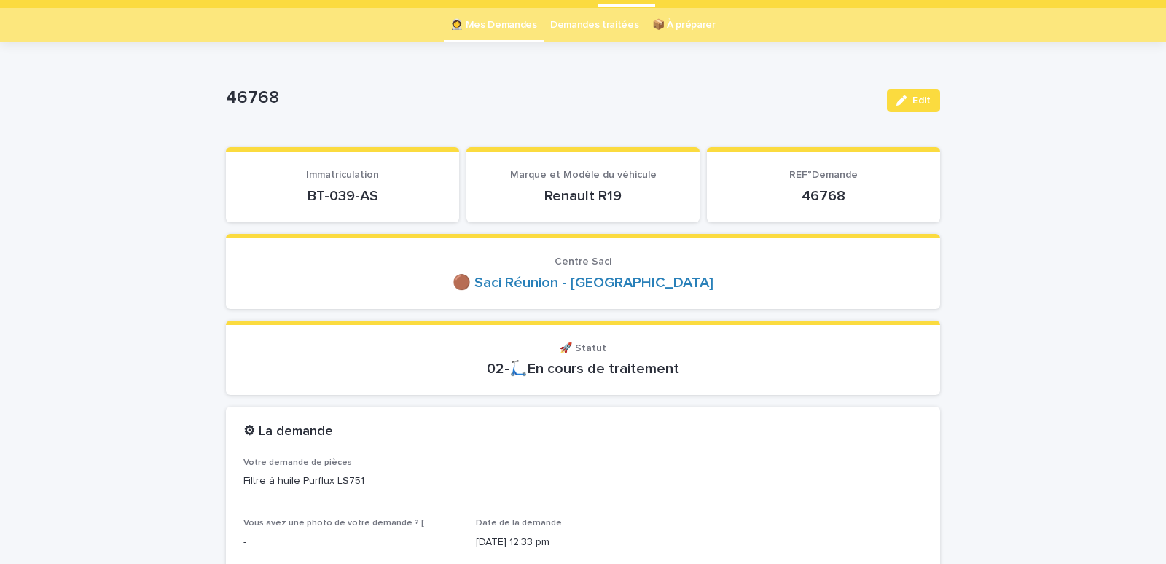
scroll to position [62, 0]
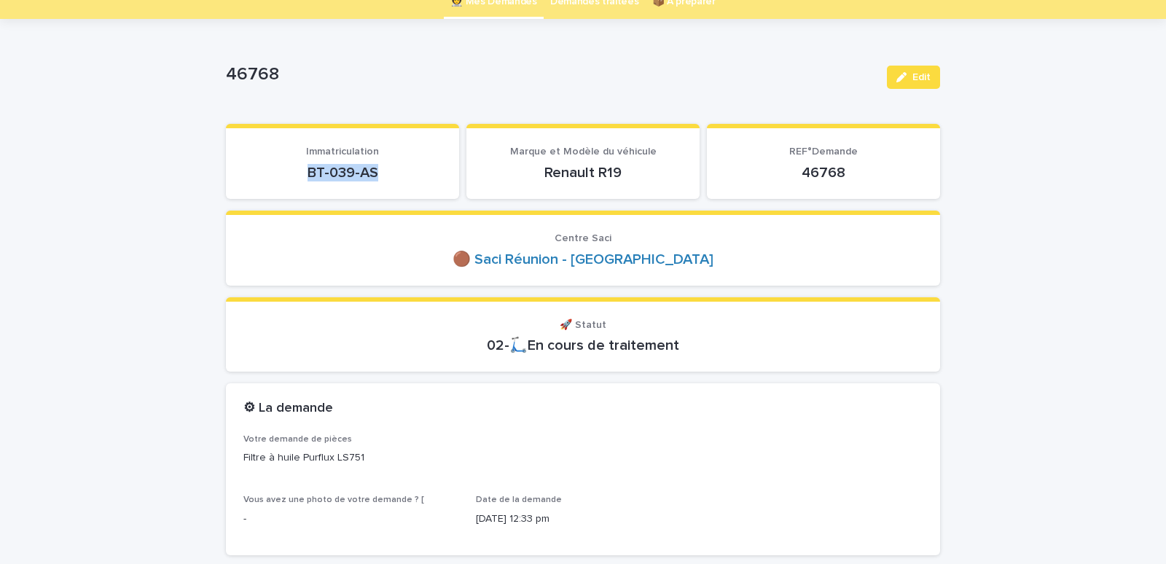
drag, startPoint x: 319, startPoint y: 171, endPoint x: 384, endPoint y: 165, distance: 65.2
click at [384, 165] on p "BT-039-AS" at bounding box center [342, 172] width 198 height 17
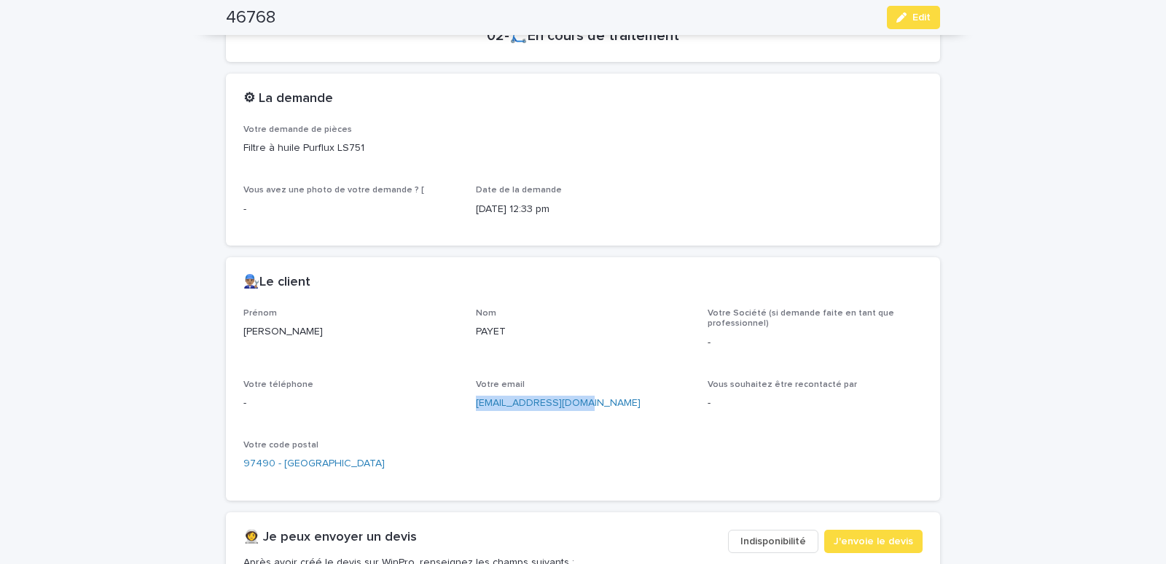
drag, startPoint x: 469, startPoint y: 413, endPoint x: 593, endPoint y: 416, distance: 124.0
click at [593, 416] on div "Prénom [PERSON_NAME] PAYET Votre Société (si demande faite en tant que professi…" at bounding box center [582, 395] width 679 height 175
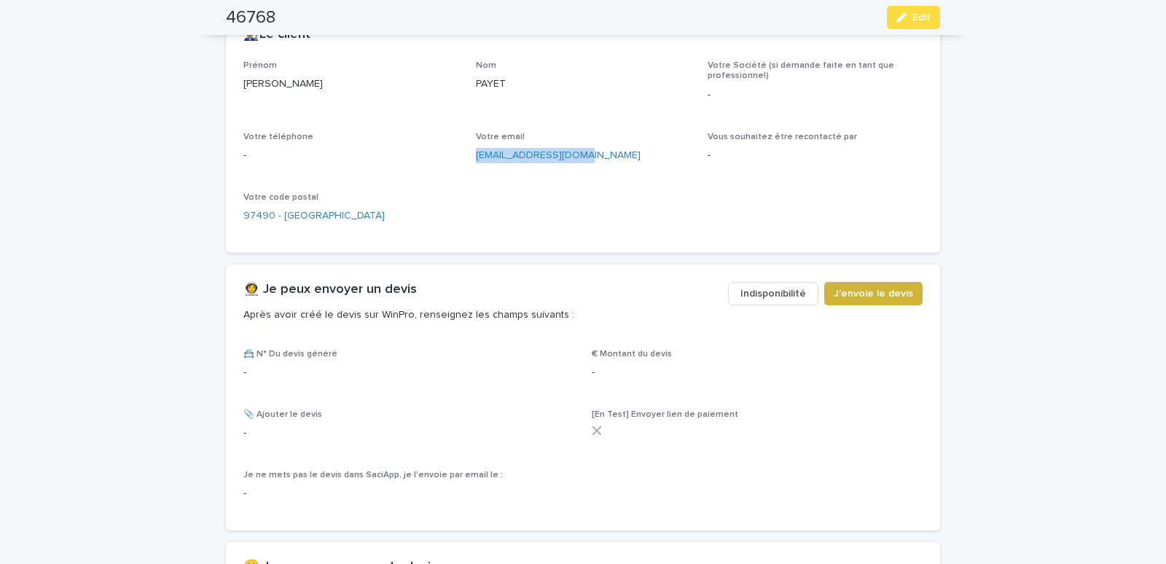
click at [849, 287] on span "J'envoie le devis" at bounding box center [873, 293] width 79 height 15
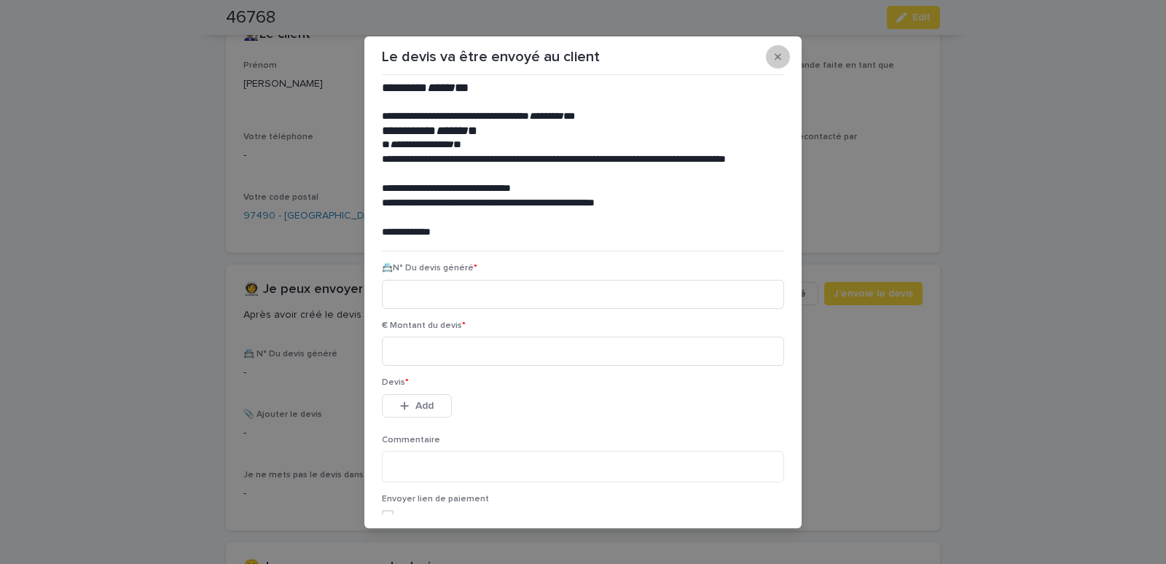
click at [775, 55] on icon "button" at bounding box center [778, 56] width 7 height 7
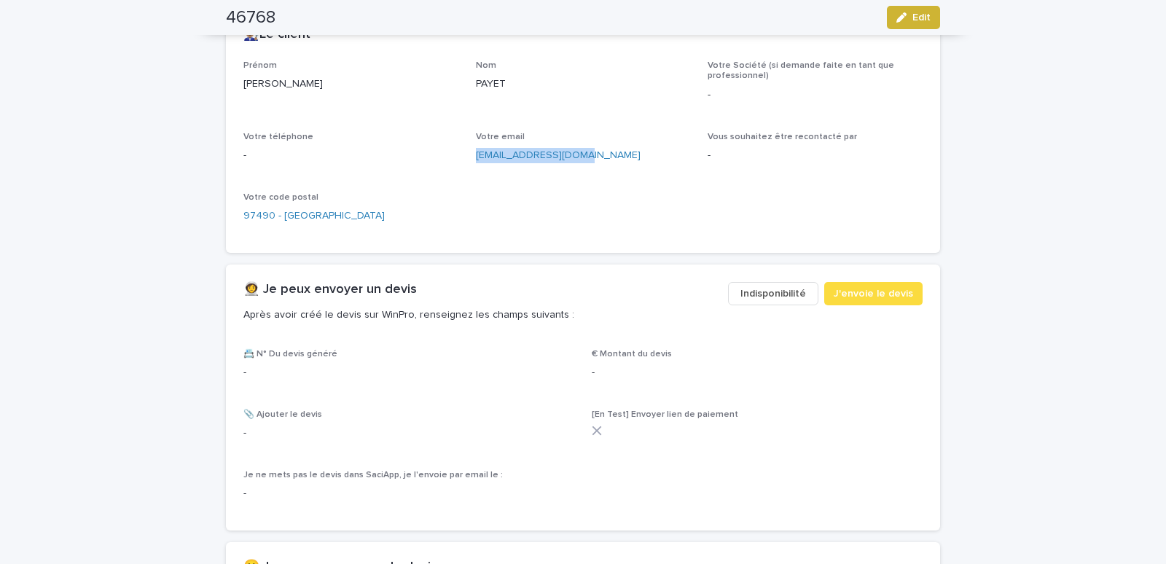
click at [897, 20] on icon "button" at bounding box center [902, 17] width 10 height 10
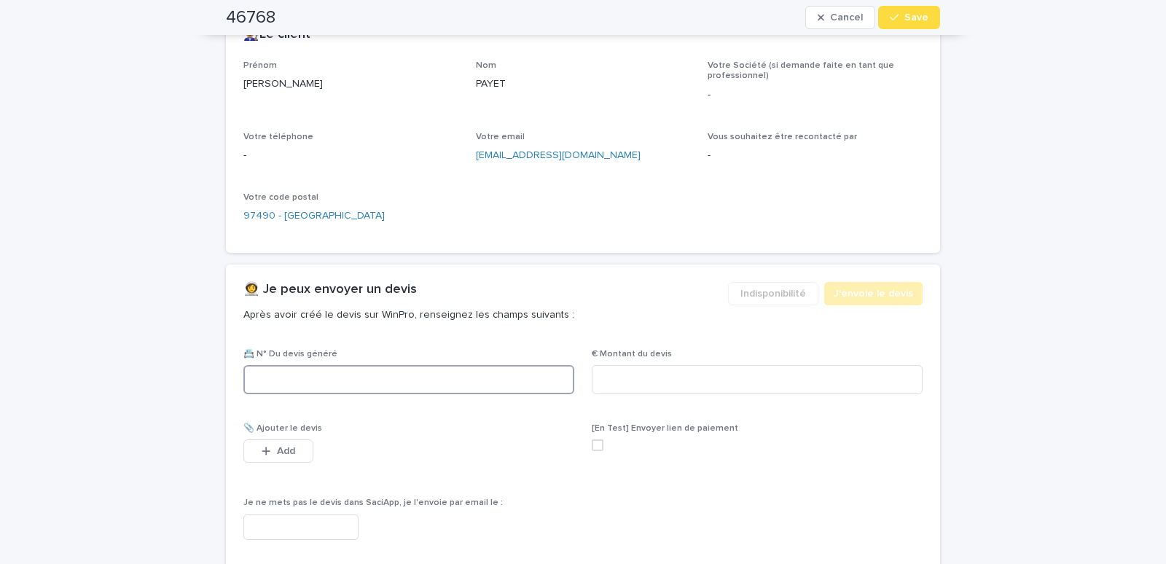
click at [280, 387] on input at bounding box center [408, 379] width 331 height 29
paste input "********"
type input "********"
click at [617, 382] on input at bounding box center [757, 379] width 331 height 29
type input "****"
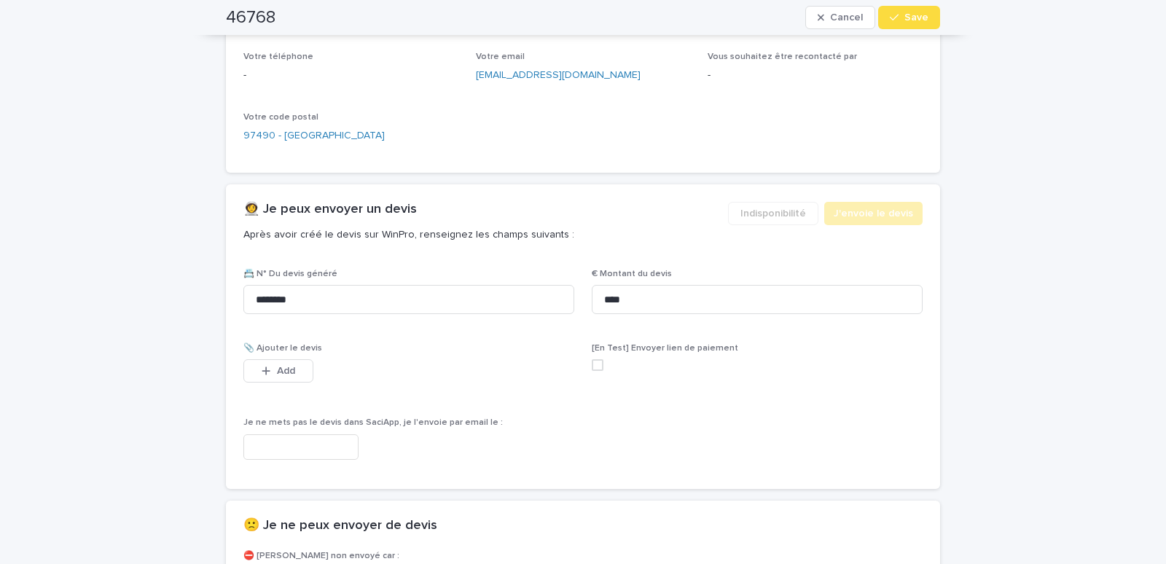
scroll to position [743, 0]
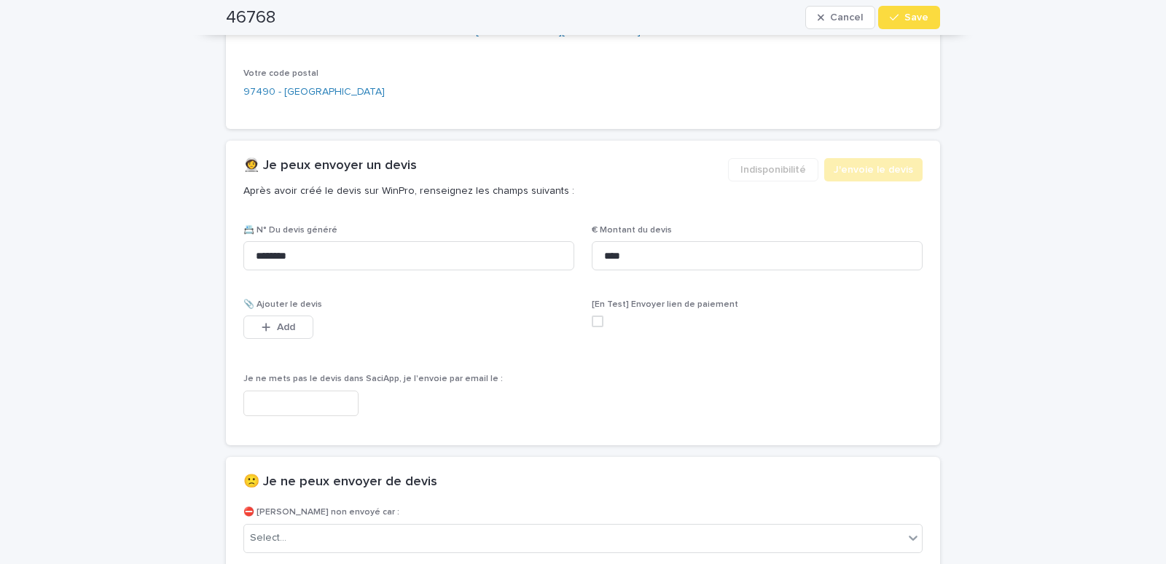
click at [281, 403] on input "text" at bounding box center [300, 404] width 115 height 26
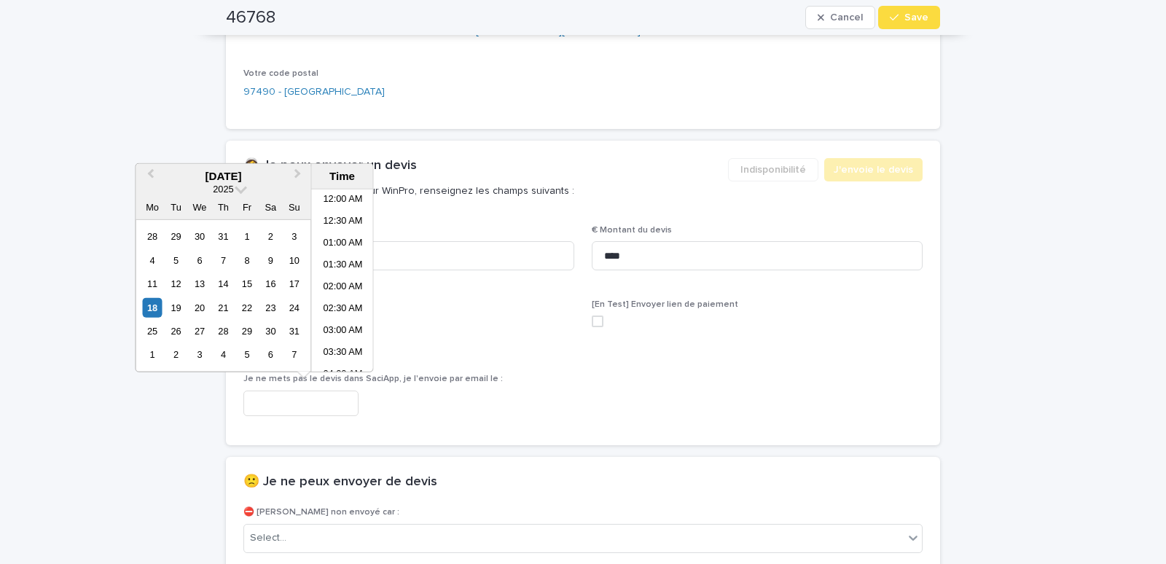
scroll to position [248, 0]
click at [329, 276] on li "07:30 AM" at bounding box center [343, 281] width 62 height 22
type input "**********"
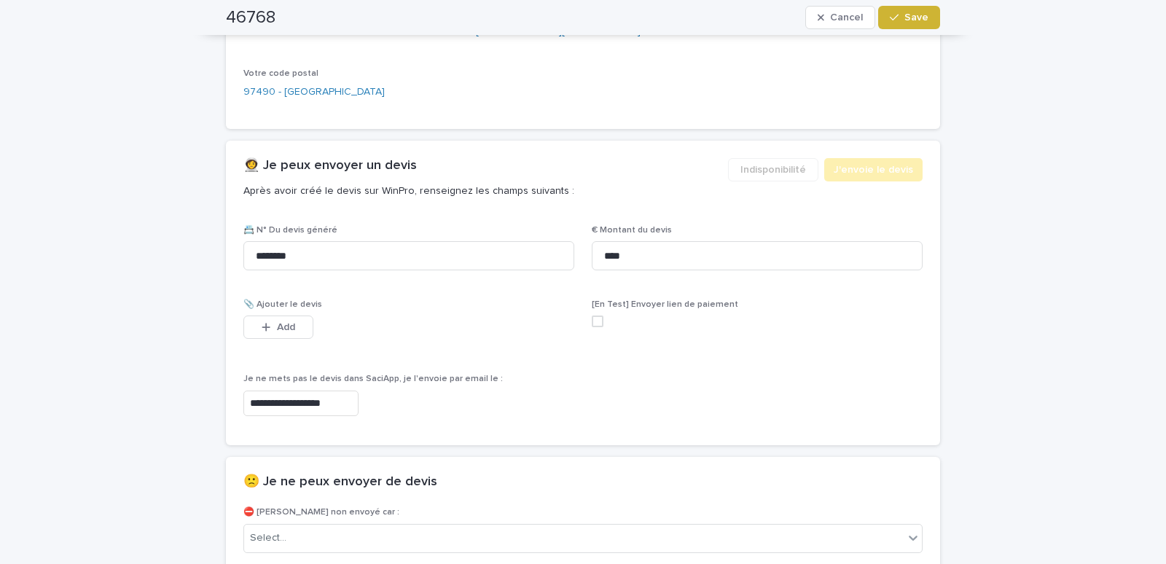
click at [901, 6] on button "Save" at bounding box center [909, 17] width 62 height 23
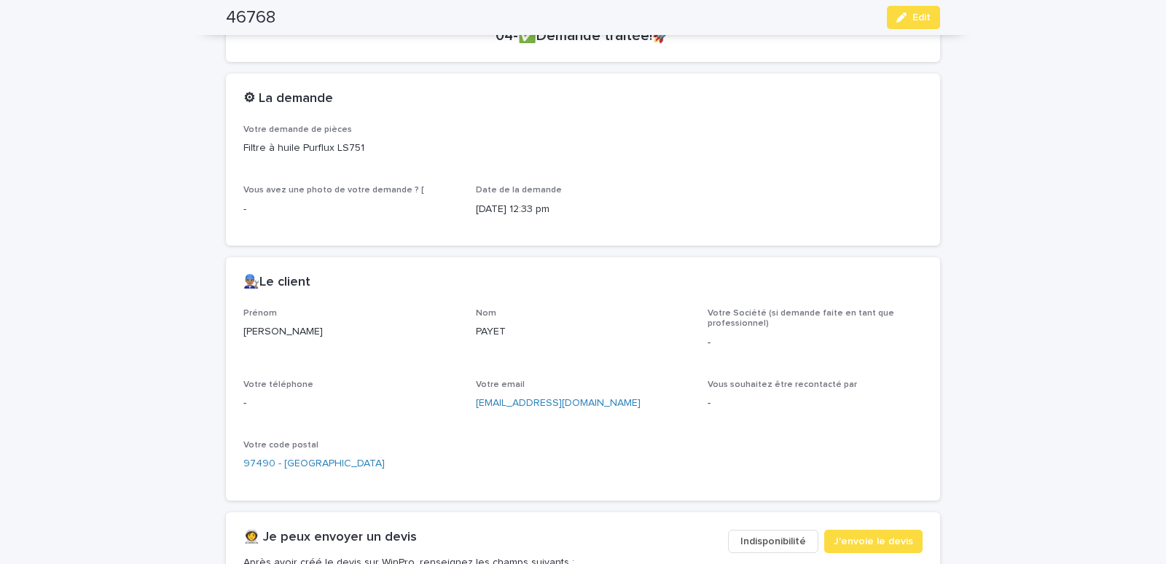
scroll to position [0, 0]
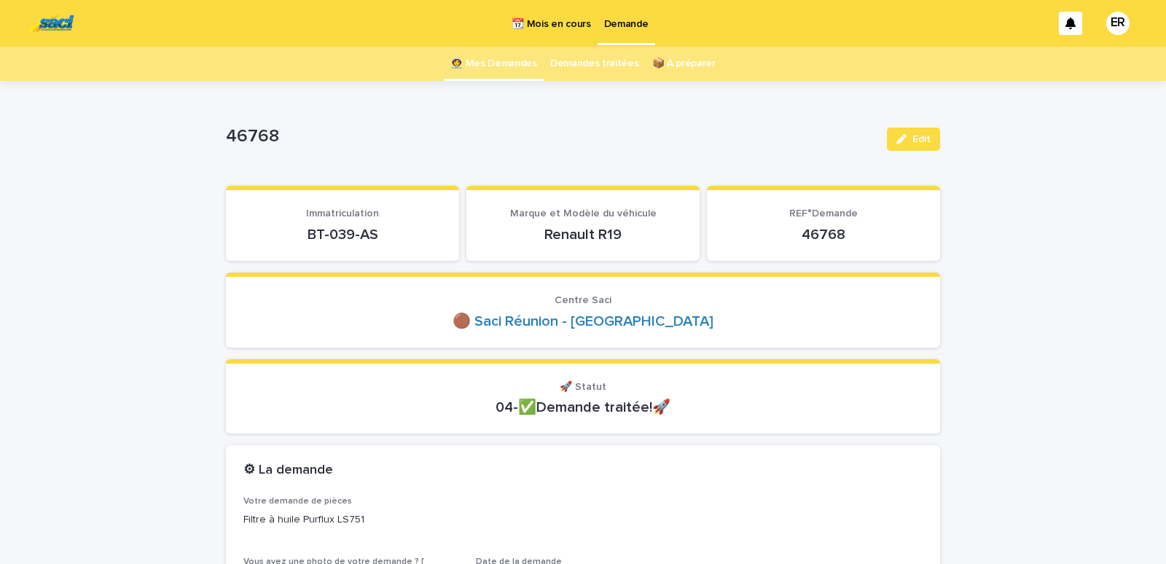
click at [506, 60] on link "👩‍🚀 Mes Demandes" at bounding box center [493, 64] width 87 height 34
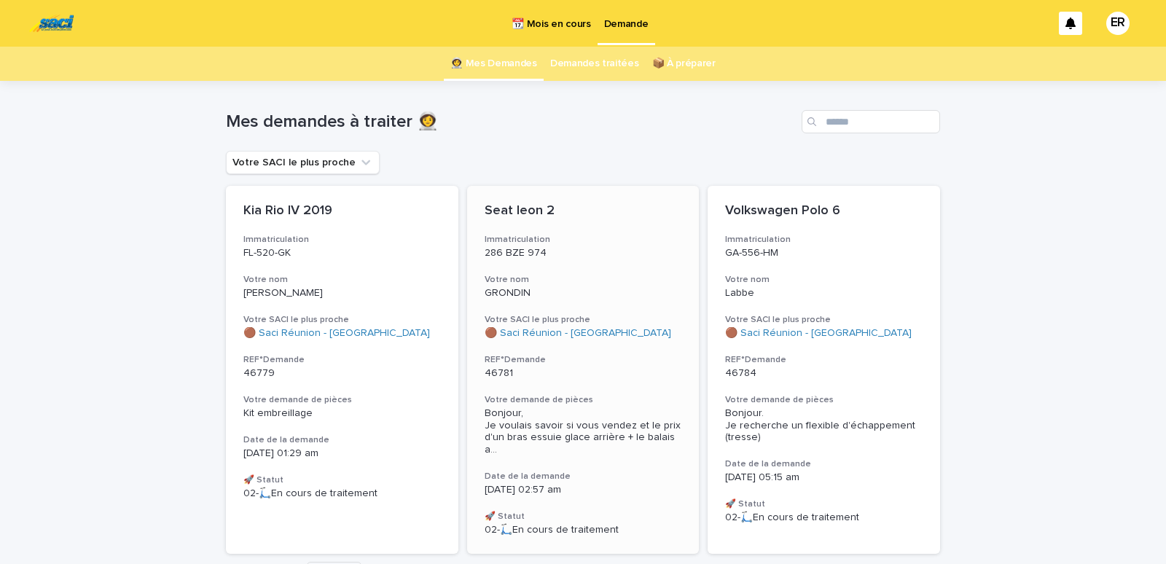
click at [567, 280] on h3 "Votre nom" at bounding box center [584, 280] width 198 height 12
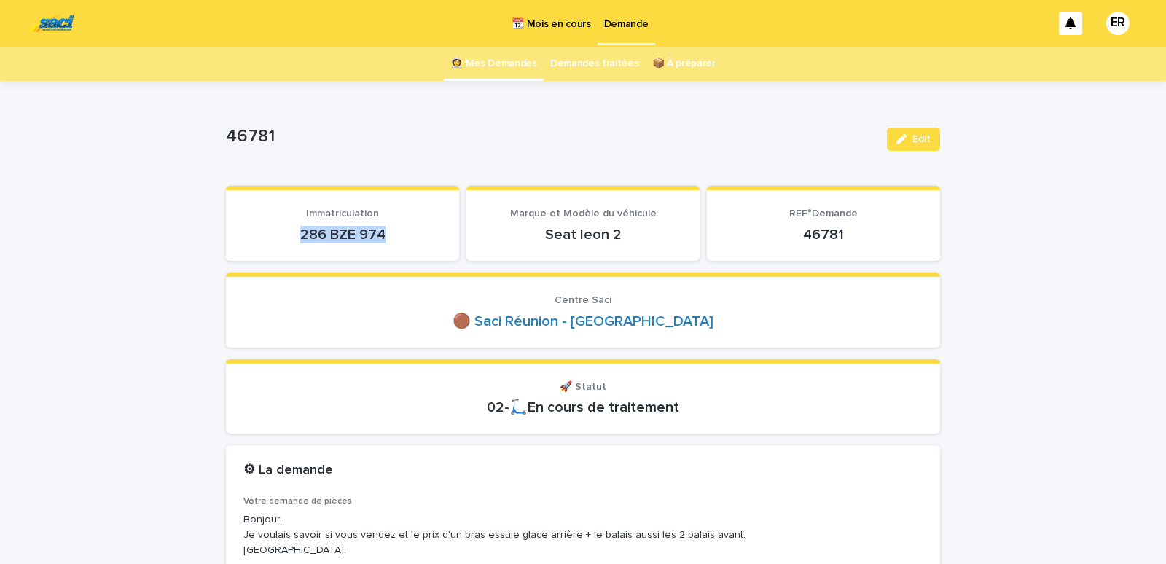
drag, startPoint x: 290, startPoint y: 238, endPoint x: 425, endPoint y: 235, distance: 134.9
click at [425, 235] on p "286 BZE 974" at bounding box center [342, 234] width 198 height 17
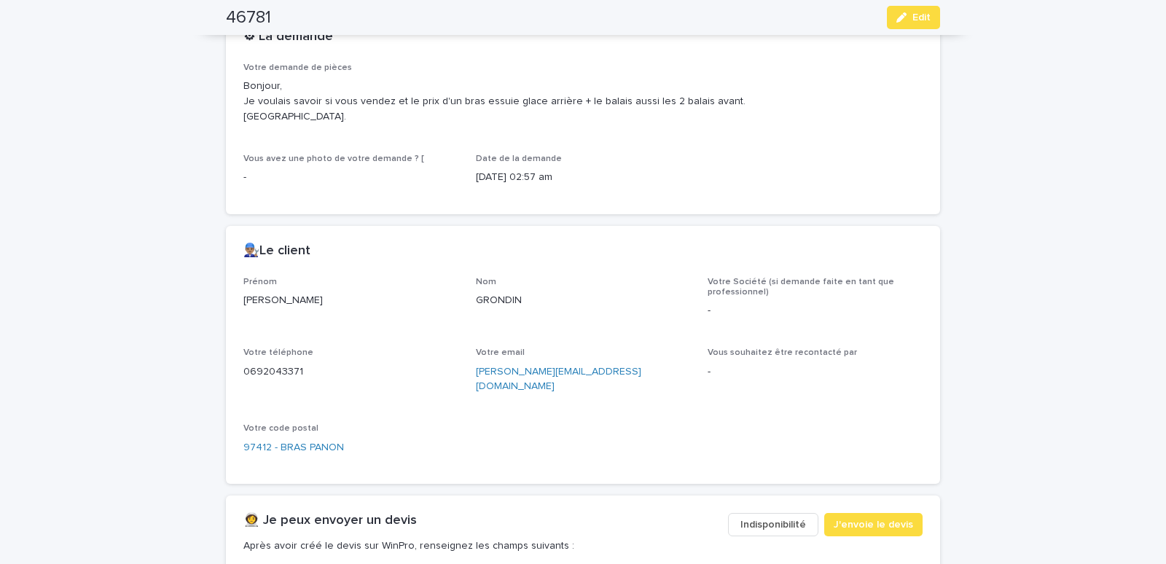
scroll to position [682, 0]
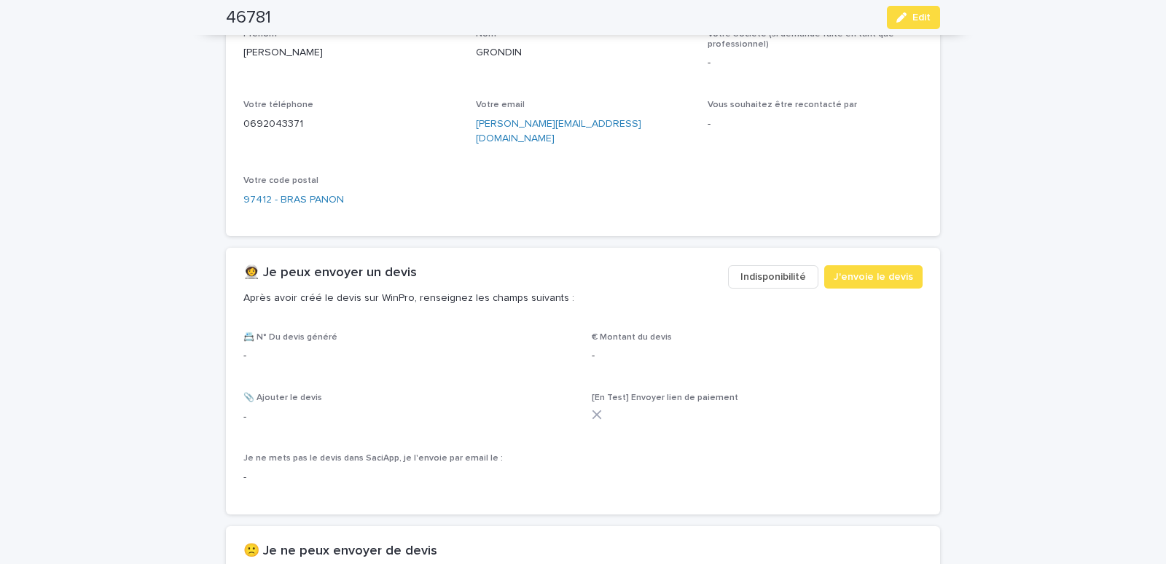
click at [767, 270] on span "Indisponibilité" at bounding box center [774, 277] width 66 height 15
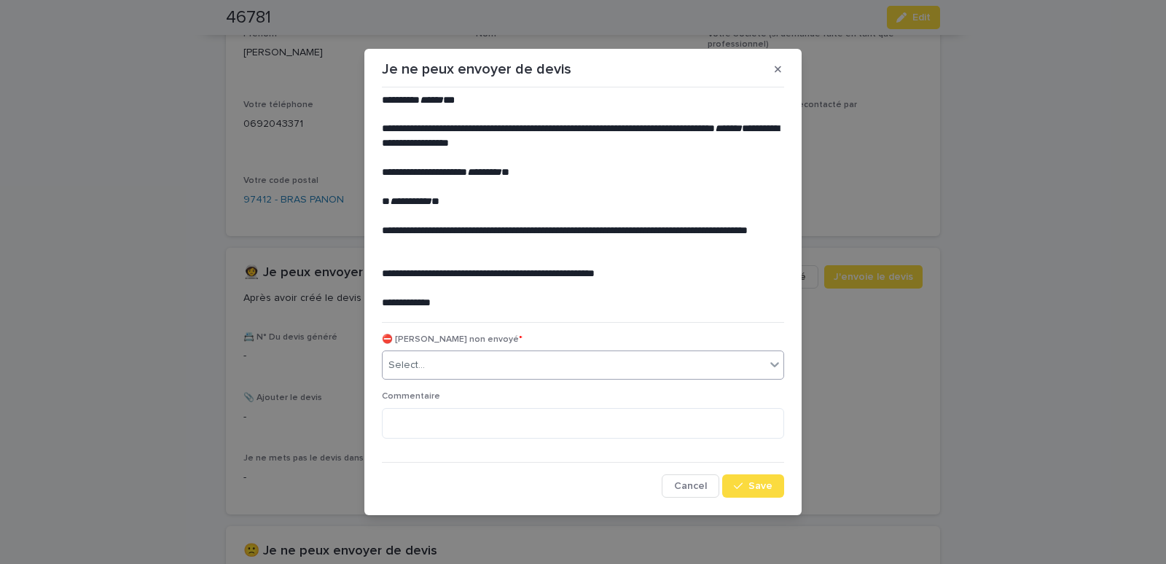
click at [430, 367] on div "Select..." at bounding box center [574, 366] width 383 height 24
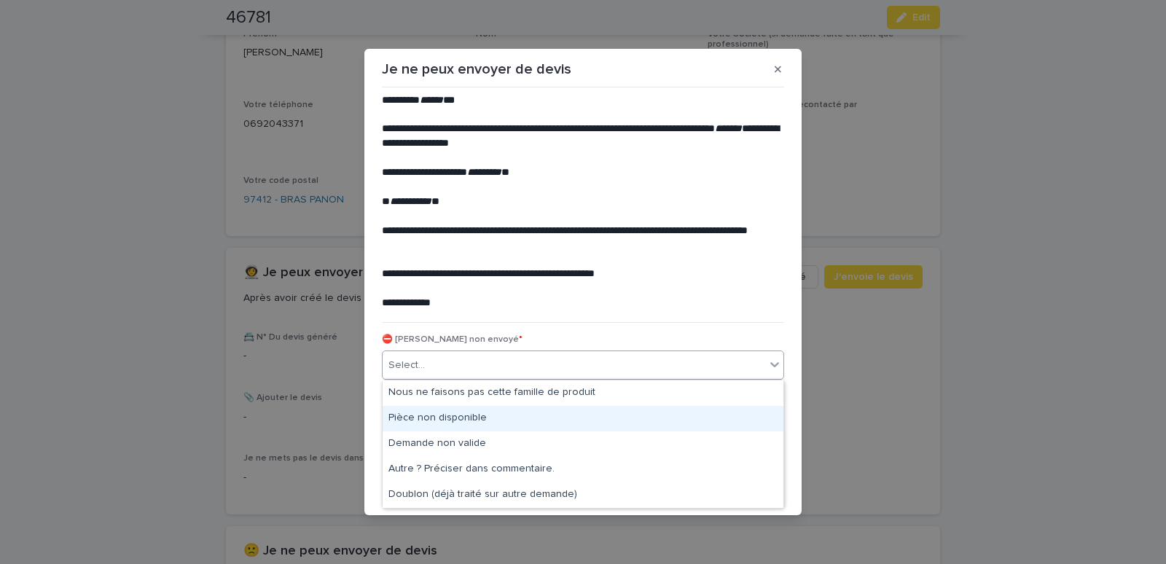
click at [406, 410] on div "Pièce non disponible" at bounding box center [583, 419] width 401 height 26
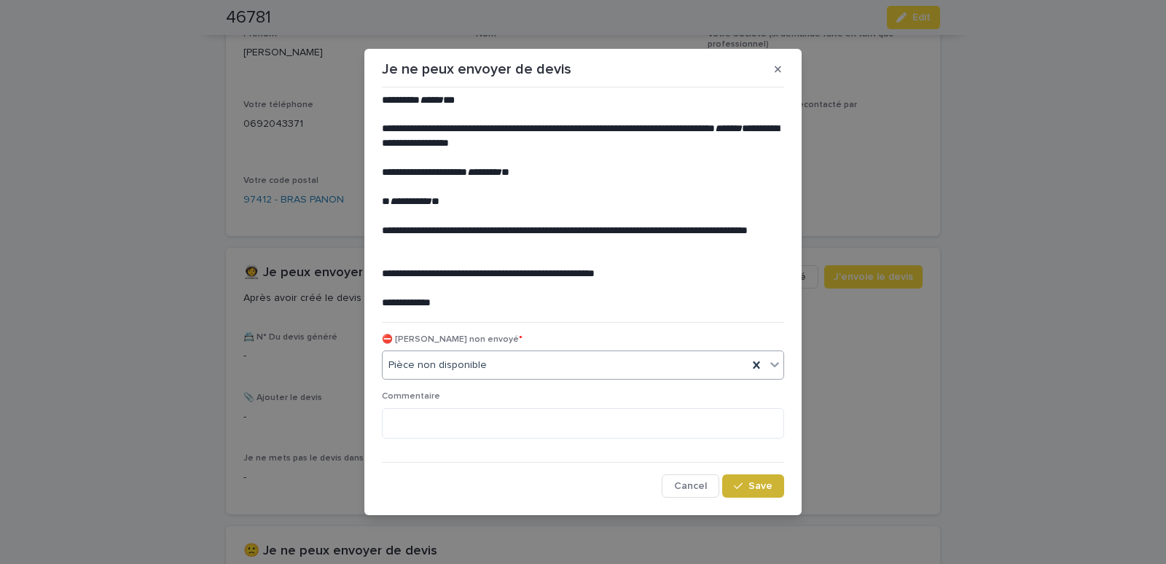
click at [738, 488] on icon "button" at bounding box center [738, 486] width 9 height 10
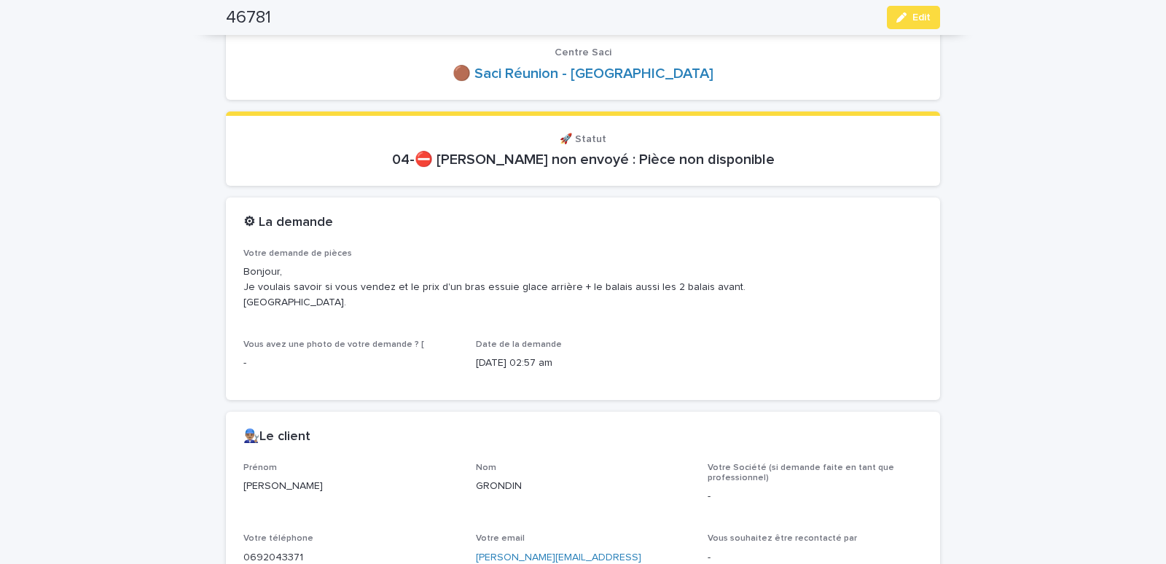
scroll to position [0, 0]
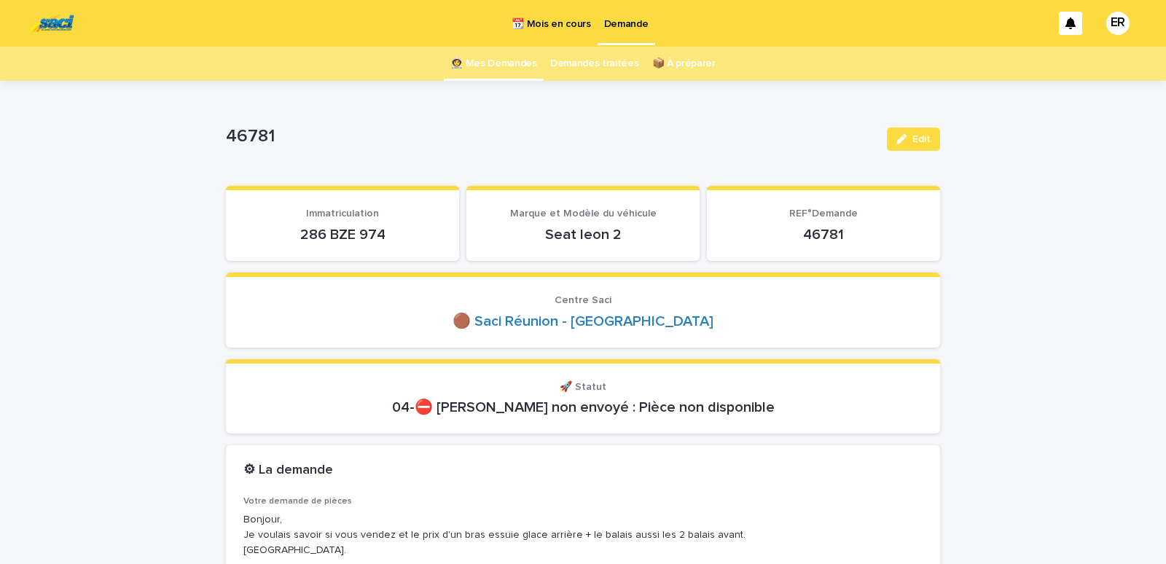
click at [501, 64] on link "👩‍🚀 Mes Demandes" at bounding box center [493, 64] width 87 height 34
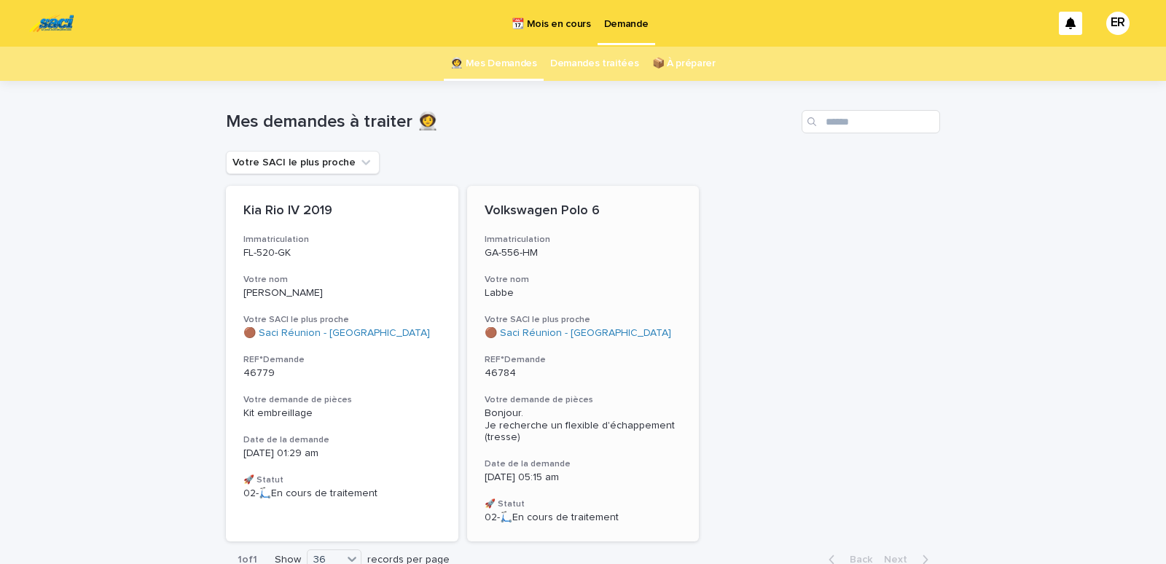
click at [552, 264] on div "Volkswagen Polo 6 Immatriculation GA-556-HM Votre nom Labbe Votre SACI le plus …" at bounding box center [583, 364] width 233 height 356
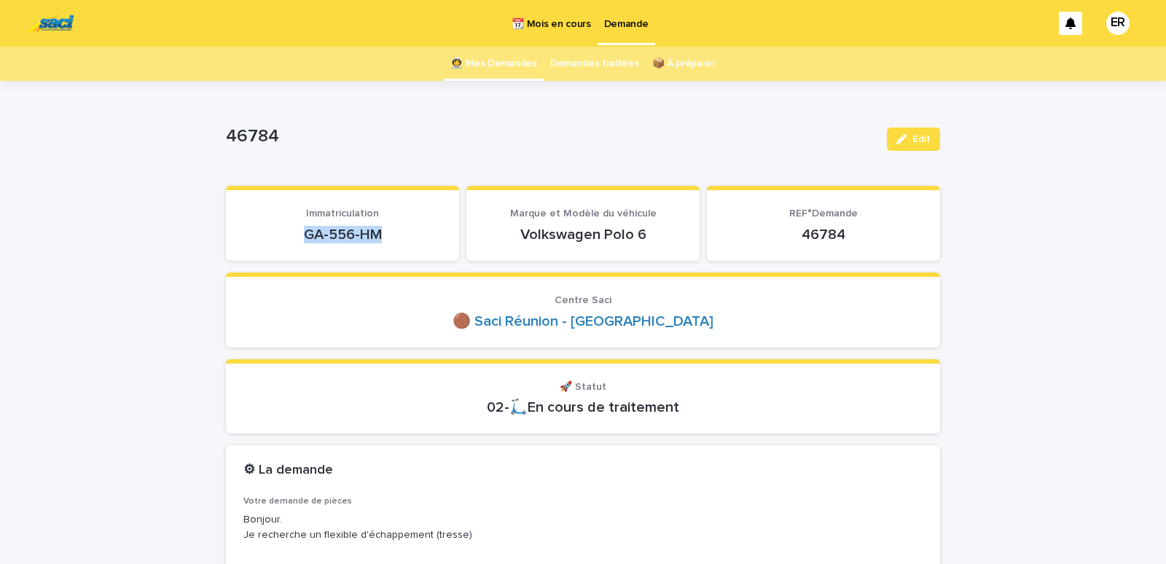
drag, startPoint x: 286, startPoint y: 239, endPoint x: 388, endPoint y: 236, distance: 102.1
click at [388, 236] on p "GA-556-HM" at bounding box center [342, 234] width 198 height 17
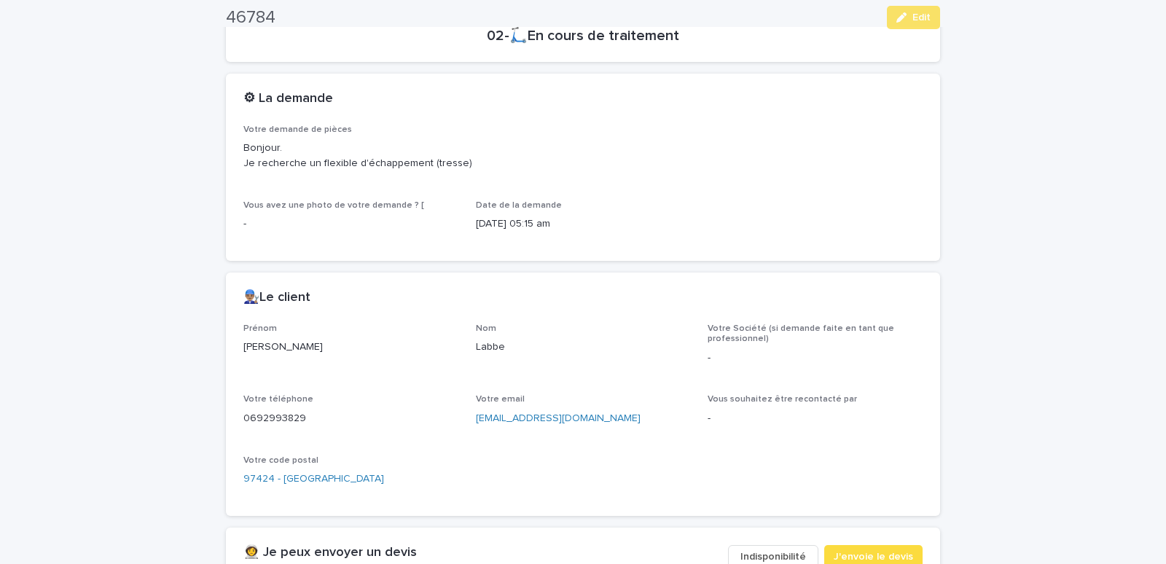
scroll to position [682, 0]
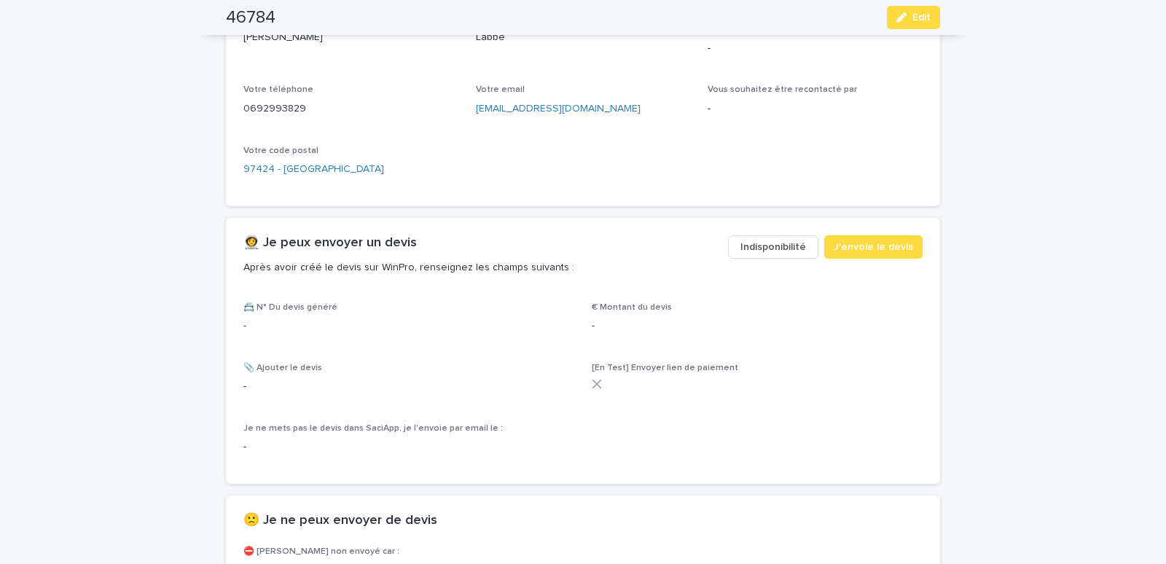
click at [786, 243] on span "Indisponibilité" at bounding box center [774, 247] width 66 height 15
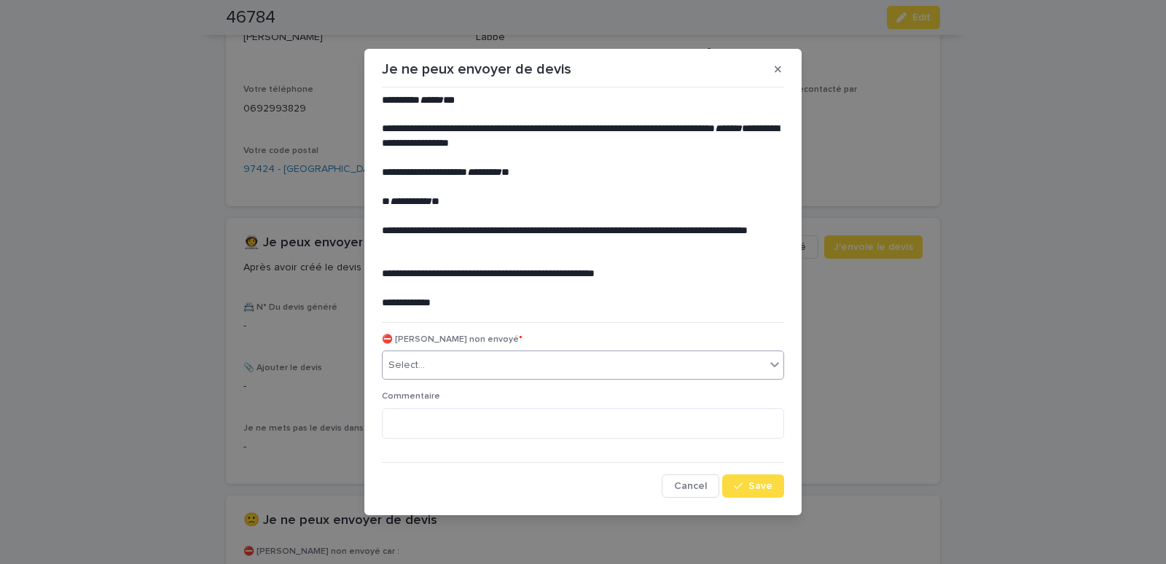
click at [437, 367] on div "Select..." at bounding box center [574, 366] width 383 height 24
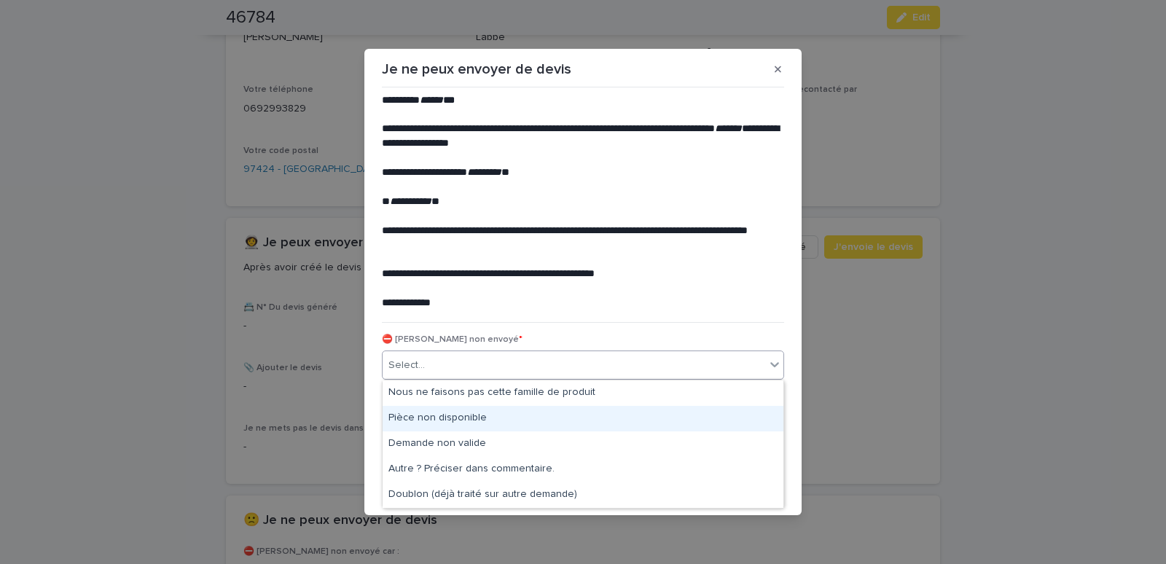
click at [429, 421] on div "Pièce non disponible" at bounding box center [583, 419] width 401 height 26
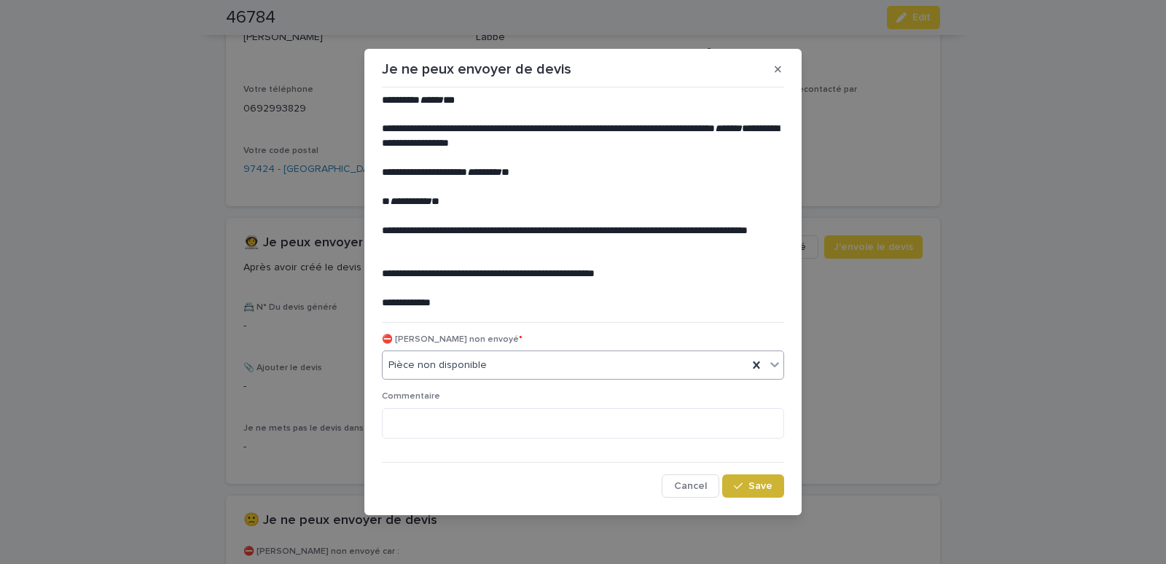
click at [749, 488] on div "button" at bounding box center [741, 486] width 15 height 10
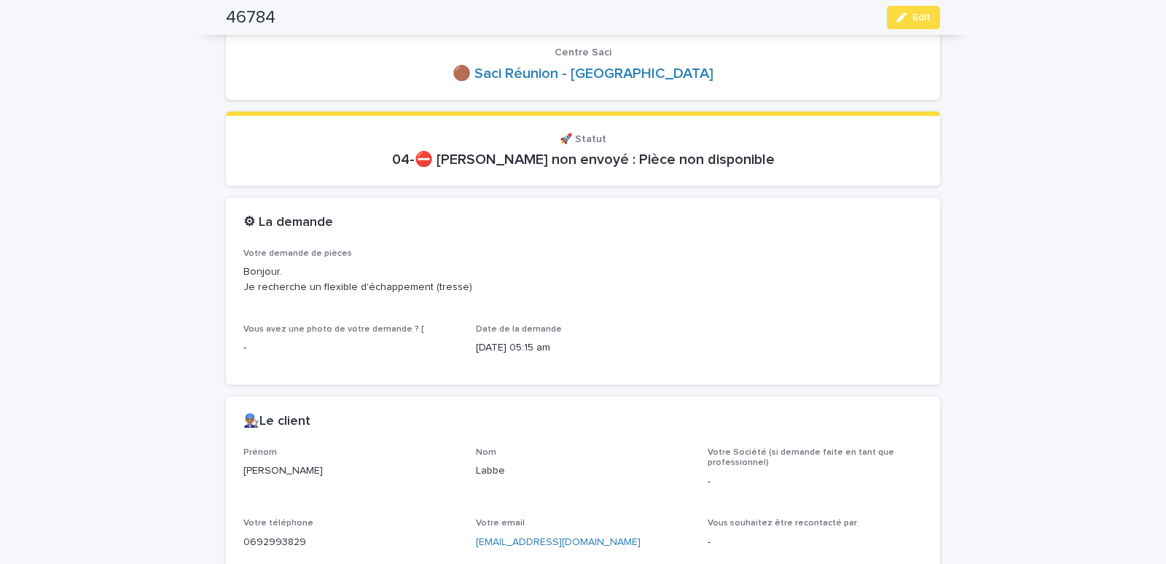
scroll to position [0, 0]
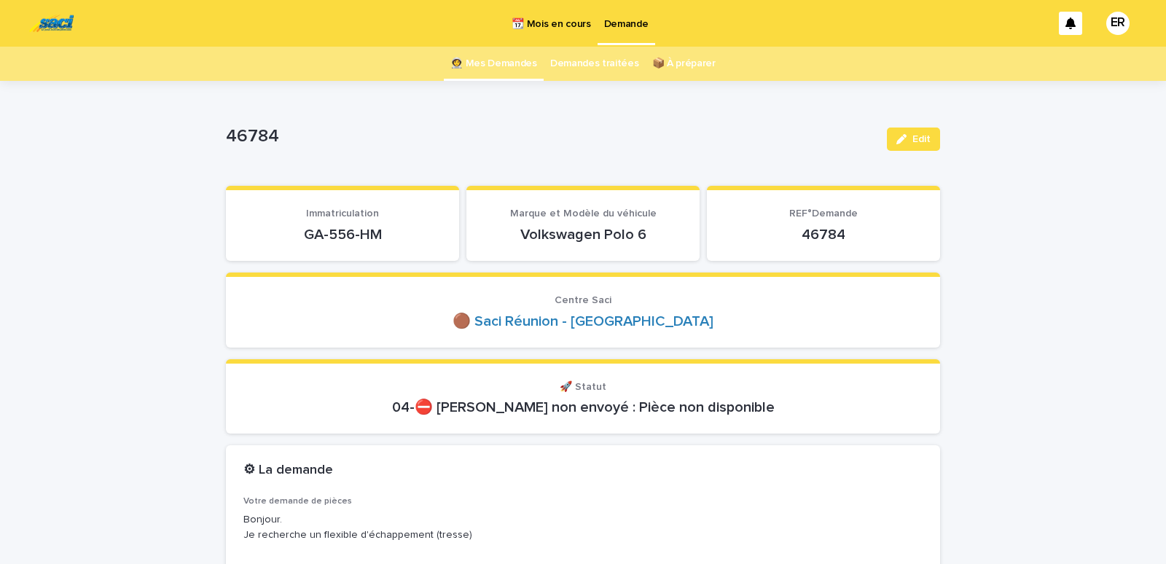
click at [505, 60] on link "👩‍🚀 Mes Demandes" at bounding box center [493, 64] width 87 height 34
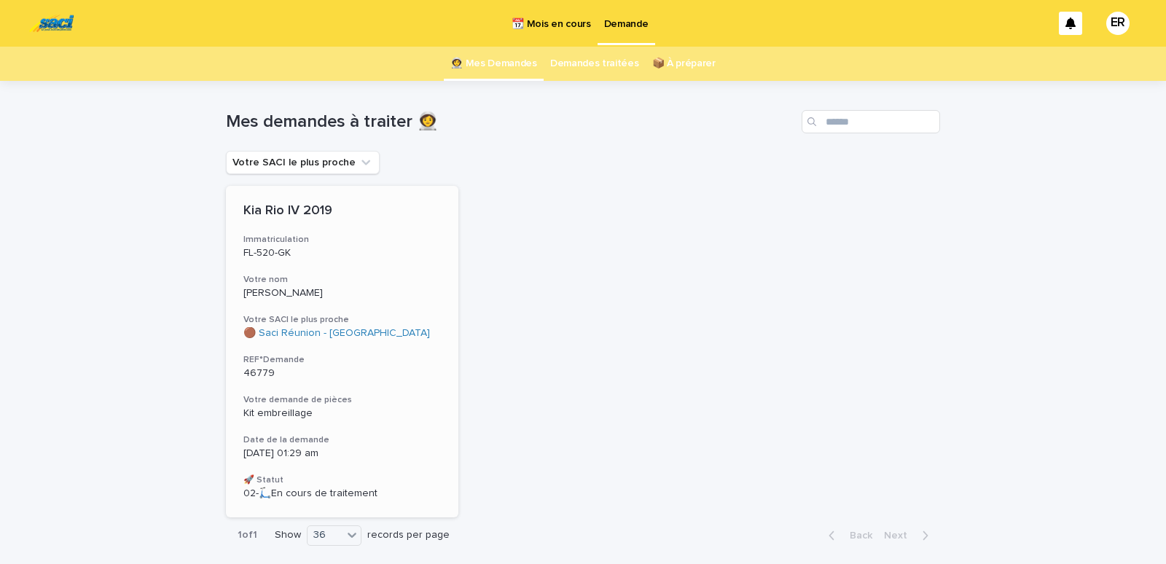
click at [318, 262] on div "Kia Rio IV 2019 Immatriculation FL-520-GK Votre nom [PERSON_NAME] Votre SACI le…" at bounding box center [342, 352] width 233 height 332
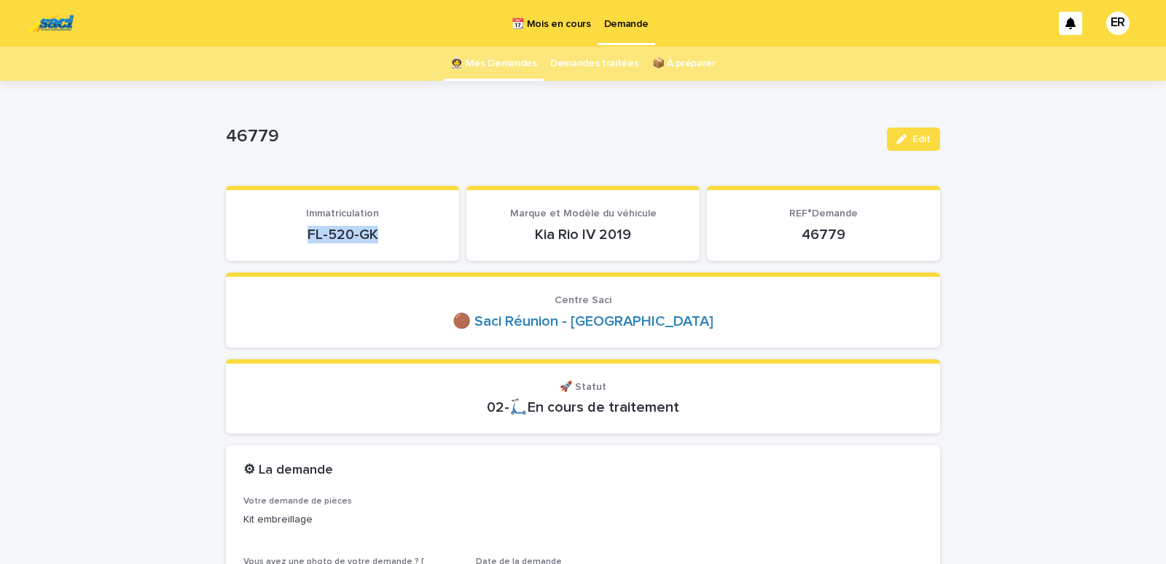
drag, startPoint x: 303, startPoint y: 242, endPoint x: 415, endPoint y: 238, distance: 112.3
click at [415, 238] on p "FL-520-GK" at bounding box center [342, 234] width 198 height 17
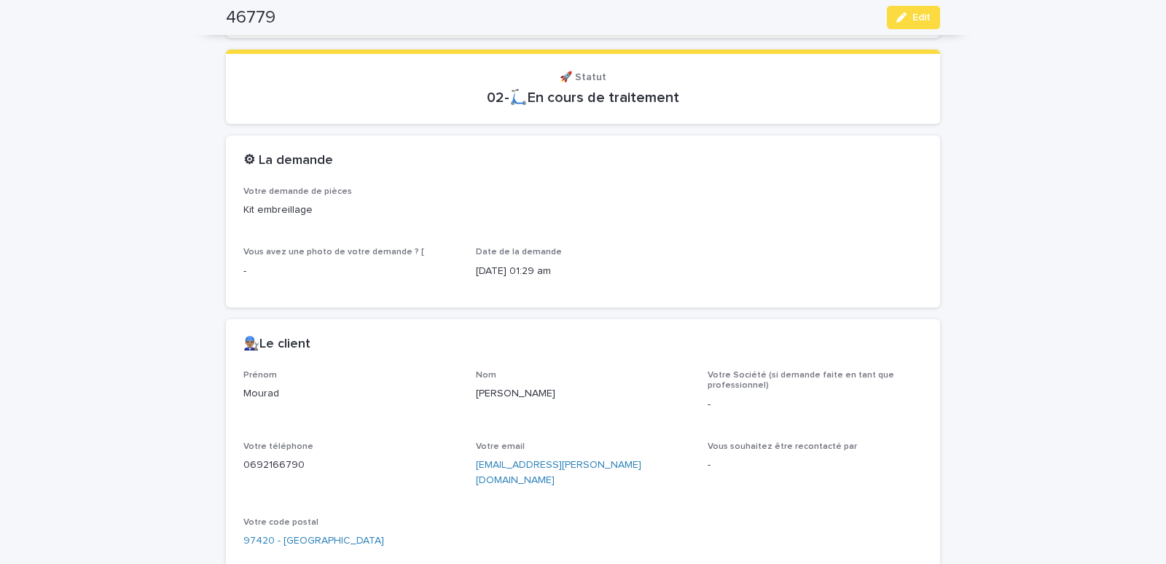
scroll to position [496, 0]
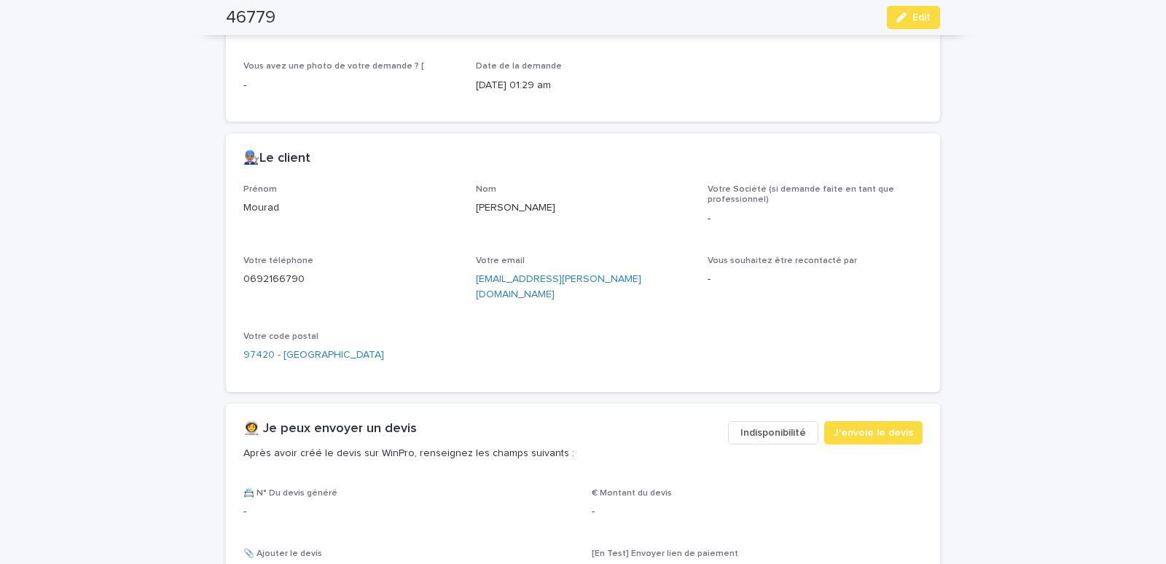
click at [777, 426] on span "Indisponibilité" at bounding box center [774, 433] width 66 height 15
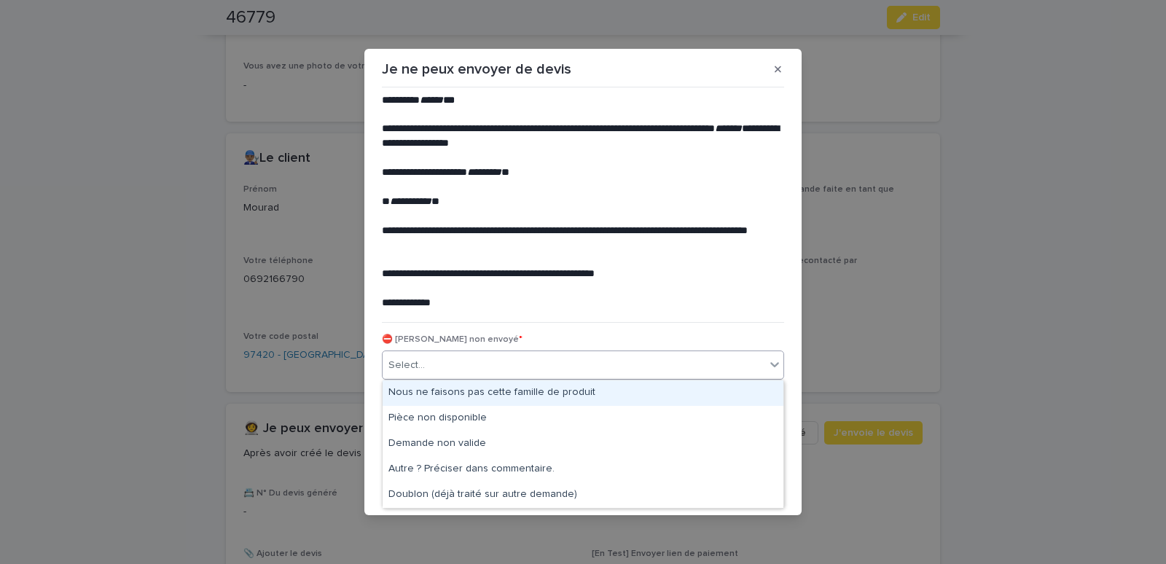
click at [450, 363] on div "Select..." at bounding box center [574, 366] width 383 height 24
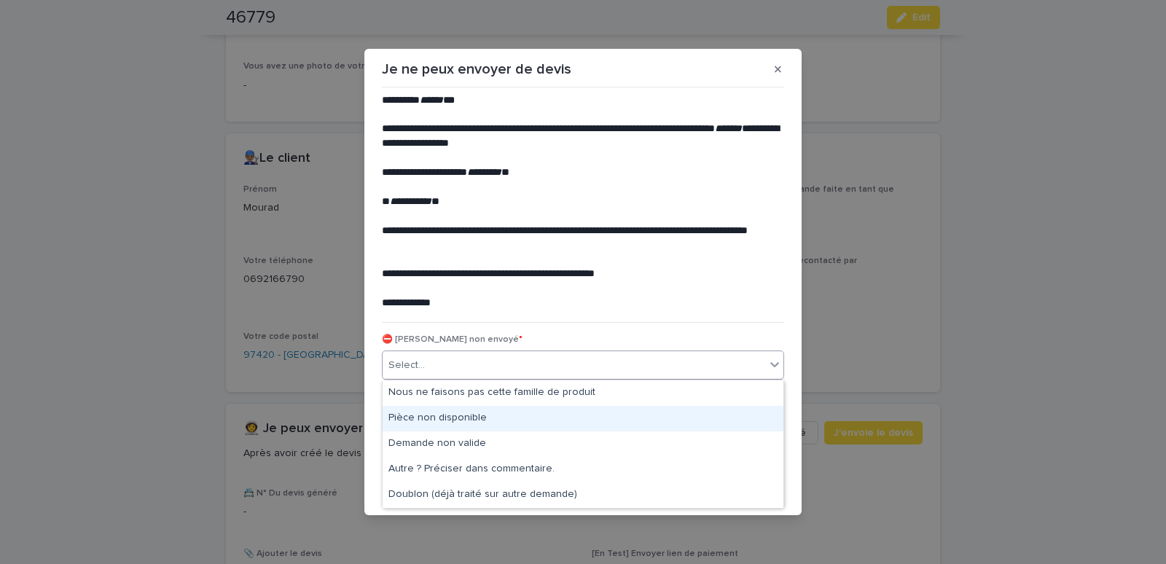
click at [416, 410] on div "Pièce non disponible" at bounding box center [583, 419] width 401 height 26
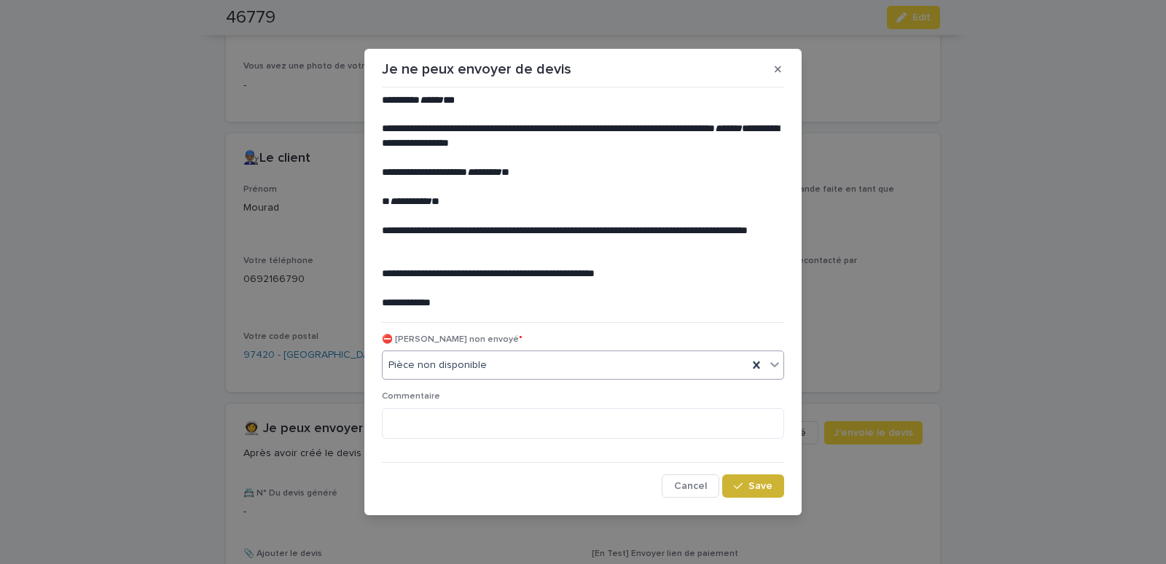
click at [746, 487] on div "button" at bounding box center [741, 486] width 15 height 10
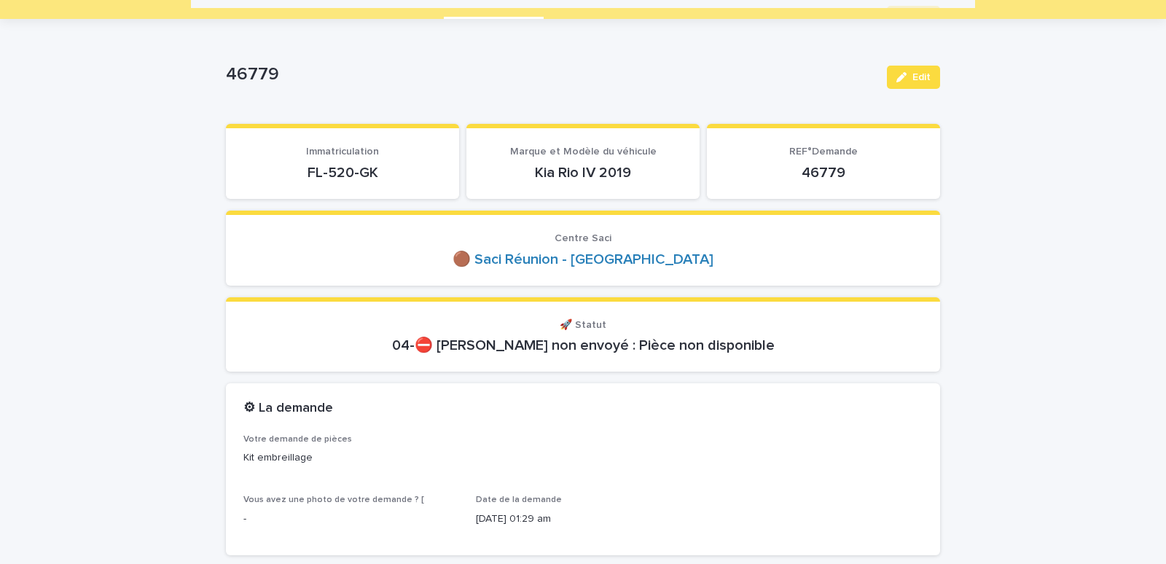
scroll to position [0, 0]
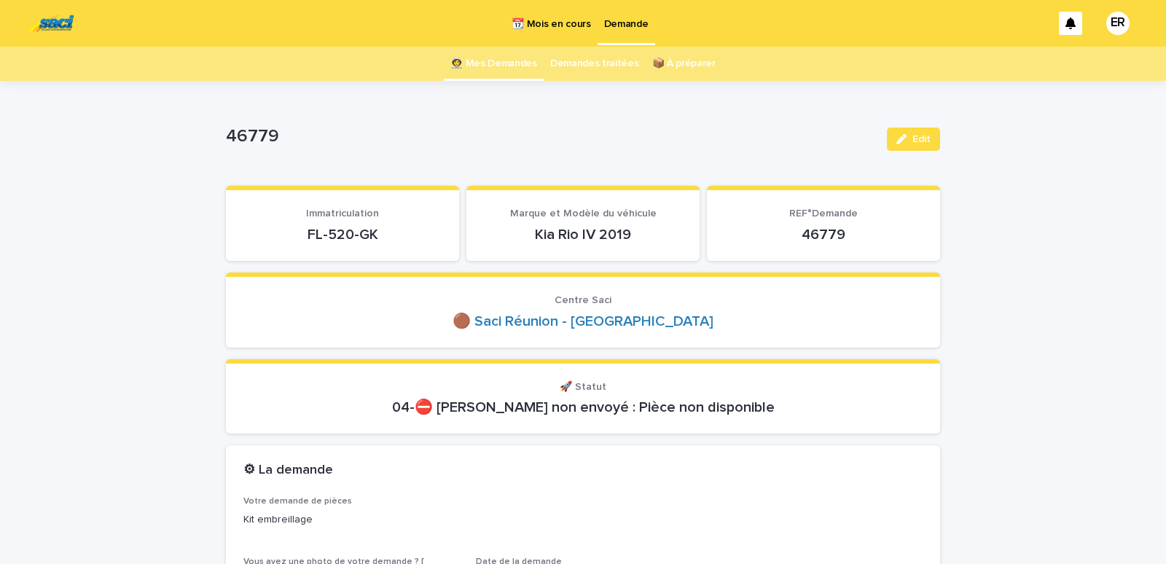
click at [493, 59] on link "👩‍🚀 Mes Demandes" at bounding box center [493, 64] width 87 height 34
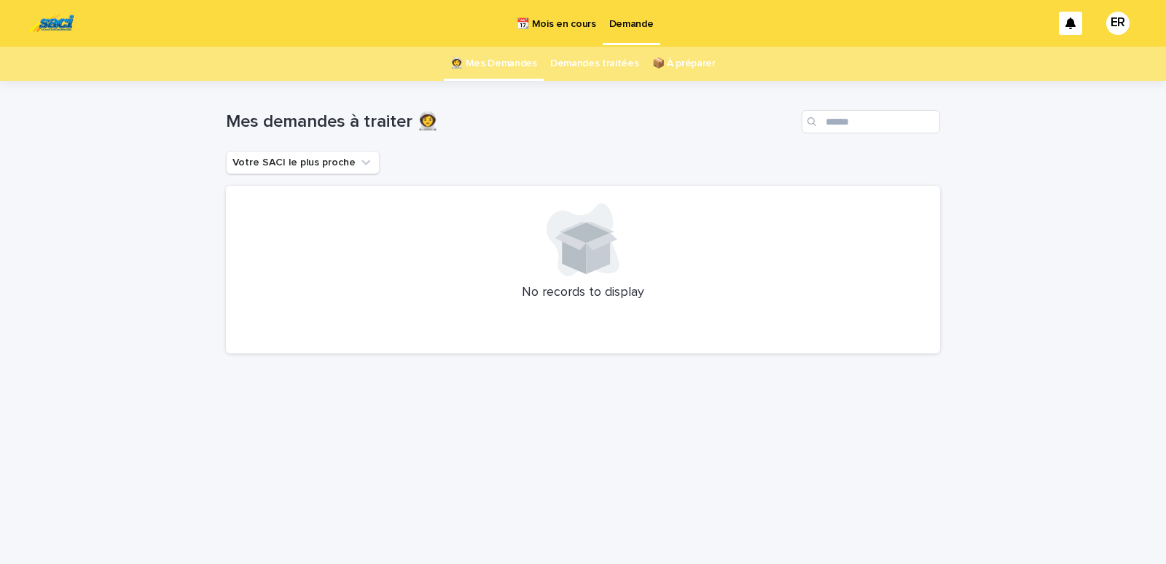
click at [557, 21] on p "📆 Mois en cours" at bounding box center [556, 15] width 79 height 31
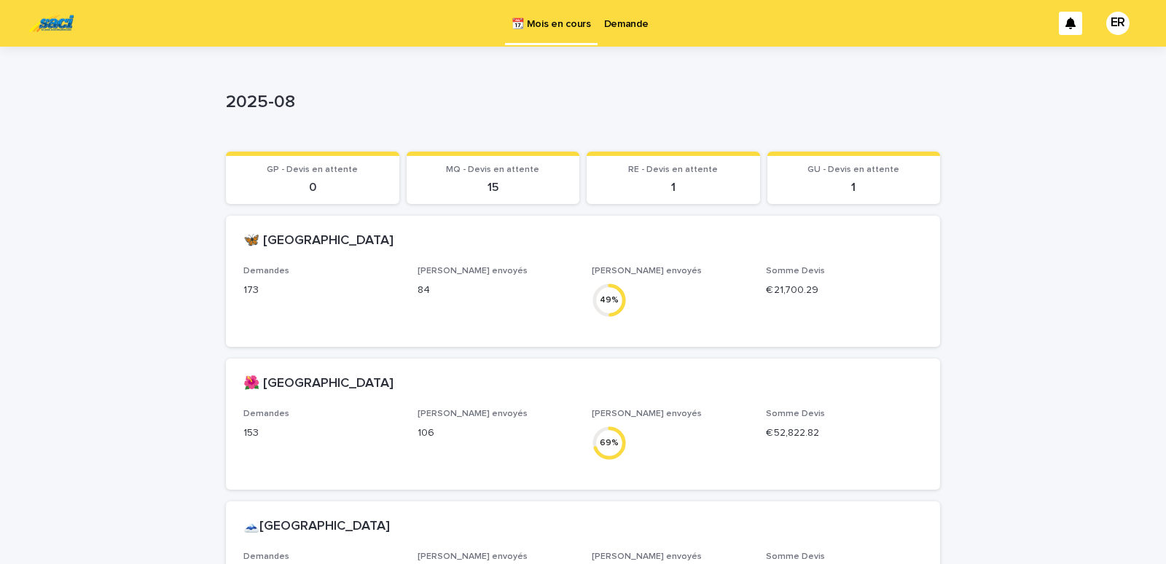
click at [630, 28] on p "Demande" at bounding box center [626, 15] width 44 height 31
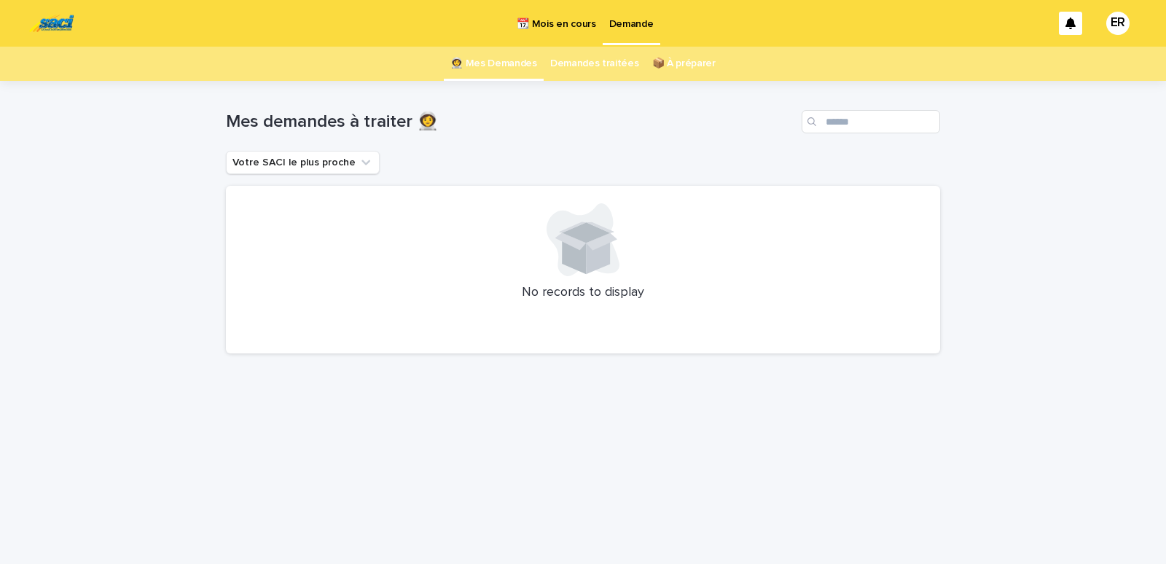
click at [491, 61] on link "👩‍🚀 Mes Demandes" at bounding box center [493, 64] width 87 height 34
click at [576, 23] on p "📆 Mois en cours" at bounding box center [556, 15] width 79 height 31
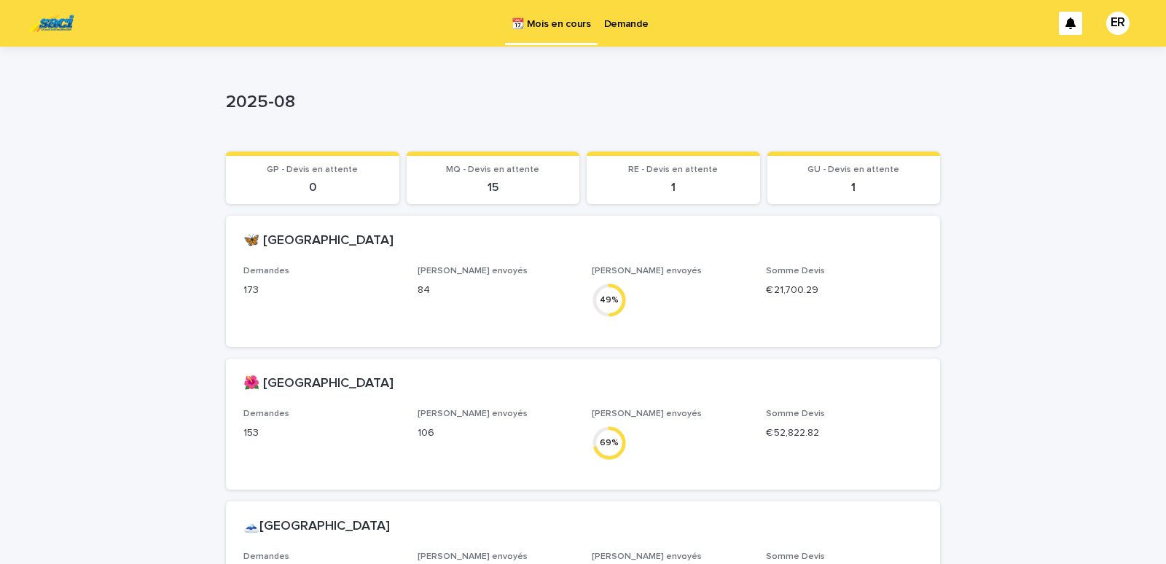
click at [628, 26] on p "Demande" at bounding box center [626, 15] width 44 height 31
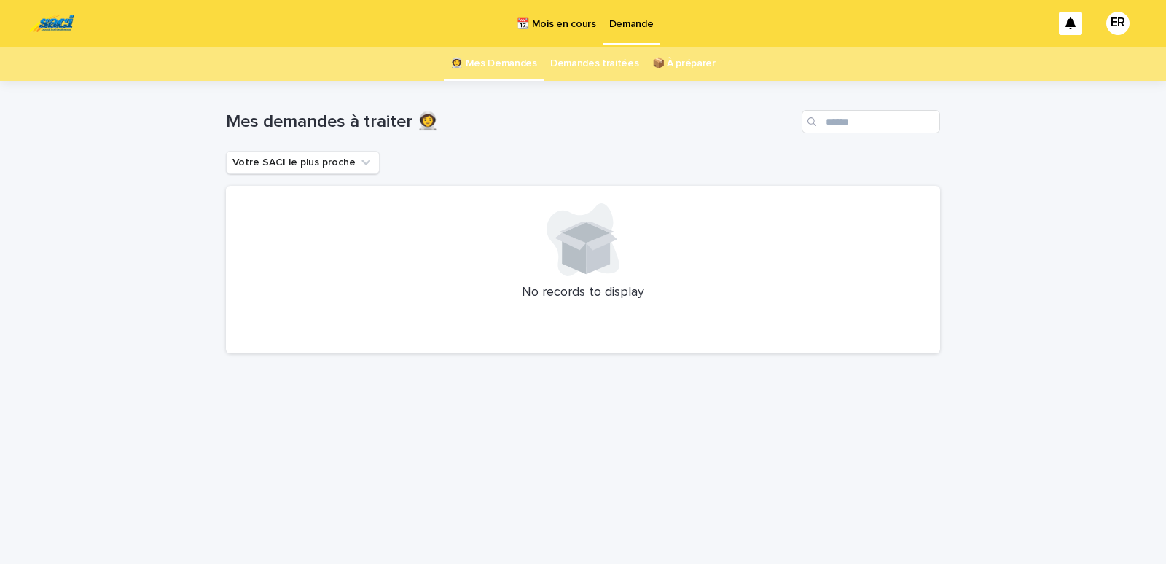
click at [519, 64] on link "👩‍🚀 Mes Demandes" at bounding box center [493, 64] width 87 height 34
click at [518, 64] on link "👩‍🚀 Mes Demandes" at bounding box center [493, 64] width 87 height 34
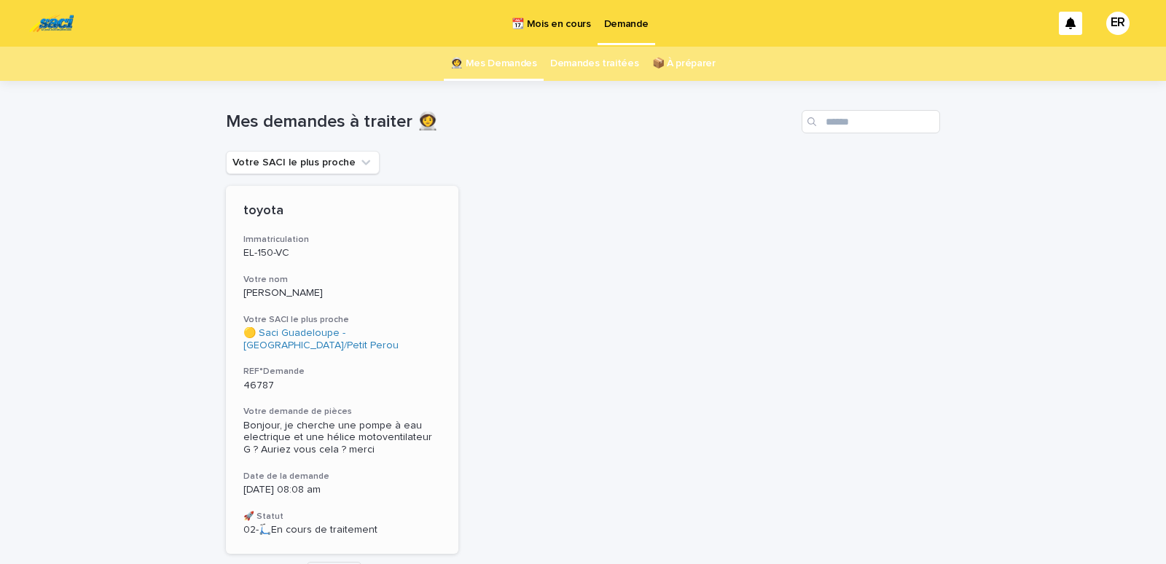
click at [356, 296] on p "[PERSON_NAME]" at bounding box center [342, 293] width 198 height 12
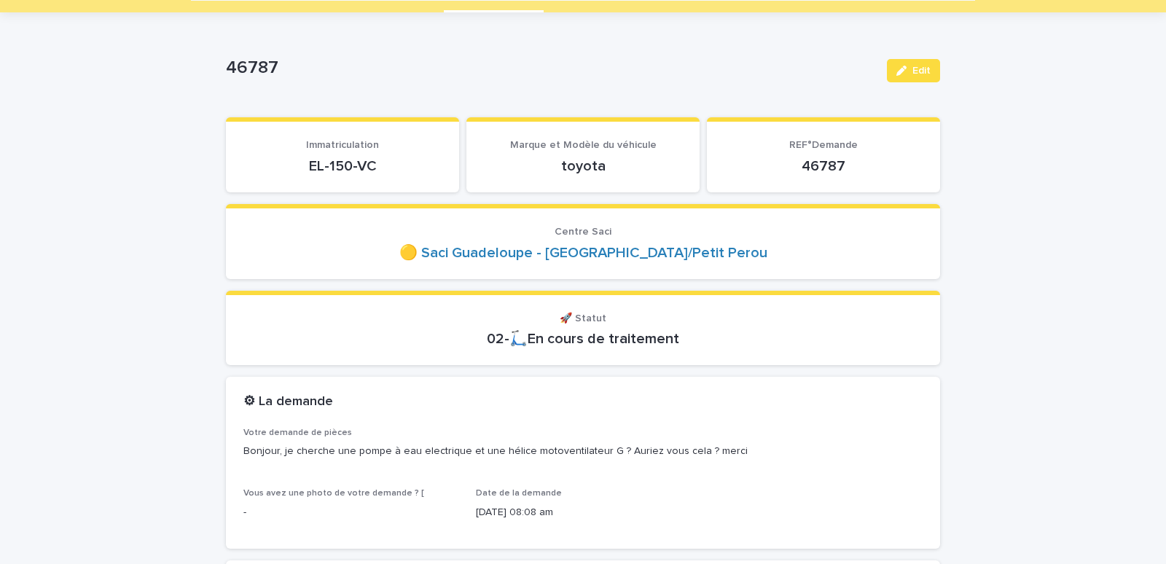
scroll to position [62, 0]
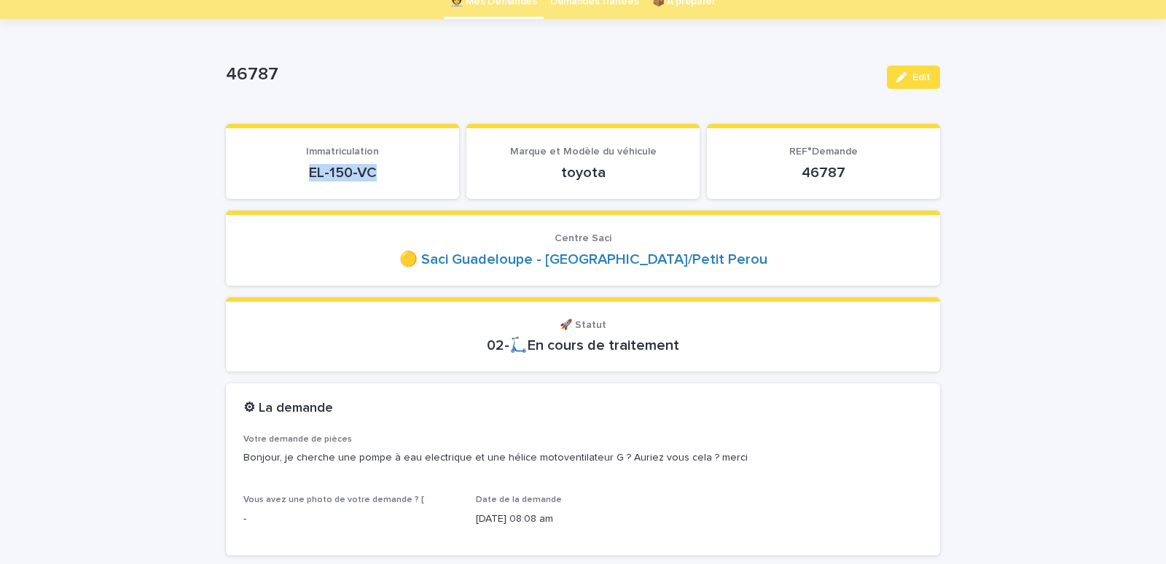
drag, startPoint x: 324, startPoint y: 173, endPoint x: 372, endPoint y: 173, distance: 47.4
click at [372, 173] on p "EL-150-VC" at bounding box center [342, 172] width 198 height 17
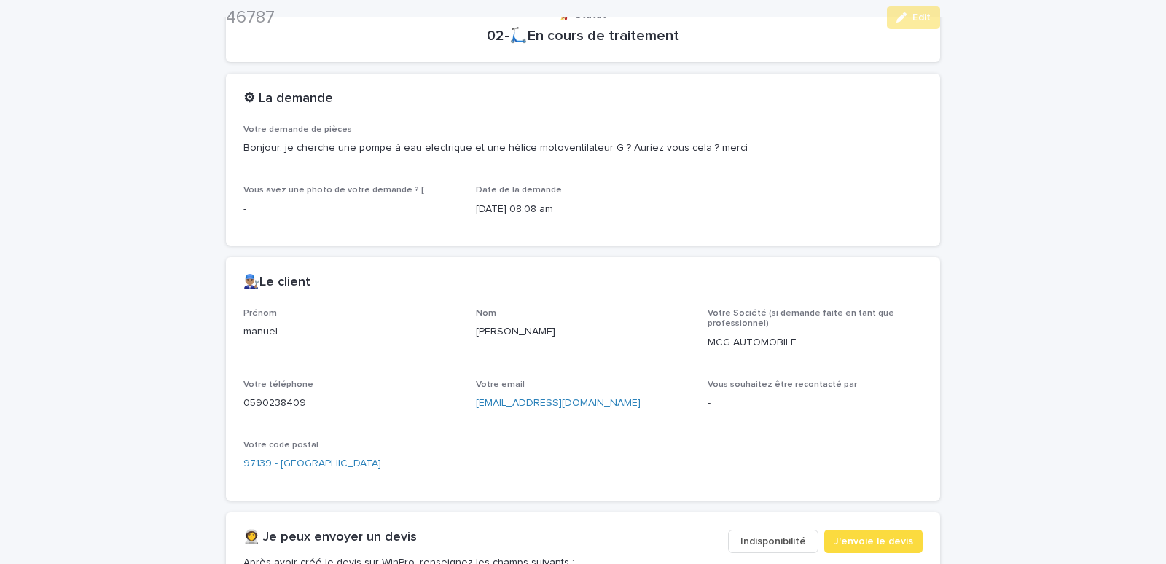
scroll to position [620, 0]
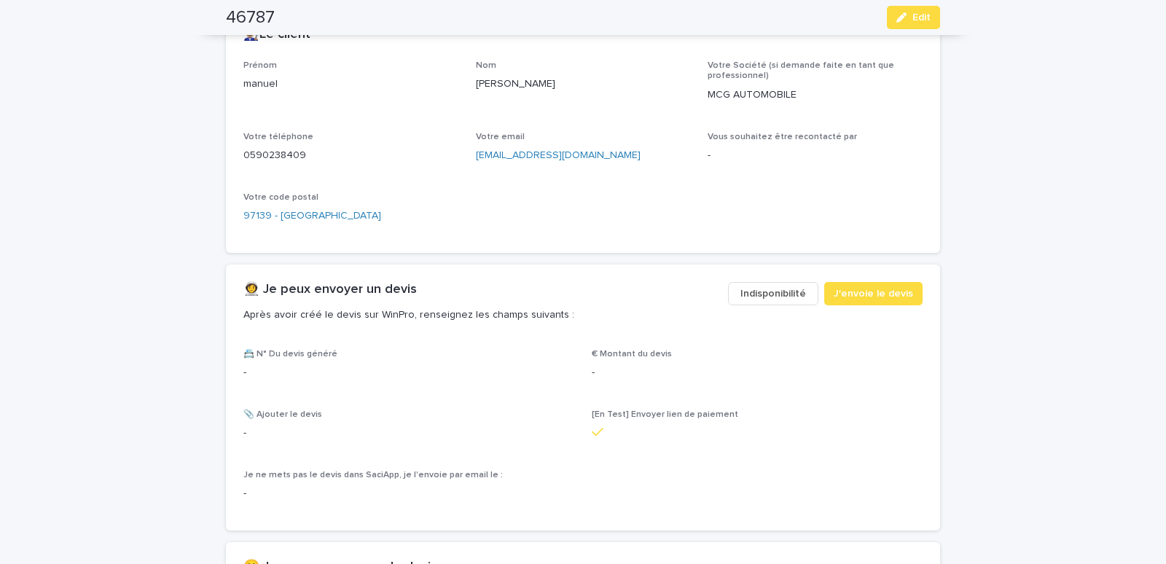
click at [766, 297] on span "Indisponibilité" at bounding box center [774, 293] width 66 height 15
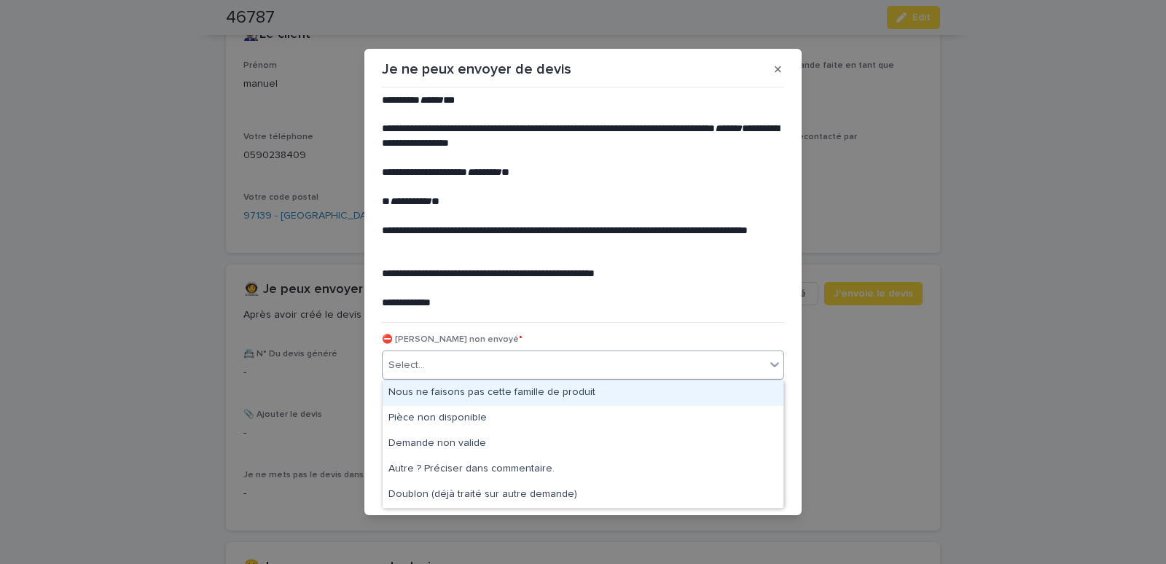
click at [422, 367] on div "Select..." at bounding box center [406, 365] width 36 height 15
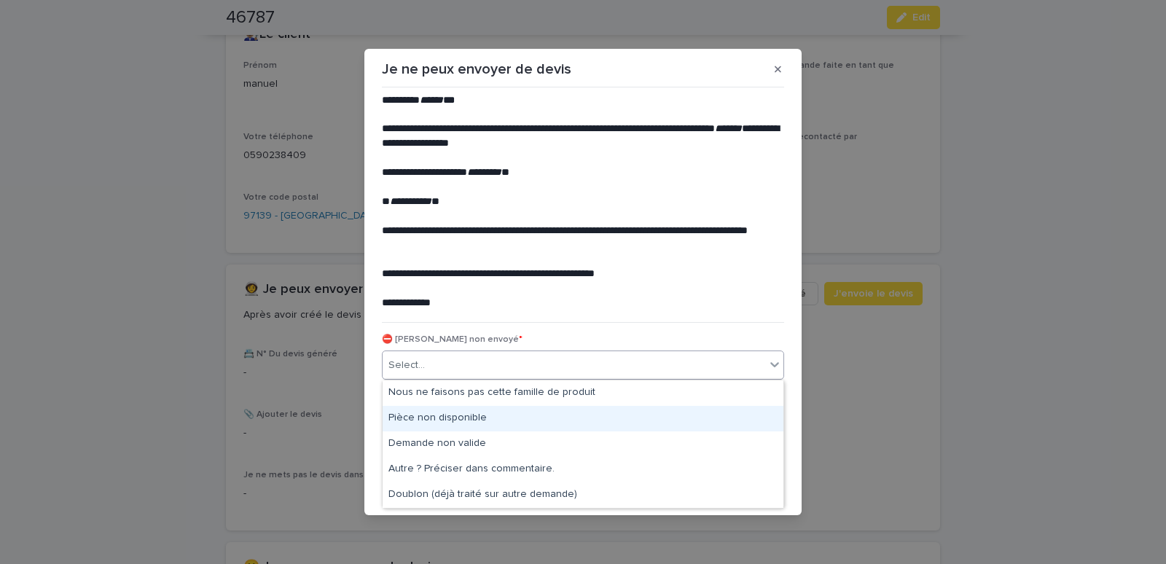
click at [413, 417] on div "Pièce non disponible" at bounding box center [583, 419] width 401 height 26
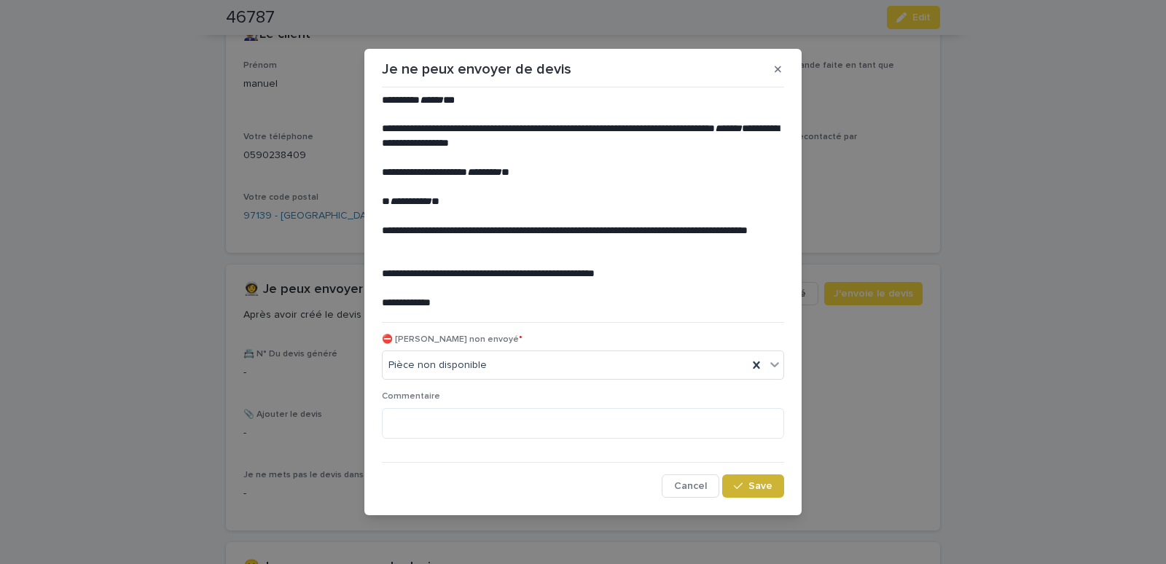
click at [752, 486] on span "Save" at bounding box center [761, 486] width 24 height 10
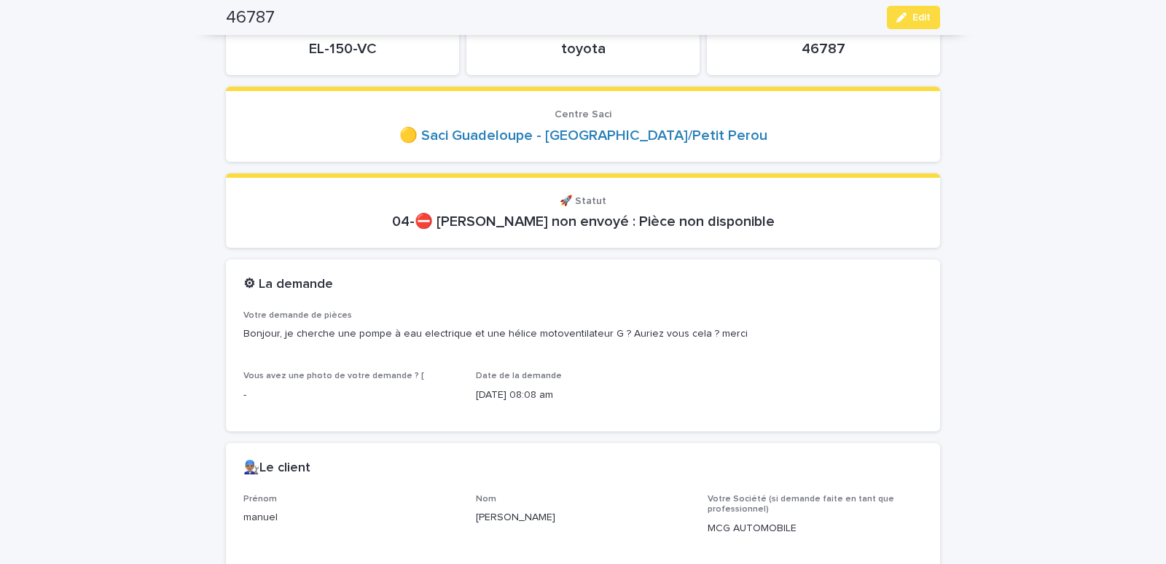
scroll to position [0, 0]
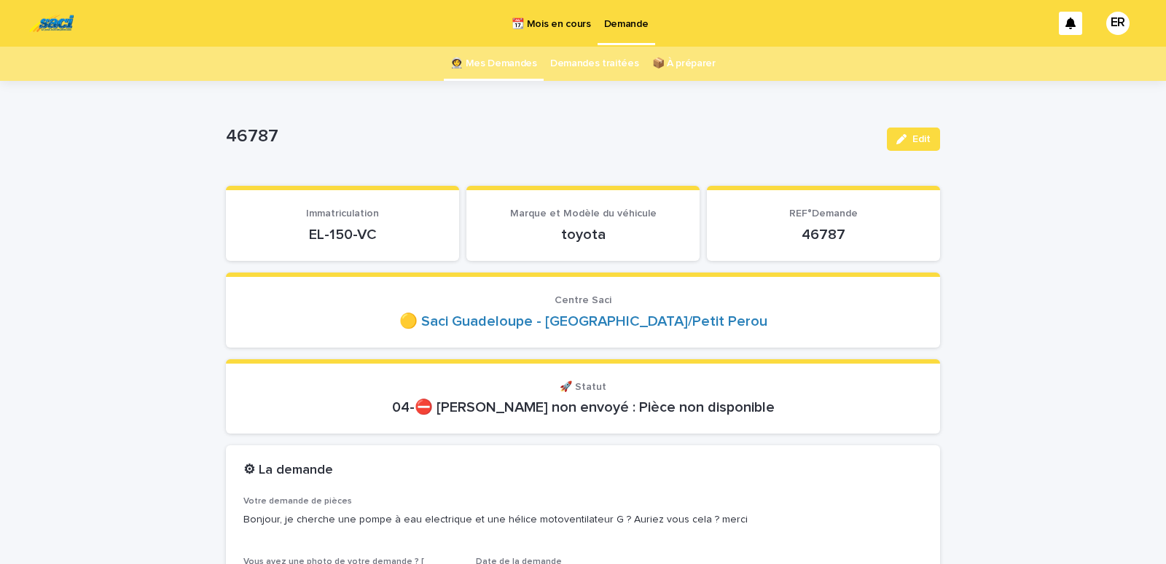
click at [495, 61] on link "👩‍🚀 Mes Demandes" at bounding box center [493, 64] width 87 height 34
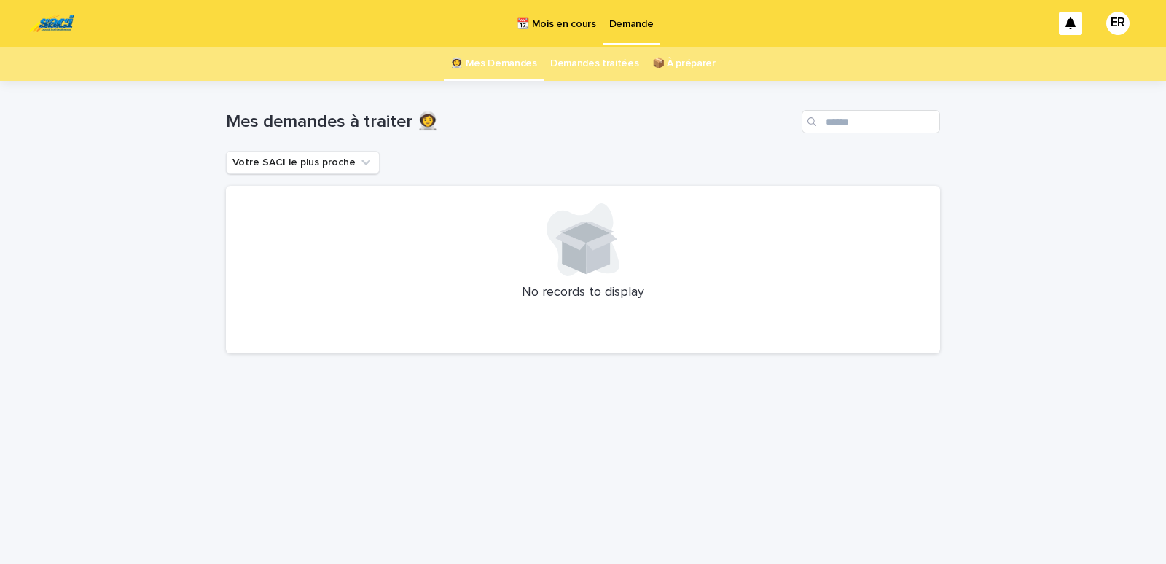
click at [572, 23] on p "📆 Mois en cours" at bounding box center [556, 15] width 79 height 31
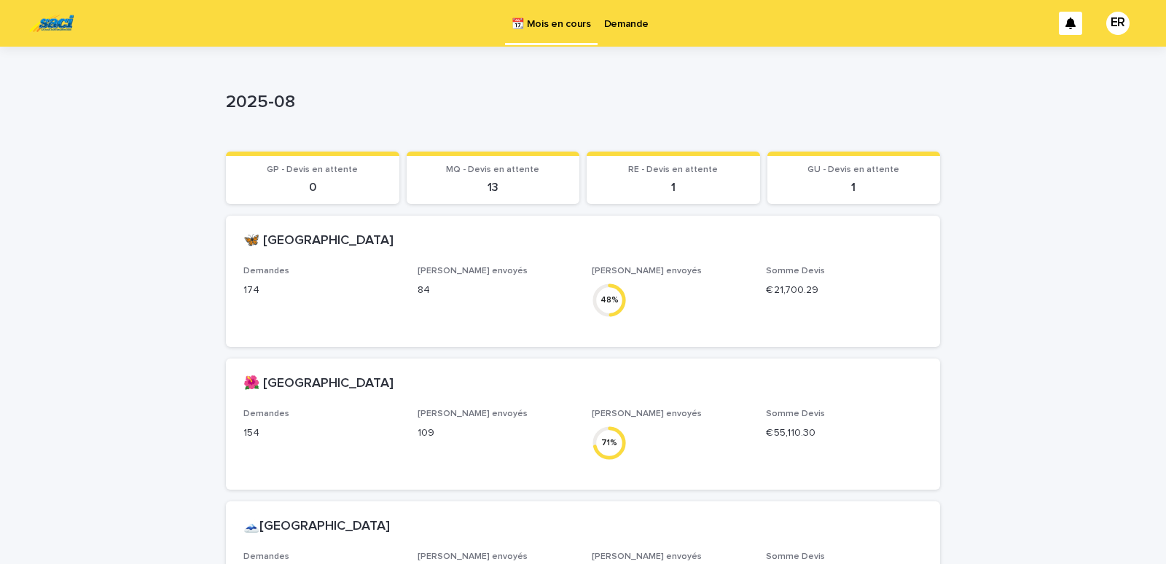
click at [627, 22] on p "Demande" at bounding box center [626, 15] width 44 height 31
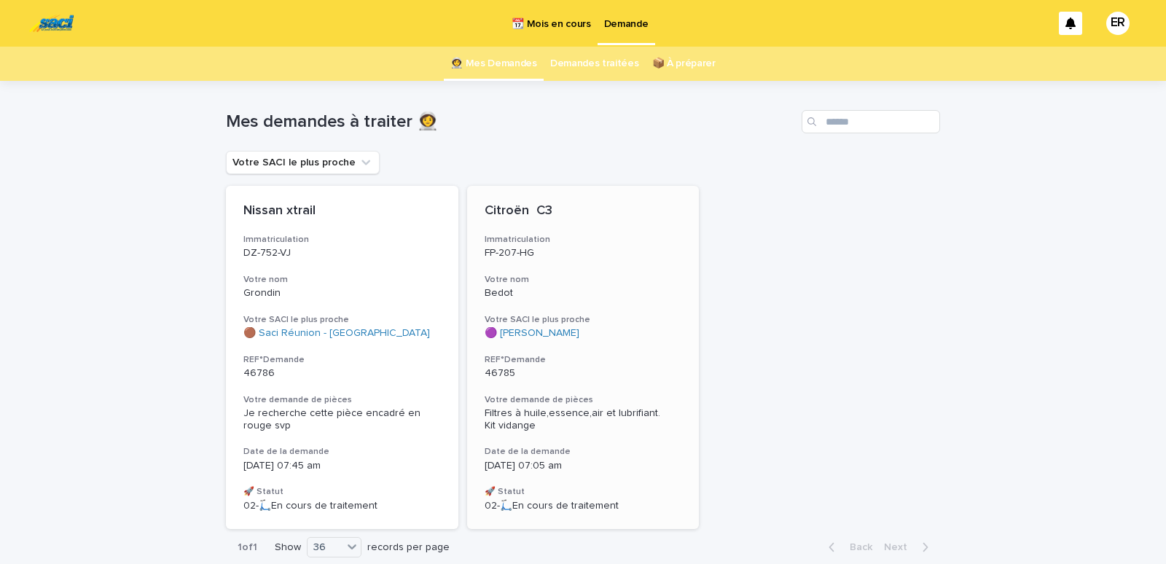
click at [542, 298] on p "Bedot" at bounding box center [584, 293] width 198 height 12
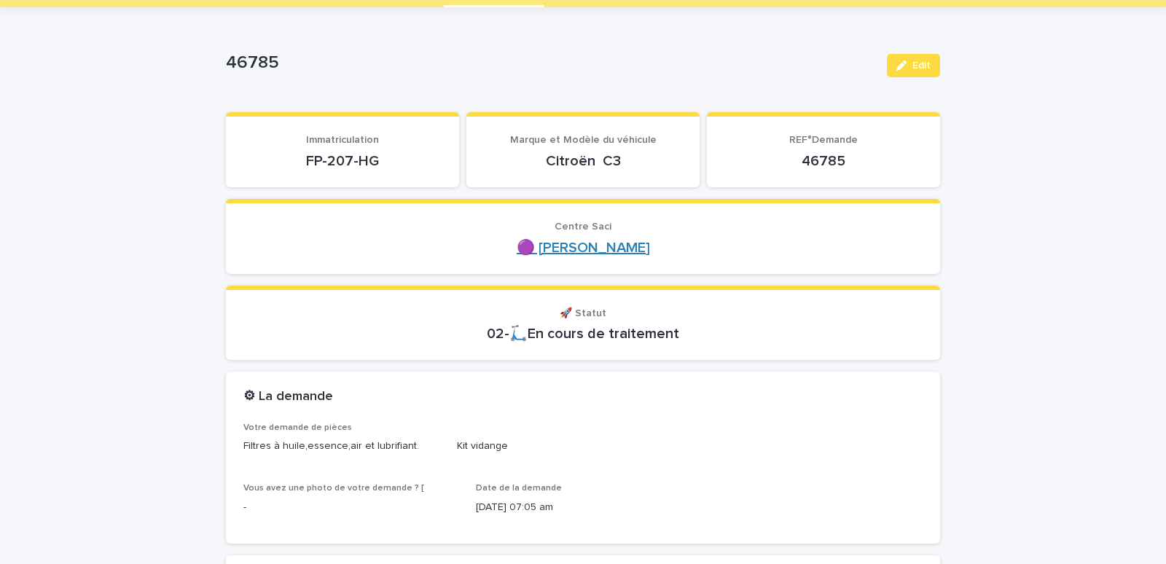
scroll to position [124, 0]
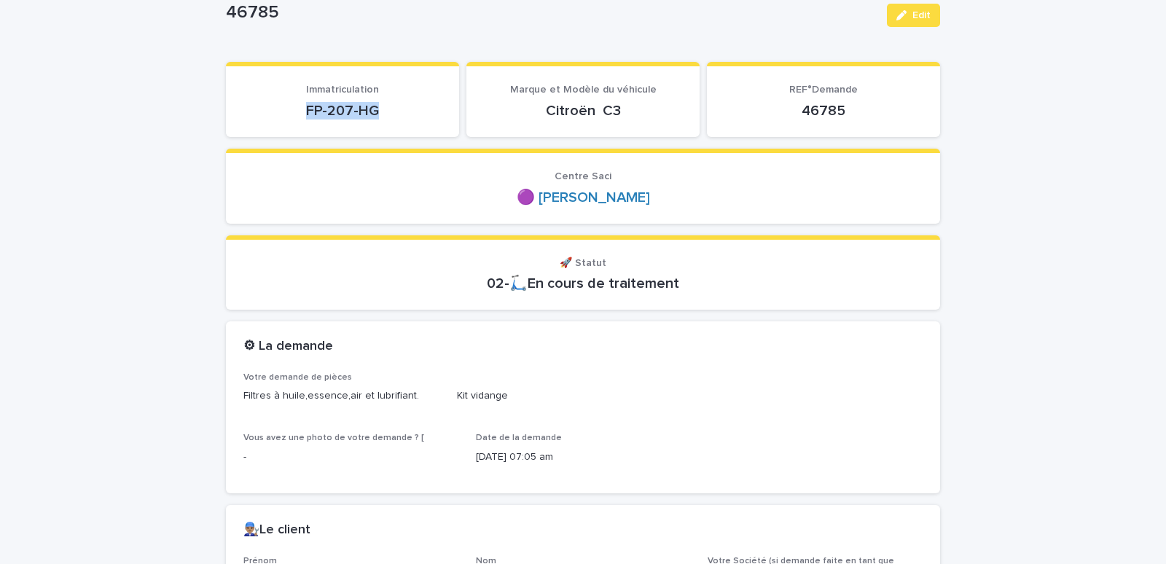
drag, startPoint x: 304, startPoint y: 110, endPoint x: 385, endPoint y: 111, distance: 80.9
click at [385, 111] on p "FP-207-HG" at bounding box center [342, 110] width 198 height 17
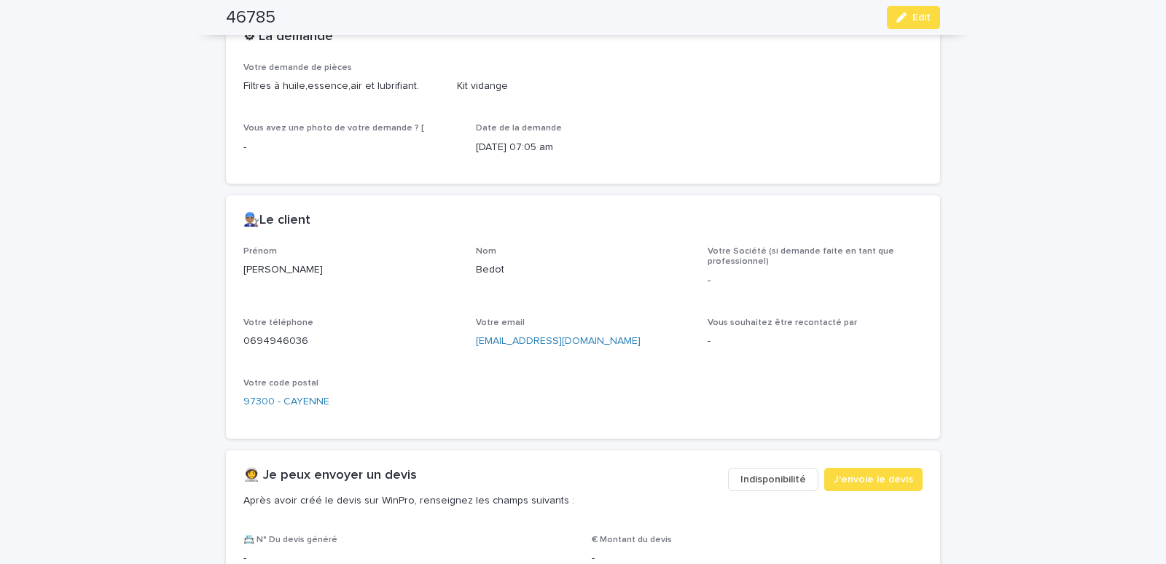
scroll to position [682, 0]
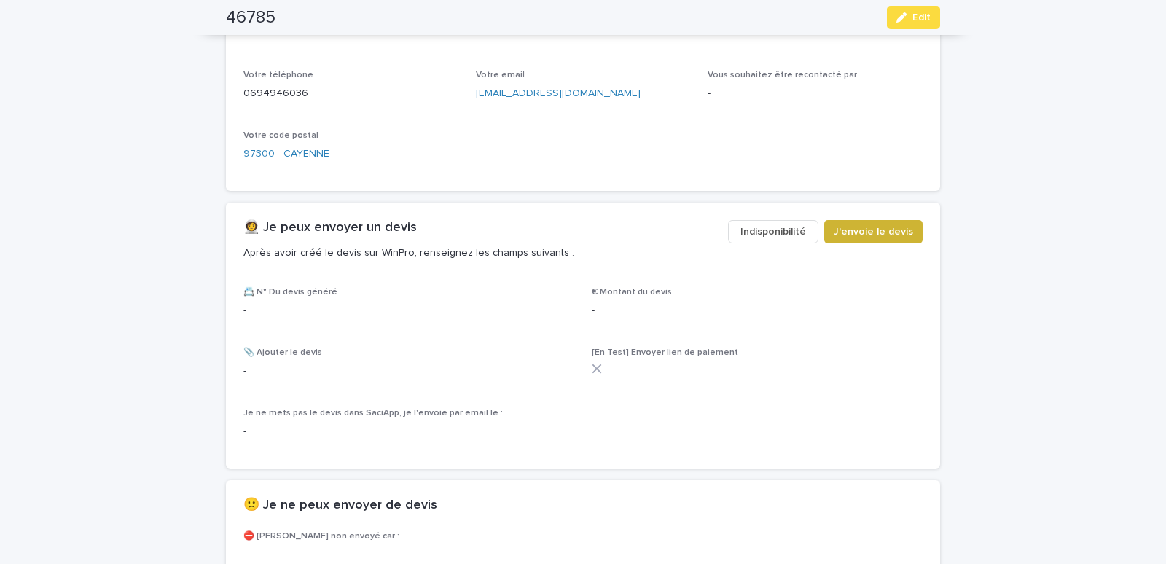
click at [871, 224] on button "J'envoie le devis" at bounding box center [873, 231] width 98 height 23
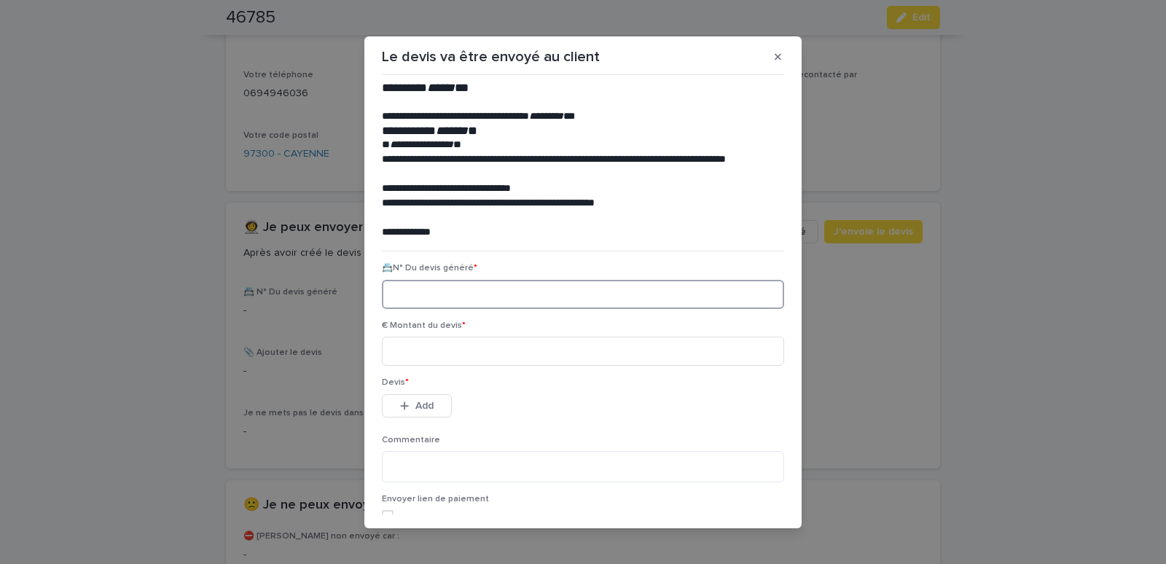
click at [400, 297] on input at bounding box center [583, 294] width 402 height 29
paste input "********"
type input "********"
click at [411, 355] on input at bounding box center [583, 351] width 402 height 29
type input "*****"
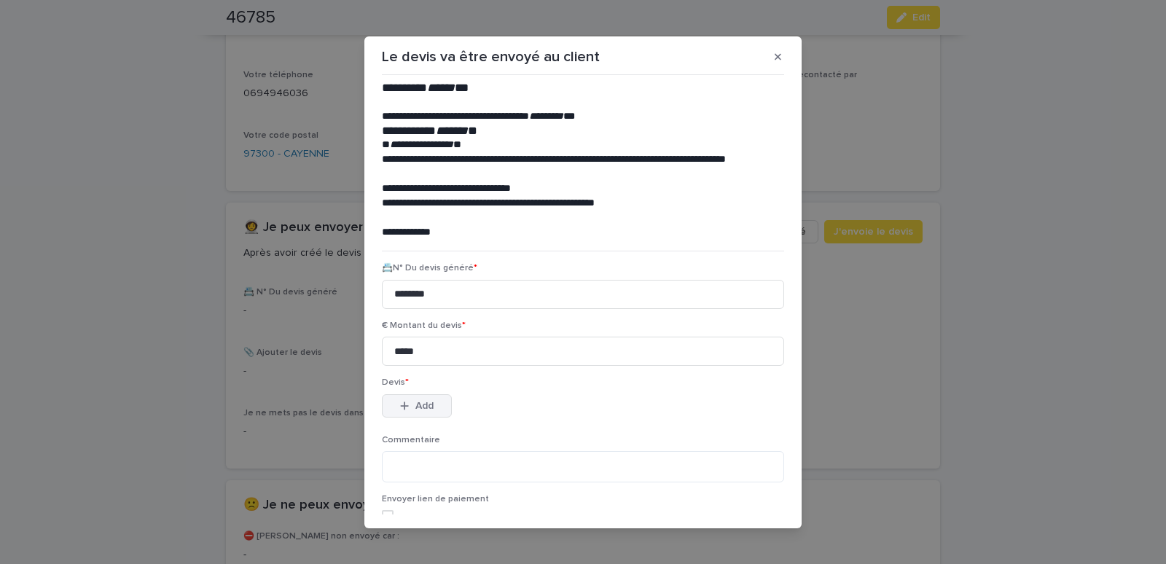
click at [393, 406] on button "Add" at bounding box center [417, 405] width 70 height 23
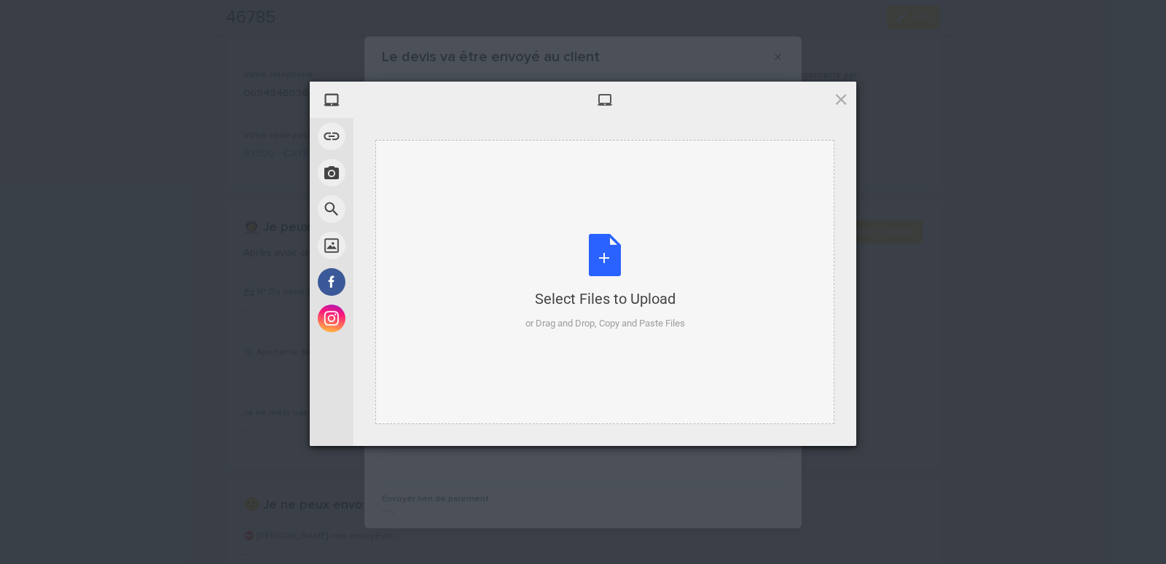
click at [437, 181] on div "Select Files to Upload or Drag and Drop, Copy and Paste Files" at bounding box center [604, 282] width 459 height 284
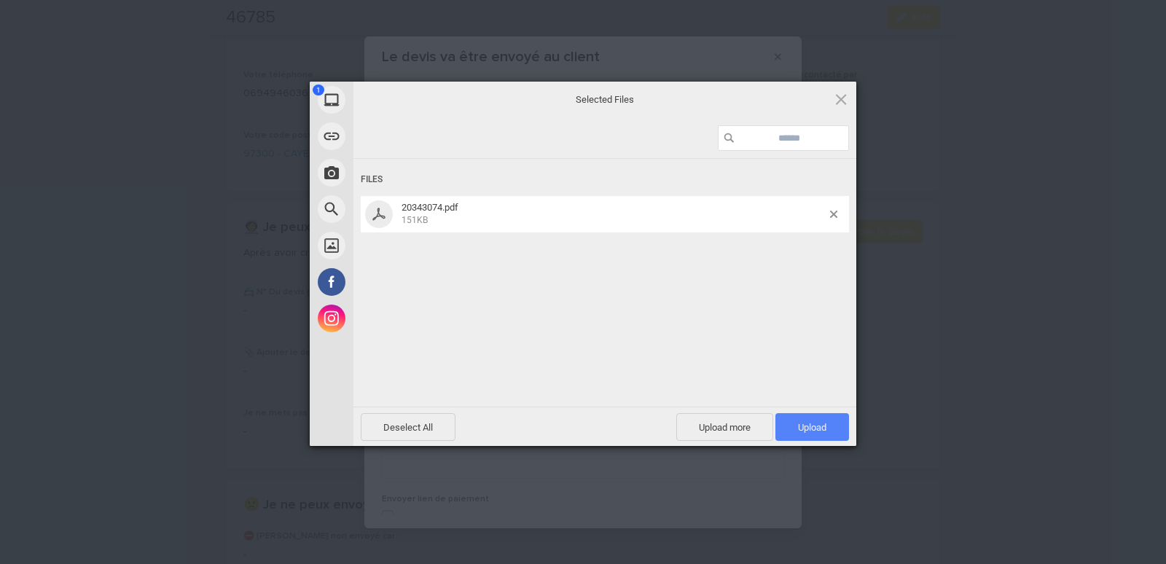
click at [808, 423] on span "Upload 1" at bounding box center [812, 427] width 28 height 11
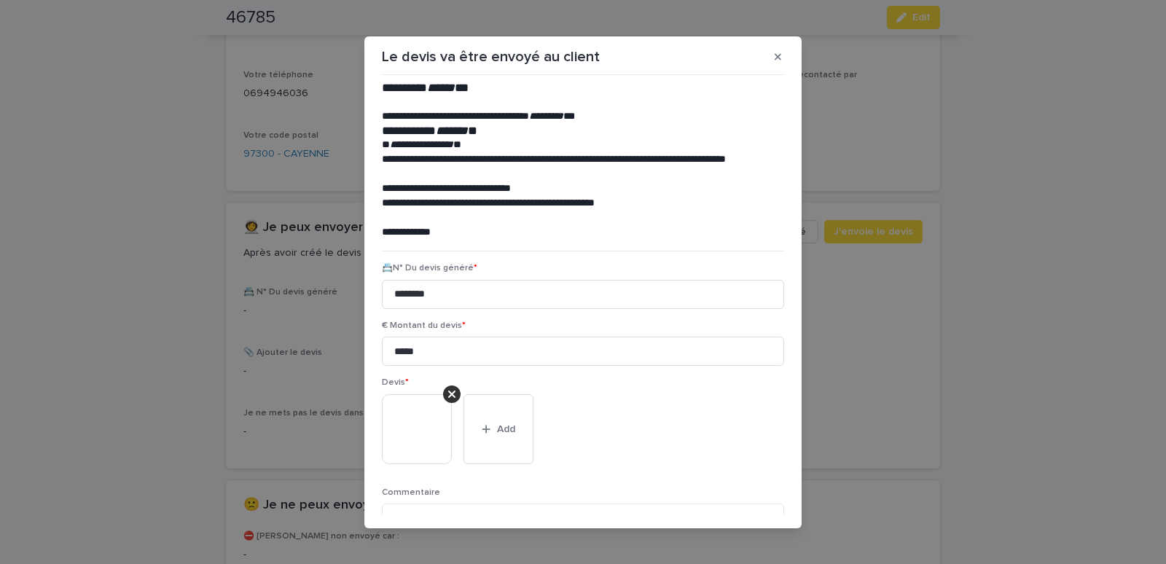
scroll to position [119, 0]
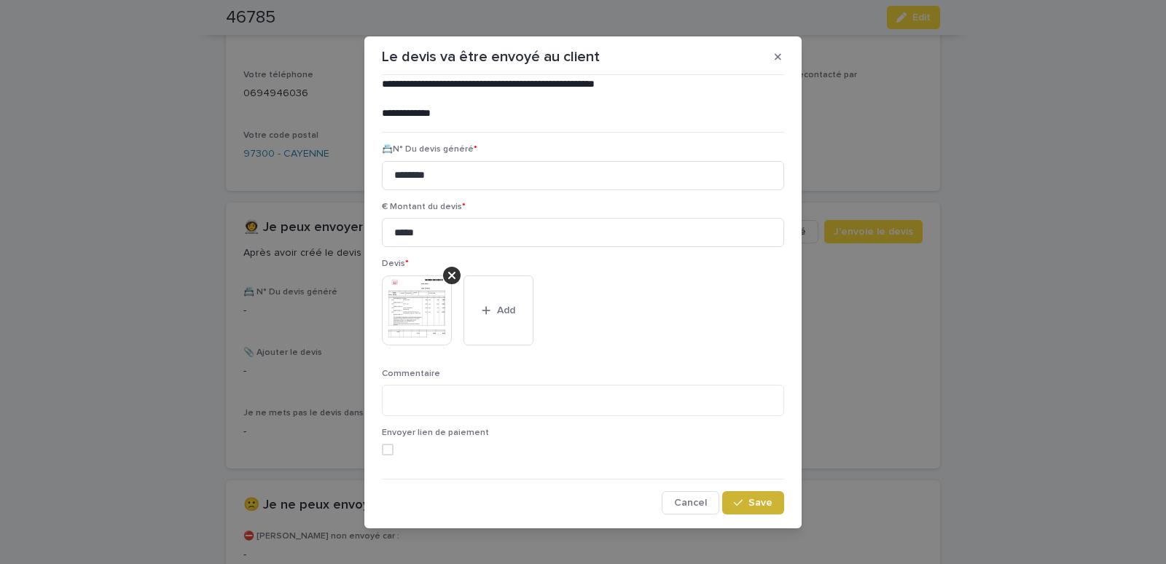
click at [749, 499] on span "Save" at bounding box center [761, 503] width 24 height 10
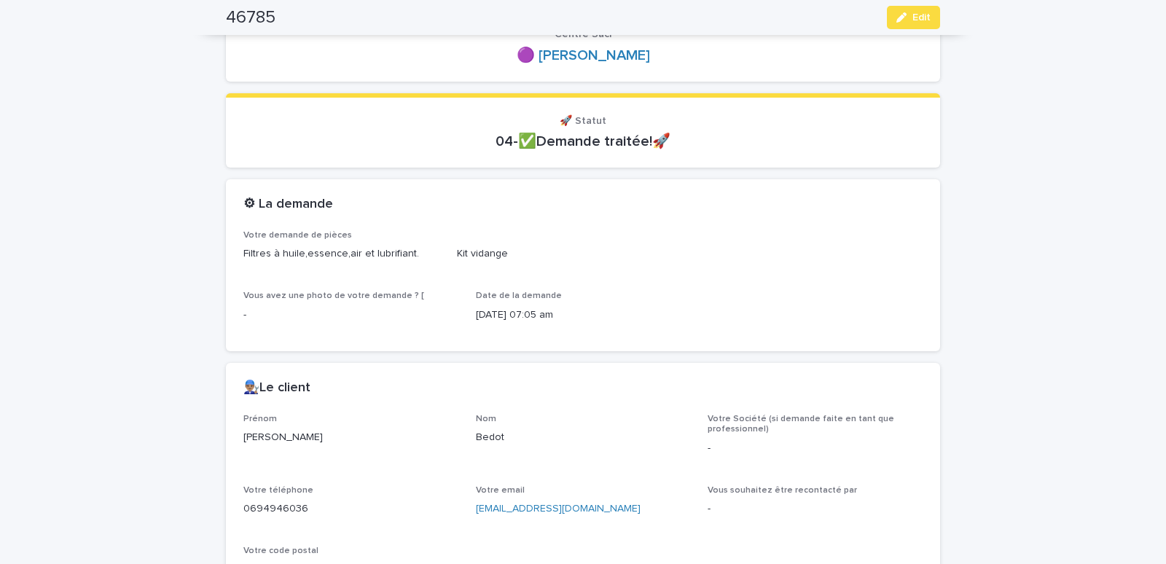
scroll to position [0, 0]
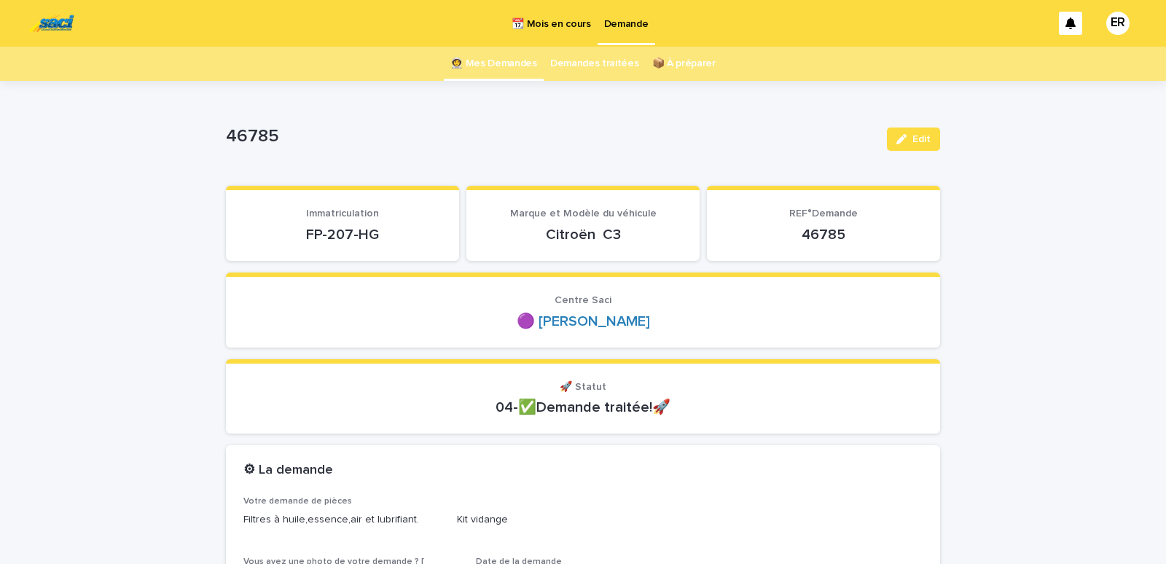
click at [513, 55] on link "👩‍🚀 Mes Demandes" at bounding box center [493, 64] width 87 height 34
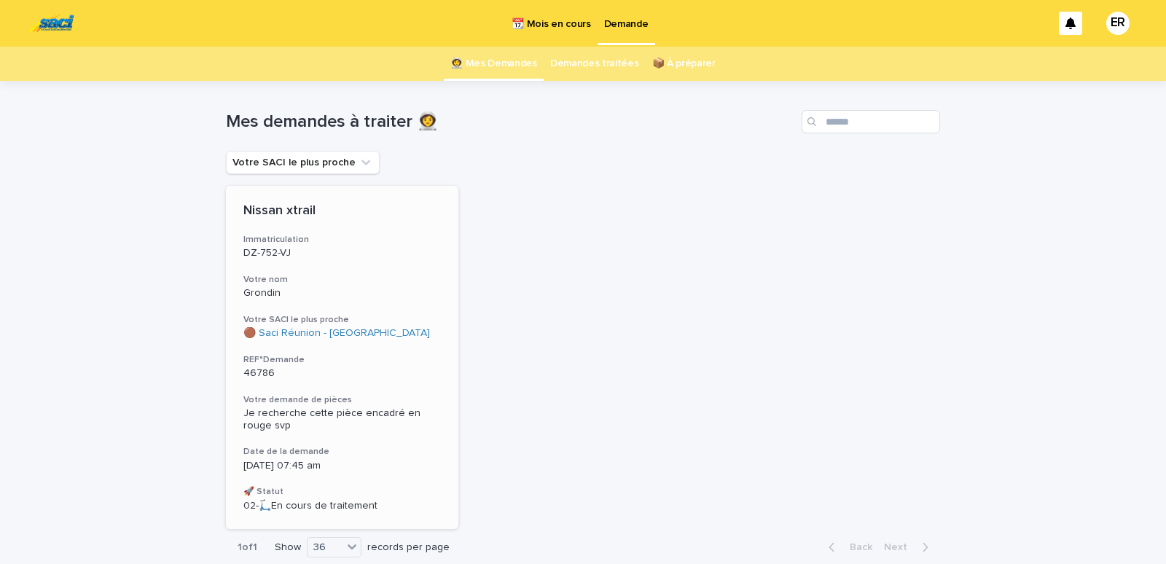
click at [317, 274] on h3 "Votre nom" at bounding box center [342, 280] width 198 height 12
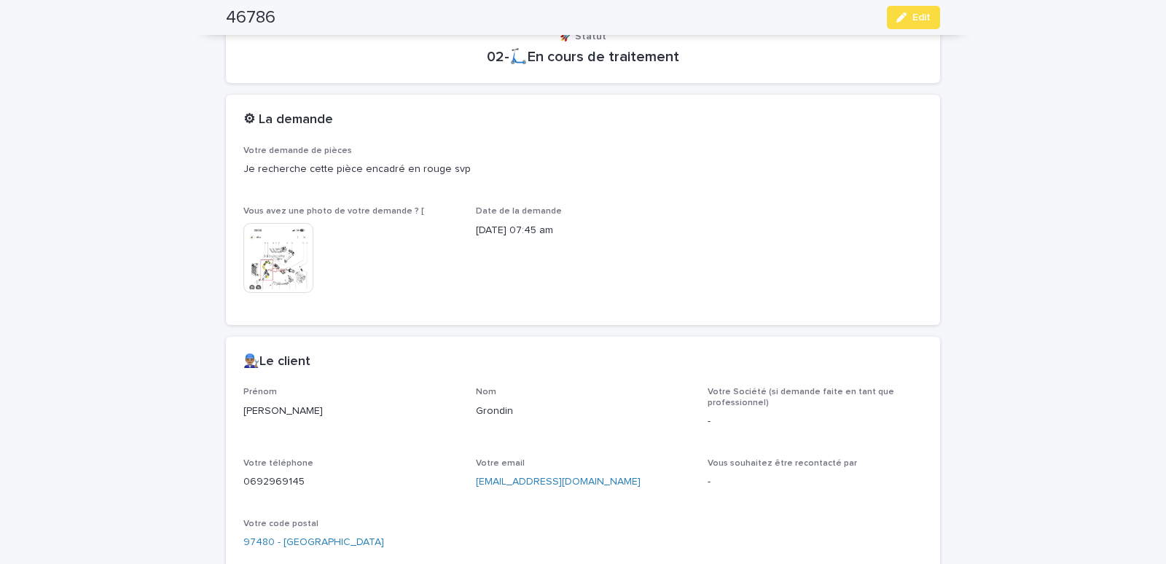
scroll to position [372, 0]
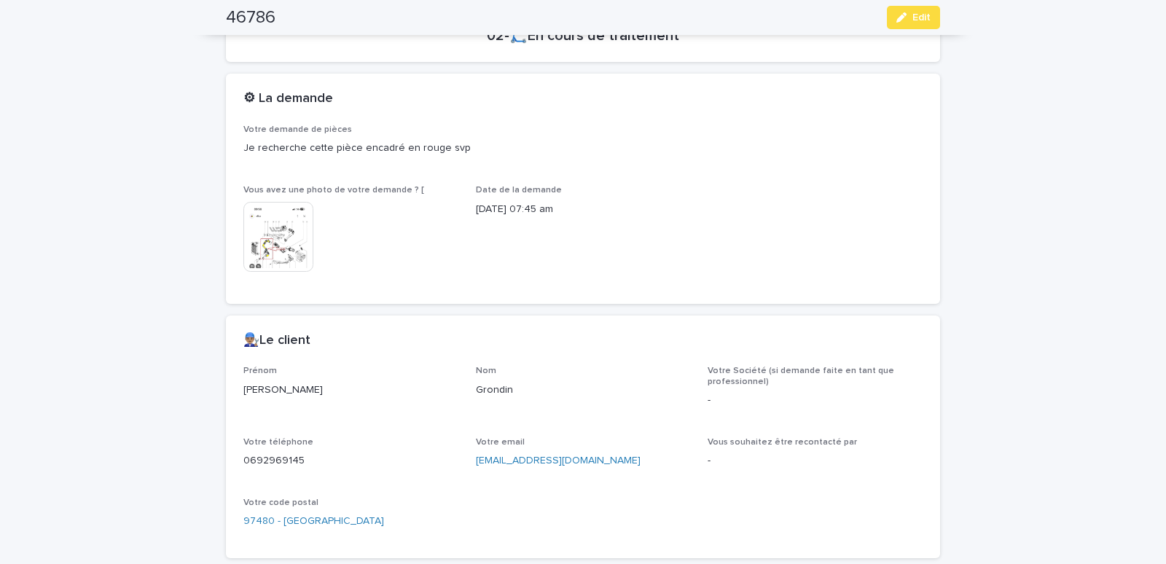
click at [289, 249] on img at bounding box center [278, 237] width 70 height 70
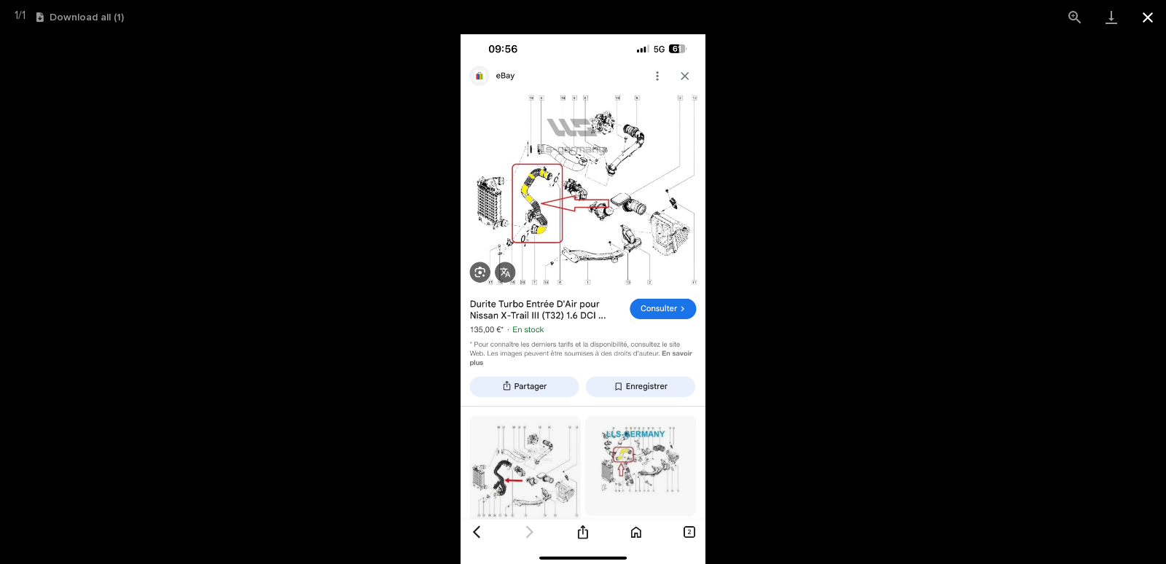
click at [1150, 12] on button "Close gallery" at bounding box center [1148, 17] width 36 height 34
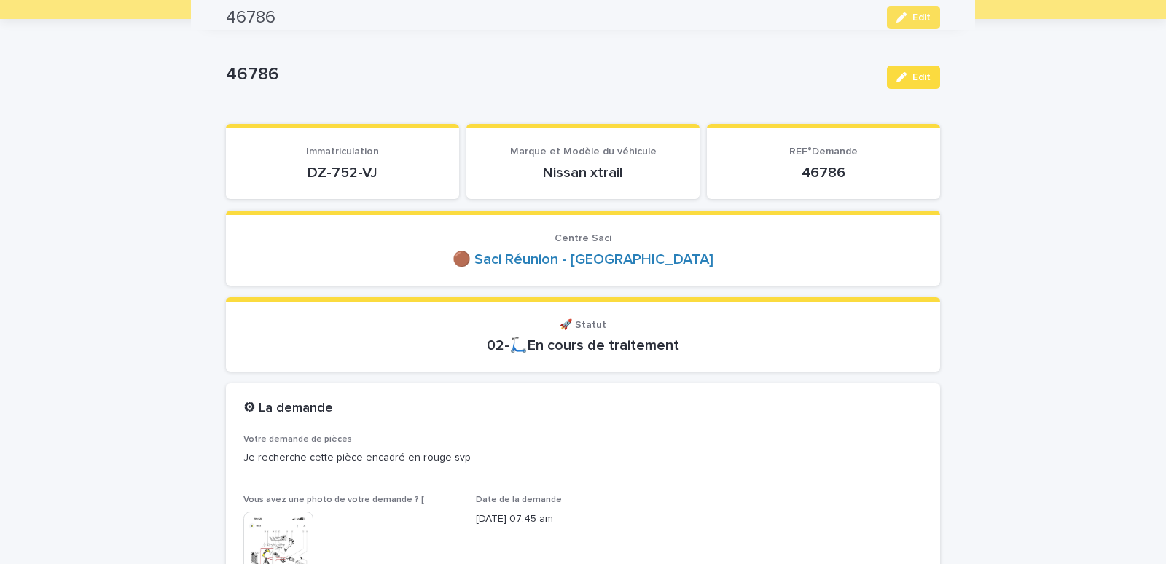
scroll to position [0, 0]
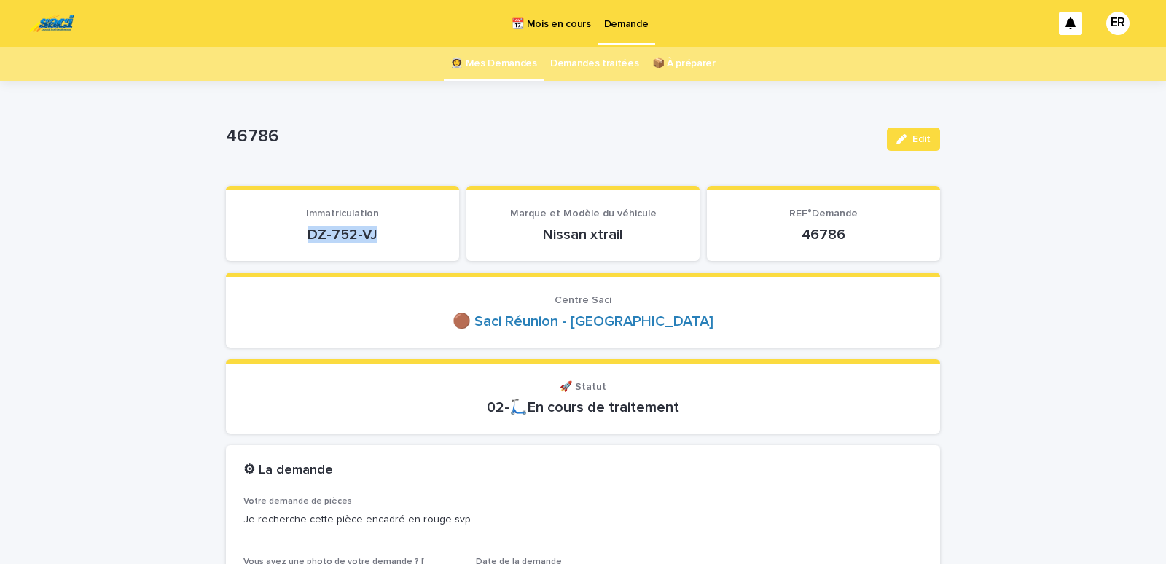
drag, startPoint x: 302, startPoint y: 233, endPoint x: 393, endPoint y: 233, distance: 90.4
click at [393, 233] on p "DZ-752-VJ" at bounding box center [342, 234] width 198 height 17
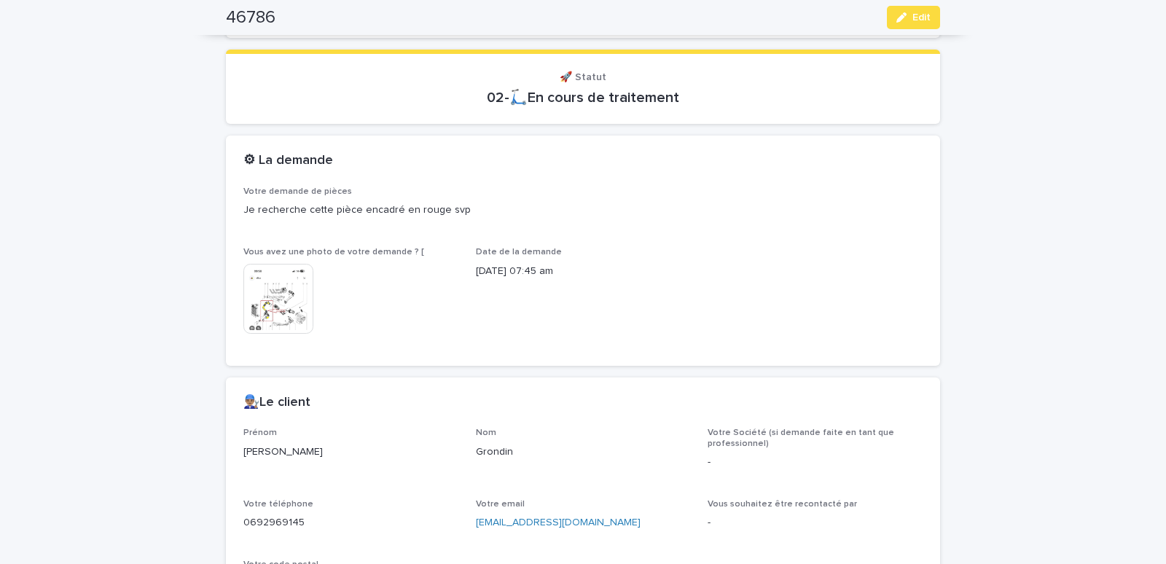
scroll to position [558, 0]
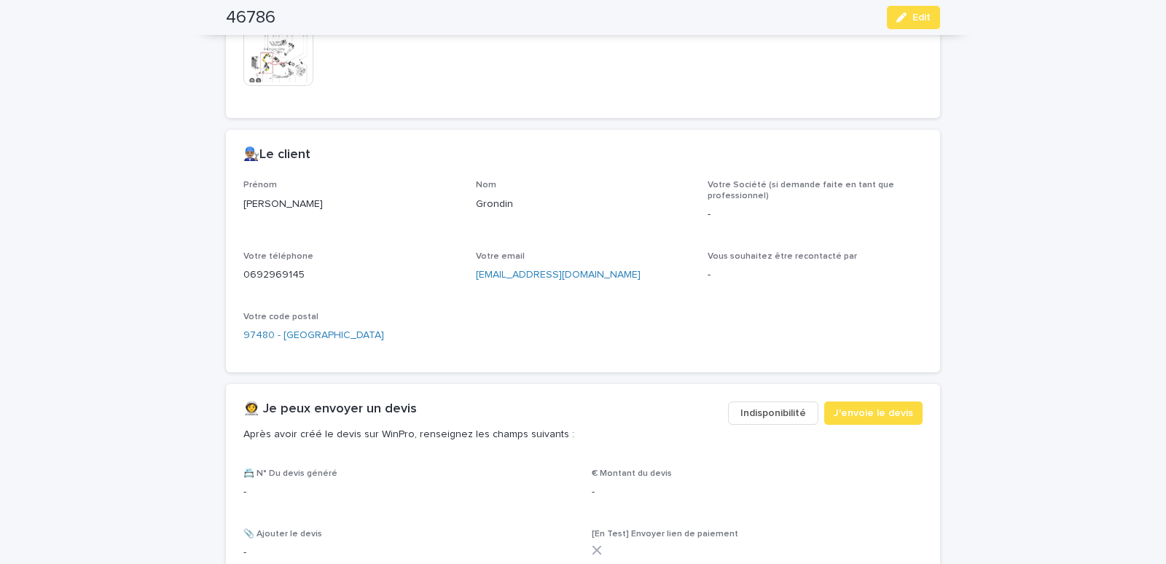
click at [753, 413] on span "Indisponibilité" at bounding box center [774, 413] width 66 height 15
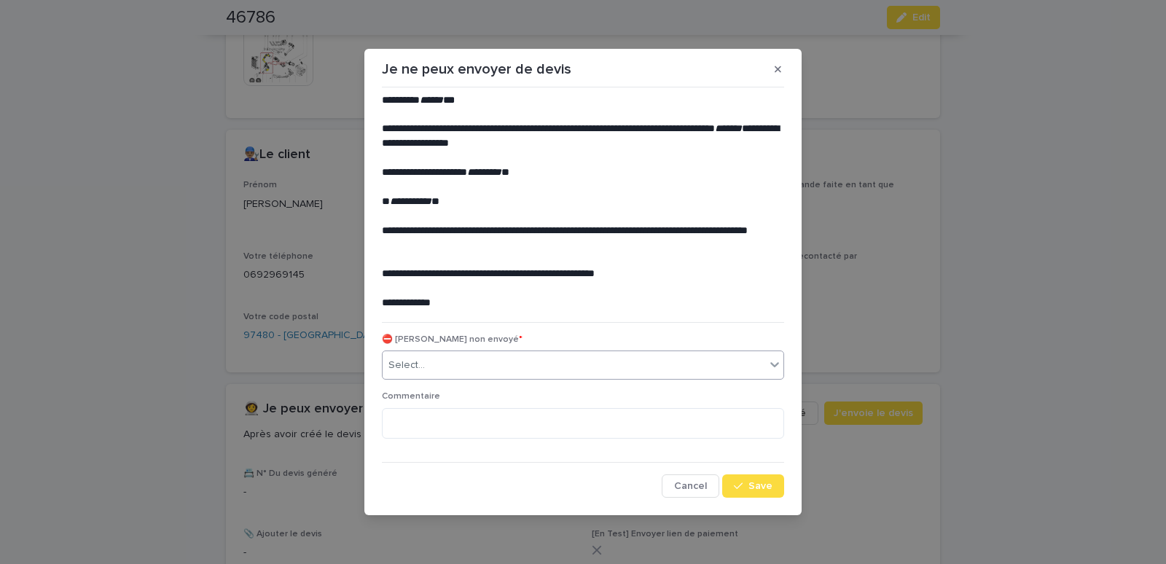
click at [429, 358] on div "Select..." at bounding box center [574, 366] width 383 height 24
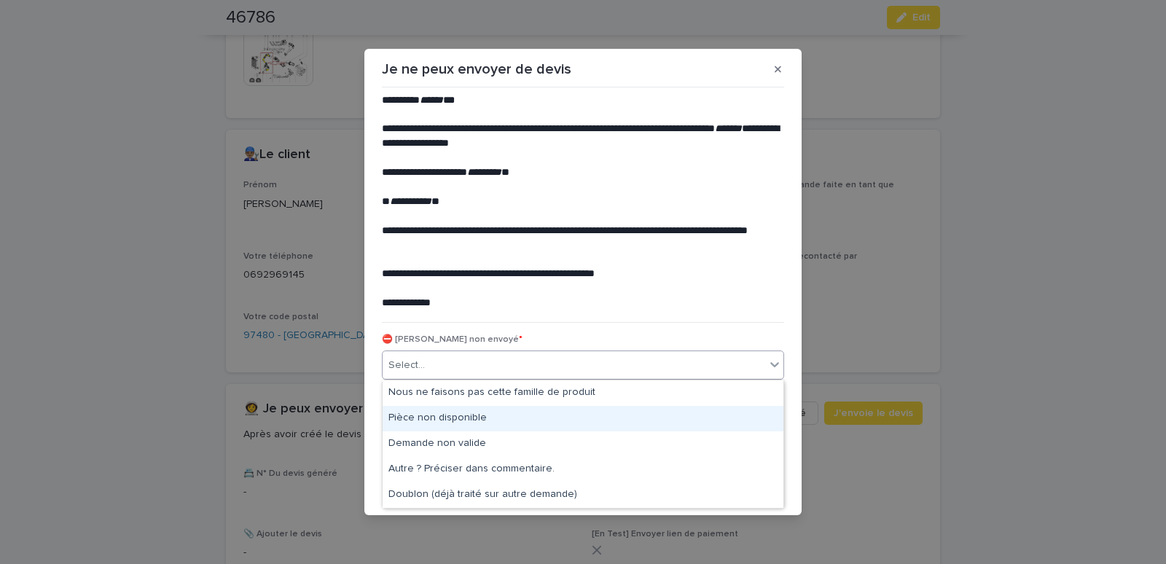
click at [425, 415] on div "Pièce non disponible" at bounding box center [583, 419] width 401 height 26
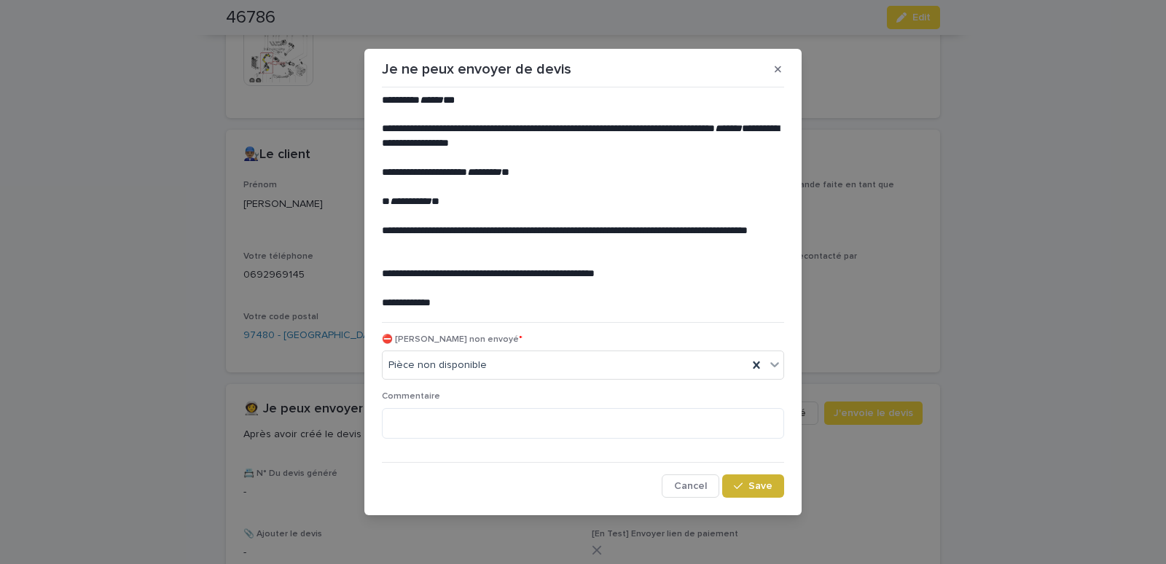
click at [756, 487] on span "Save" at bounding box center [761, 486] width 24 height 10
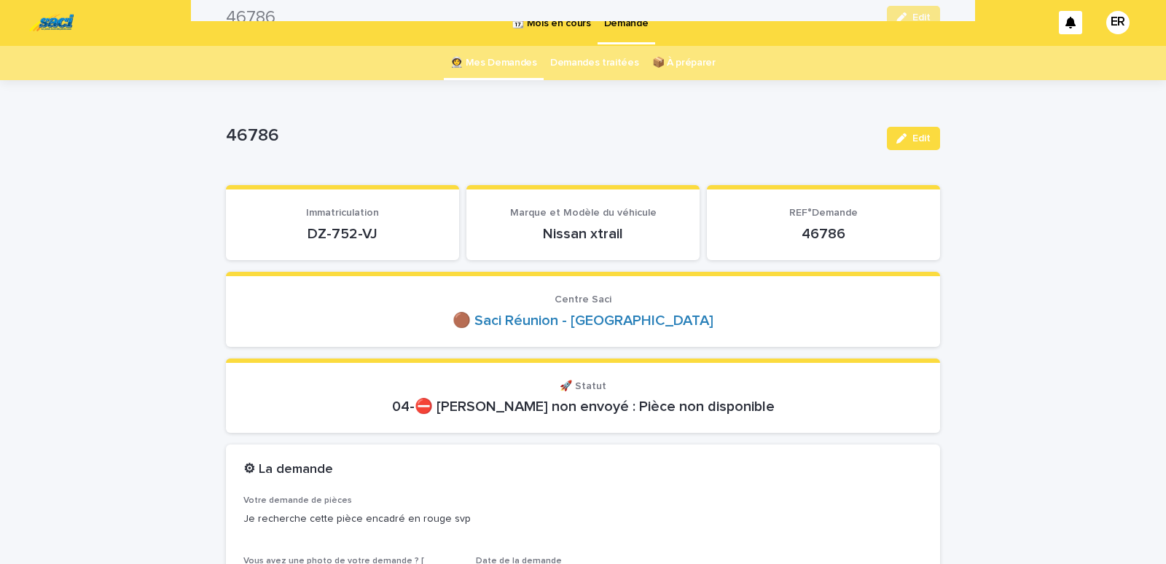
scroll to position [0, 0]
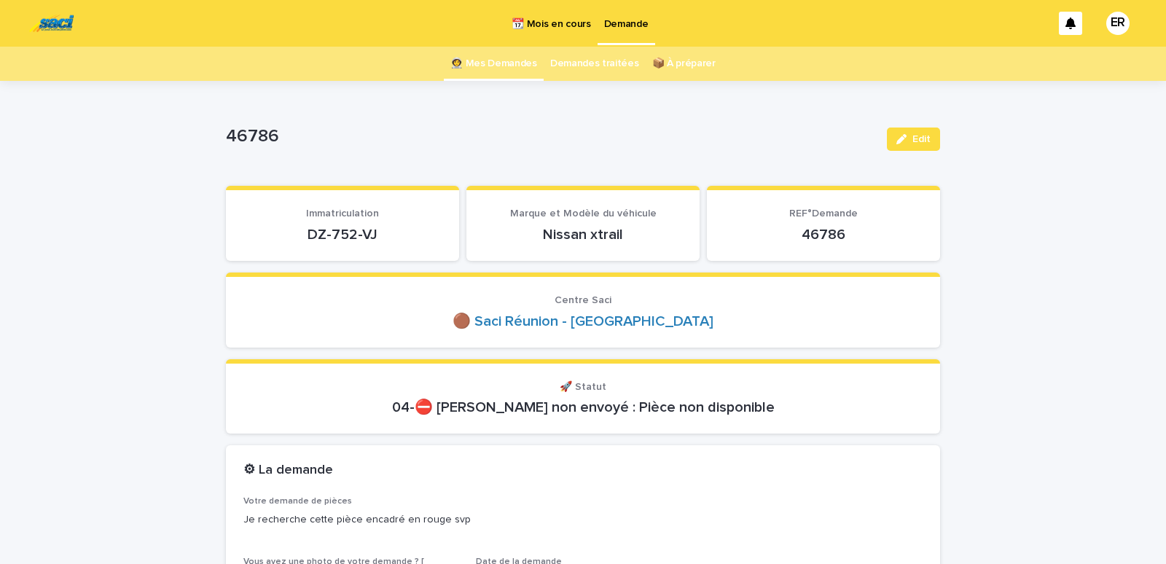
click at [496, 63] on link "👩‍🚀 Mes Demandes" at bounding box center [493, 64] width 87 height 34
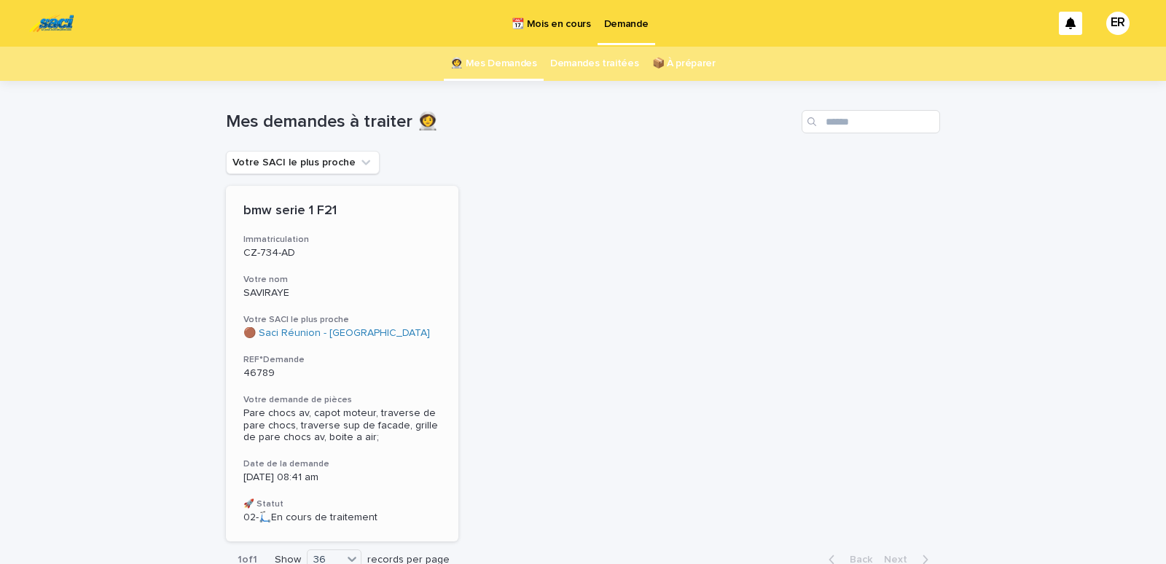
click at [348, 300] on div "bmw serie 1 F21 Immatriculation CZ-734-AD Votre nom SAVIRAYE Votre SACI le plus…" at bounding box center [342, 364] width 233 height 356
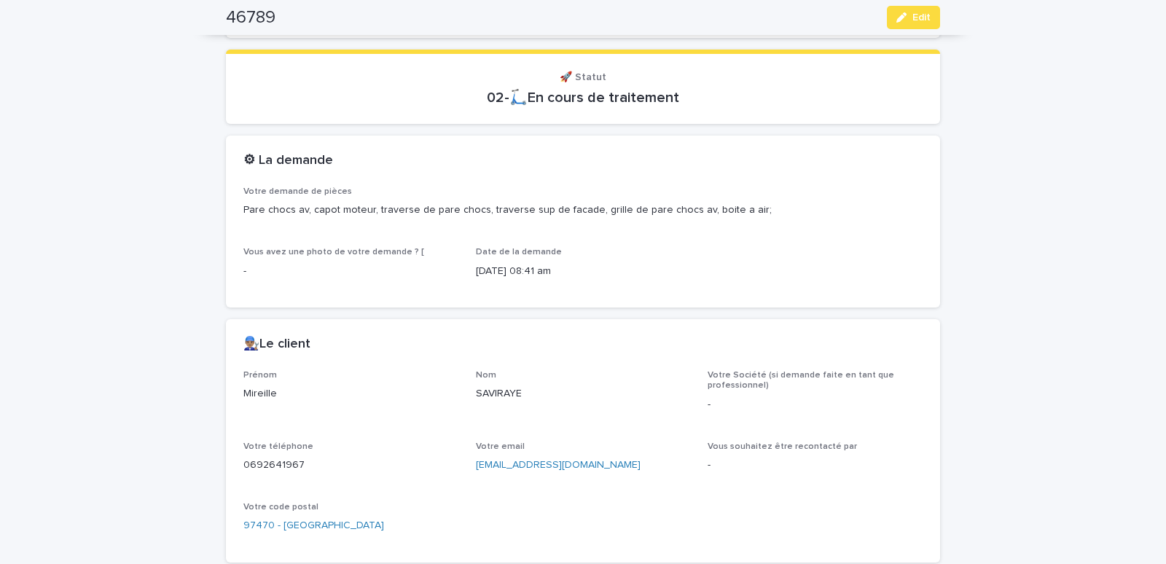
scroll to position [558, 0]
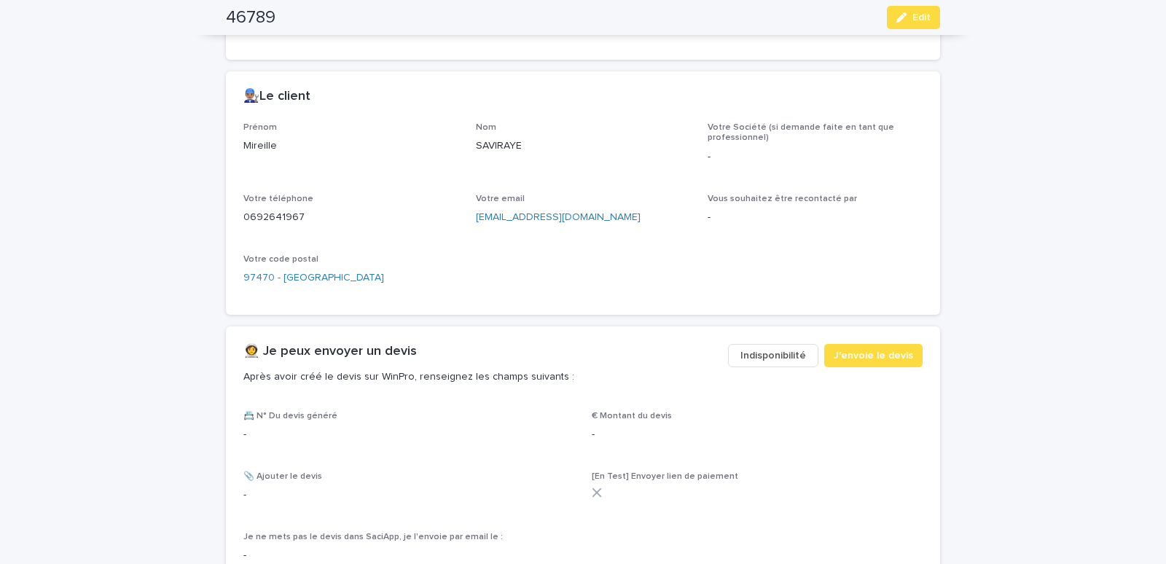
click at [769, 357] on span "Indisponibilité" at bounding box center [774, 355] width 66 height 15
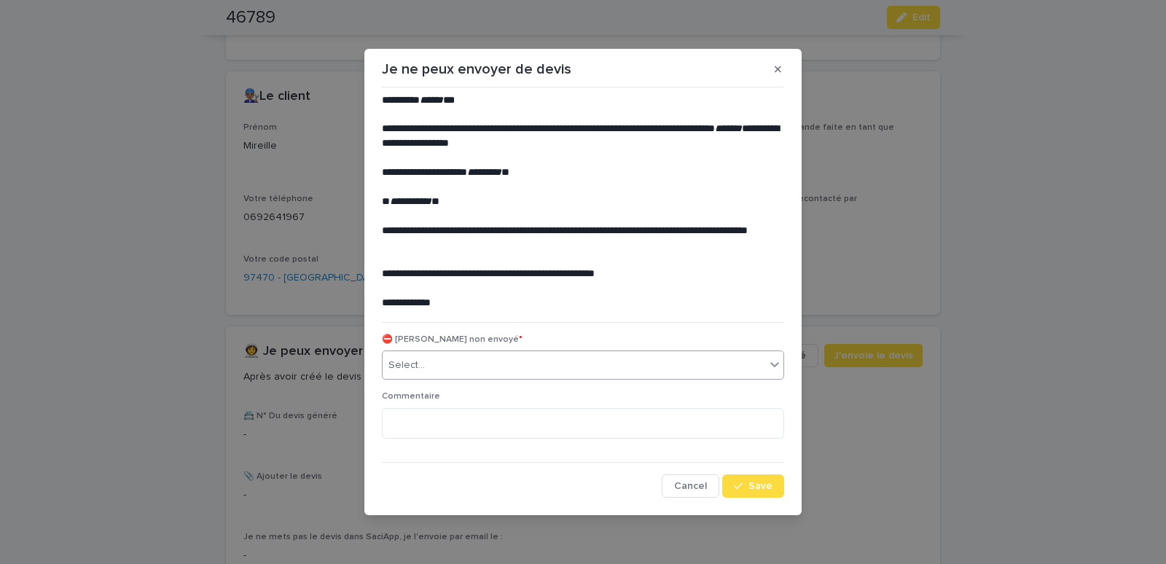
click at [518, 364] on div "Select..." at bounding box center [574, 366] width 383 height 24
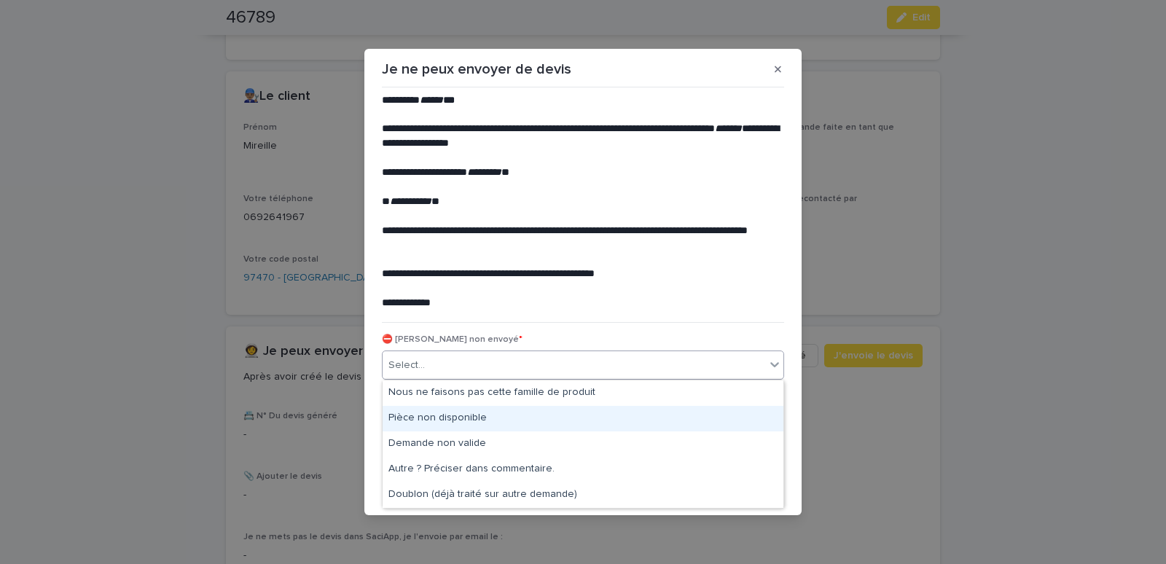
click at [441, 420] on div "Pièce non disponible" at bounding box center [583, 419] width 401 height 26
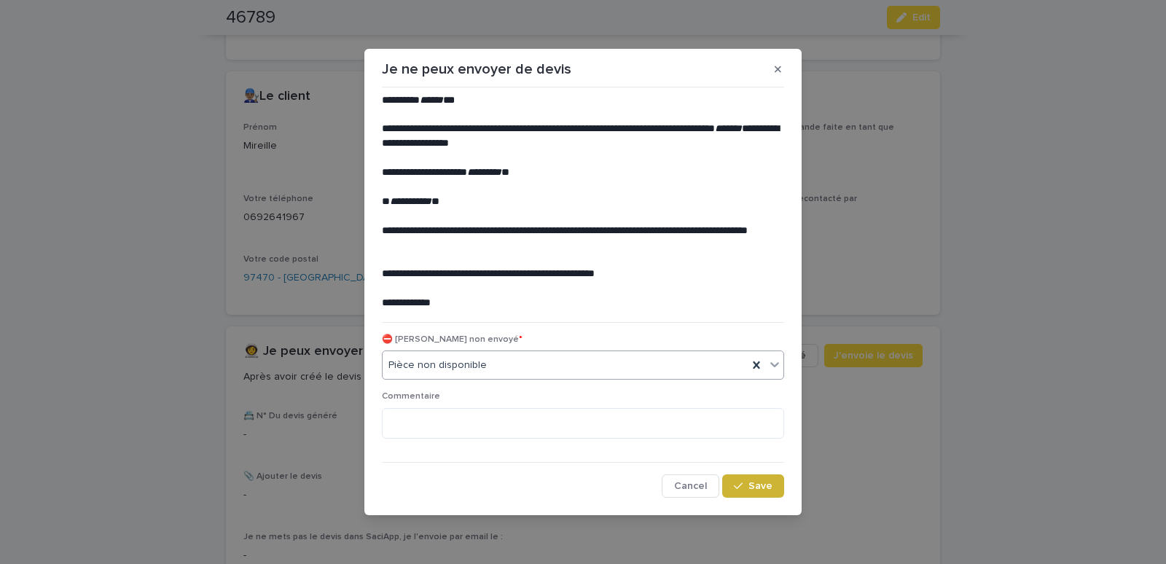
click at [749, 485] on div "button" at bounding box center [741, 486] width 15 height 10
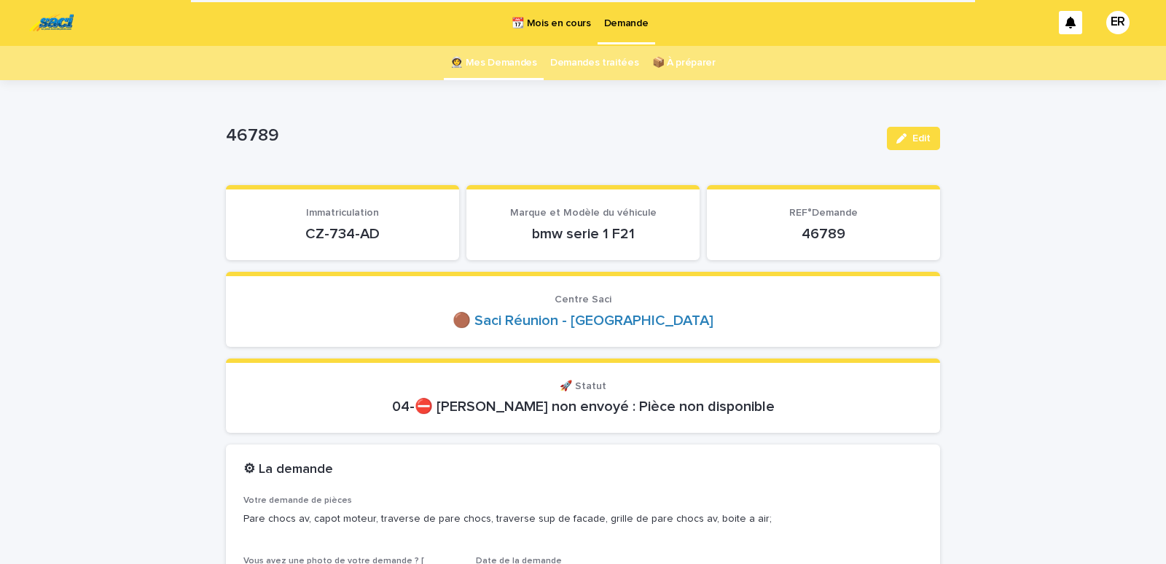
scroll to position [0, 0]
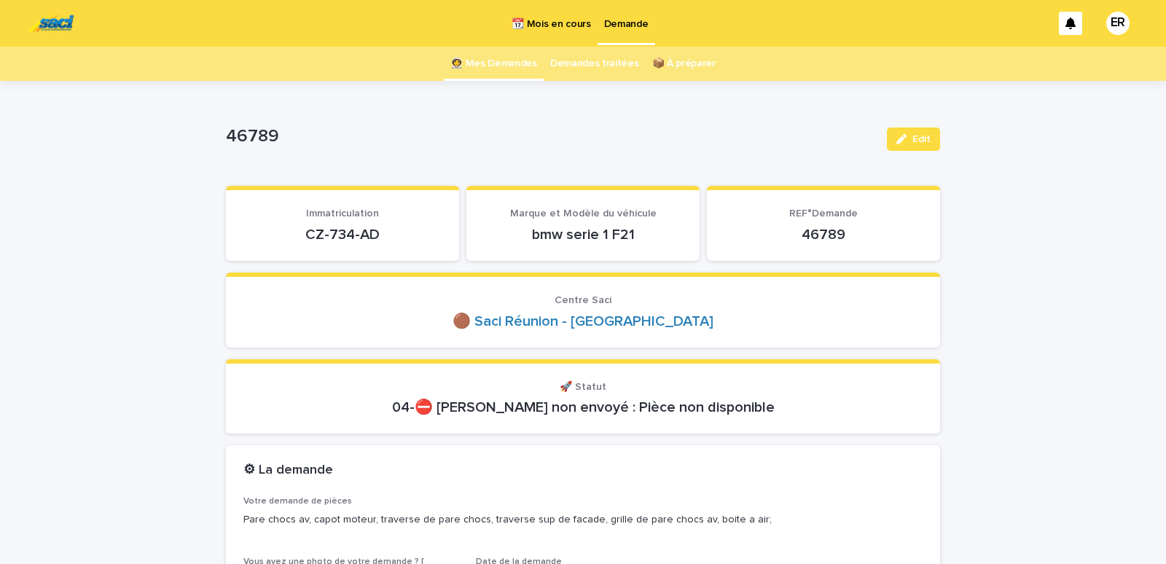
click at [485, 61] on link "👩‍🚀 Mes Demandes" at bounding box center [493, 64] width 87 height 34
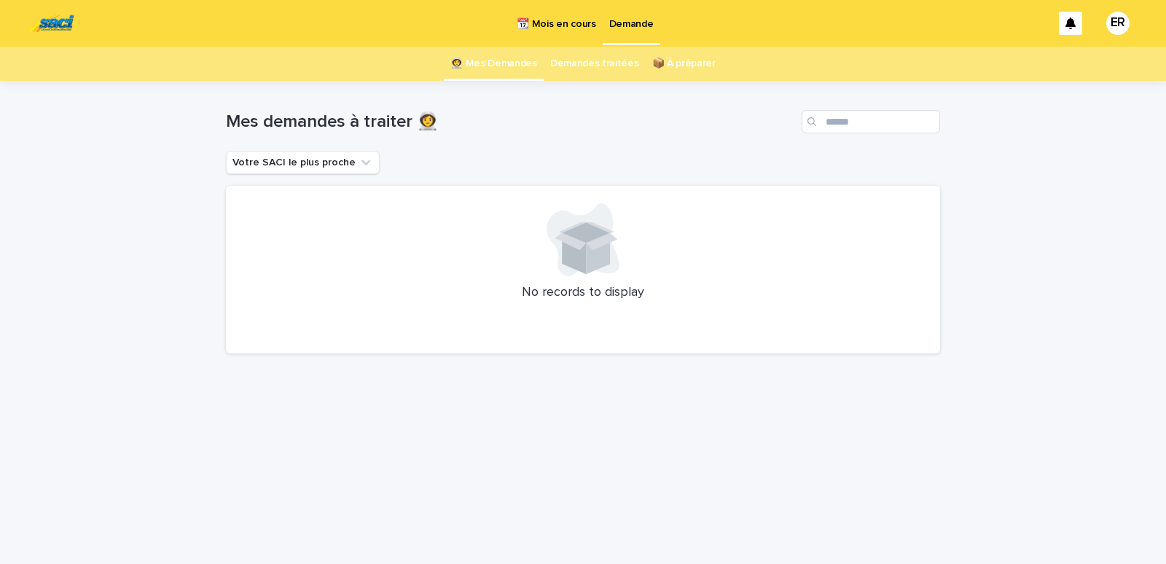
click at [570, 26] on p "📆 Mois en cours" at bounding box center [556, 15] width 79 height 31
